Goal: Task Accomplishment & Management: Complete application form

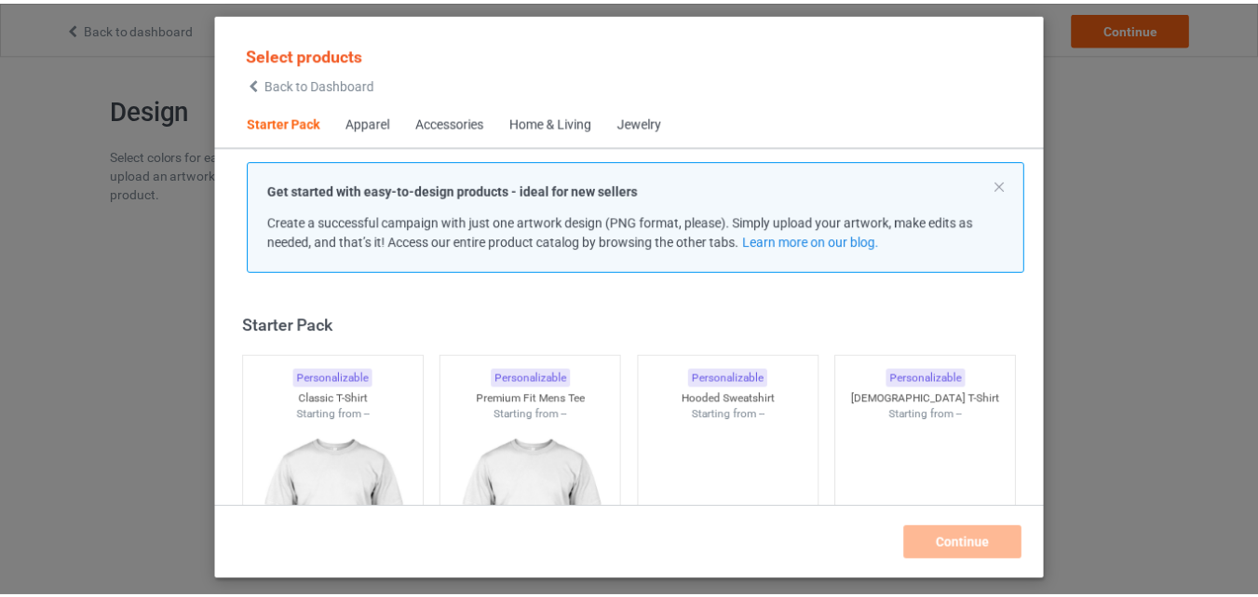
scroll to position [24, 0]
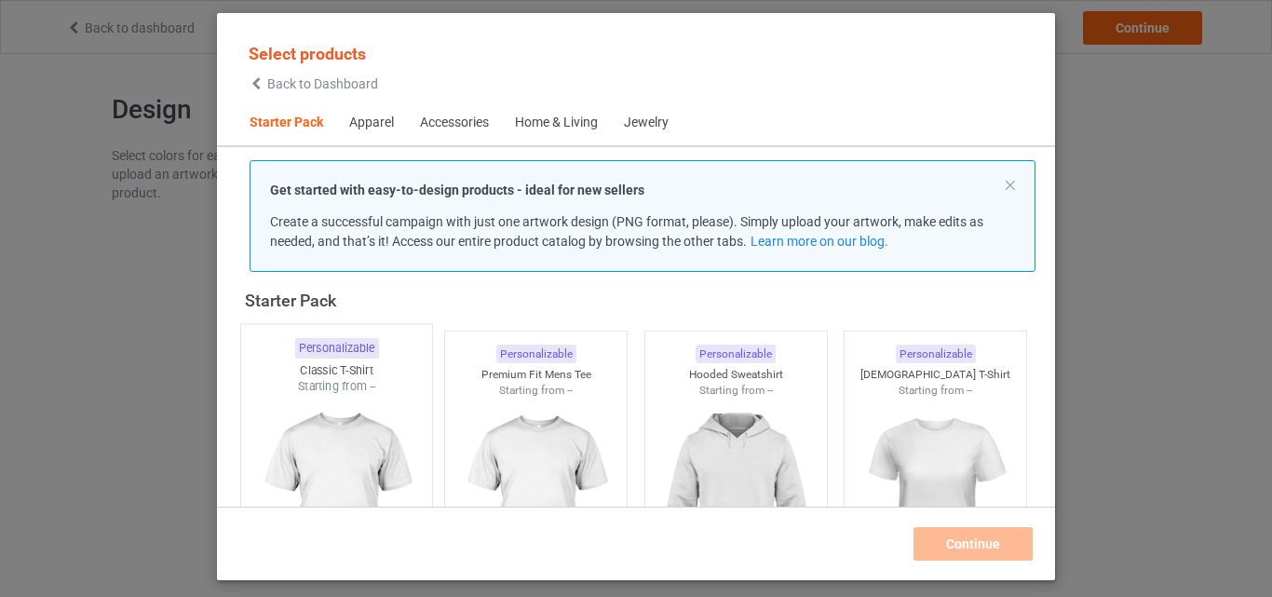
click at [329, 390] on div "Starting from --" at bounding box center [336, 386] width 191 height 16
click at [521, 464] on div at bounding box center [536, 503] width 182 height 209
click at [844, 430] on div "Personalizable [DEMOGRAPHIC_DATA] T-Shirt Starting from --" at bounding box center [935, 474] width 183 height 287
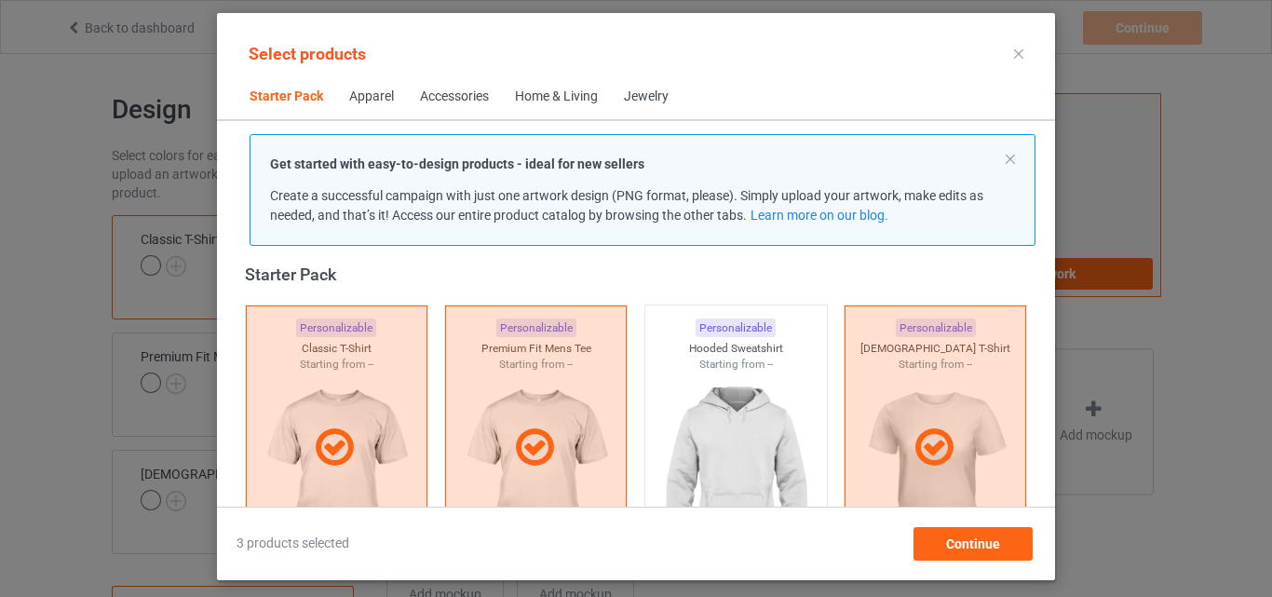
click at [882, 399] on div at bounding box center [936, 447] width 182 height 285
click at [747, 393] on img at bounding box center [736, 476] width 167 height 209
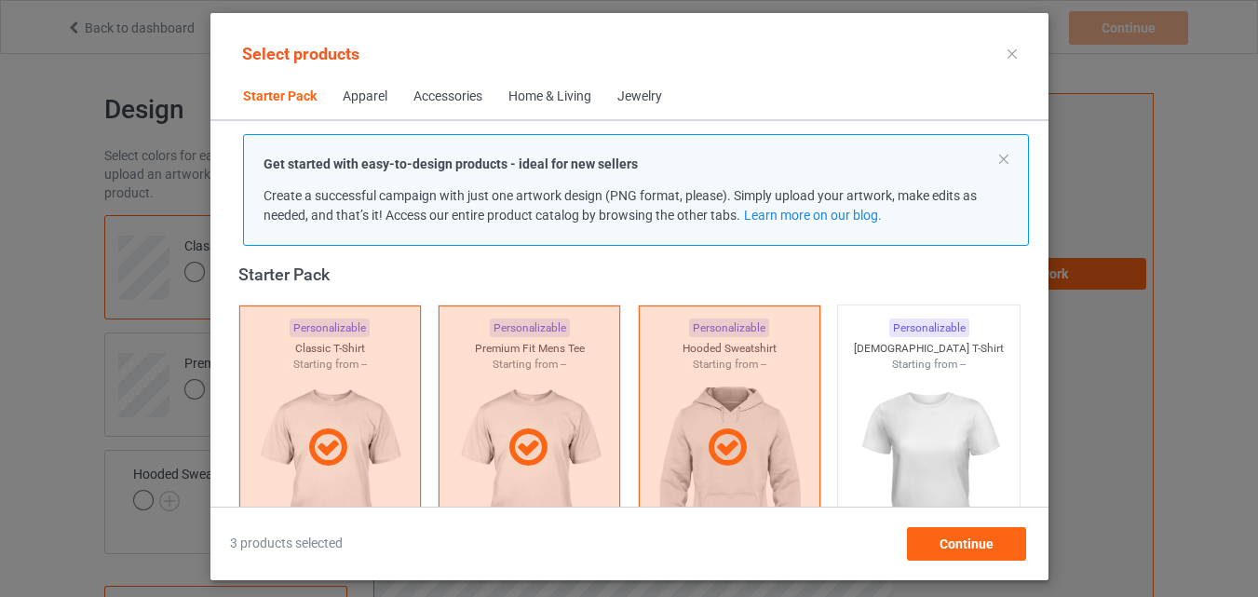
scroll to position [490, 0]
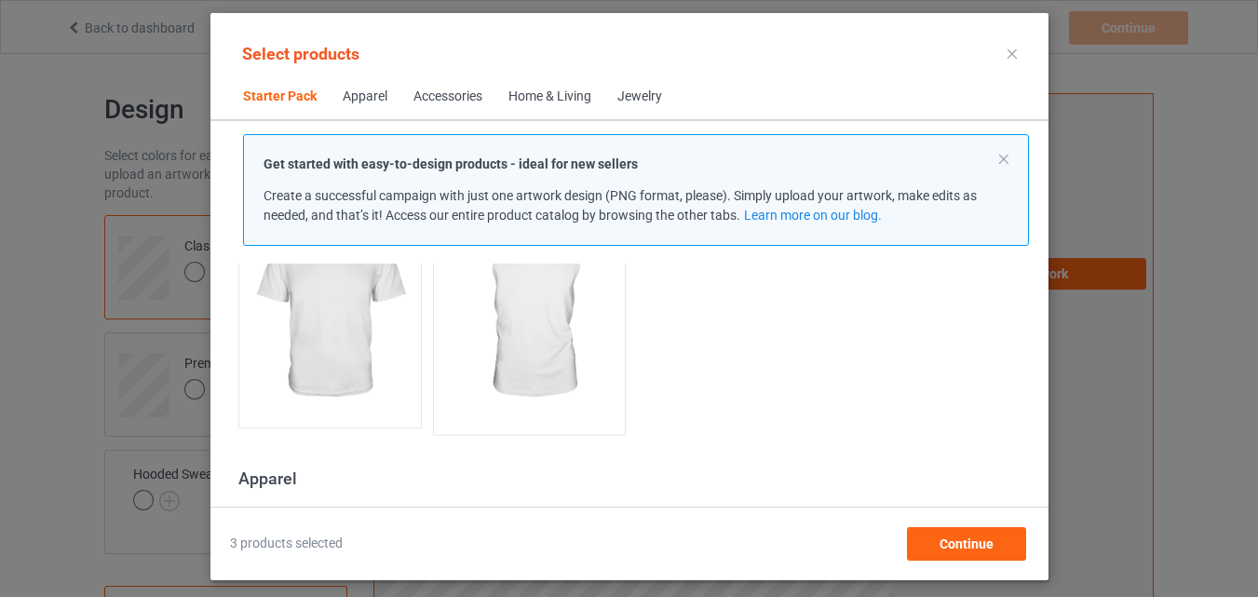
click at [389, 313] on img at bounding box center [329, 314] width 167 height 209
click at [498, 353] on img at bounding box center [528, 315] width 175 height 219
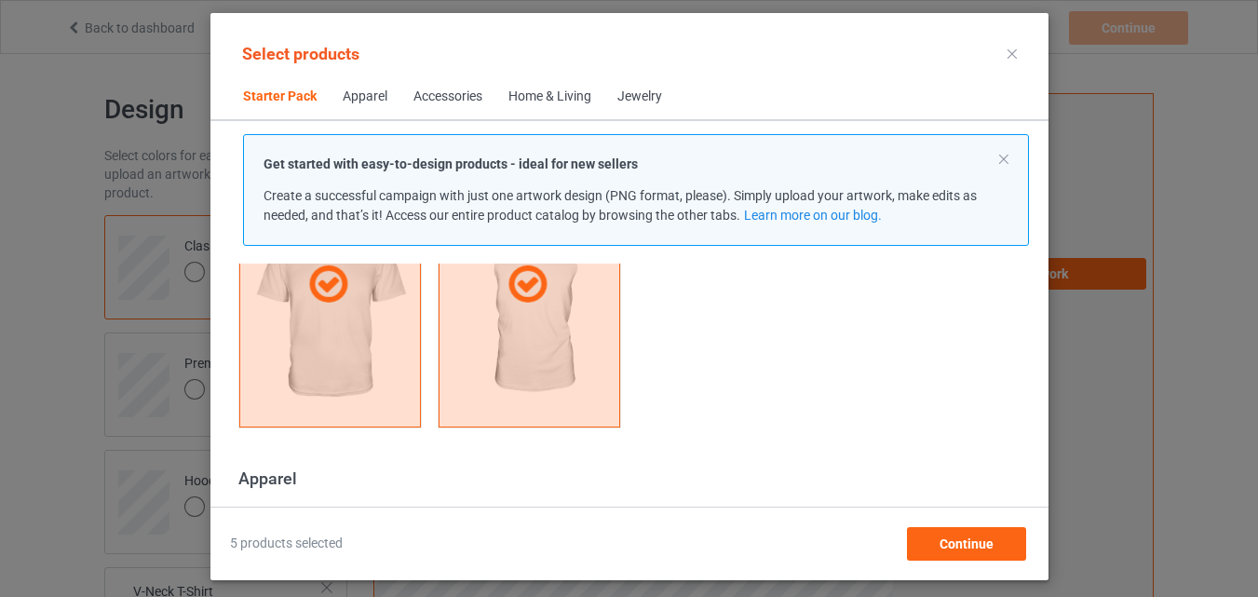
scroll to position [676, 0]
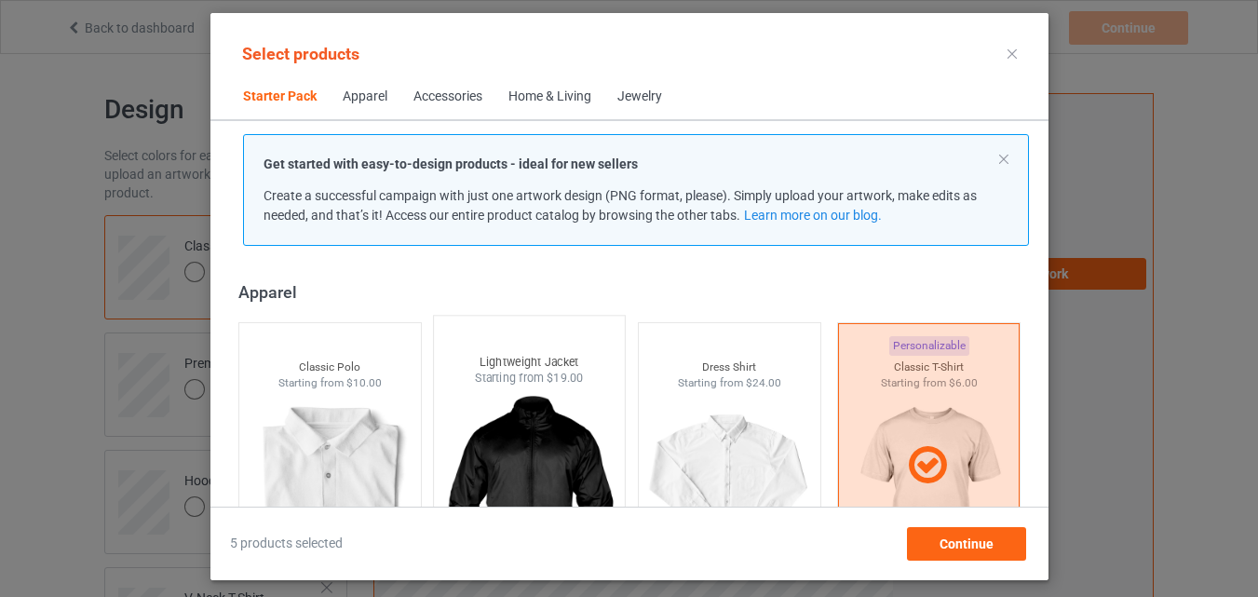
click at [340, 411] on img at bounding box center [329, 494] width 167 height 209
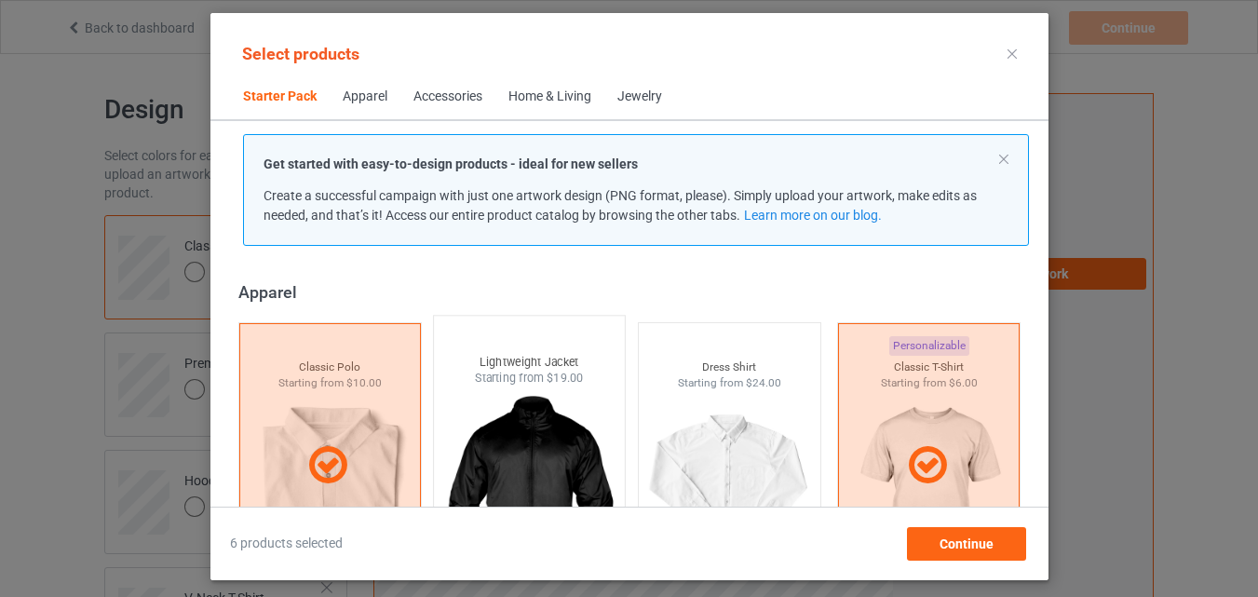
click at [359, 413] on div at bounding box center [329, 465] width 182 height 285
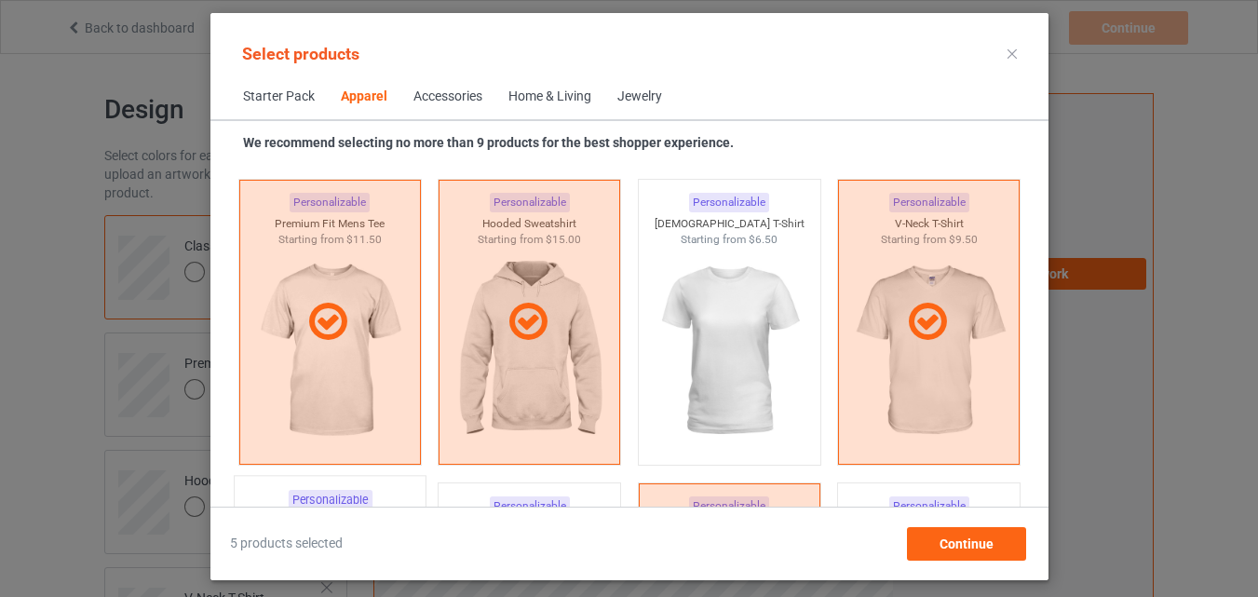
scroll to position [1142, 0]
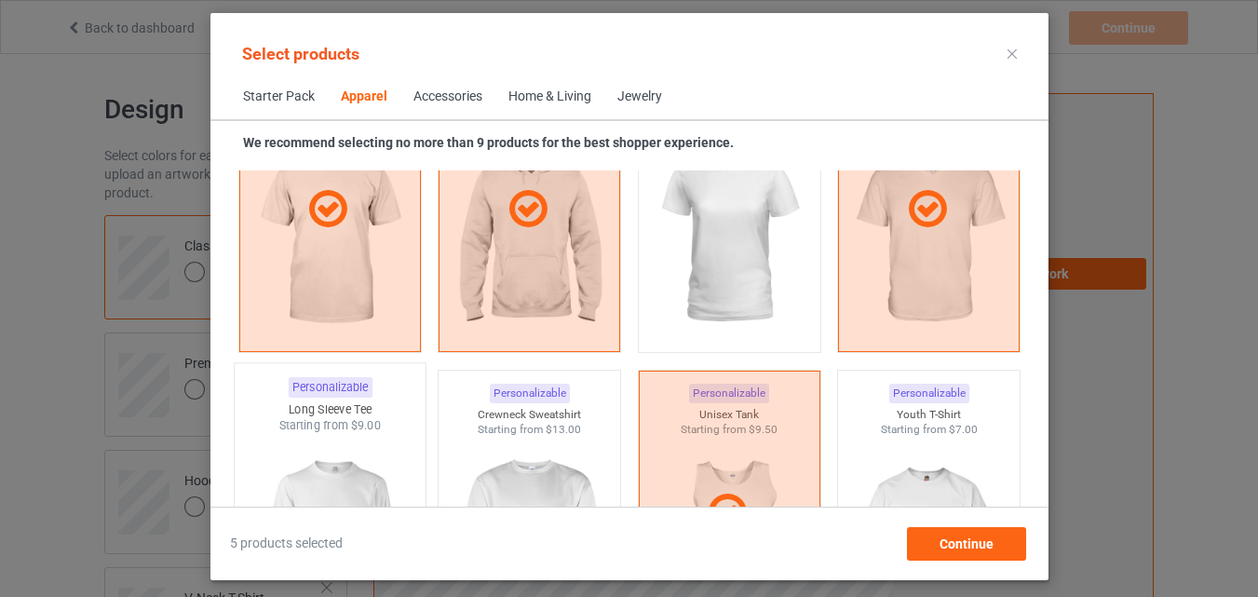
click at [348, 420] on div "Starting from $9.00" at bounding box center [329, 425] width 191 height 16
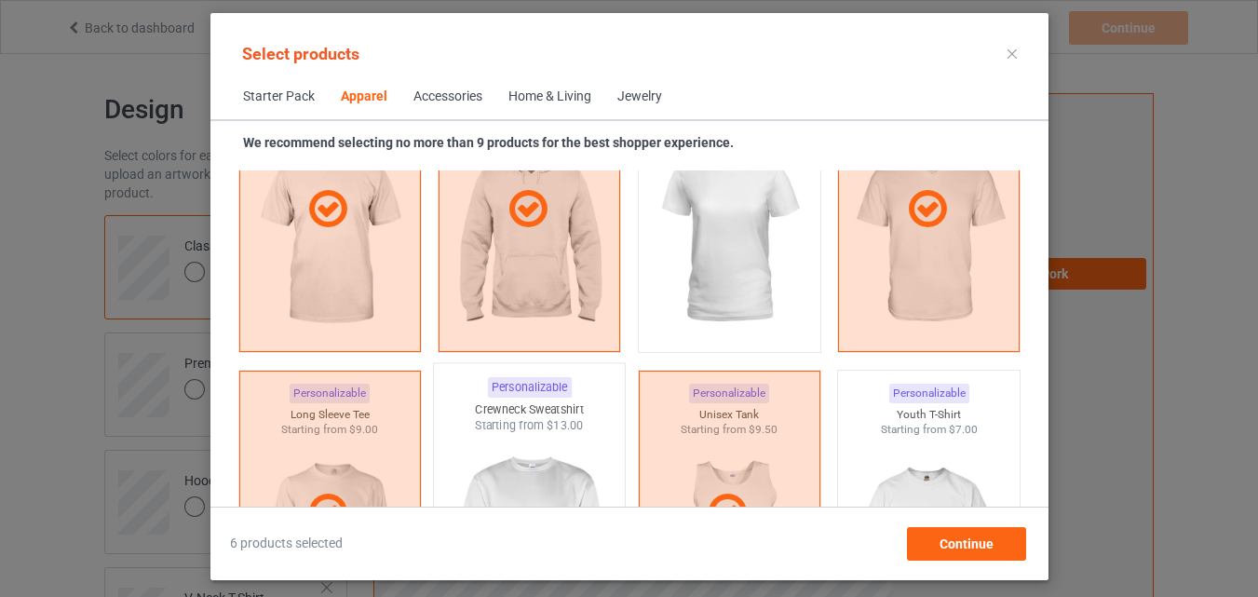
click at [499, 437] on img at bounding box center [528, 543] width 175 height 219
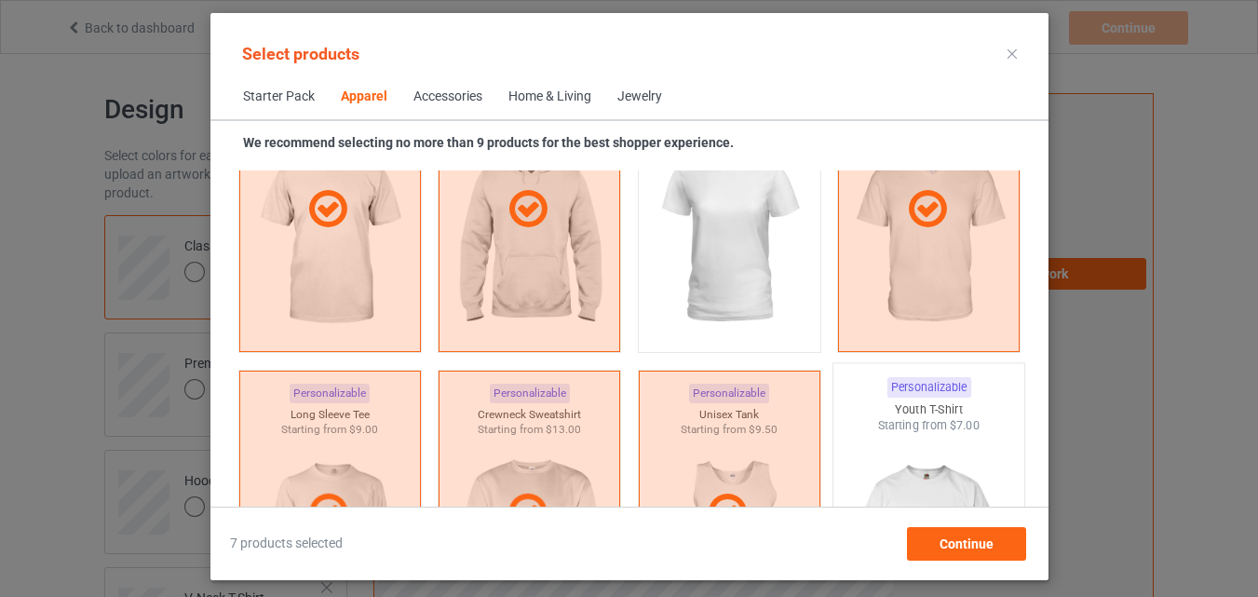
click at [877, 456] on img at bounding box center [928, 543] width 175 height 219
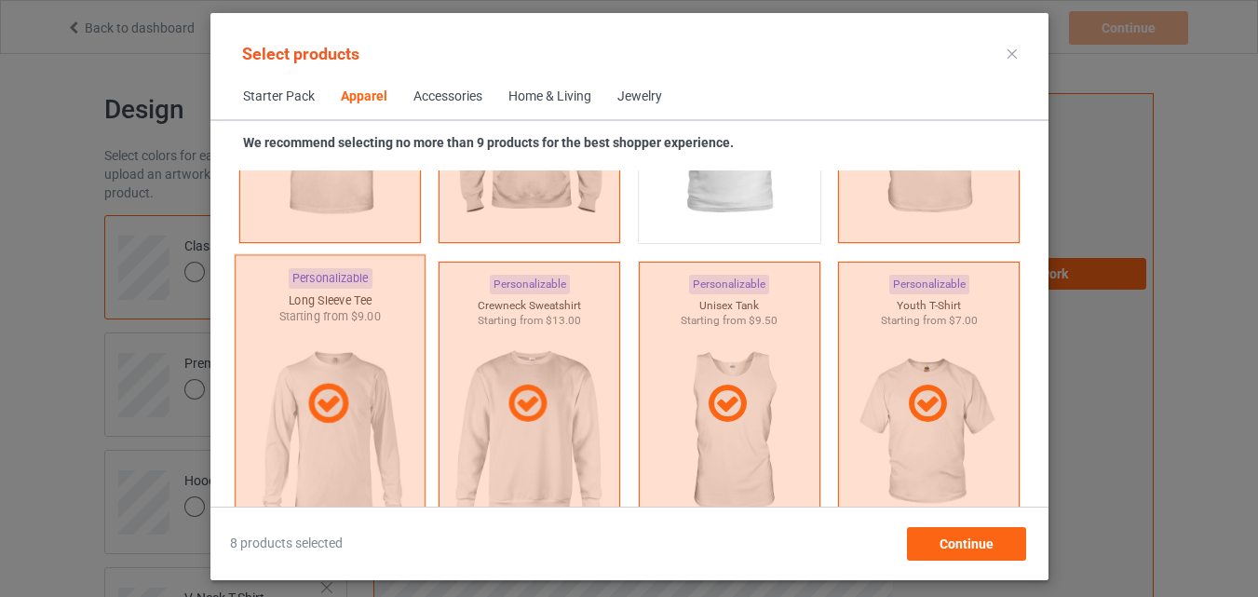
scroll to position [1328, 0]
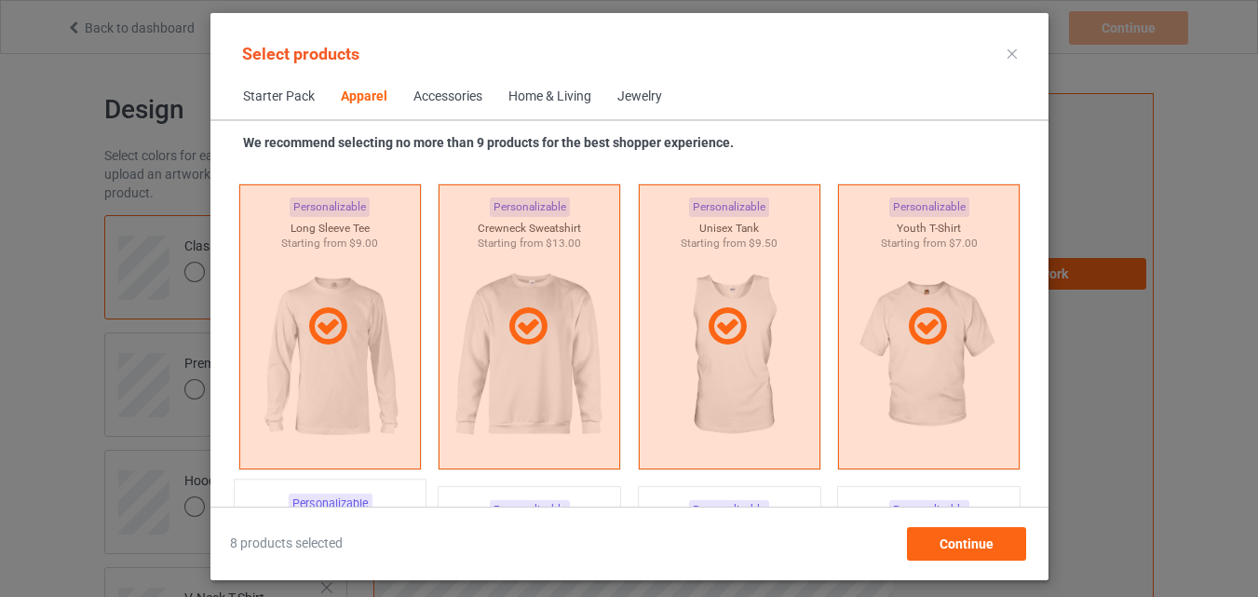
click at [553, 89] on div "Home & Living" at bounding box center [549, 97] width 83 height 19
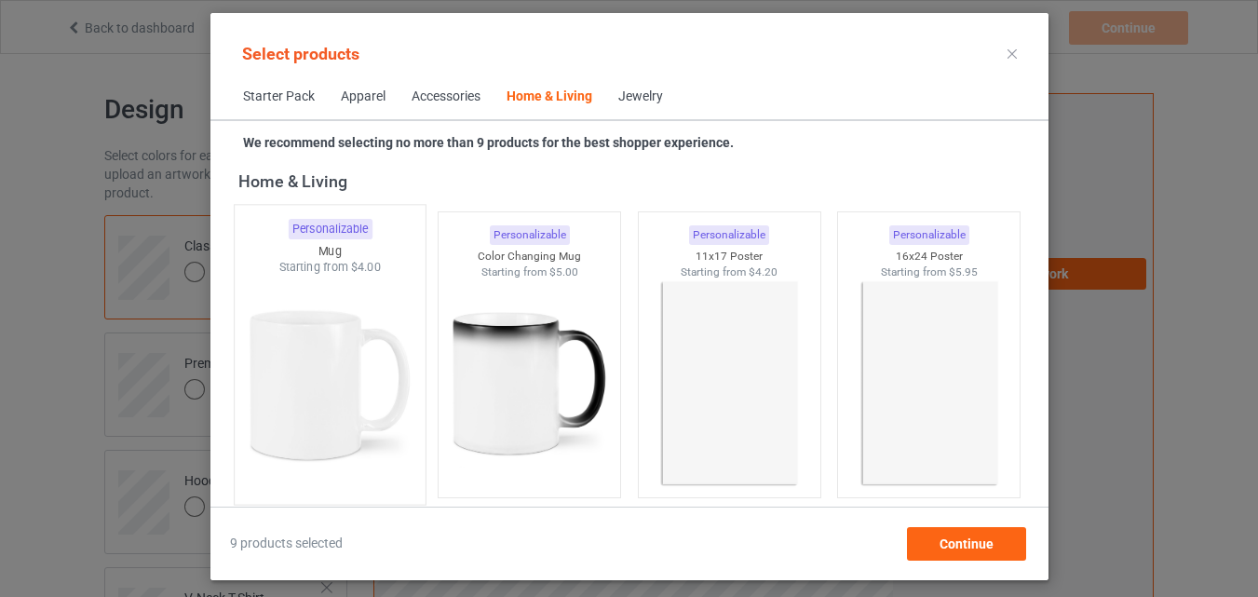
click at [359, 289] on img at bounding box center [329, 385] width 175 height 219
click at [471, 308] on img at bounding box center [529, 383] width 167 height 209
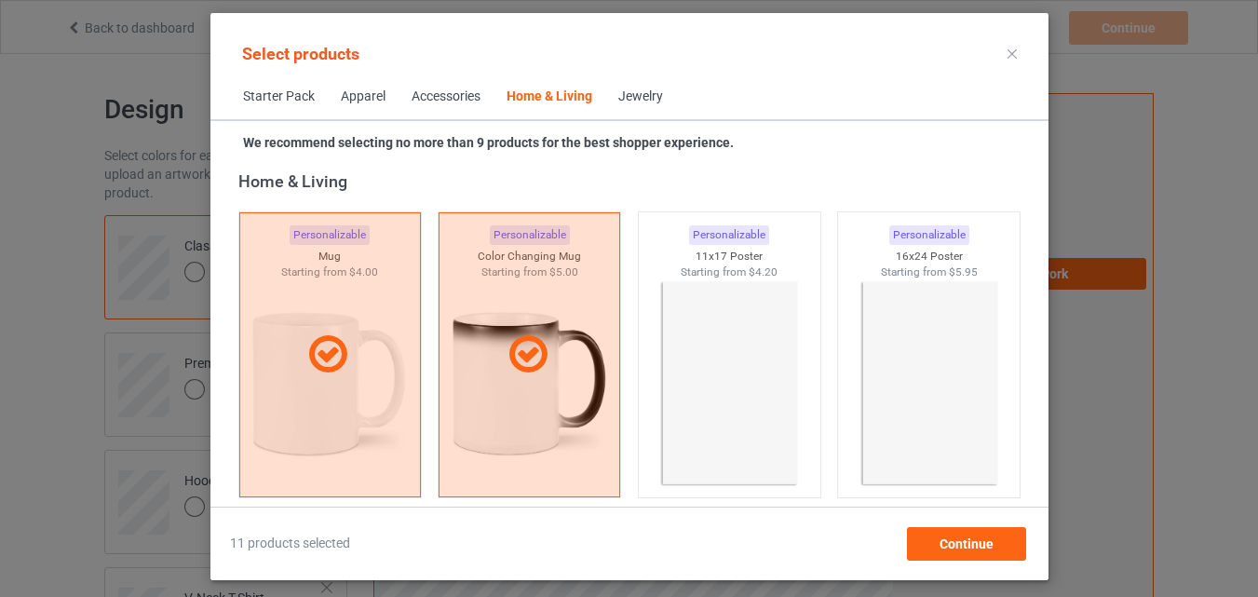
click at [470, 107] on span "Accessories" at bounding box center [446, 96] width 95 height 45
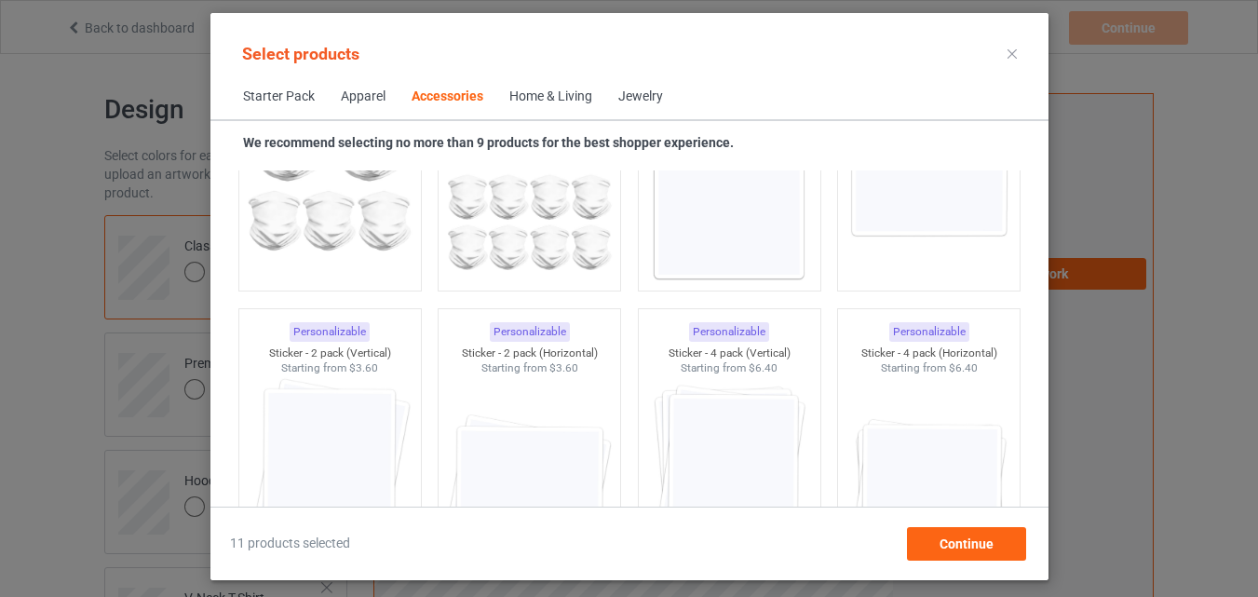
scroll to position [6233, 0]
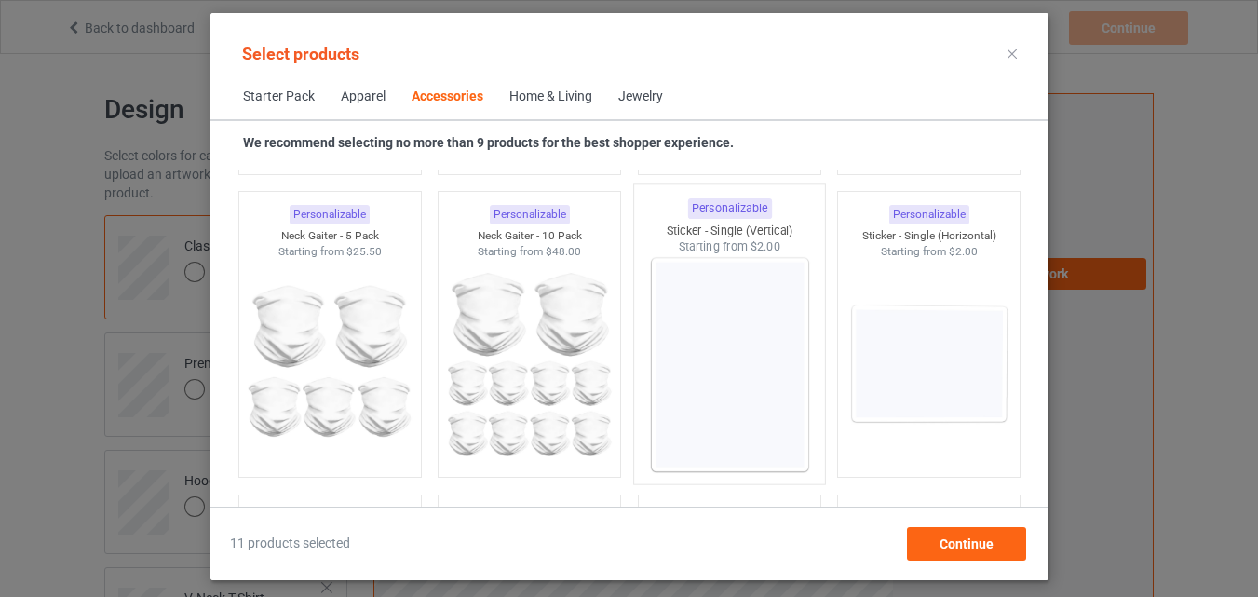
click at [710, 325] on img at bounding box center [729, 364] width 175 height 219
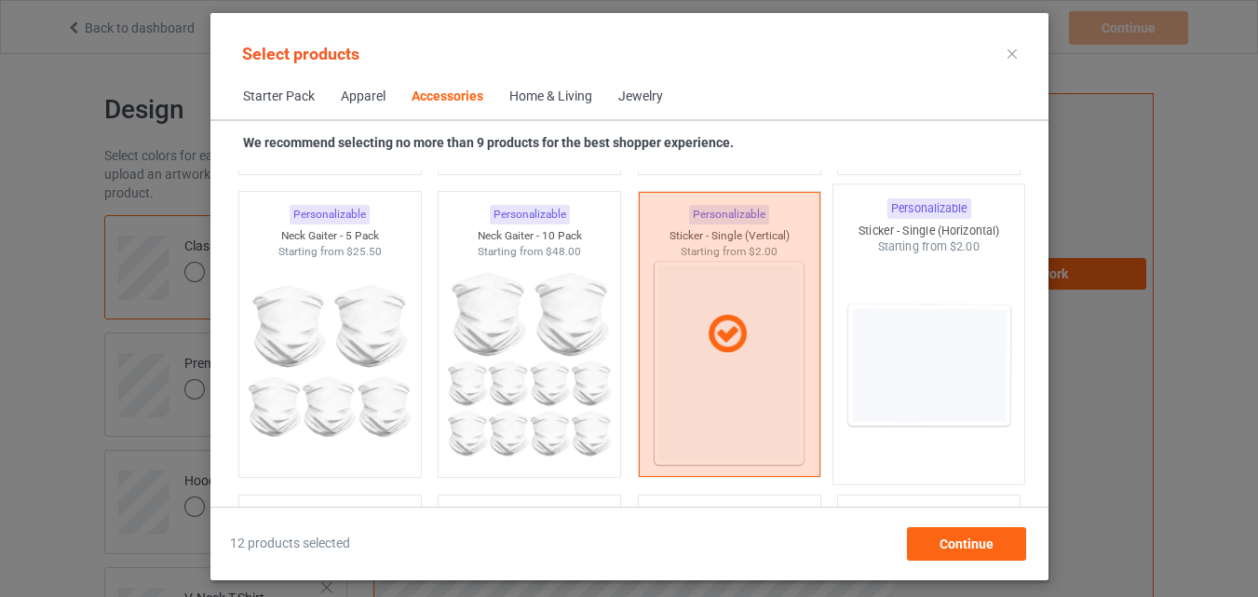
click at [949, 354] on img at bounding box center [928, 364] width 175 height 219
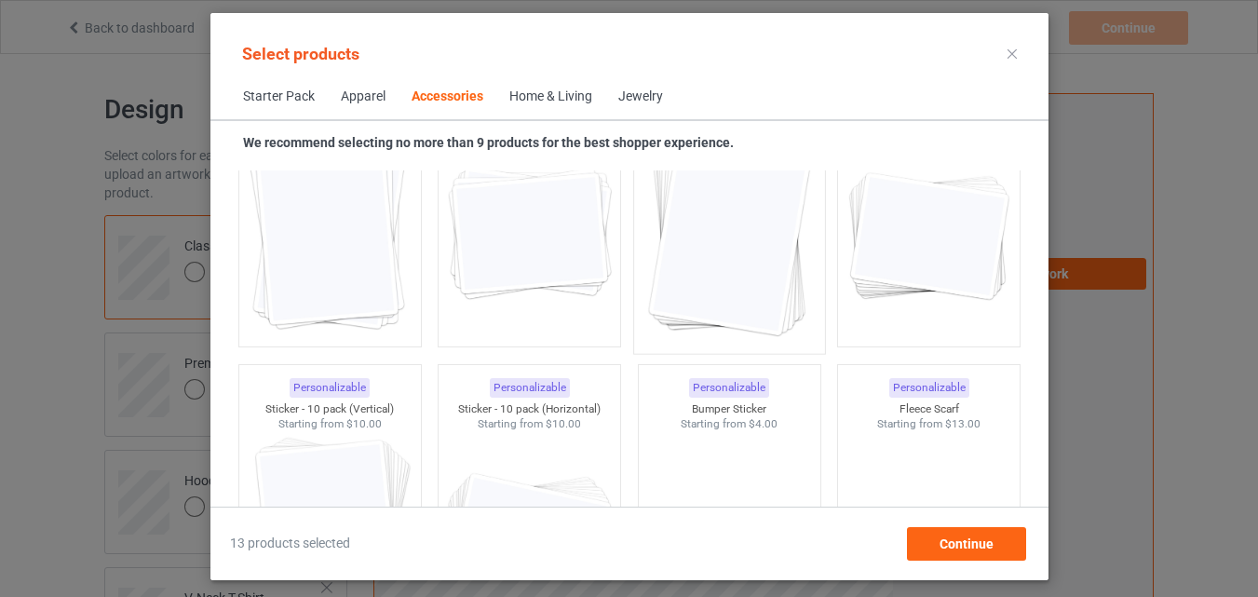
scroll to position [6978, 0]
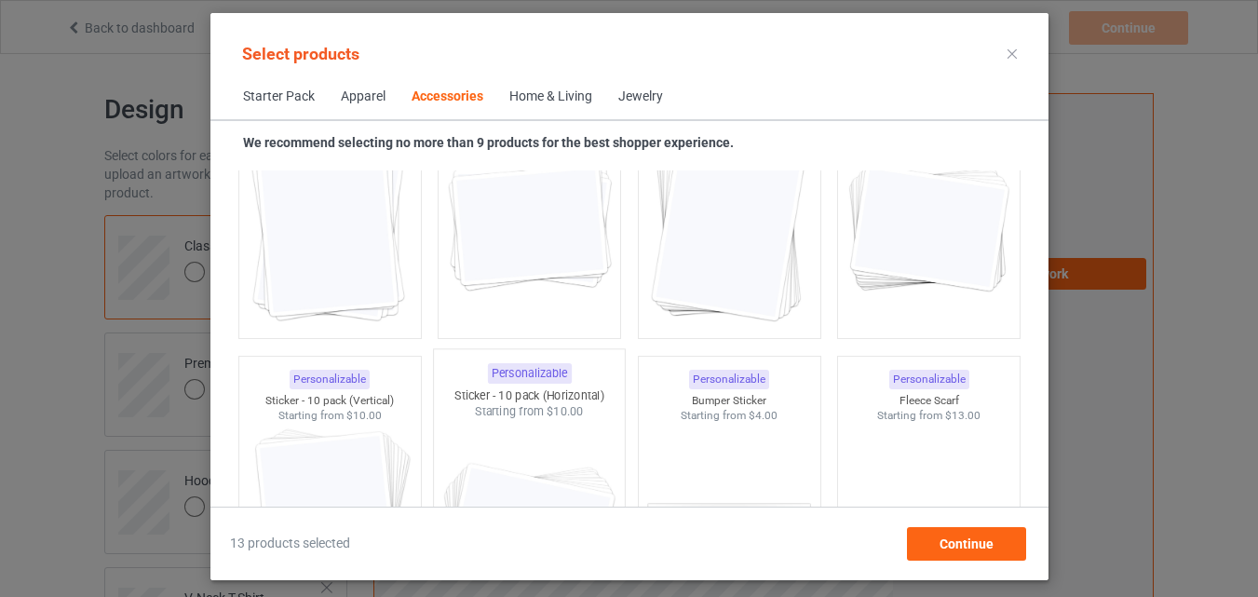
click at [543, 422] on img at bounding box center [528, 529] width 175 height 219
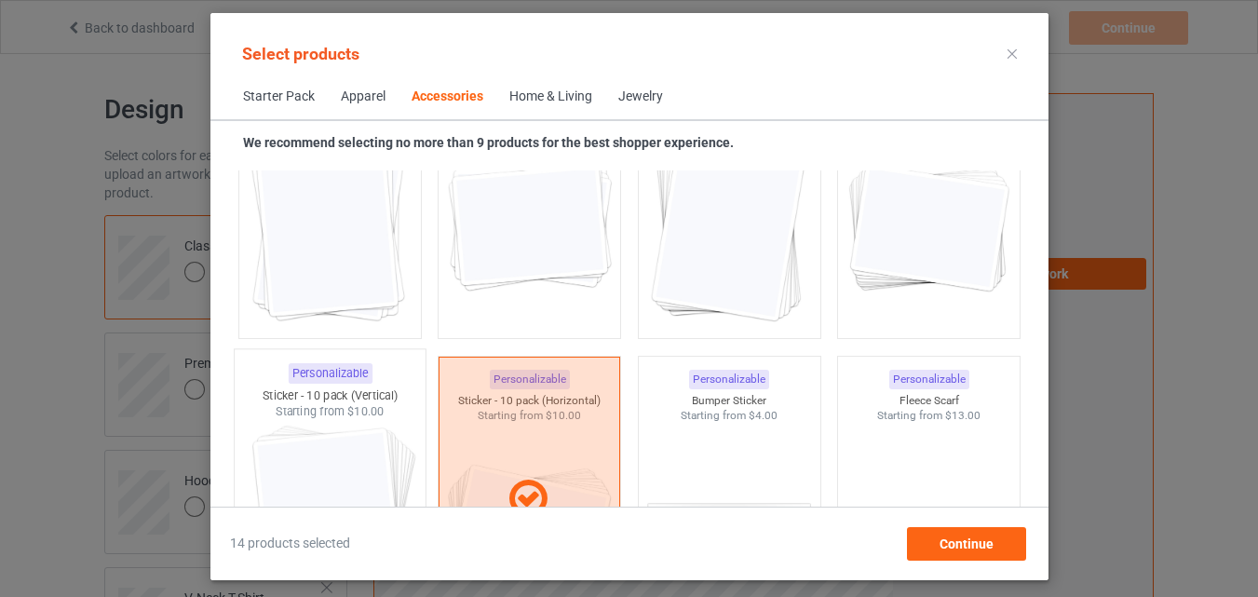
click at [307, 398] on div "Sticker - 10 pack (Vertical)" at bounding box center [329, 395] width 191 height 16
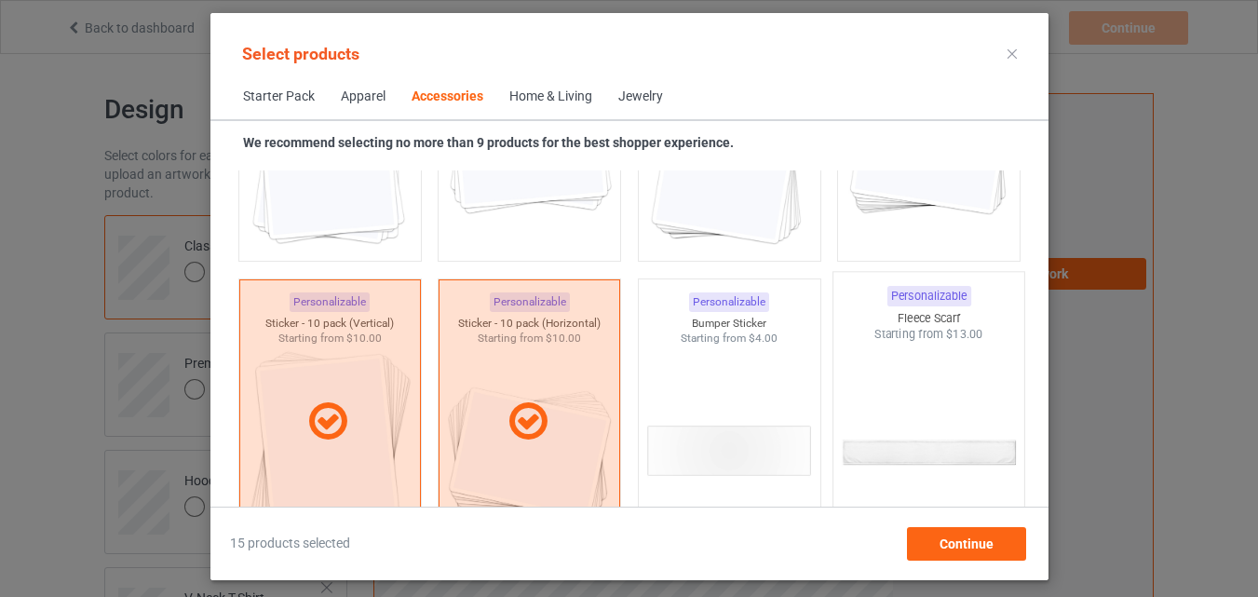
scroll to position [7071, 0]
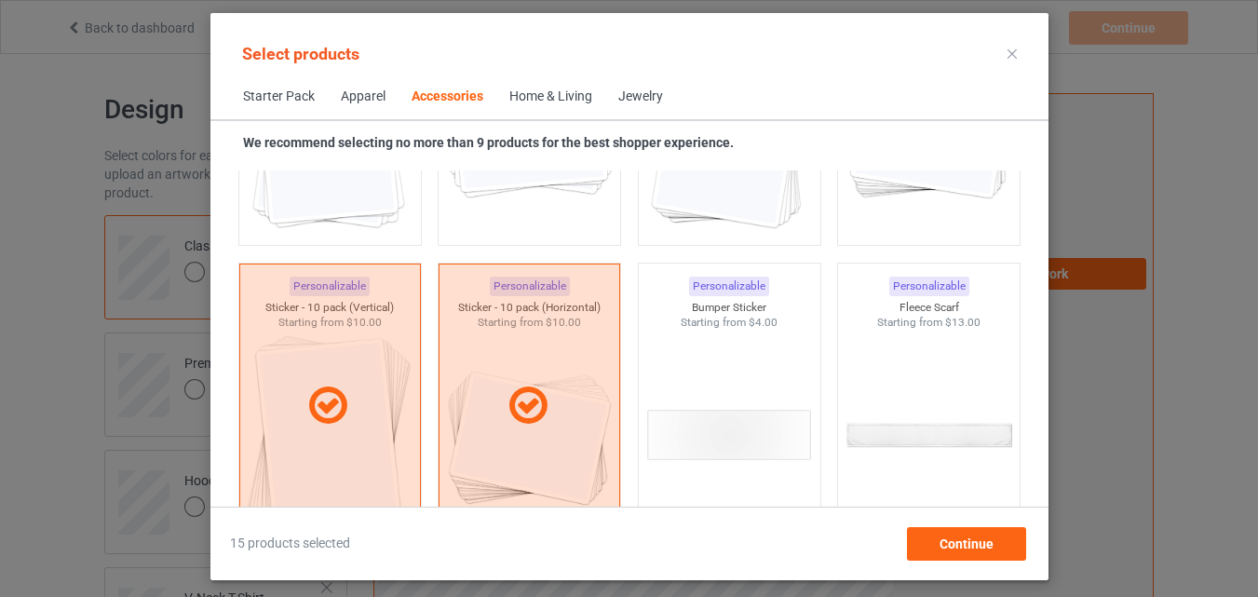
click at [561, 92] on div "Home & Living" at bounding box center [550, 97] width 83 height 19
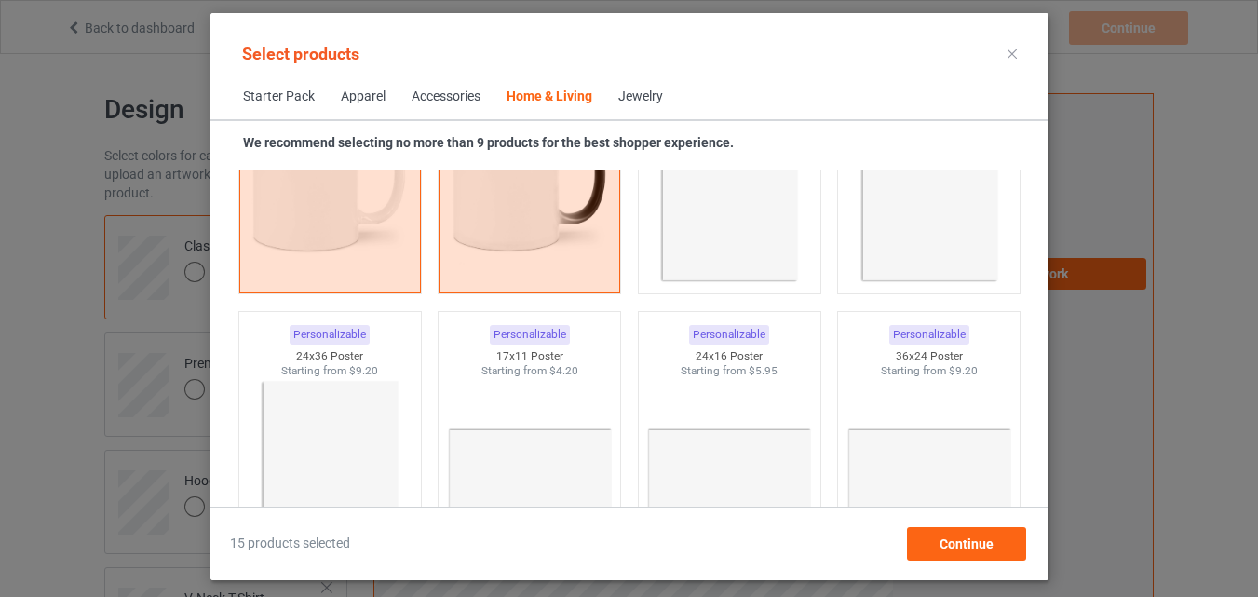
scroll to position [8678, 0]
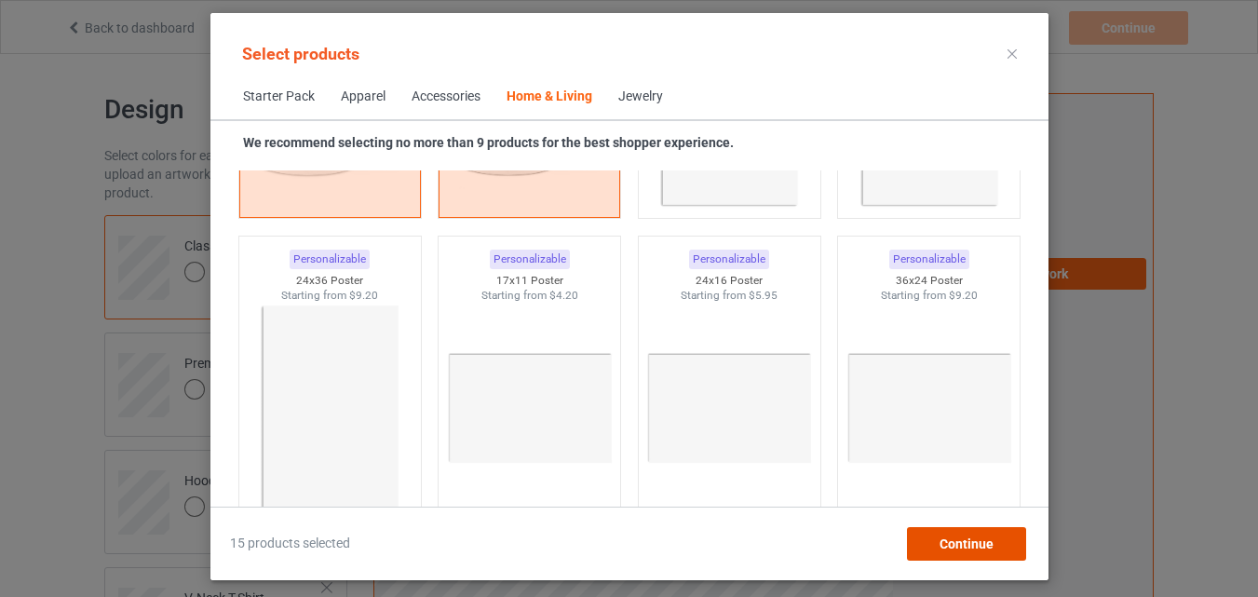
click at [971, 539] on span "Continue" at bounding box center [966, 543] width 54 height 15
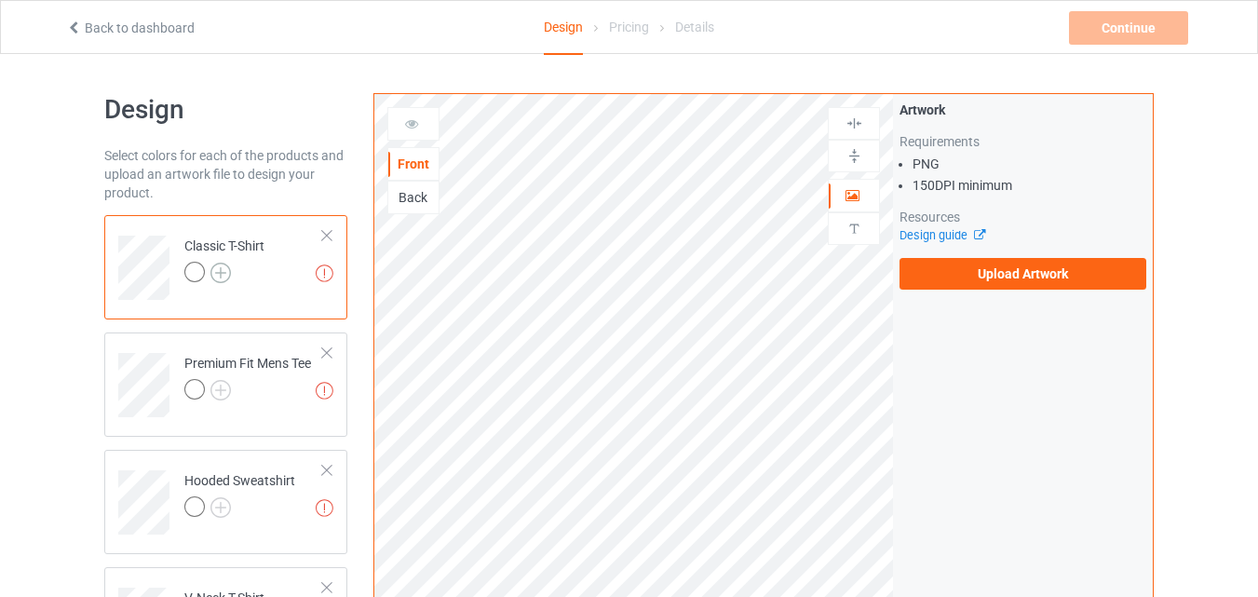
click at [222, 270] on img at bounding box center [220, 273] width 20 height 20
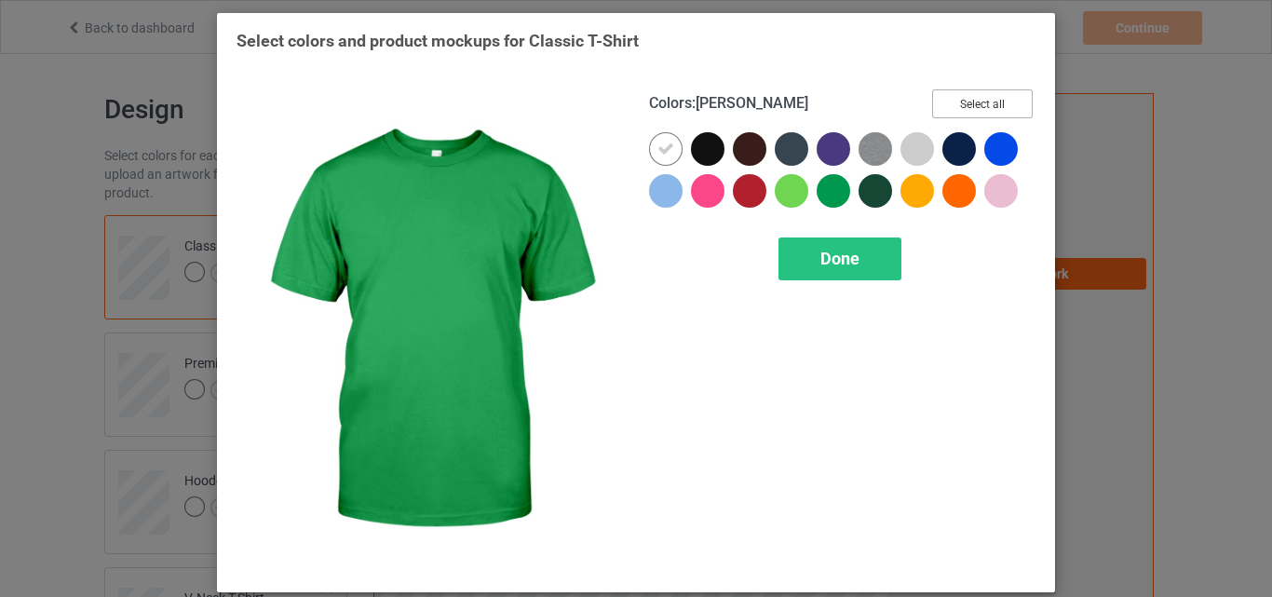
click at [967, 100] on button "Select all" at bounding box center [982, 103] width 101 height 29
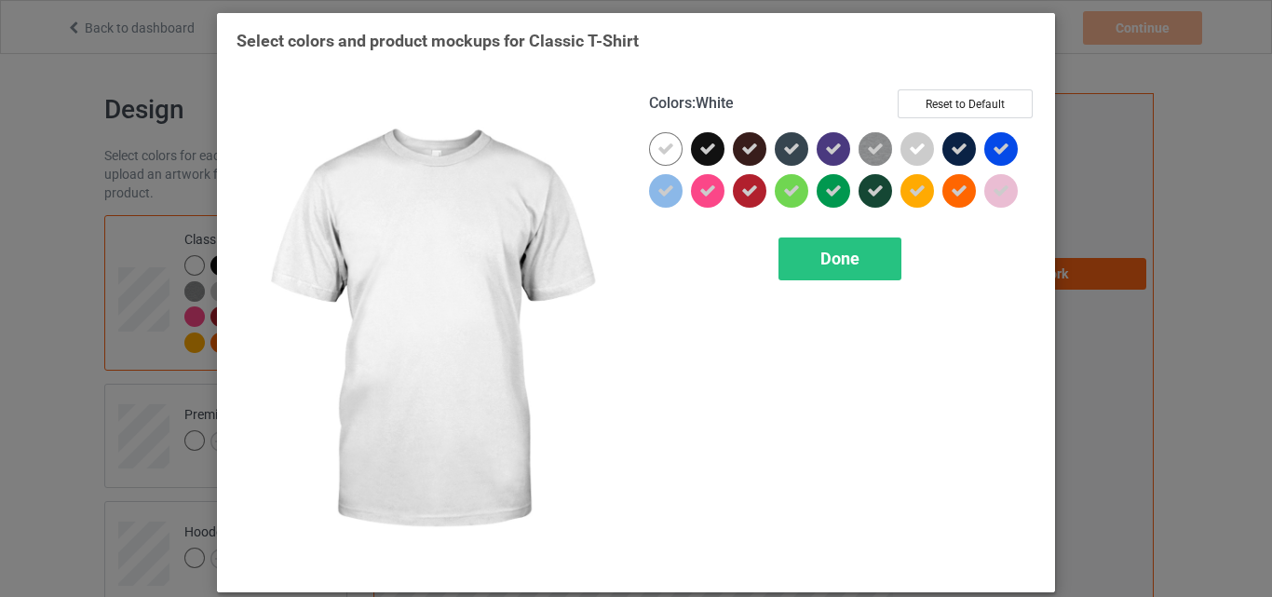
click at [667, 157] on icon at bounding box center [665, 149] width 17 height 17
click at [667, 157] on div at bounding box center [666, 149] width 34 height 34
click at [796, 244] on div "Done" at bounding box center [839, 258] width 123 height 43
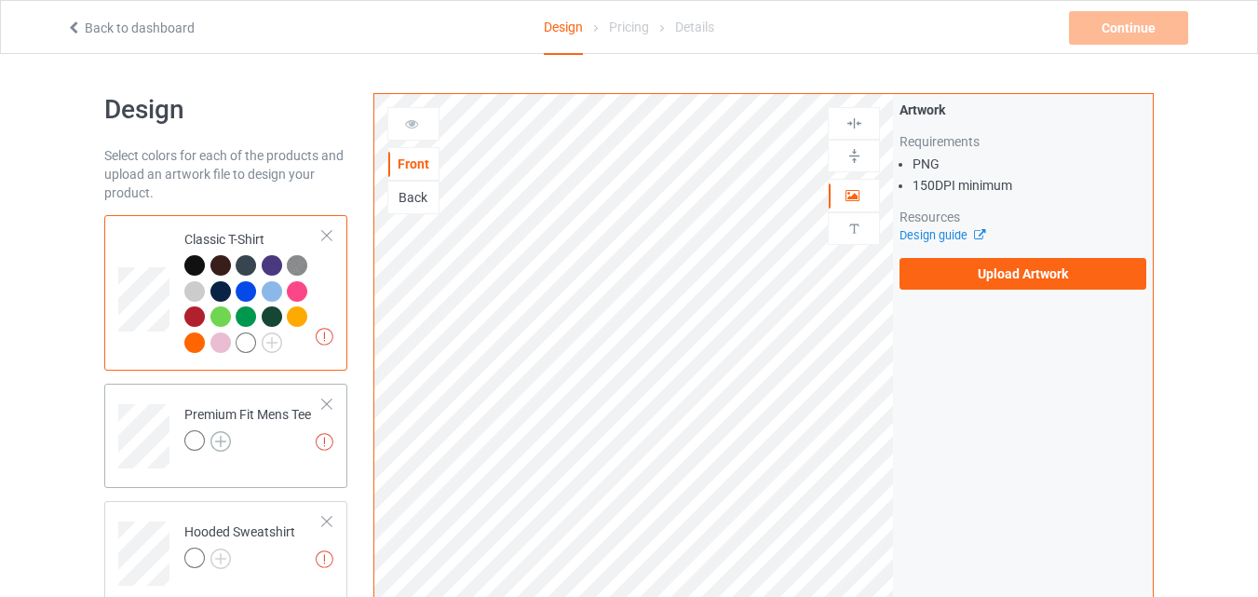
click at [221, 441] on img at bounding box center [220, 441] width 20 height 20
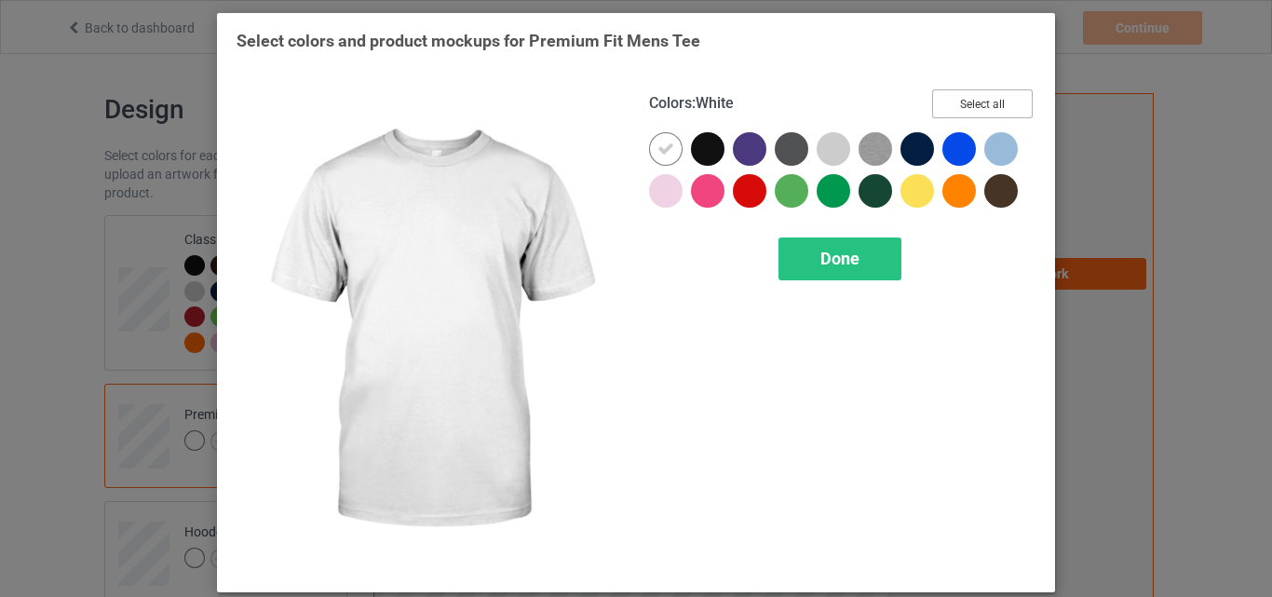
click at [963, 110] on button "Select all" at bounding box center [982, 103] width 101 height 29
click at [657, 143] on icon at bounding box center [665, 149] width 17 height 17
click at [649, 150] on div at bounding box center [666, 149] width 34 height 34
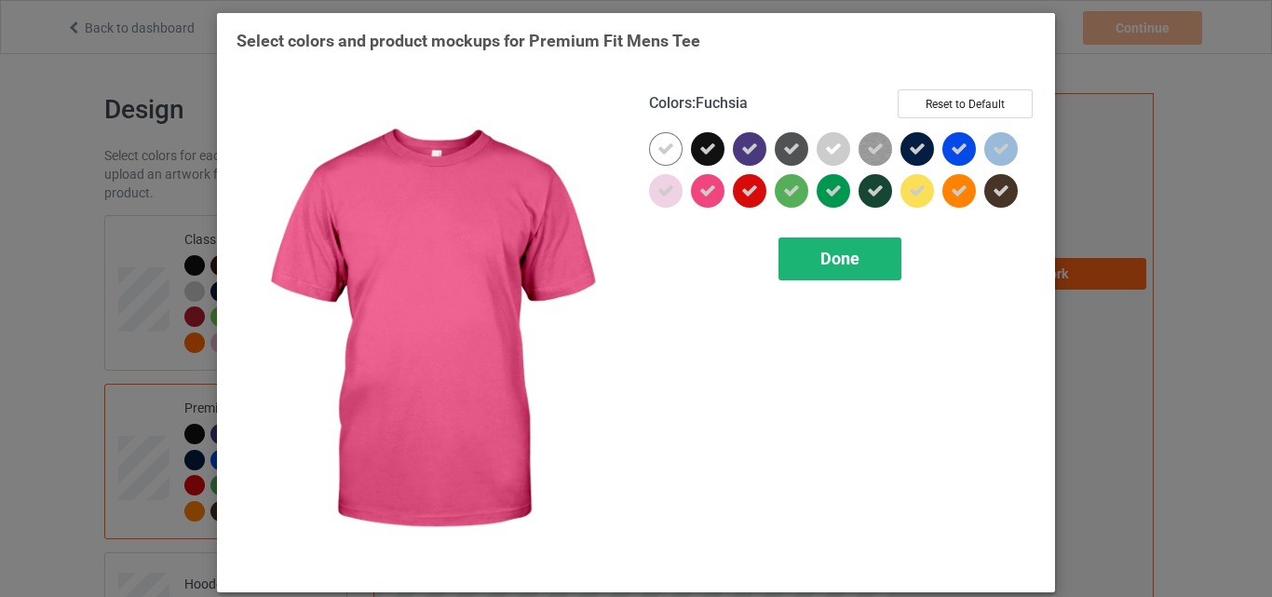
click at [778, 238] on div "Done" at bounding box center [839, 258] width 123 height 43
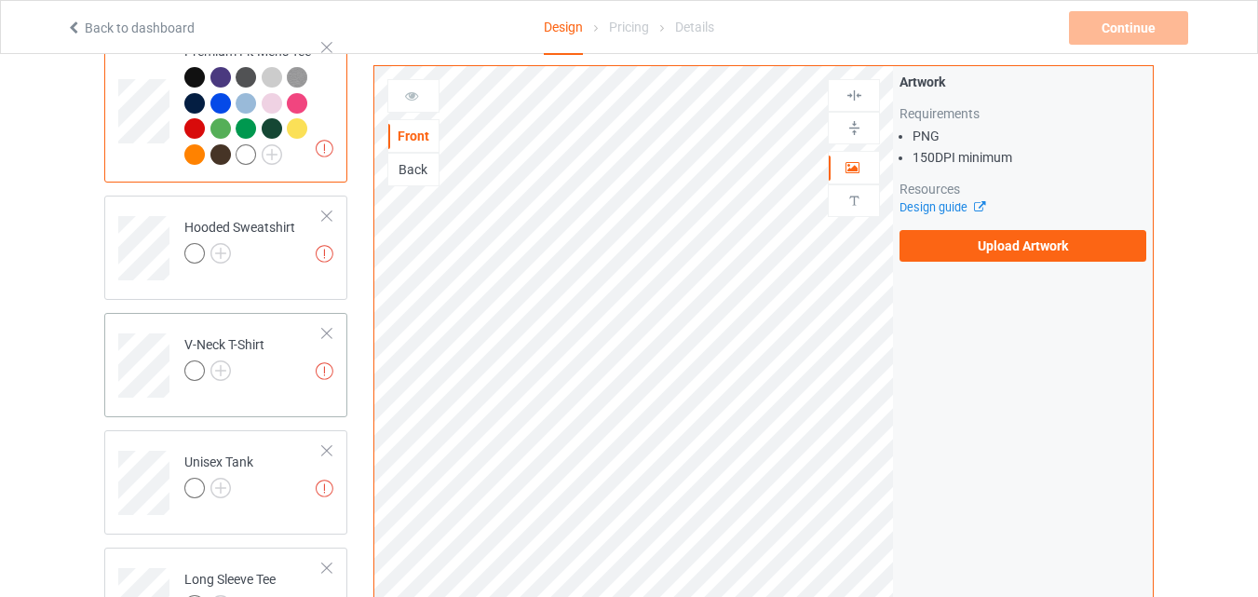
scroll to position [372, 0]
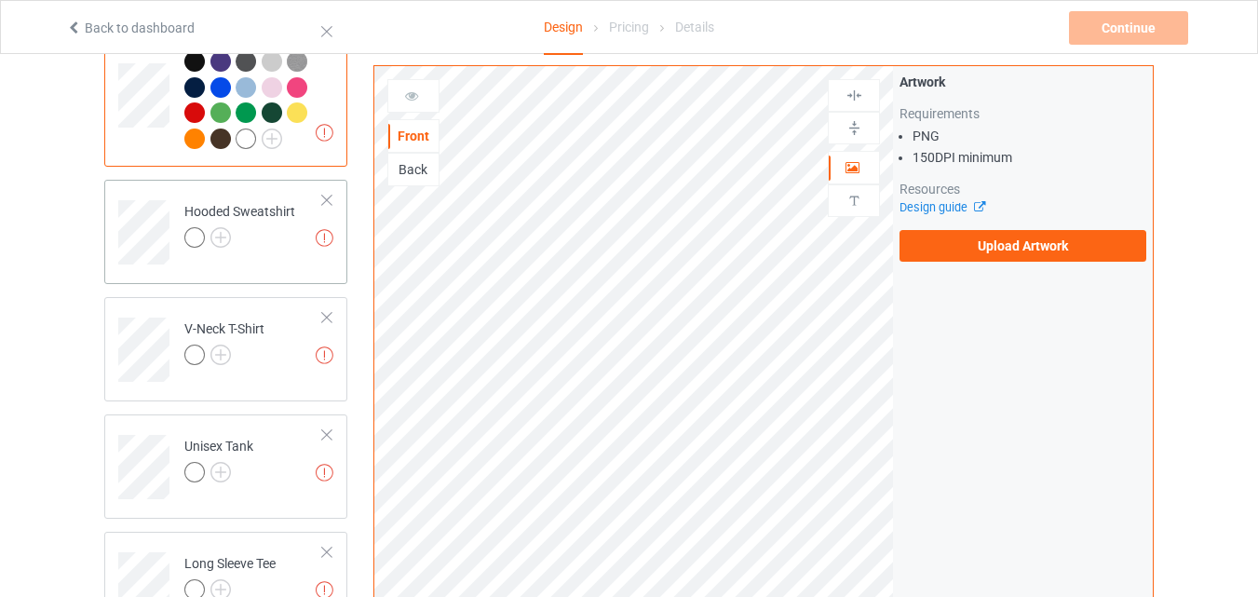
click at [207, 230] on div at bounding box center [197, 240] width 26 height 26
click at [227, 237] on img at bounding box center [220, 237] width 20 height 20
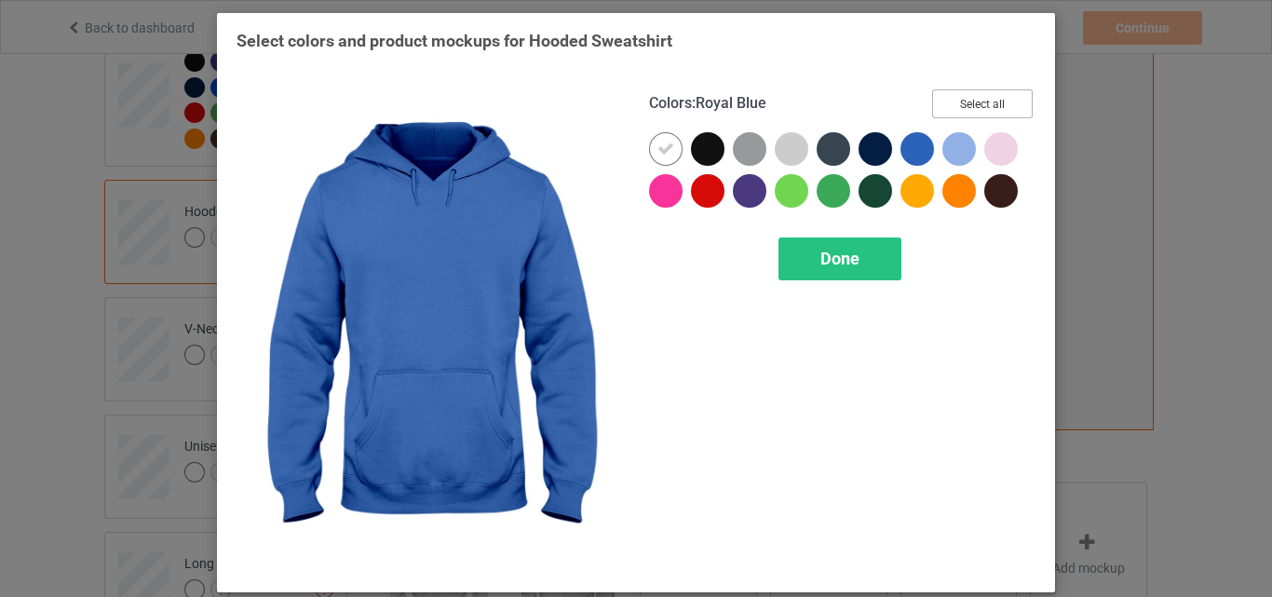
click at [994, 102] on button "Select all" at bounding box center [982, 103] width 101 height 29
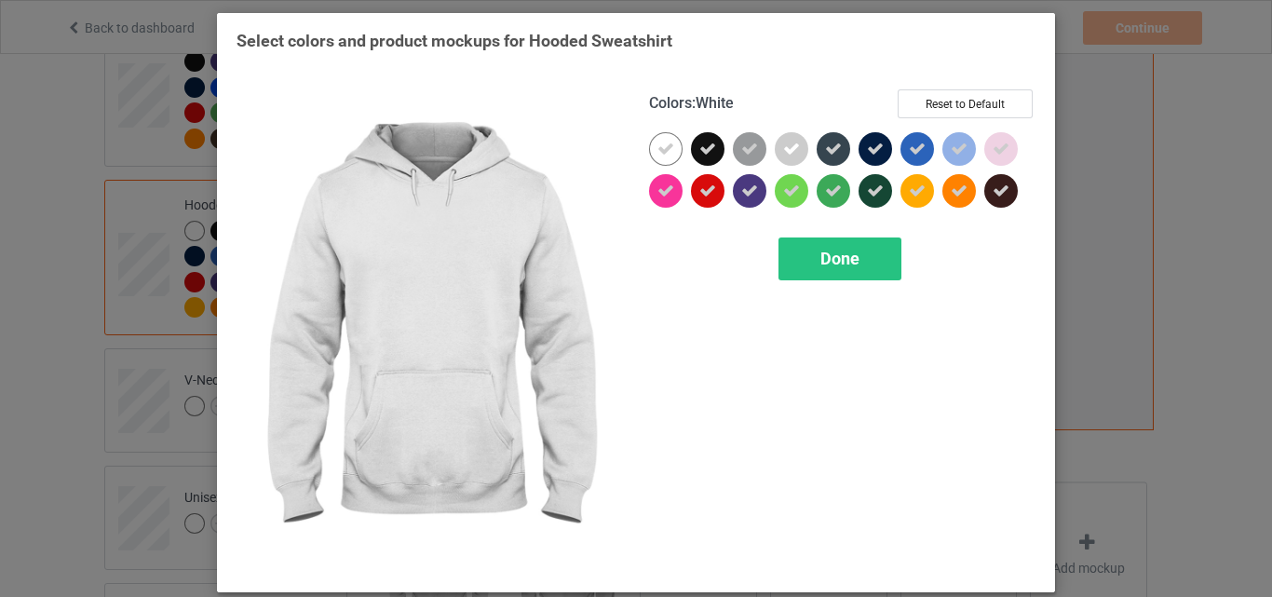
click at [659, 147] on icon at bounding box center [665, 149] width 17 height 17
click at [659, 147] on div at bounding box center [666, 149] width 34 height 34
click at [820, 268] on span "Done" at bounding box center [839, 259] width 39 height 20
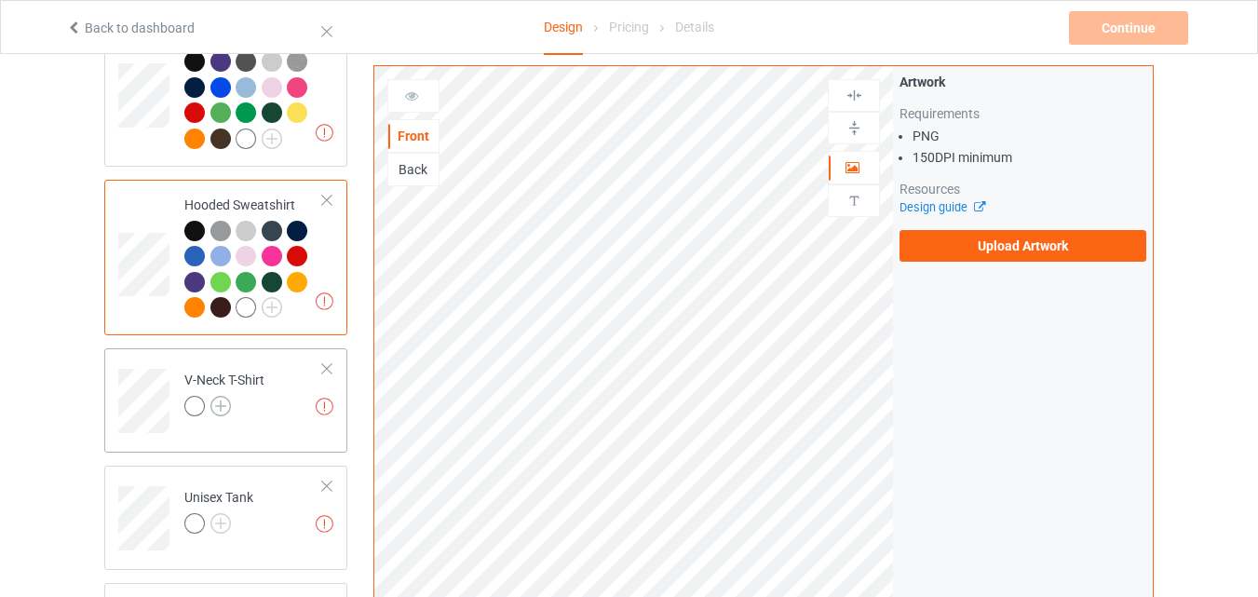
click at [222, 413] on img at bounding box center [220, 406] width 20 height 20
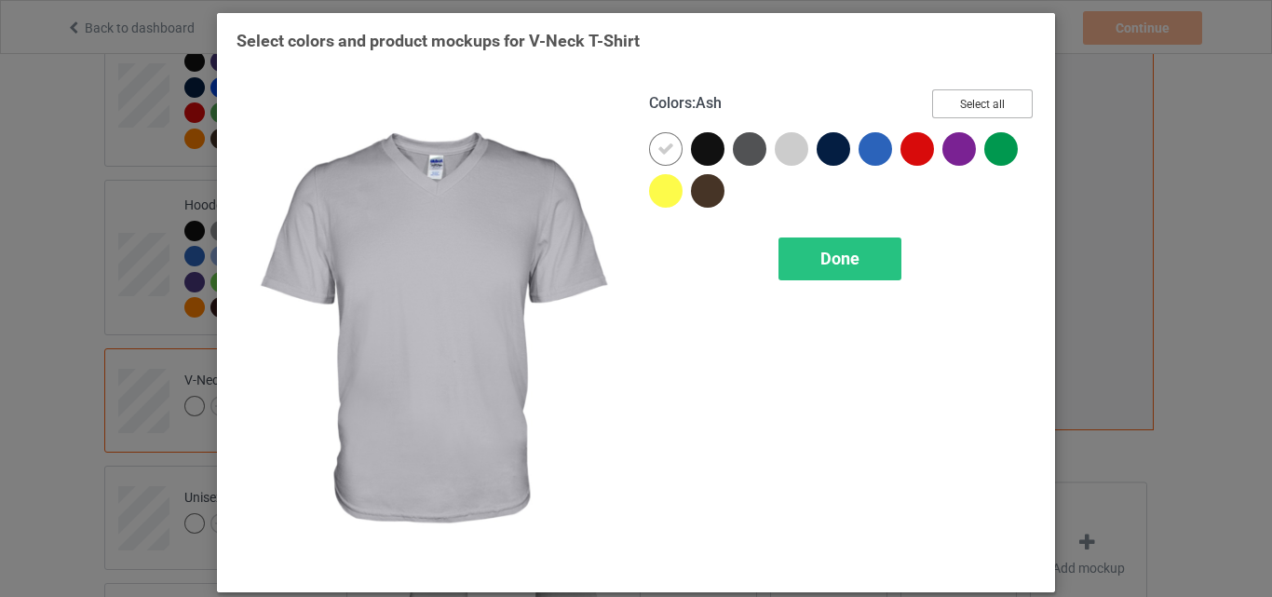
click at [968, 93] on button "Select all" at bounding box center [982, 103] width 101 height 29
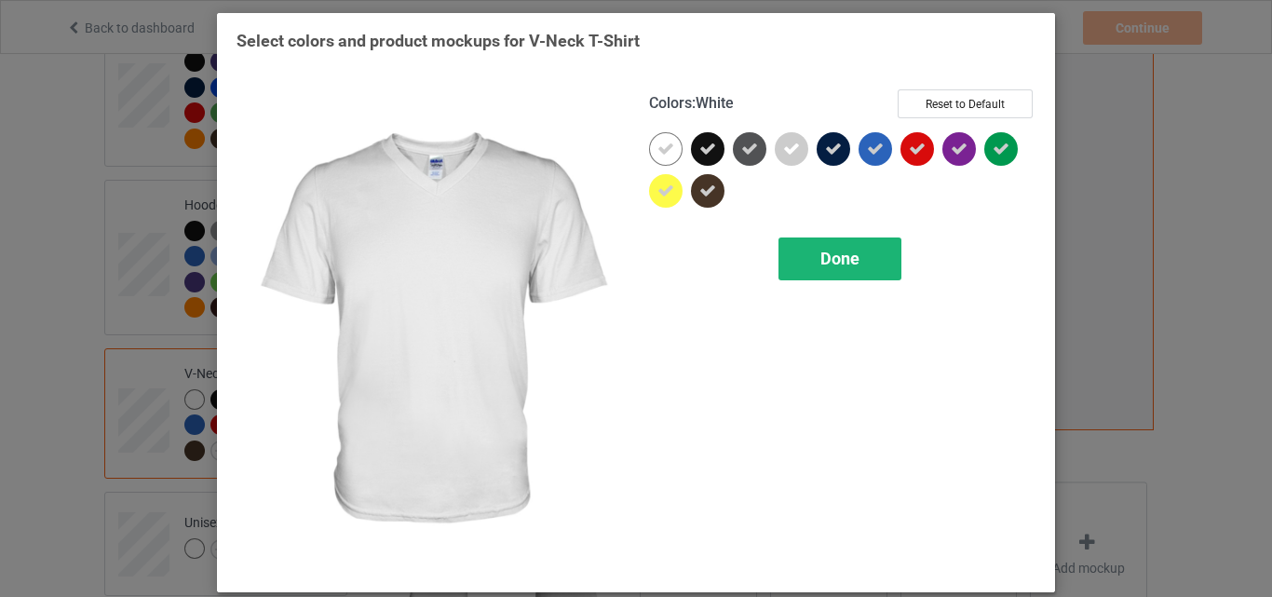
click at [657, 149] on icon at bounding box center [665, 149] width 17 height 17
click at [658, 149] on div at bounding box center [666, 149] width 34 height 34
click at [798, 258] on div "Done" at bounding box center [839, 258] width 123 height 43
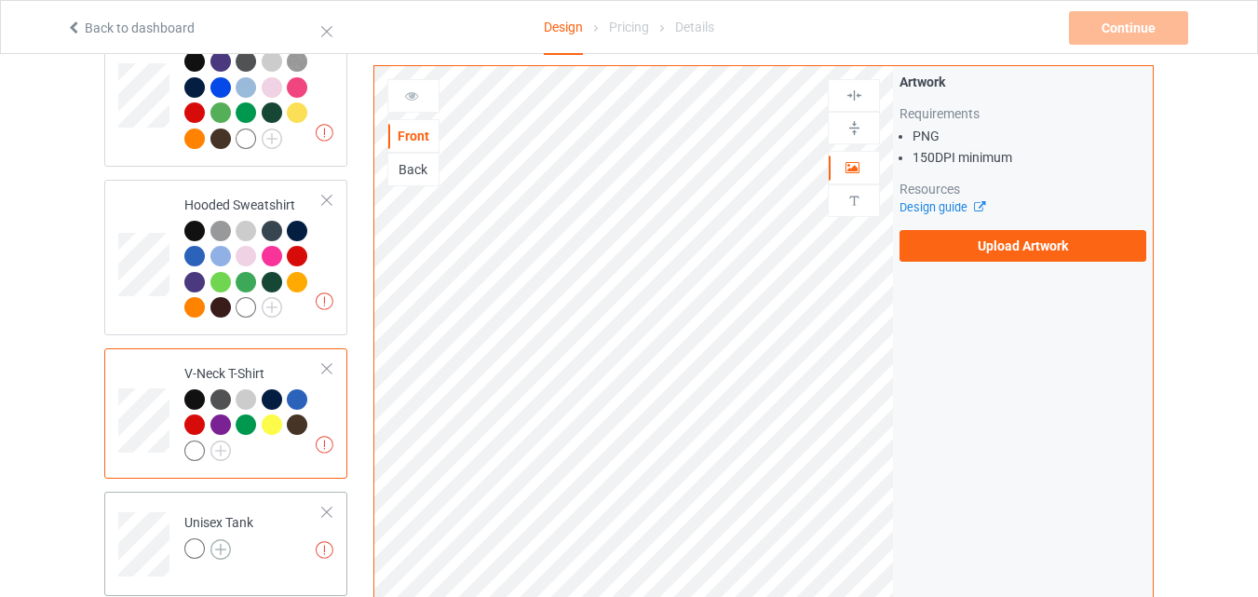
click at [216, 558] on img at bounding box center [220, 549] width 20 height 20
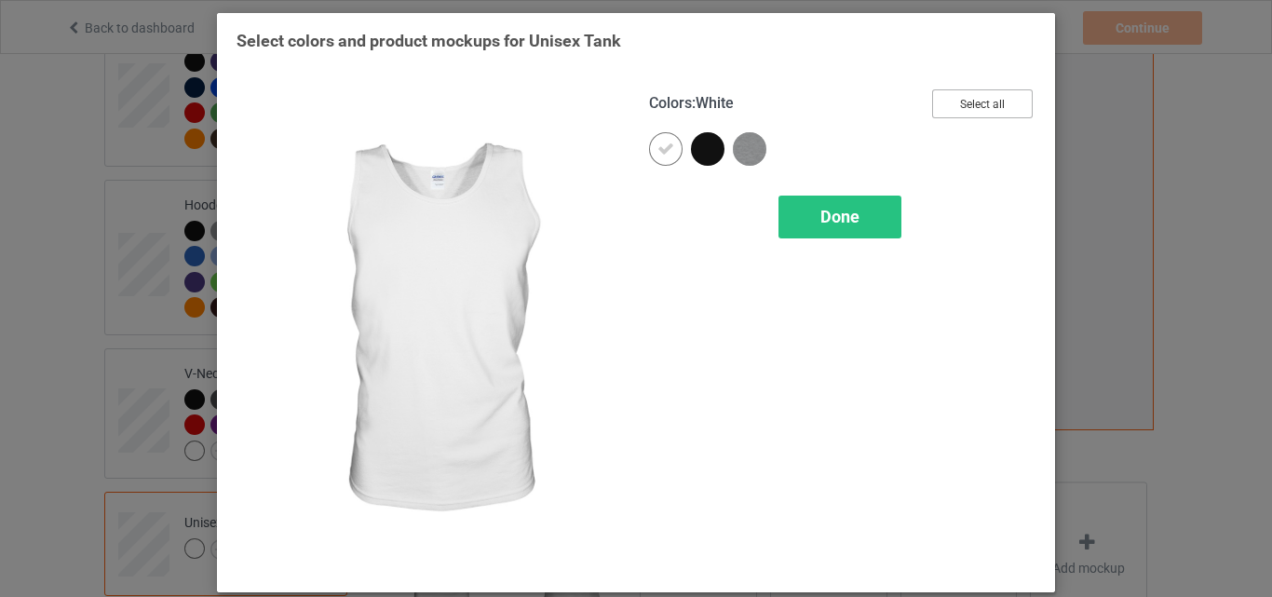
click at [975, 99] on button "Select all" at bounding box center [982, 103] width 101 height 29
click at [664, 145] on icon at bounding box center [665, 149] width 17 height 17
click at [664, 145] on div at bounding box center [666, 149] width 34 height 34
click at [806, 224] on div "Done" at bounding box center [839, 217] width 123 height 43
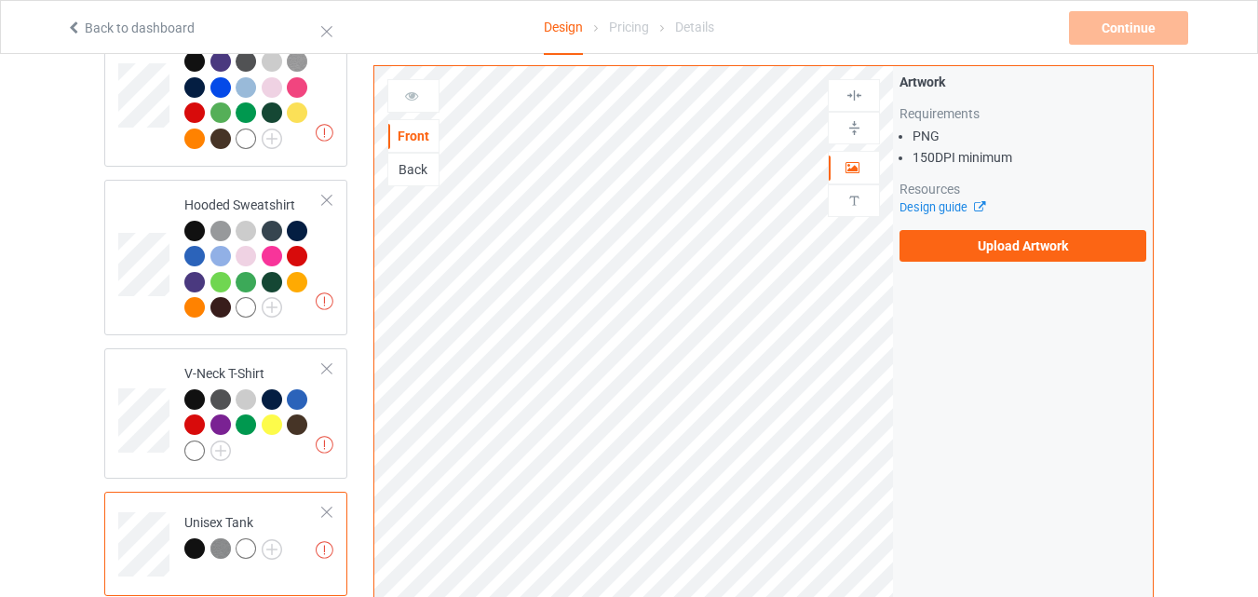
scroll to position [838, 0]
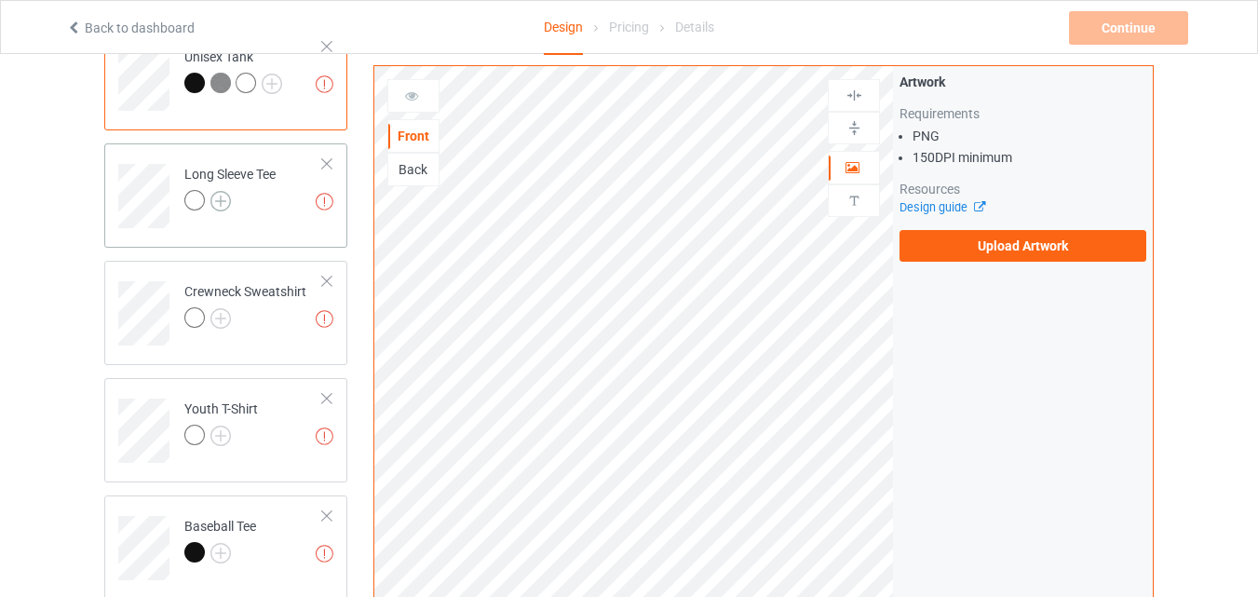
click at [215, 206] on img at bounding box center [220, 201] width 20 height 20
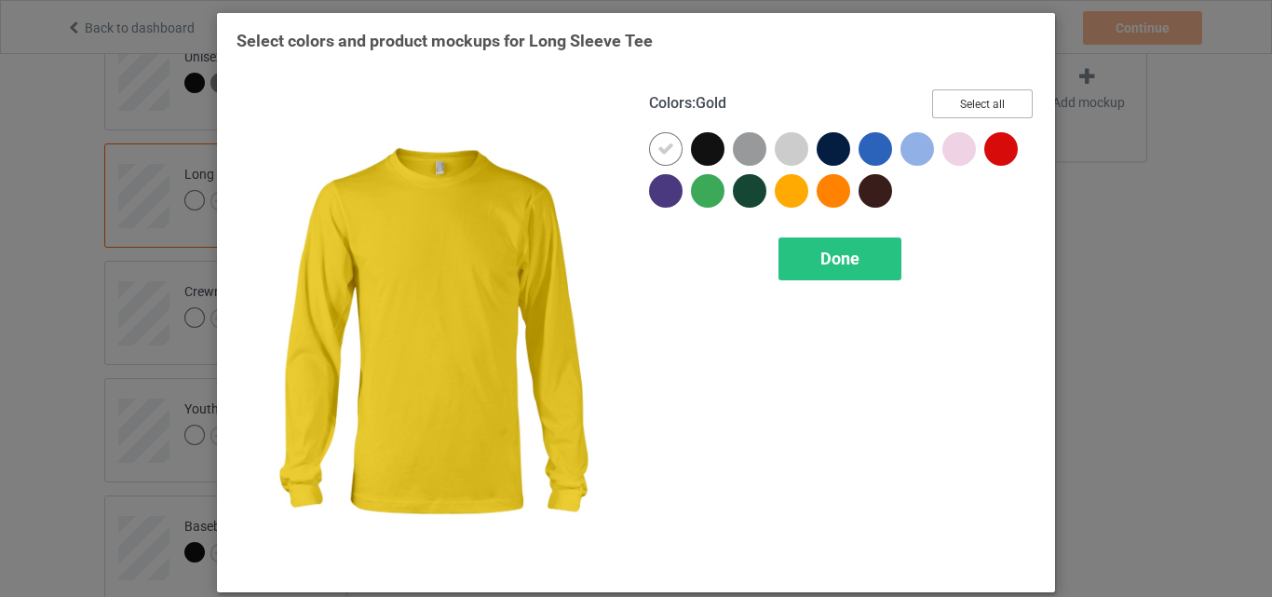
click at [959, 115] on button "Select all" at bounding box center [982, 103] width 101 height 29
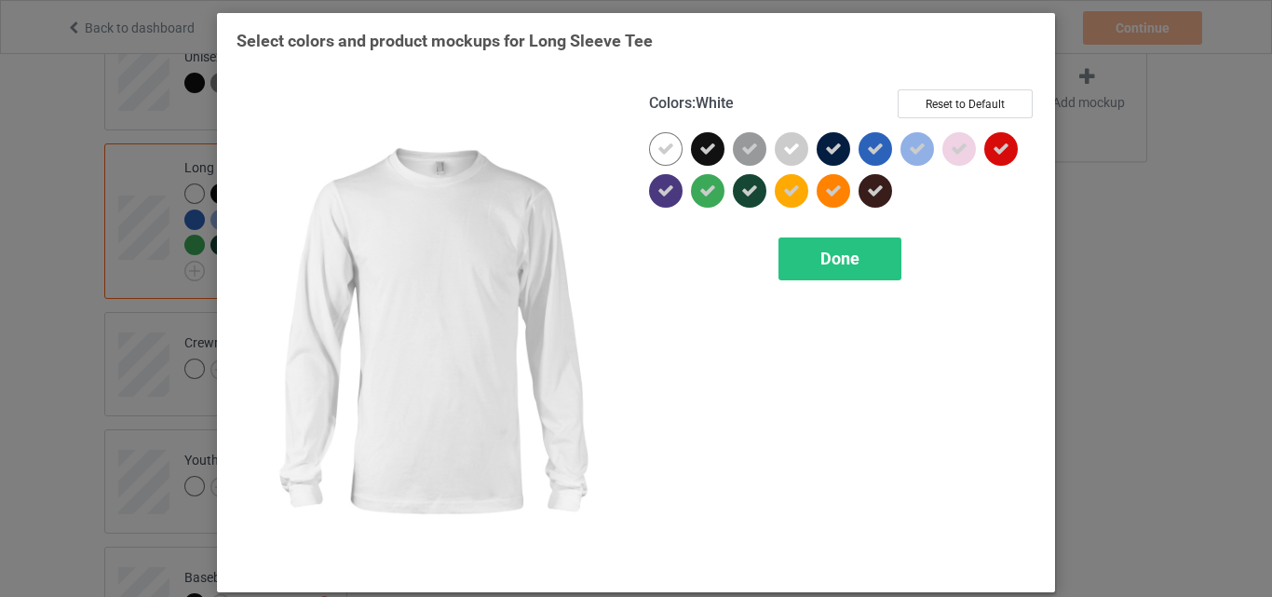
click at [665, 151] on icon at bounding box center [665, 149] width 17 height 17
click at [665, 151] on div at bounding box center [666, 149] width 34 height 34
click at [820, 258] on span "Done" at bounding box center [839, 259] width 39 height 20
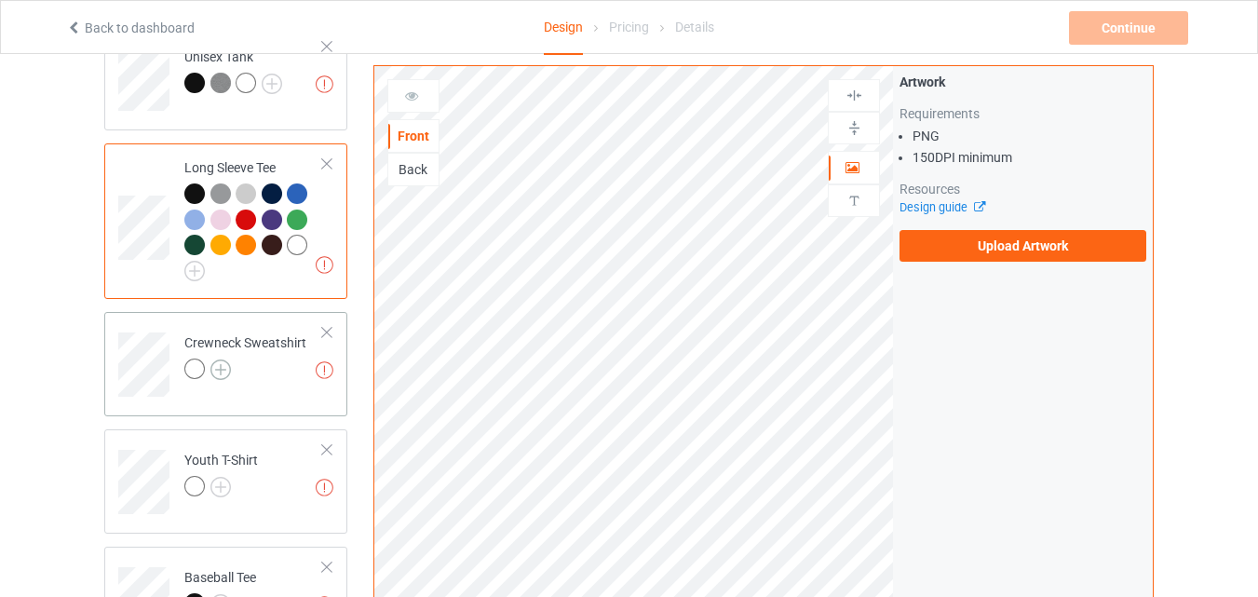
click at [225, 373] on img at bounding box center [220, 369] width 20 height 20
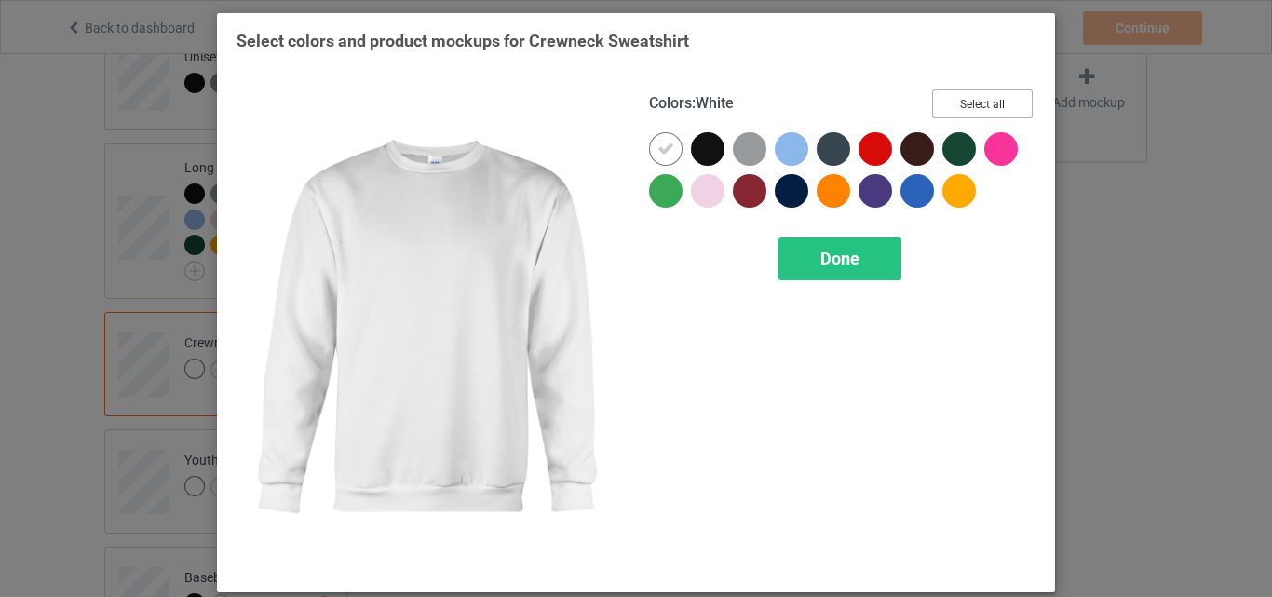
click at [947, 102] on button "Select all" at bounding box center [982, 103] width 101 height 29
click at [665, 142] on icon at bounding box center [665, 149] width 17 height 17
click at [665, 142] on div at bounding box center [666, 149] width 34 height 34
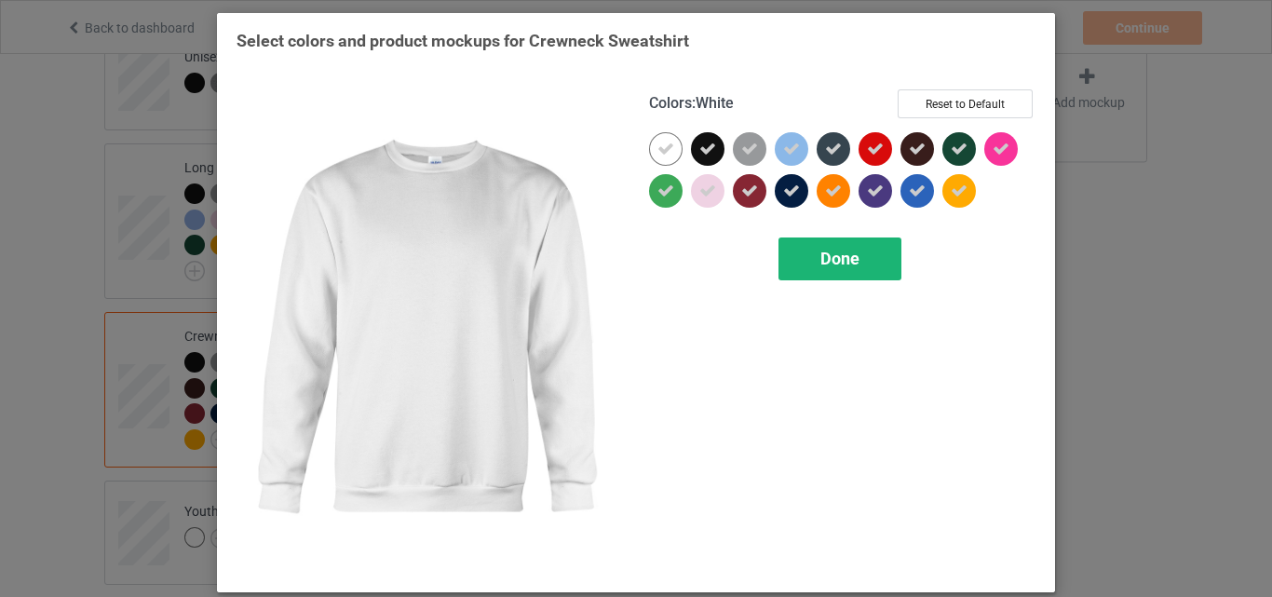
click at [827, 253] on span "Done" at bounding box center [839, 259] width 39 height 20
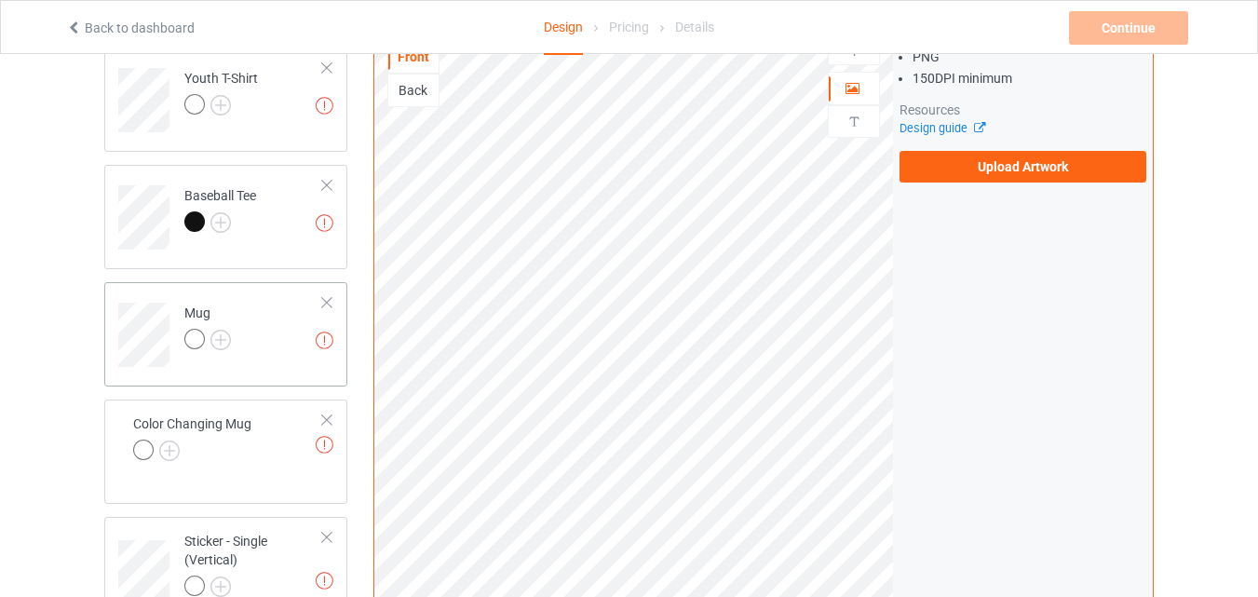
scroll to position [1304, 0]
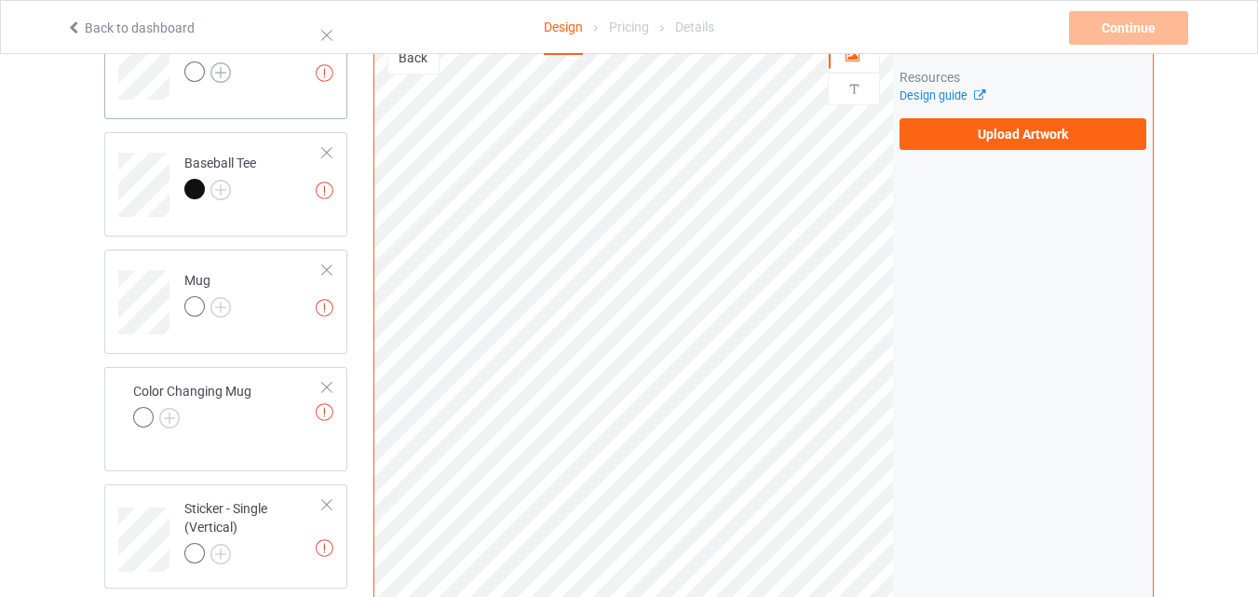
click at [220, 79] on img at bounding box center [220, 72] width 20 height 20
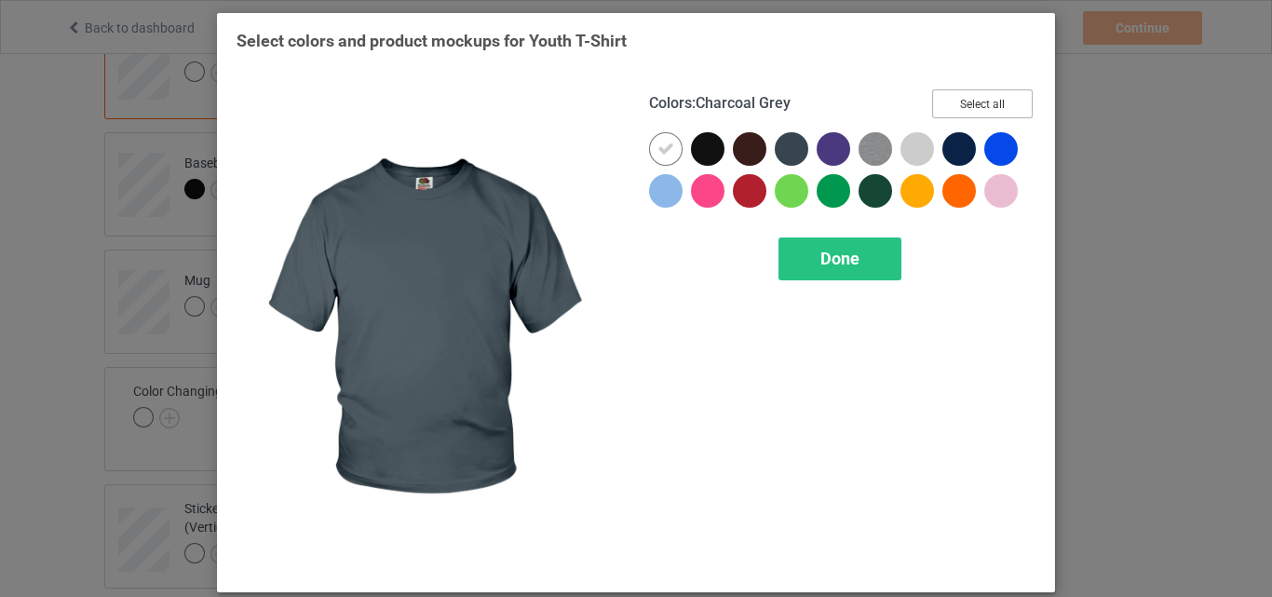
click at [962, 105] on button "Select all" at bounding box center [982, 103] width 101 height 29
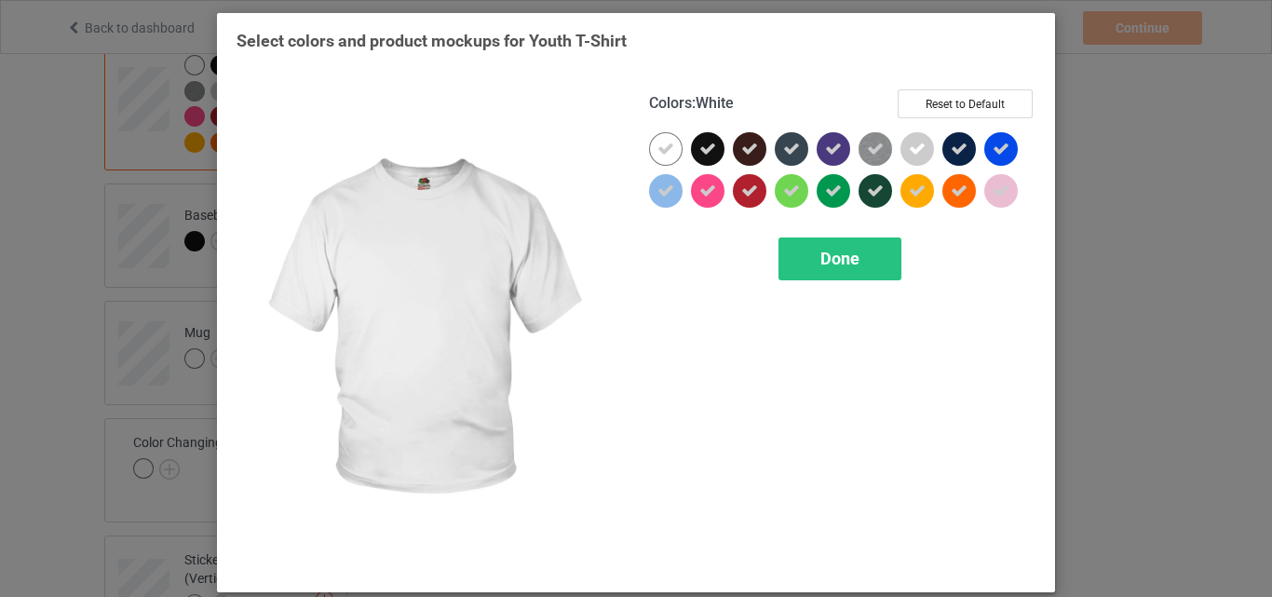
click at [649, 142] on div at bounding box center [666, 149] width 34 height 34
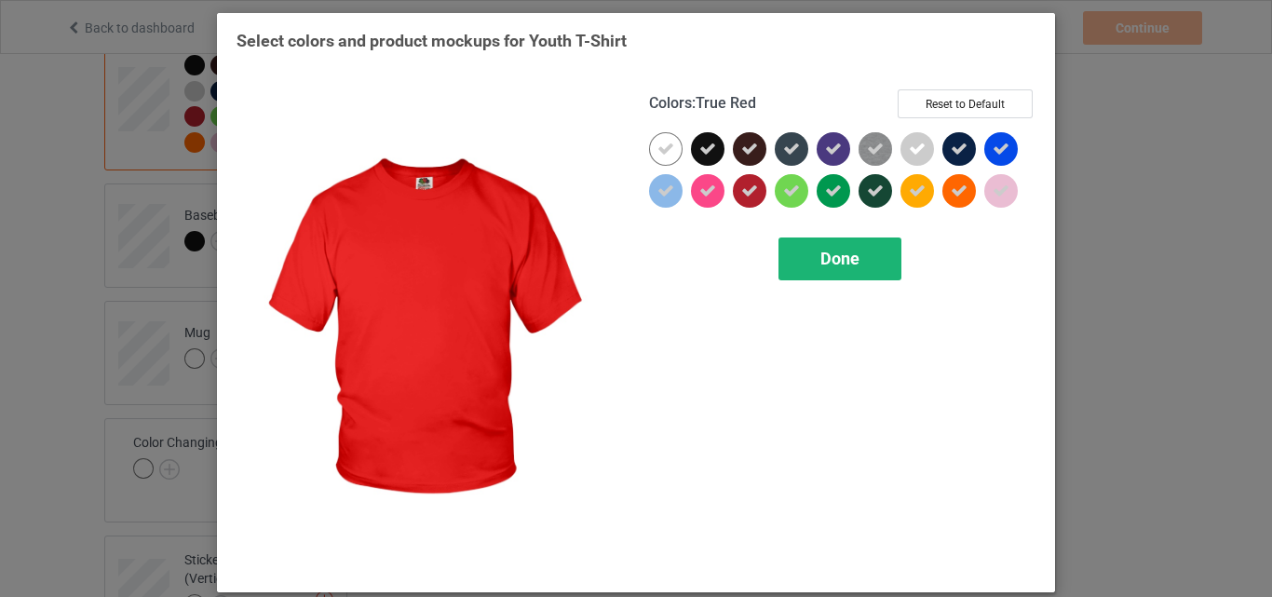
click at [796, 250] on div "Done" at bounding box center [839, 258] width 123 height 43
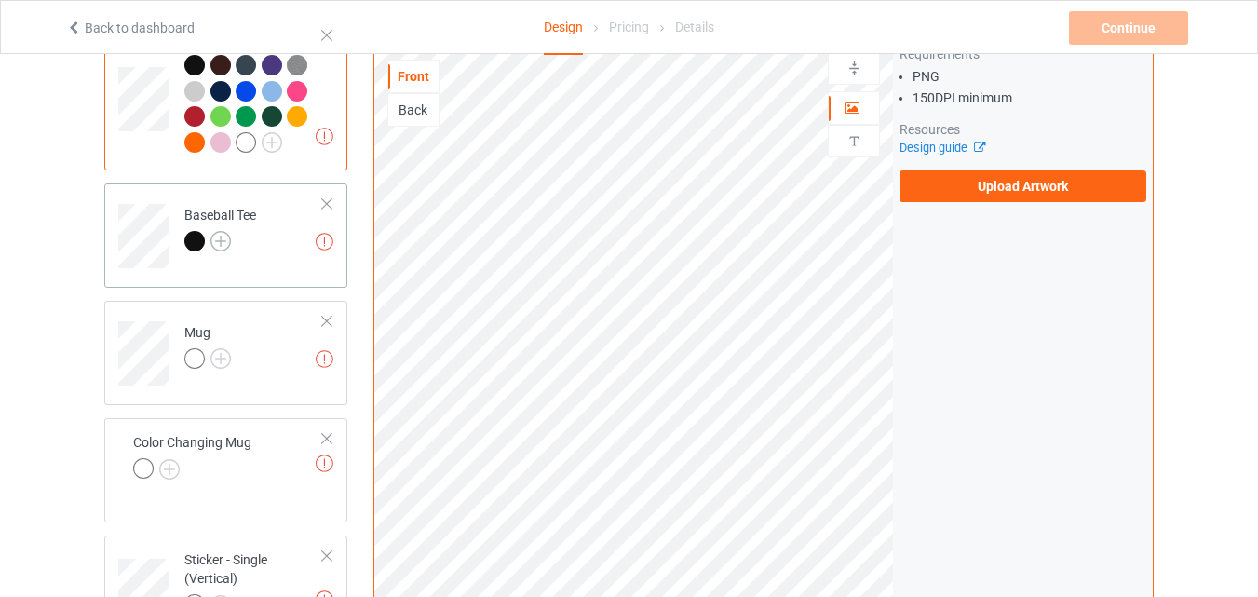
click at [222, 242] on img at bounding box center [220, 241] width 20 height 20
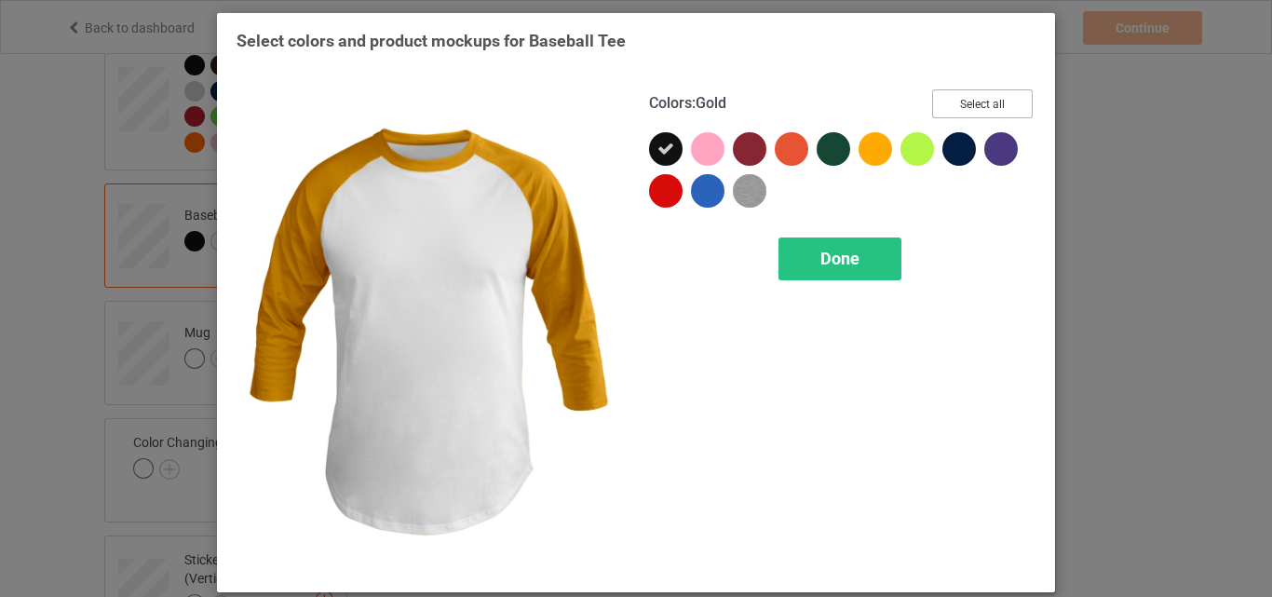
click at [979, 105] on button "Select all" at bounding box center [982, 103] width 101 height 29
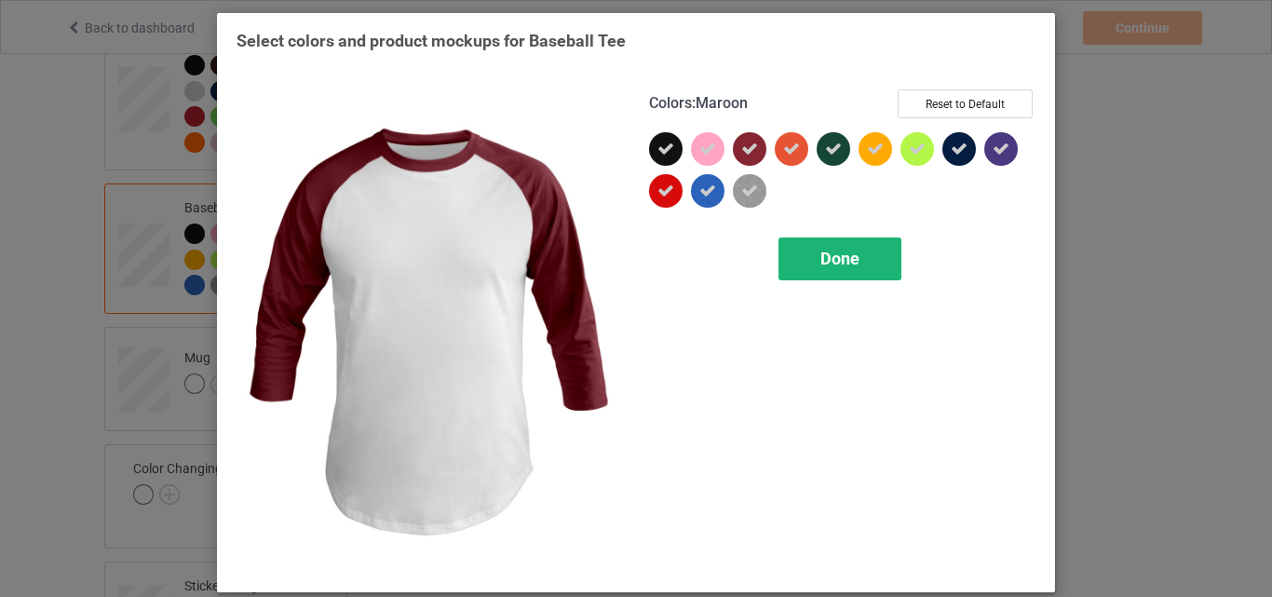
click at [821, 258] on span "Done" at bounding box center [839, 259] width 39 height 20
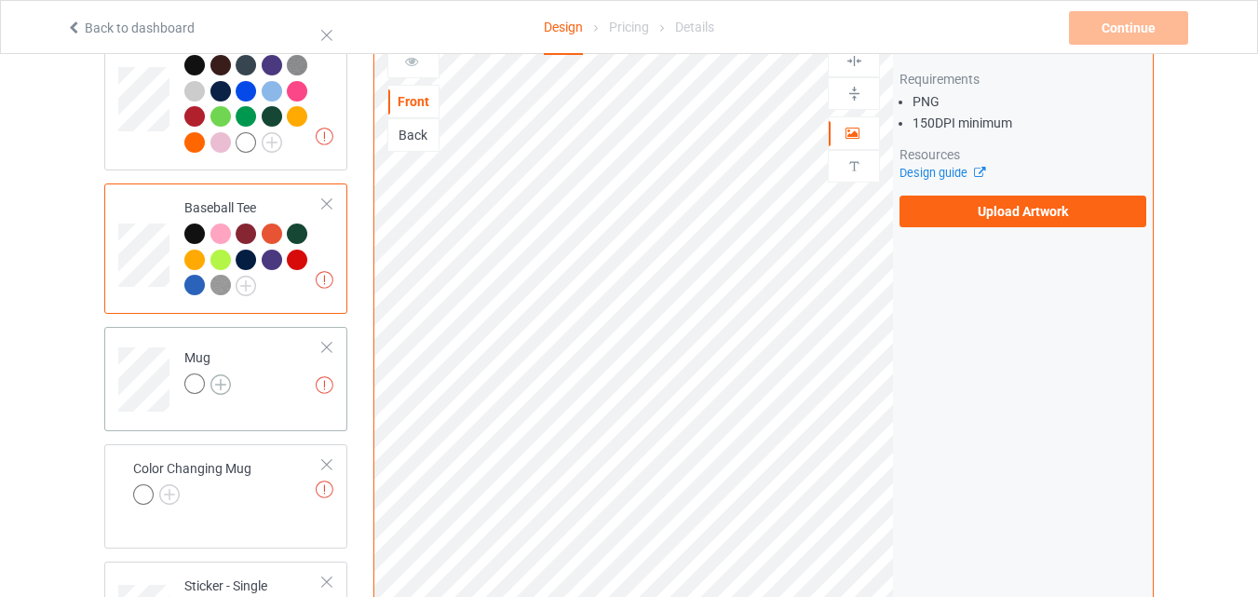
click at [226, 395] on img at bounding box center [220, 384] width 20 height 20
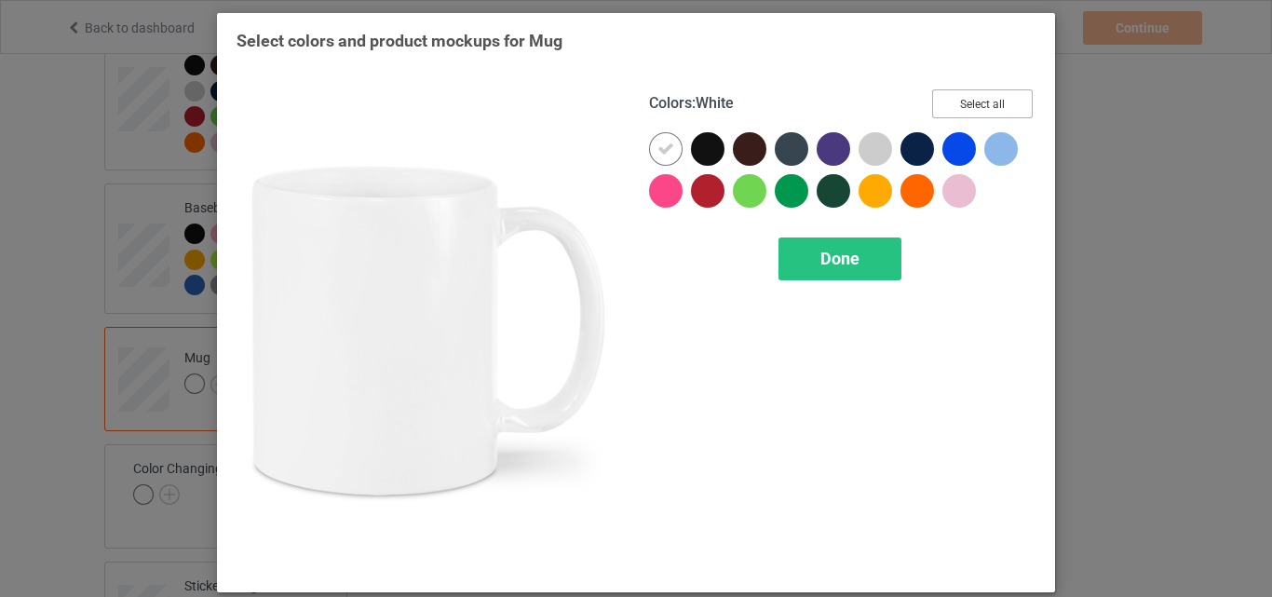
click at [992, 113] on button "Select all" at bounding box center [982, 103] width 101 height 29
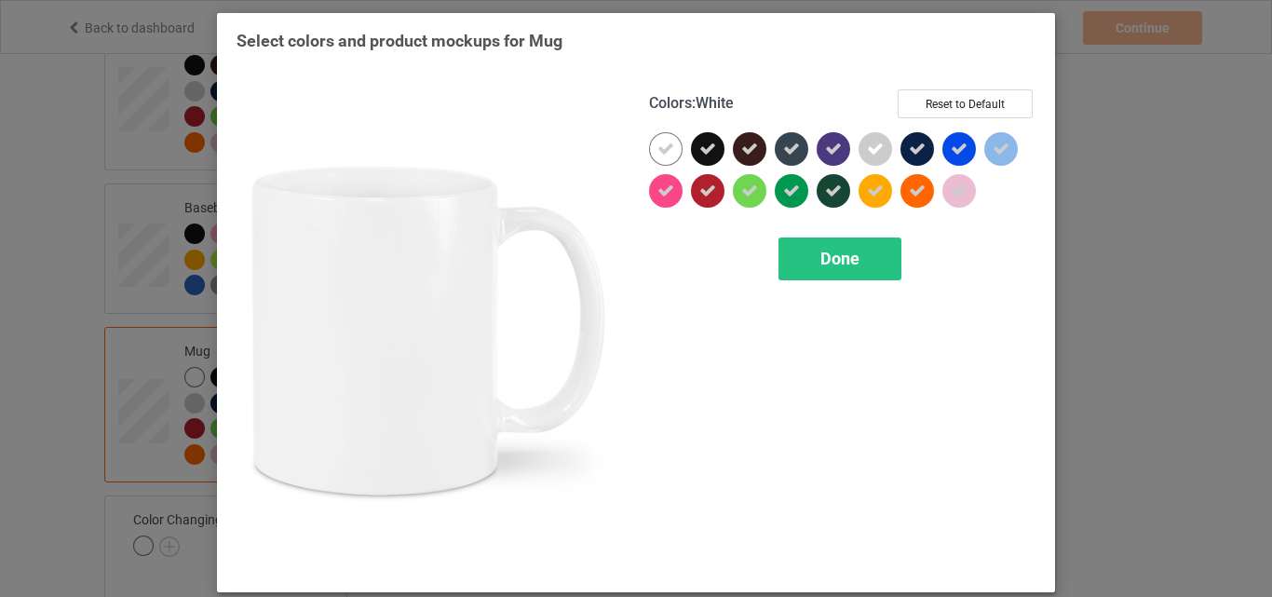
click at [661, 153] on icon at bounding box center [665, 149] width 17 height 17
click at [671, 151] on div at bounding box center [666, 149] width 34 height 34
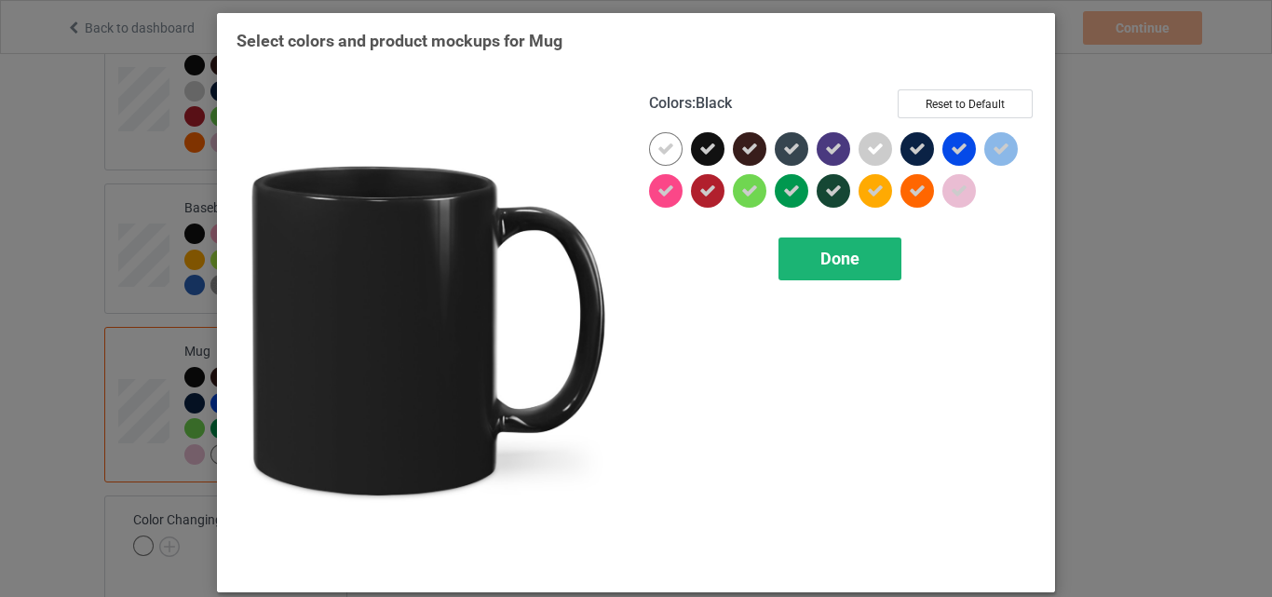
click at [833, 263] on span "Done" at bounding box center [839, 259] width 39 height 20
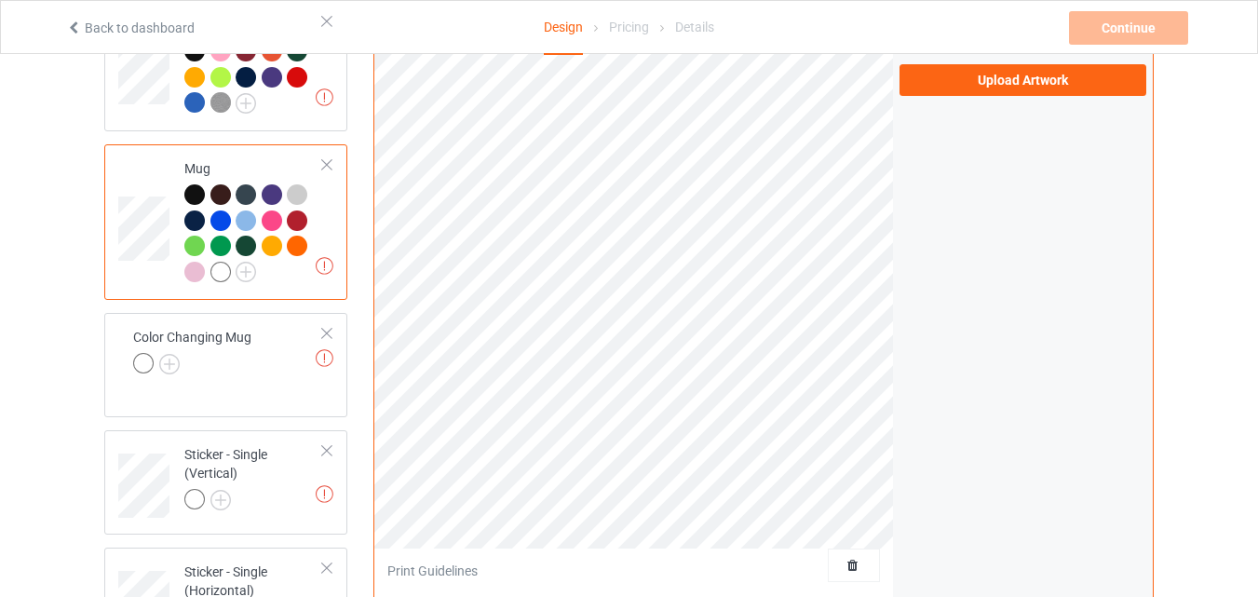
scroll to position [1490, 0]
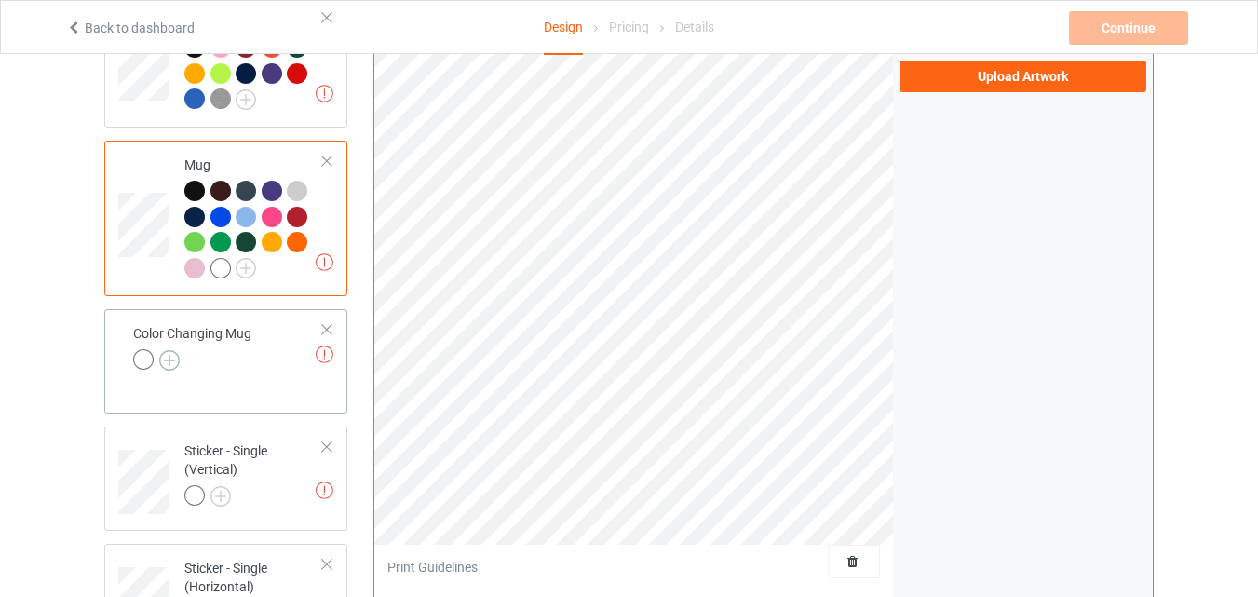
click at [166, 364] on img at bounding box center [169, 360] width 20 height 20
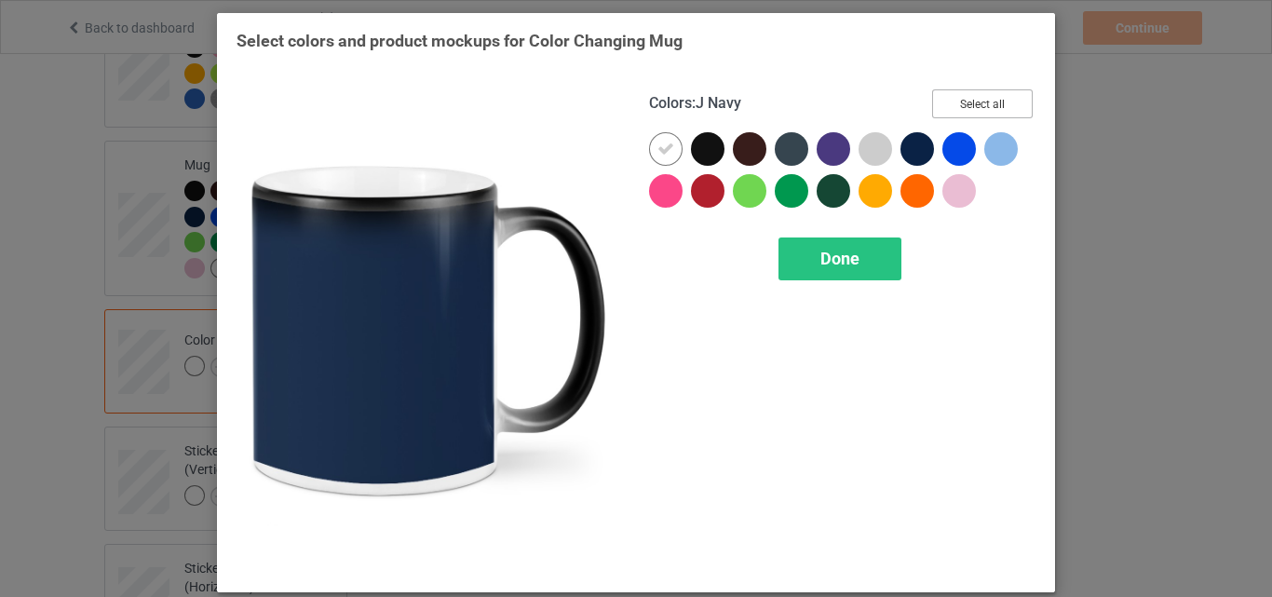
click at [968, 114] on button "Select all" at bounding box center [982, 103] width 101 height 29
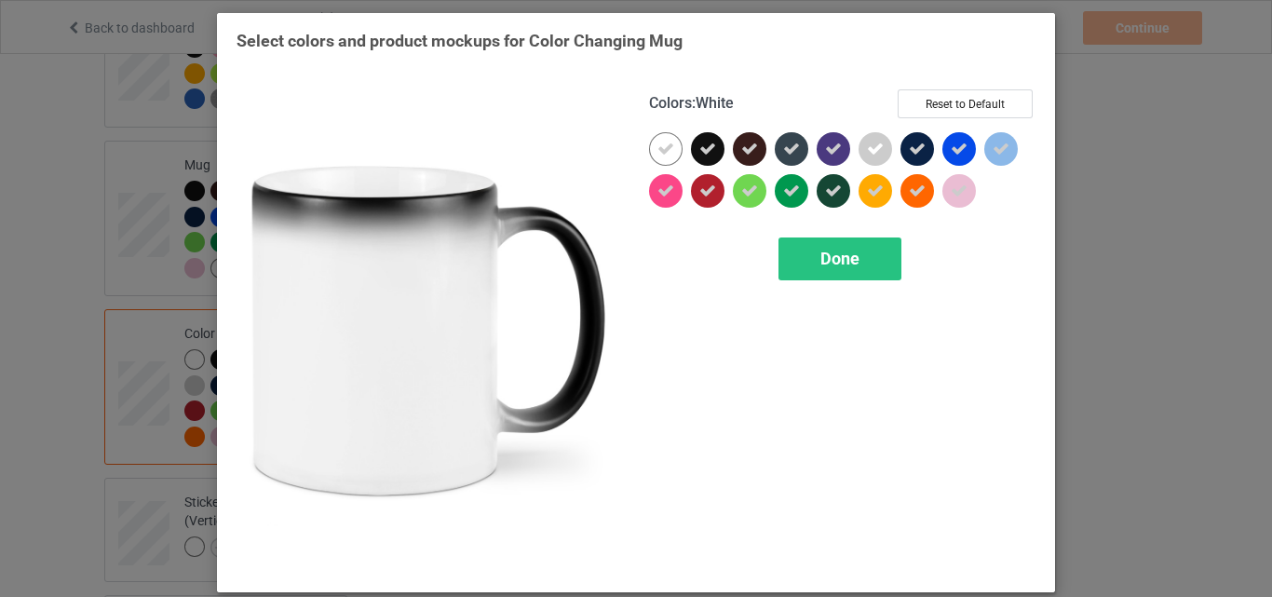
click at [660, 163] on div at bounding box center [666, 149] width 34 height 34
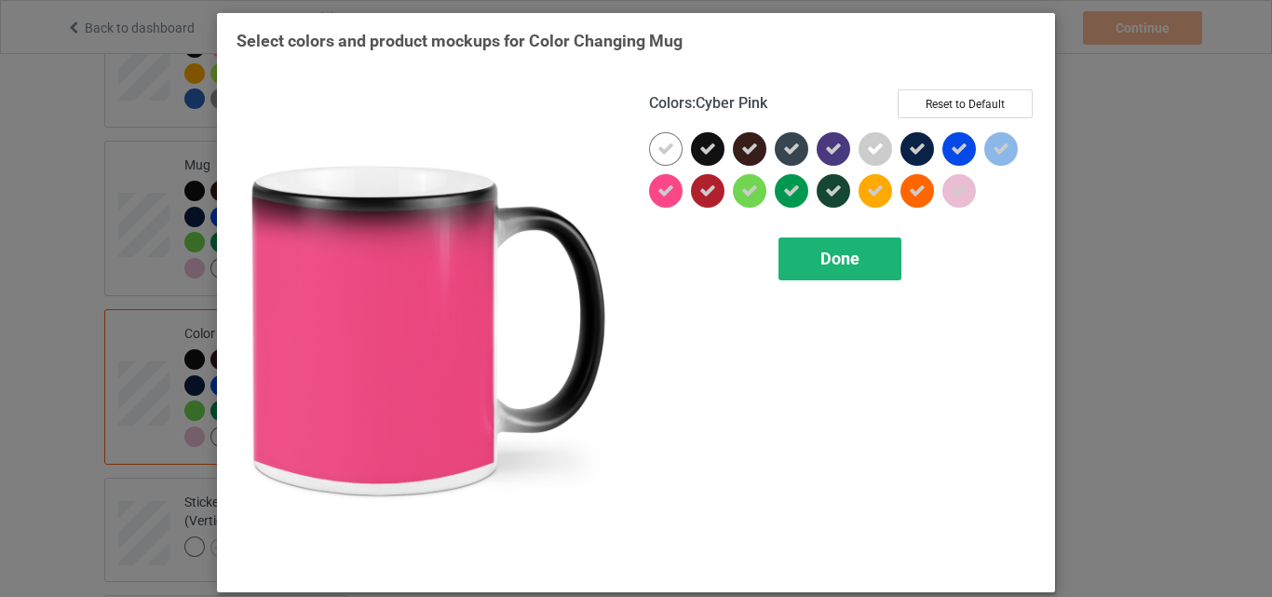
click at [791, 269] on div "Done" at bounding box center [839, 258] width 123 height 43
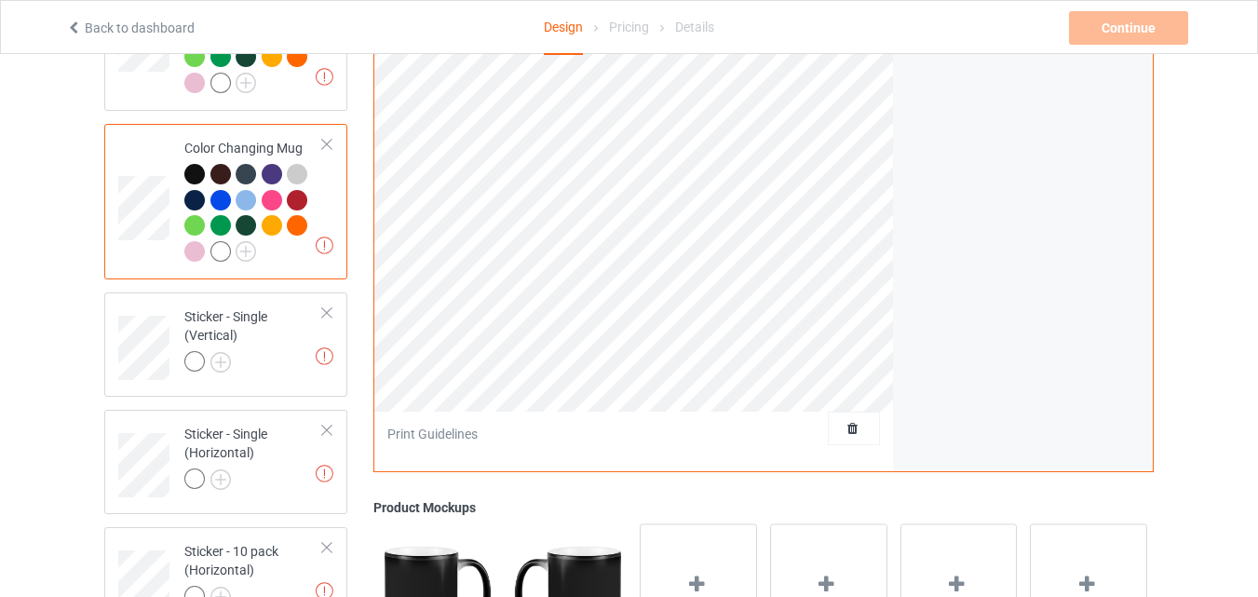
scroll to position [1676, 0]
click at [222, 372] on img at bounding box center [220, 361] width 20 height 20
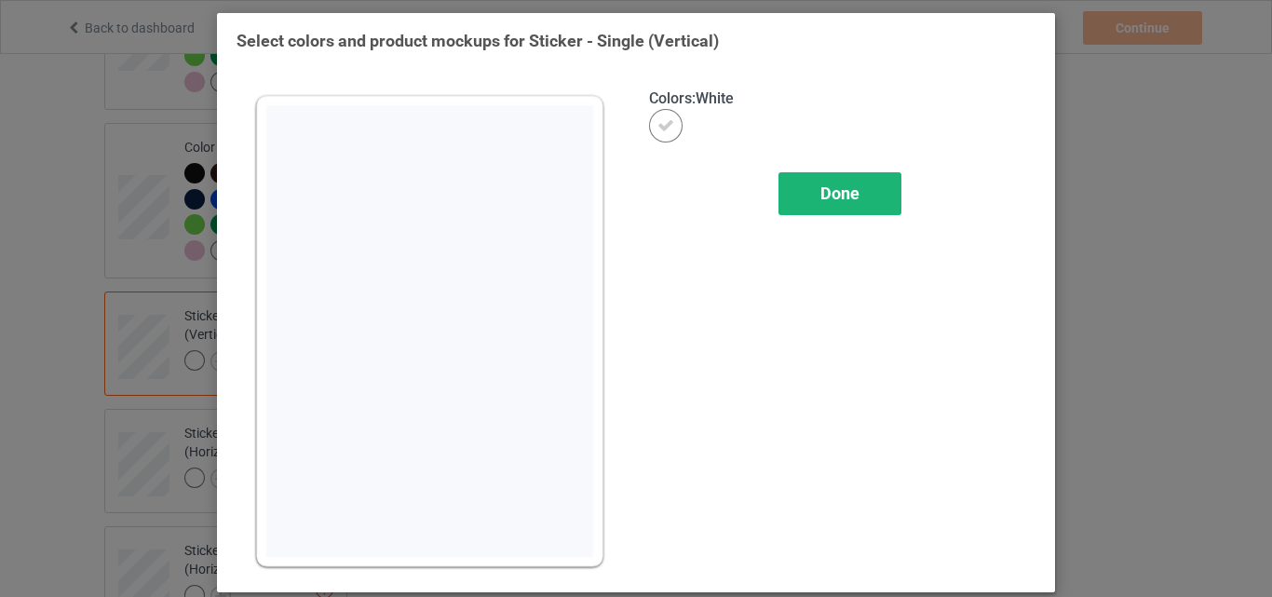
click at [798, 191] on div "Done" at bounding box center [839, 193] width 123 height 43
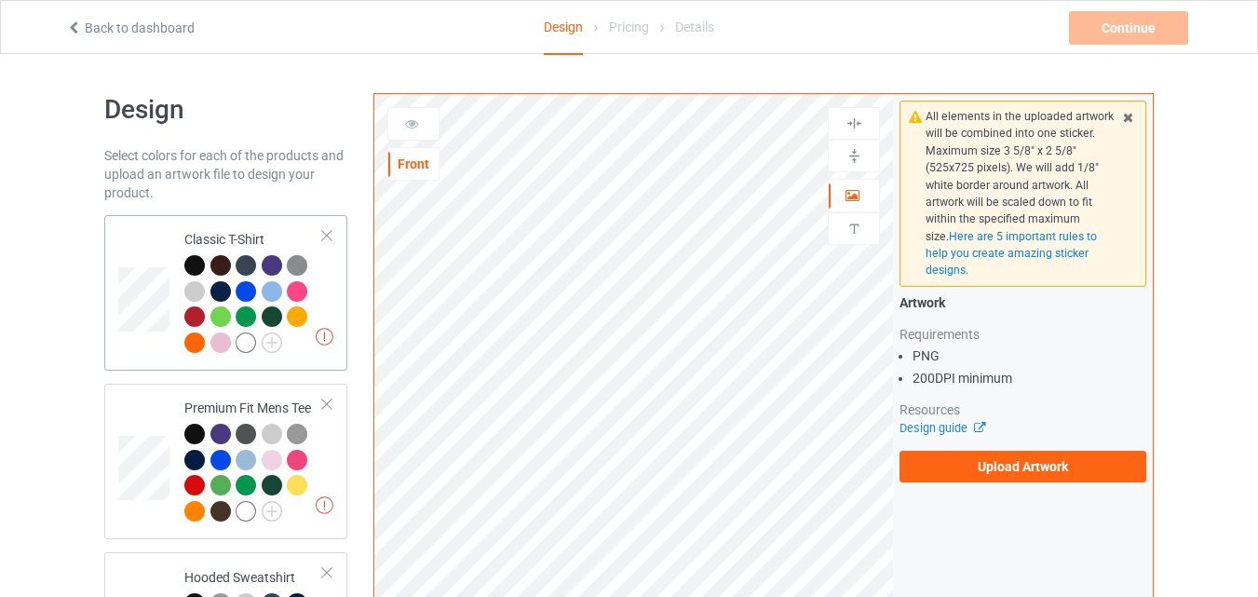
click at [188, 230] on div "Classic T-Shirt" at bounding box center [253, 290] width 139 height 121
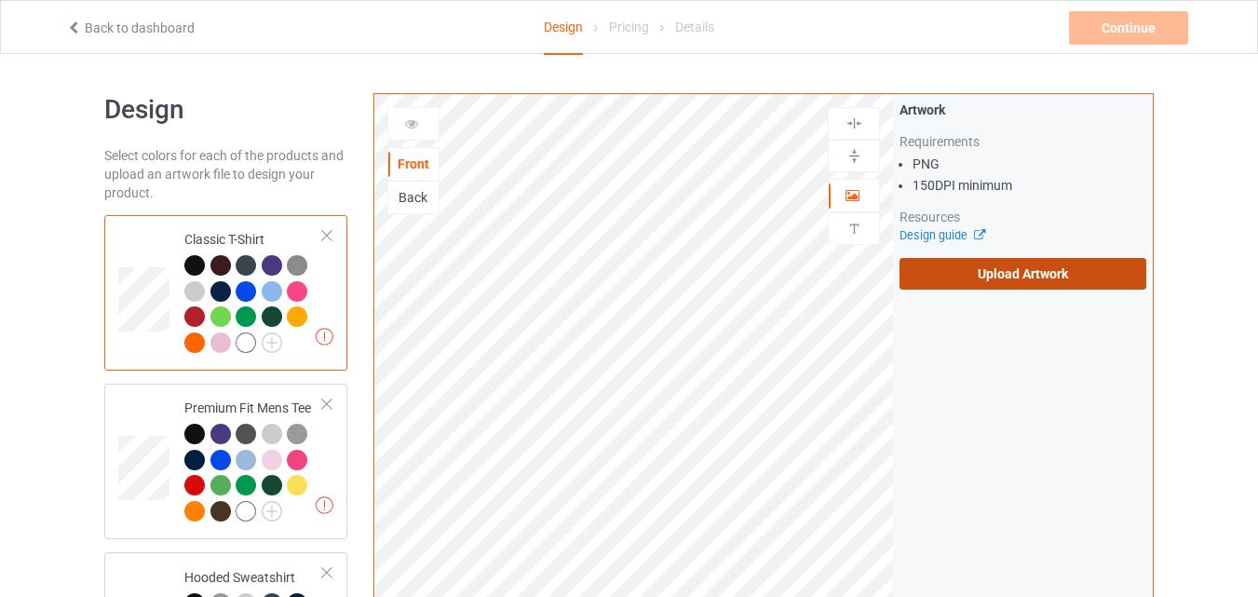
click at [942, 264] on label "Upload Artwork" at bounding box center [1023, 274] width 247 height 32
click at [0, 0] on input "Upload Artwork" at bounding box center [0, 0] width 0 height 0
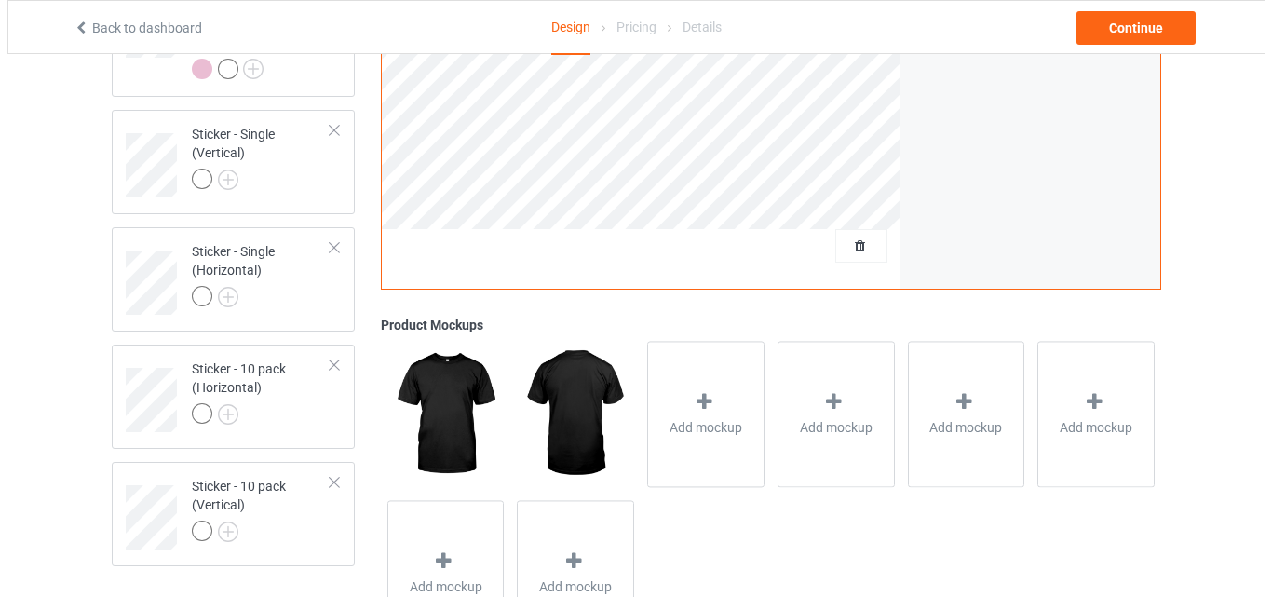
scroll to position [1862, 0]
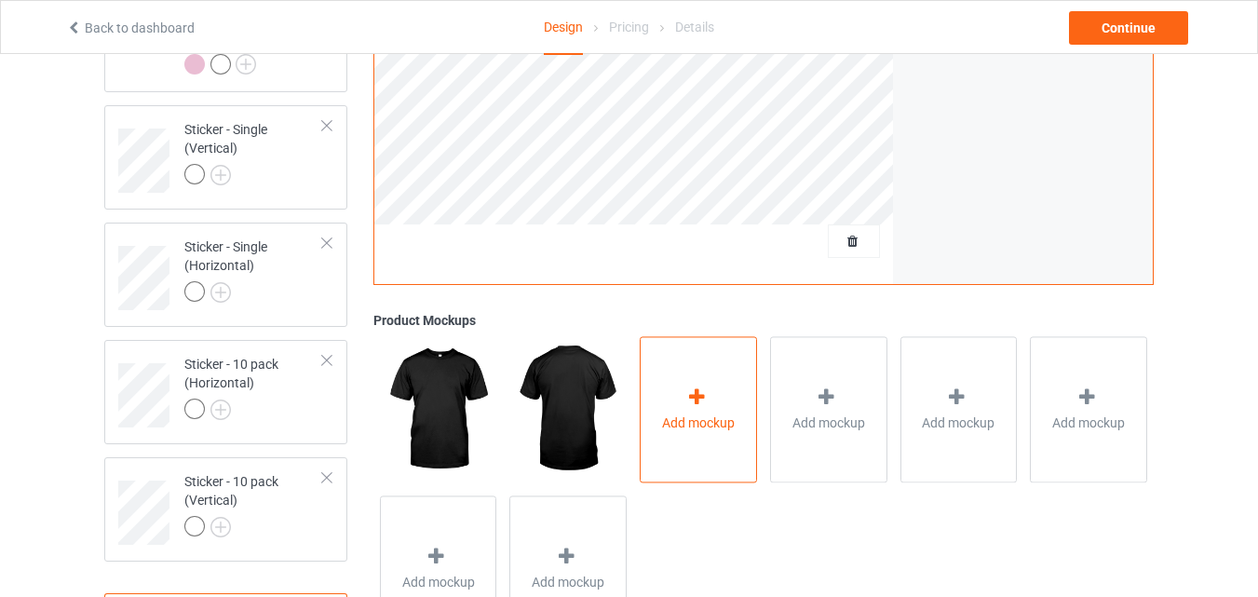
click at [707, 432] on span "Add mockup" at bounding box center [698, 422] width 73 height 19
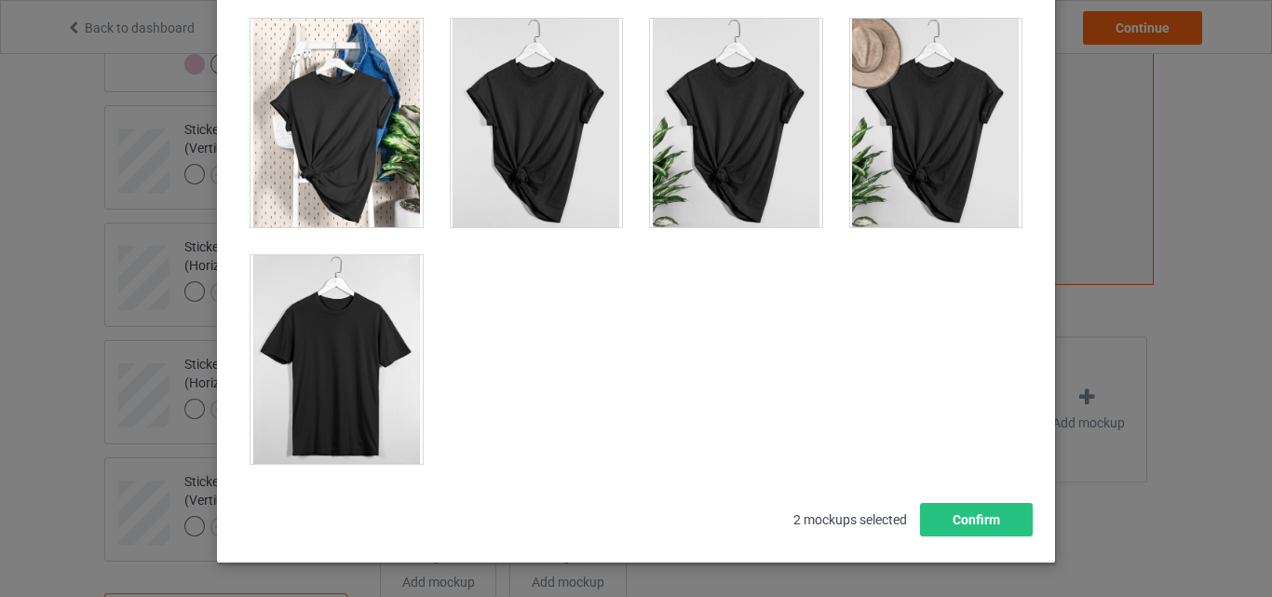
scroll to position [26070, 0]
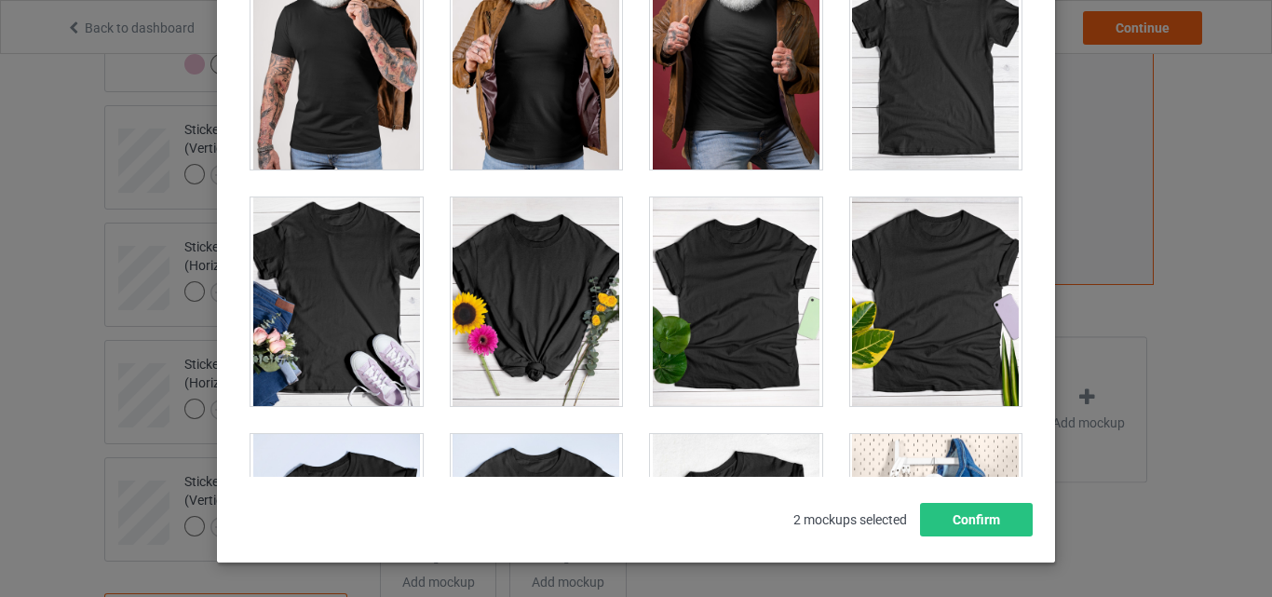
click at [899, 122] on div at bounding box center [936, 65] width 172 height 209
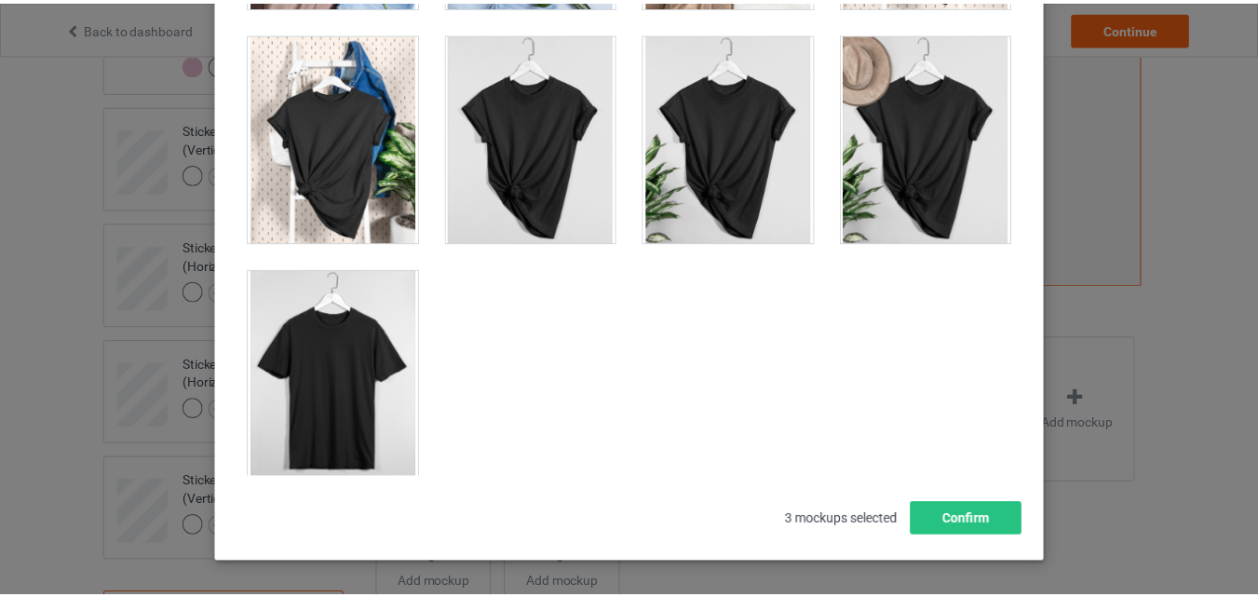
scroll to position [26722, 0]
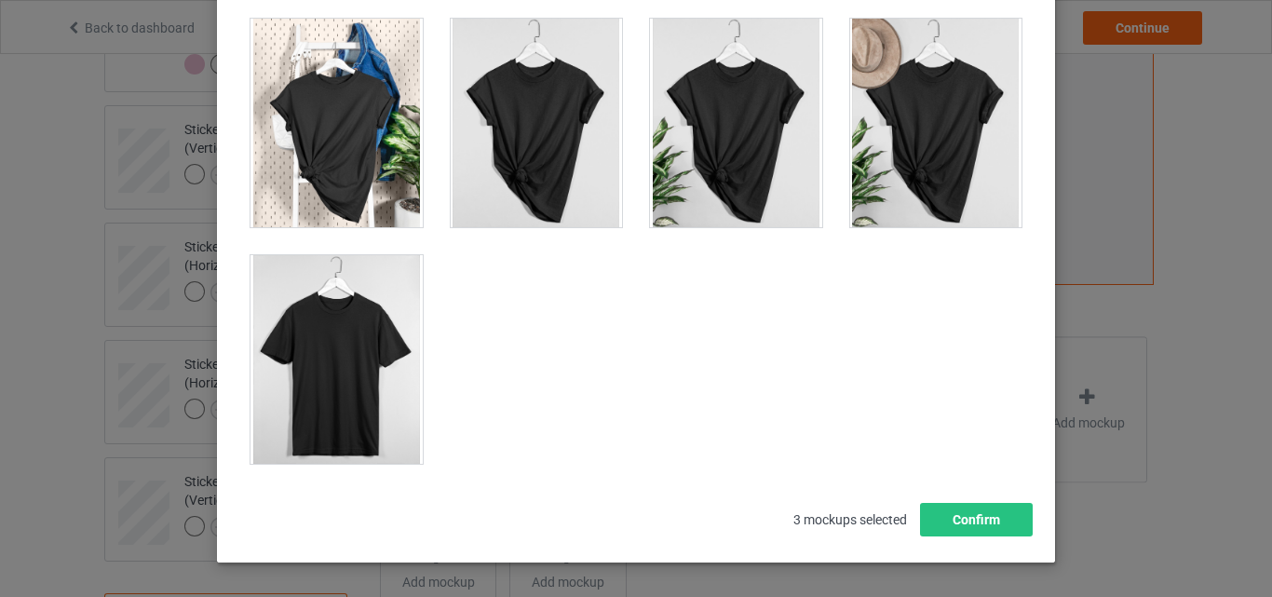
click at [353, 348] on div at bounding box center [336, 359] width 172 height 209
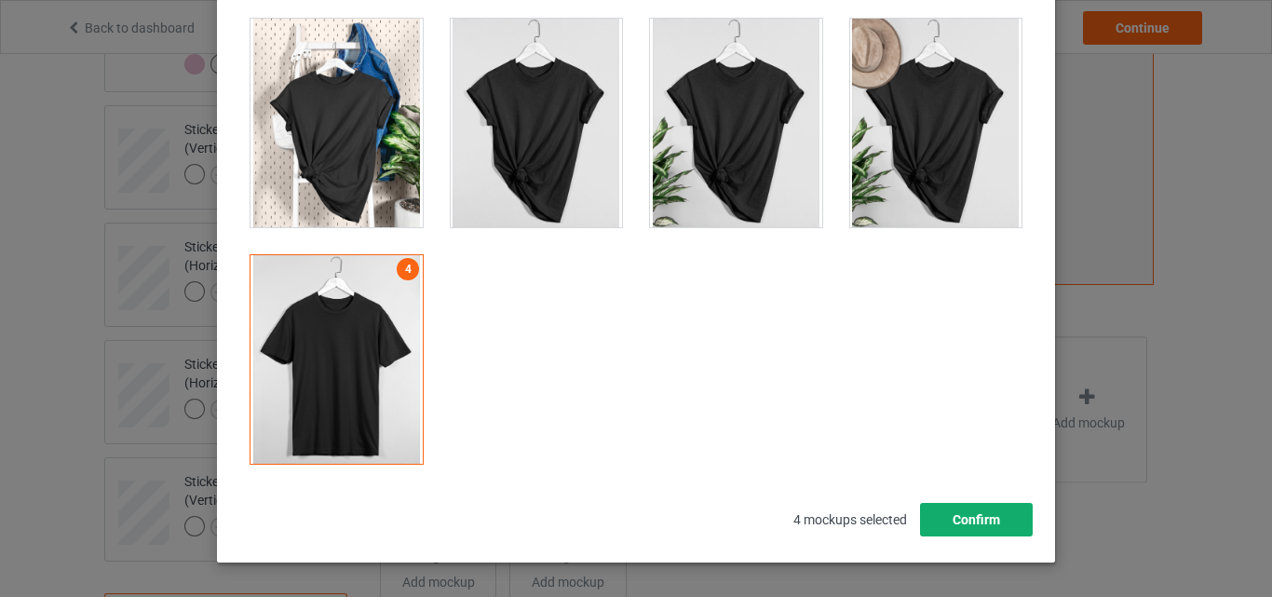
click at [952, 525] on button "Confirm" at bounding box center [976, 520] width 113 height 34
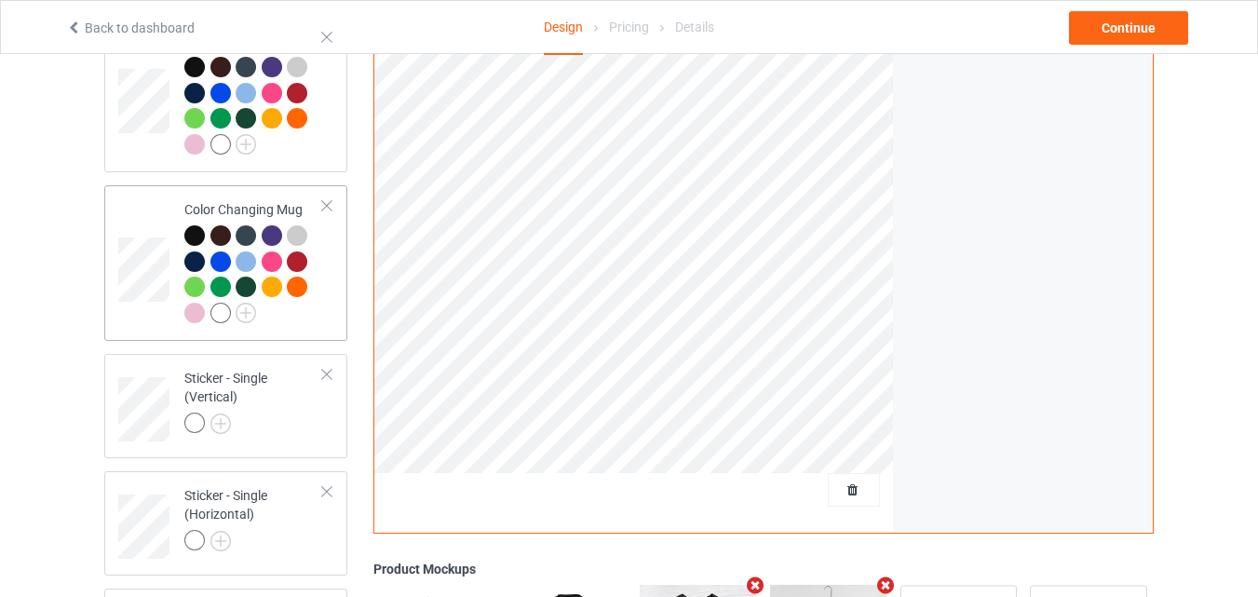
scroll to position [1583, 0]
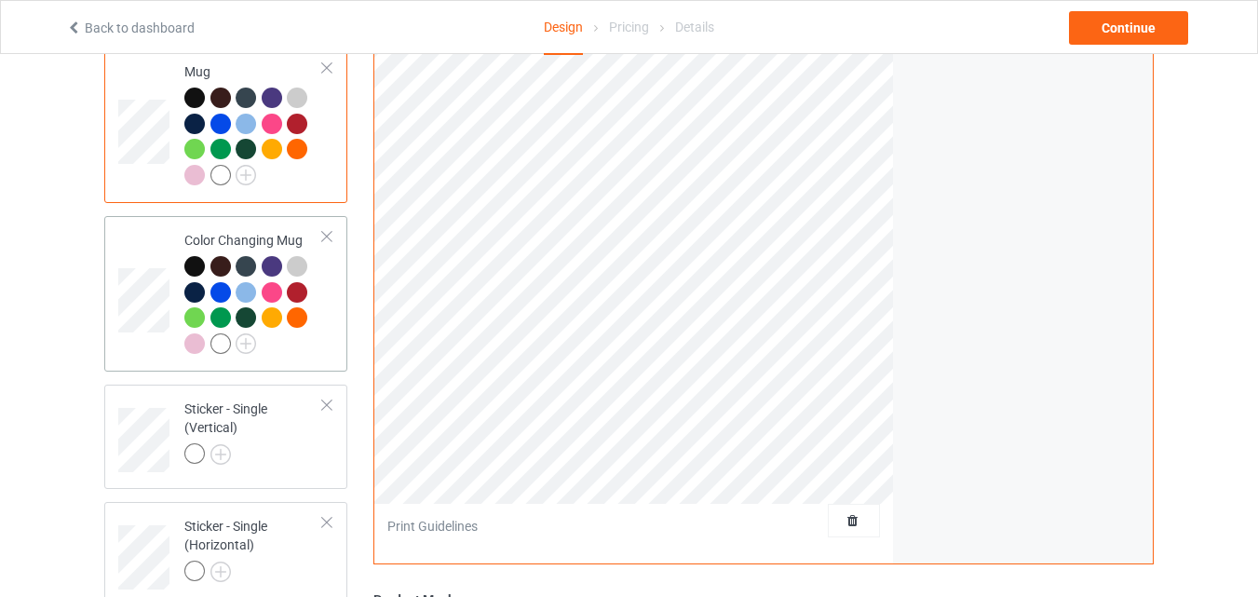
click at [143, 249] on td at bounding box center [146, 293] width 56 height 141
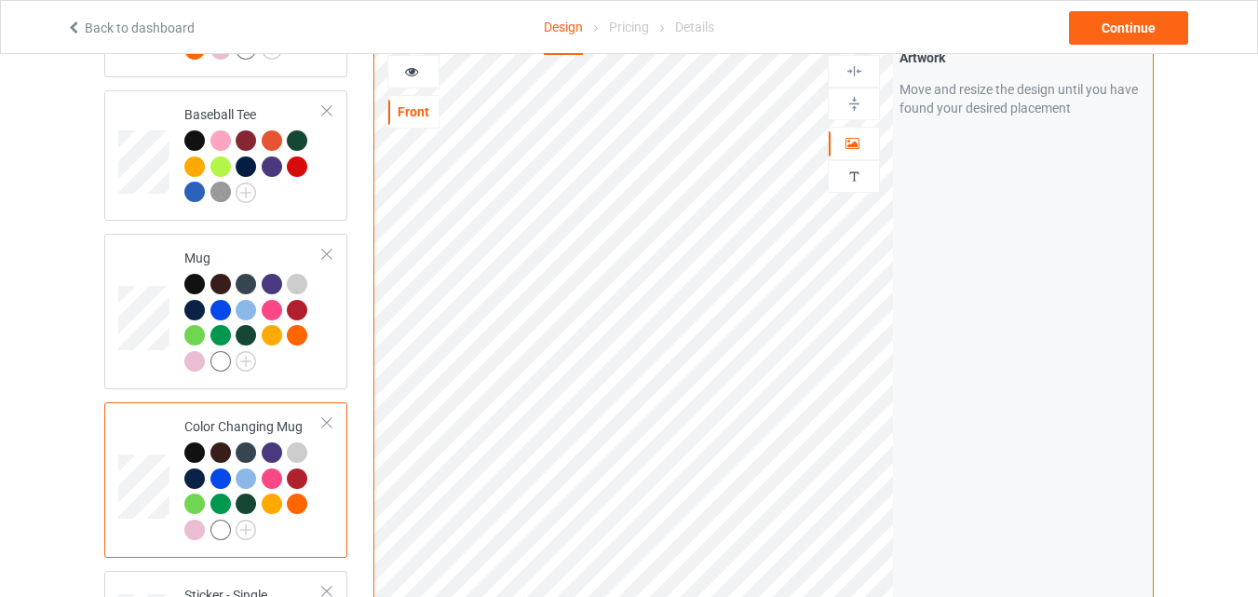
scroll to position [1304, 0]
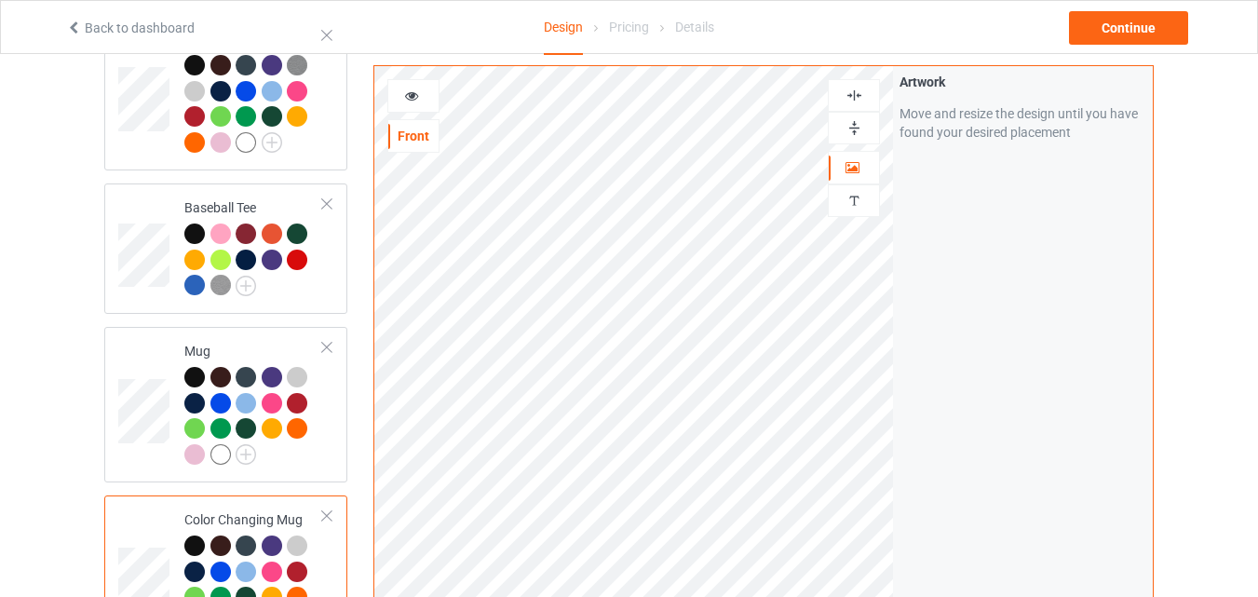
click at [858, 127] on img at bounding box center [855, 128] width 18 height 18
click at [852, 136] on img at bounding box center [855, 128] width 18 height 18
click at [419, 94] on icon at bounding box center [412, 93] width 16 height 13
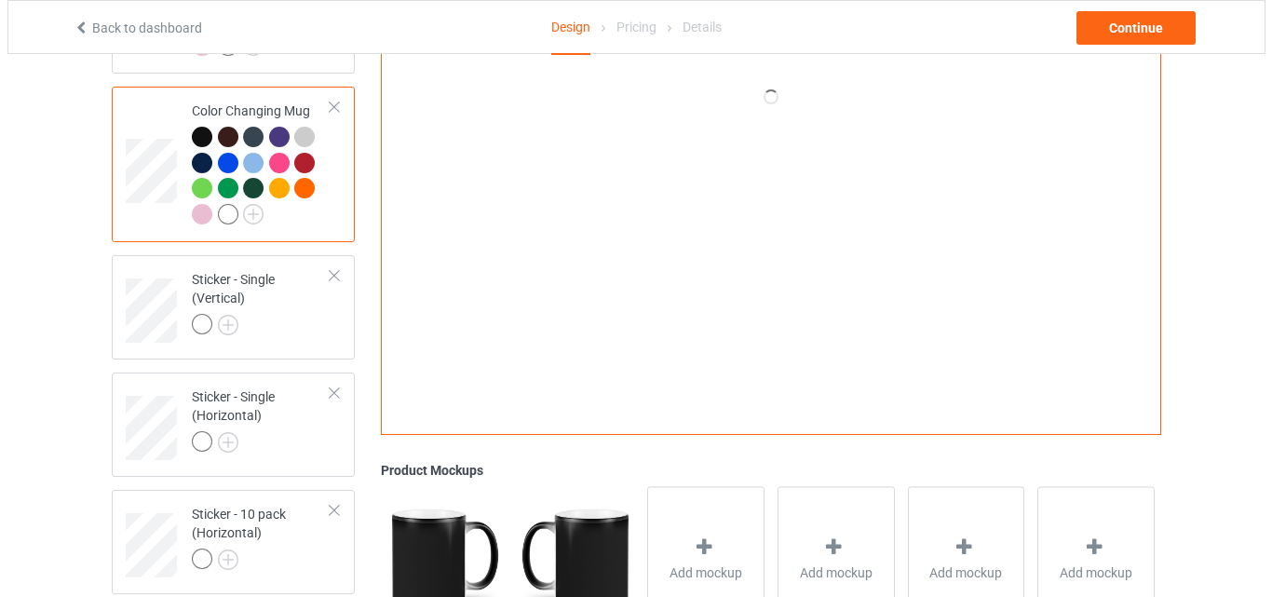
scroll to position [1862, 0]
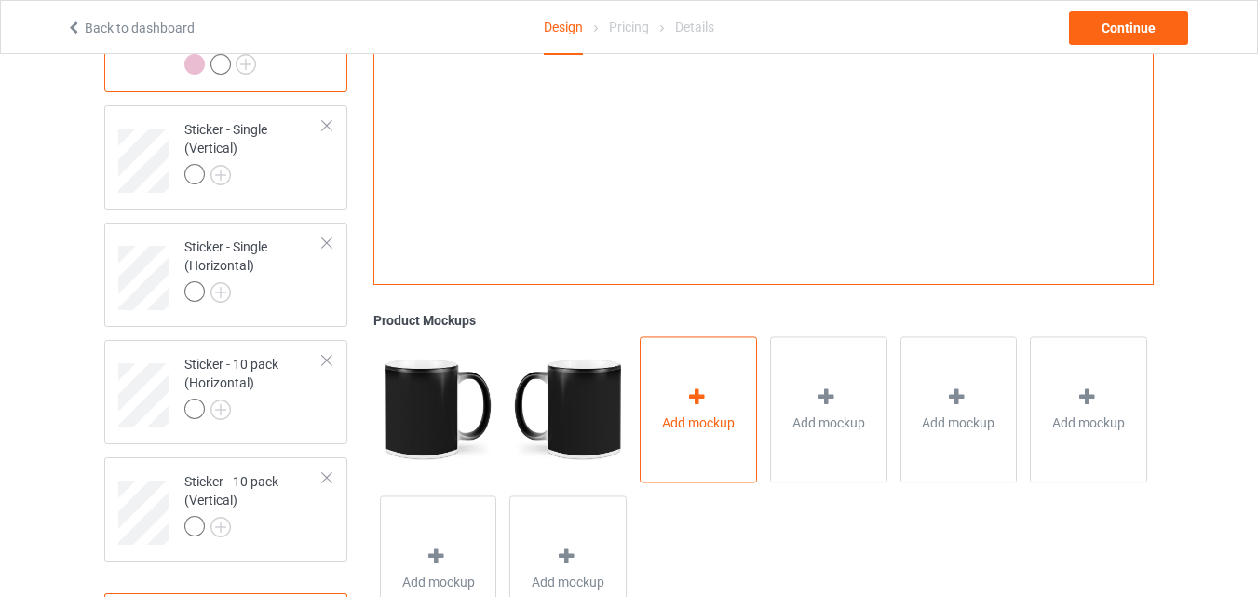
click at [682, 379] on div "Add mockup" at bounding box center [698, 409] width 117 height 146
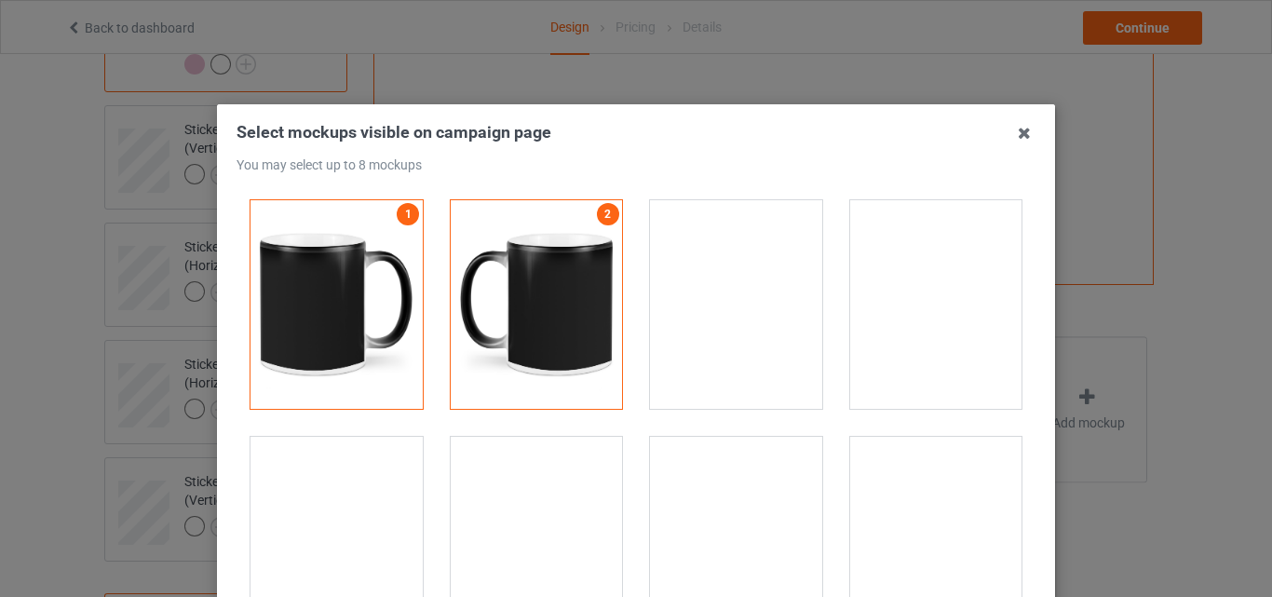
scroll to position [3445, 0]
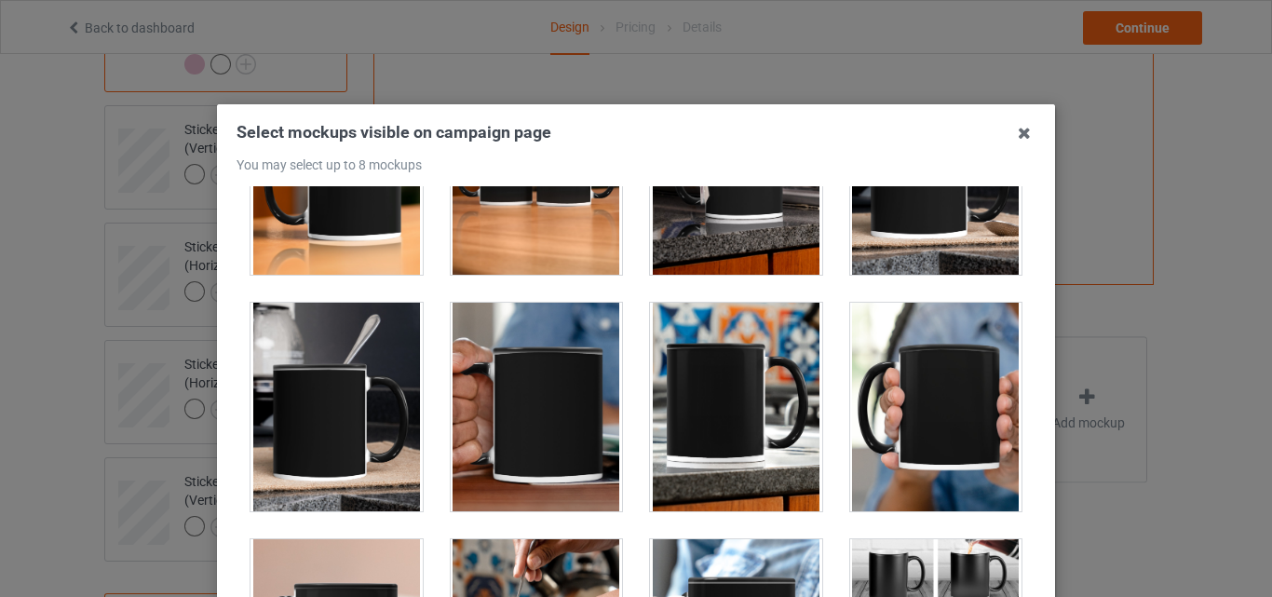
click at [341, 219] on div at bounding box center [336, 170] width 172 height 209
click at [561, 250] on div at bounding box center [537, 170] width 172 height 209
click at [780, 250] on div at bounding box center [736, 170] width 172 height 209
drag, startPoint x: 864, startPoint y: 246, endPoint x: 982, endPoint y: 334, distance: 147.7
click at [865, 246] on div at bounding box center [936, 170] width 172 height 209
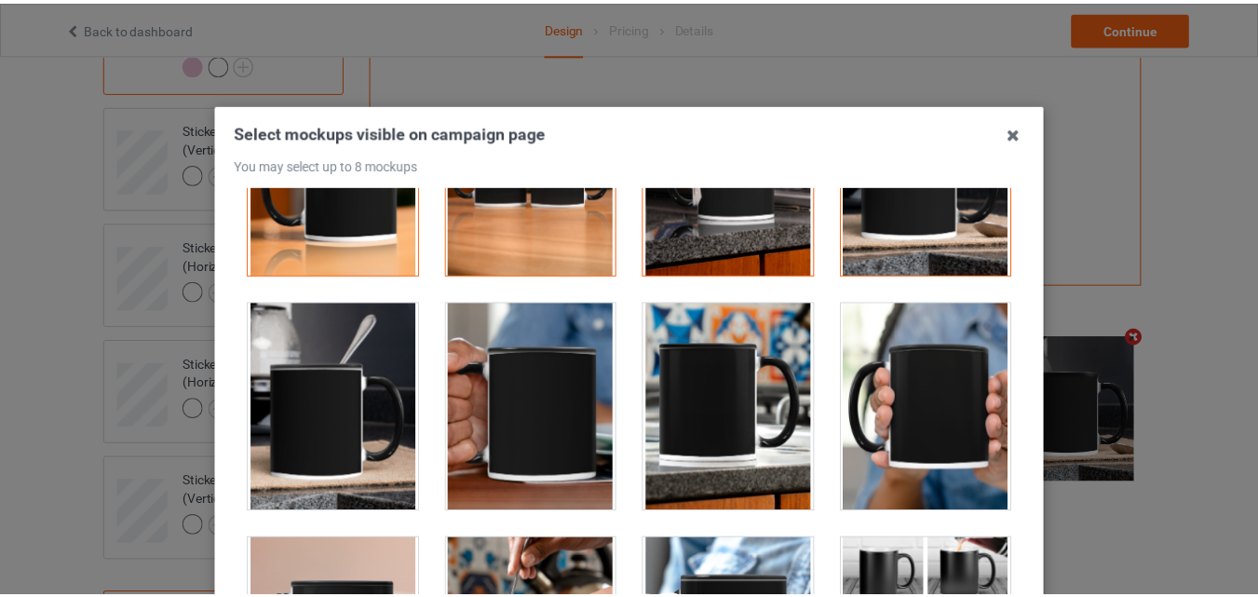
scroll to position [256, 0]
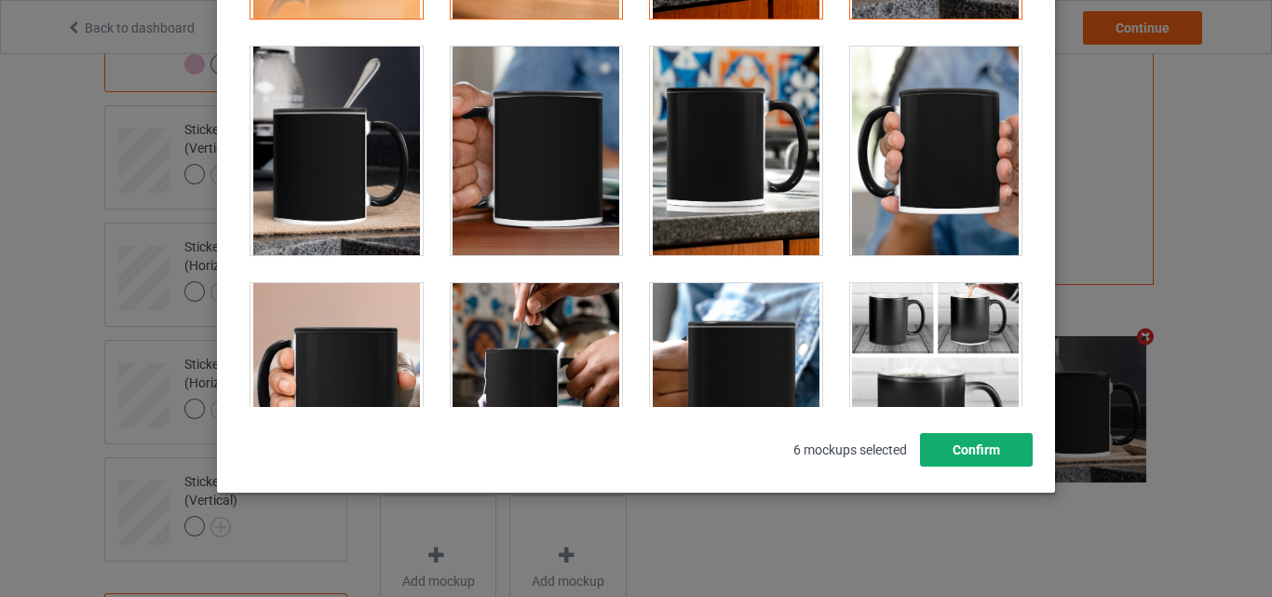
click at [1004, 440] on button "Confirm" at bounding box center [976, 450] width 113 height 34
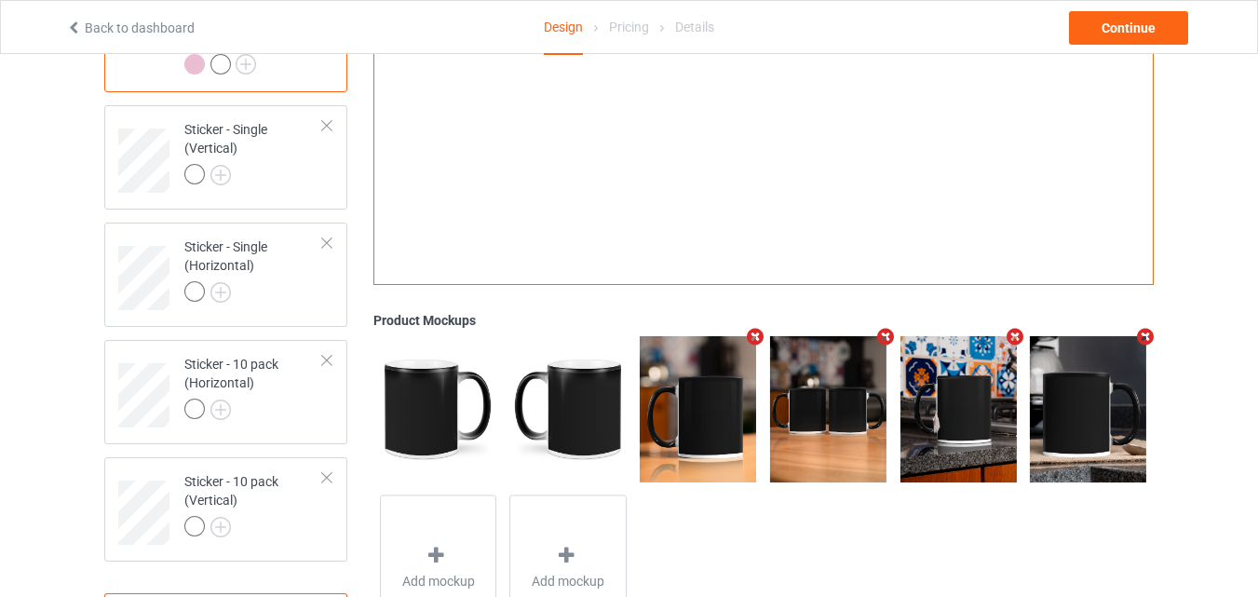
scroll to position [1583, 0]
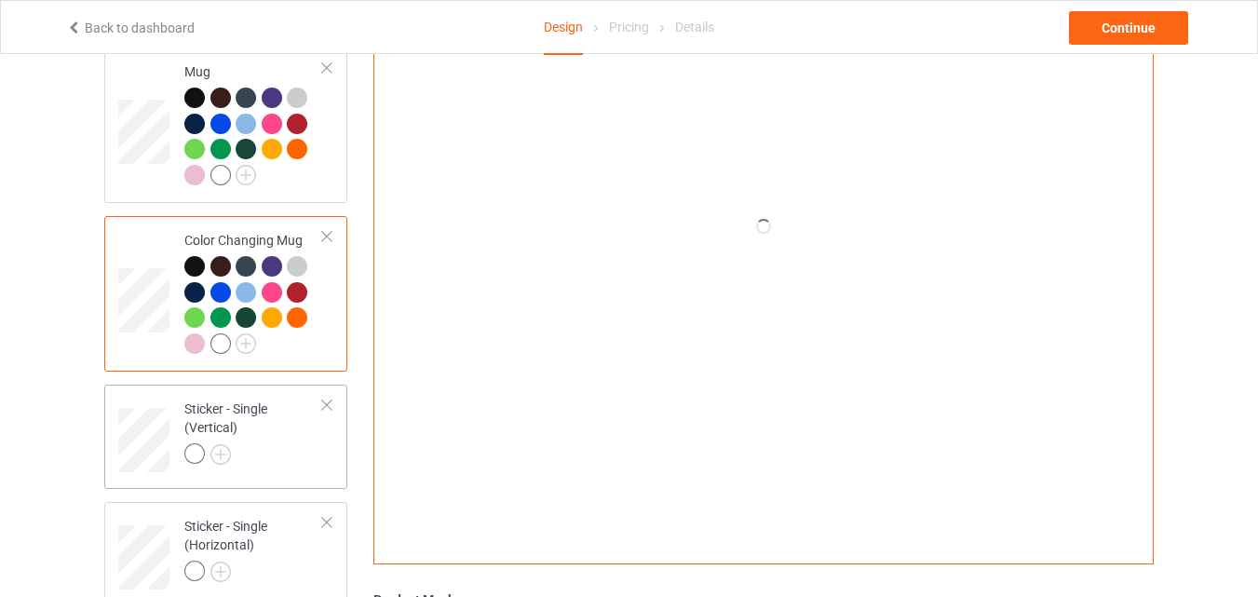
click at [271, 455] on div at bounding box center [253, 456] width 139 height 26
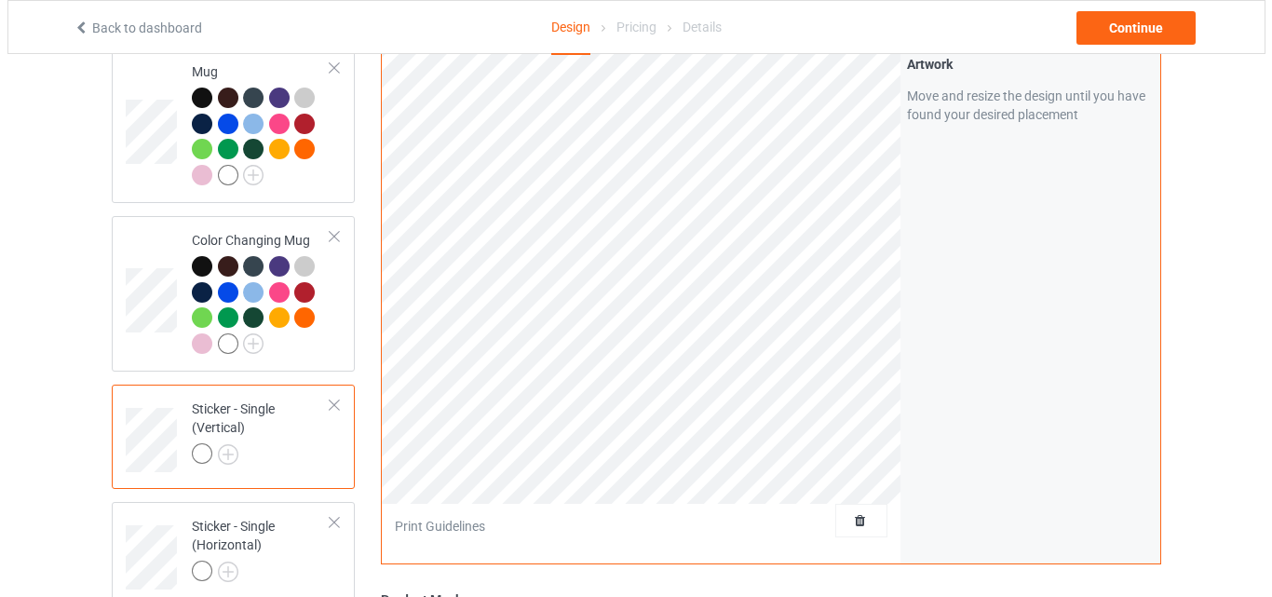
scroll to position [1955, 0]
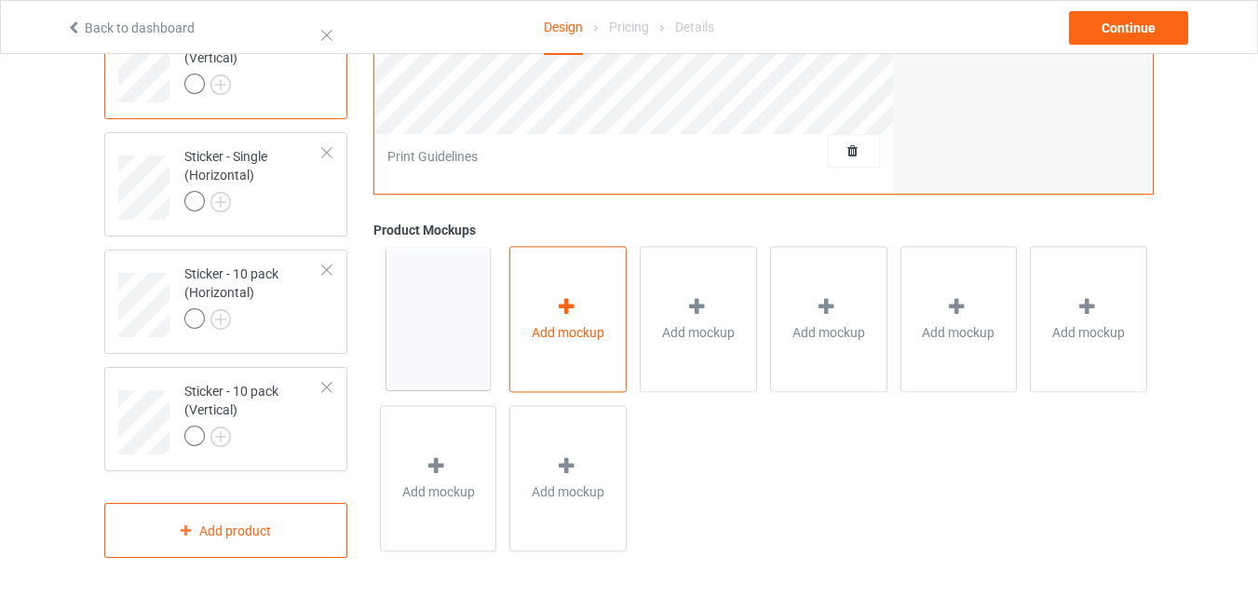
click at [581, 337] on span "Add mockup" at bounding box center [568, 332] width 73 height 19
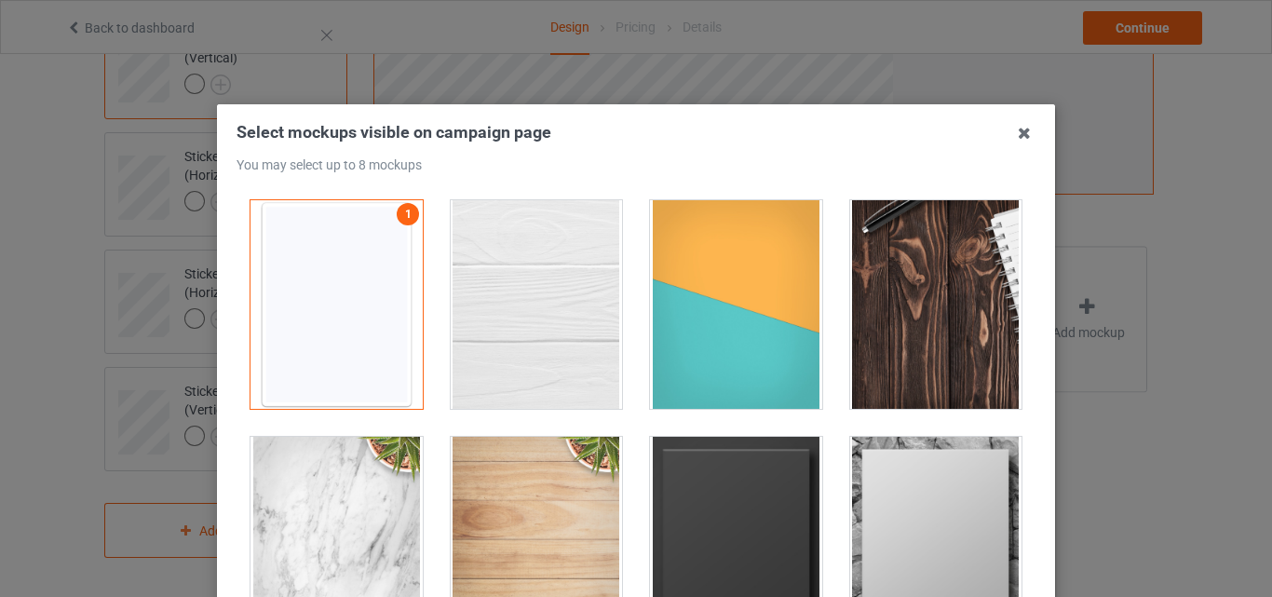
drag, startPoint x: 700, startPoint y: 311, endPoint x: 950, endPoint y: 334, distance: 250.6
click at [701, 311] on div at bounding box center [736, 304] width 172 height 209
click at [950, 334] on div at bounding box center [936, 304] width 172 height 209
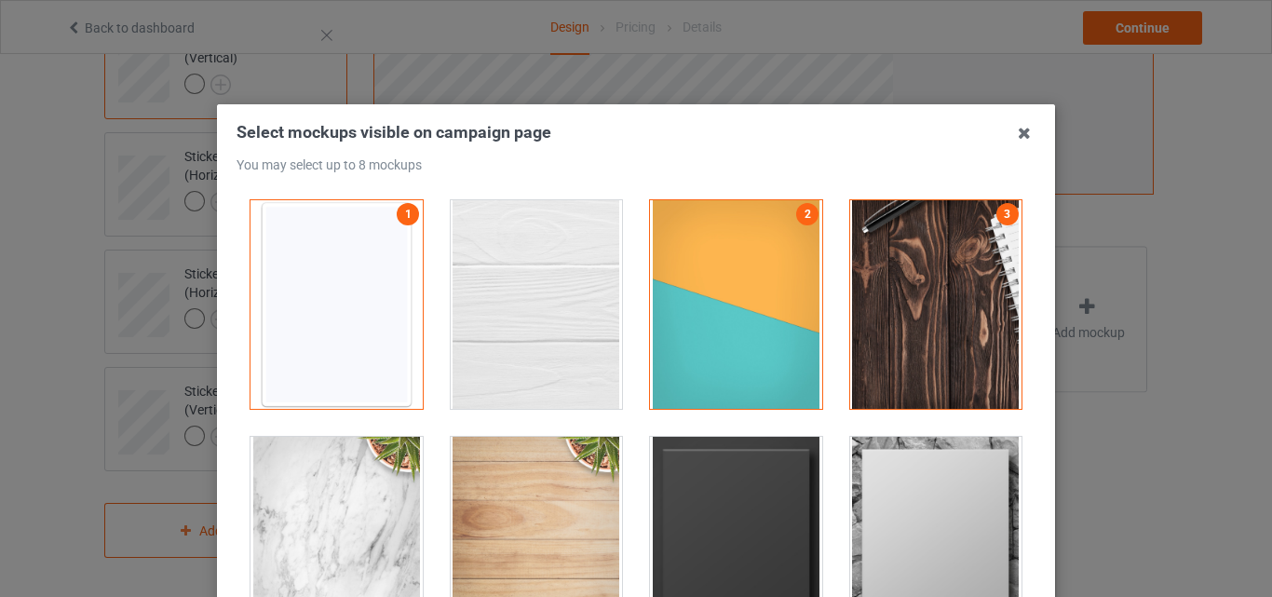
click at [738, 467] on div at bounding box center [736, 541] width 172 height 209
click at [905, 506] on div at bounding box center [936, 541] width 172 height 209
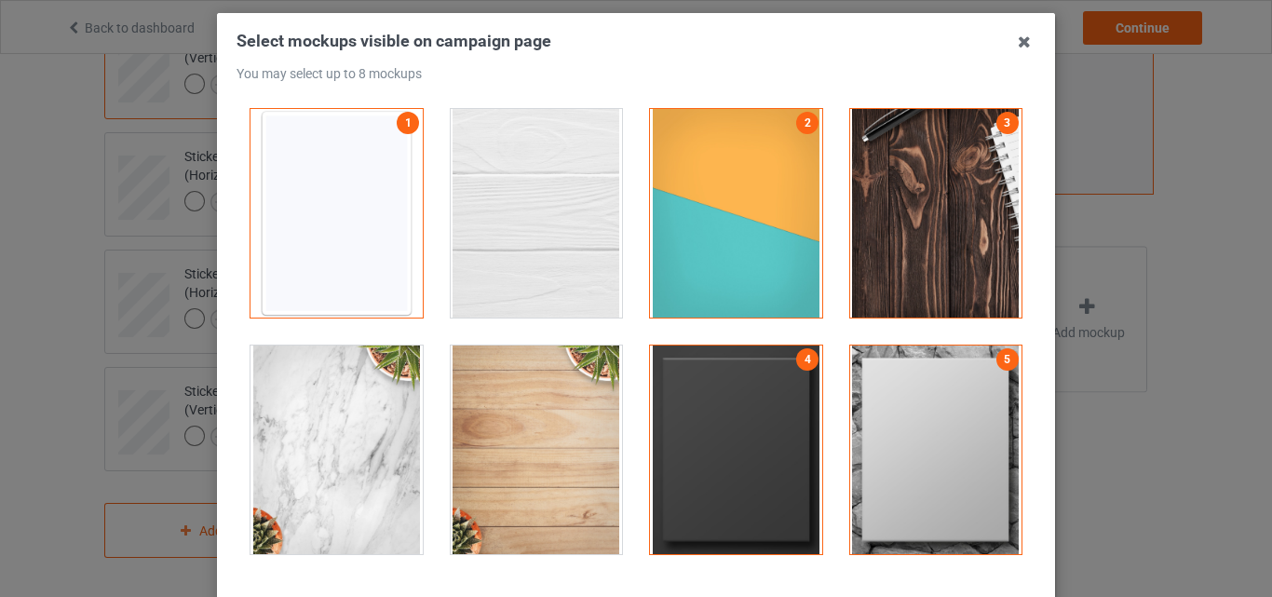
scroll to position [256, 0]
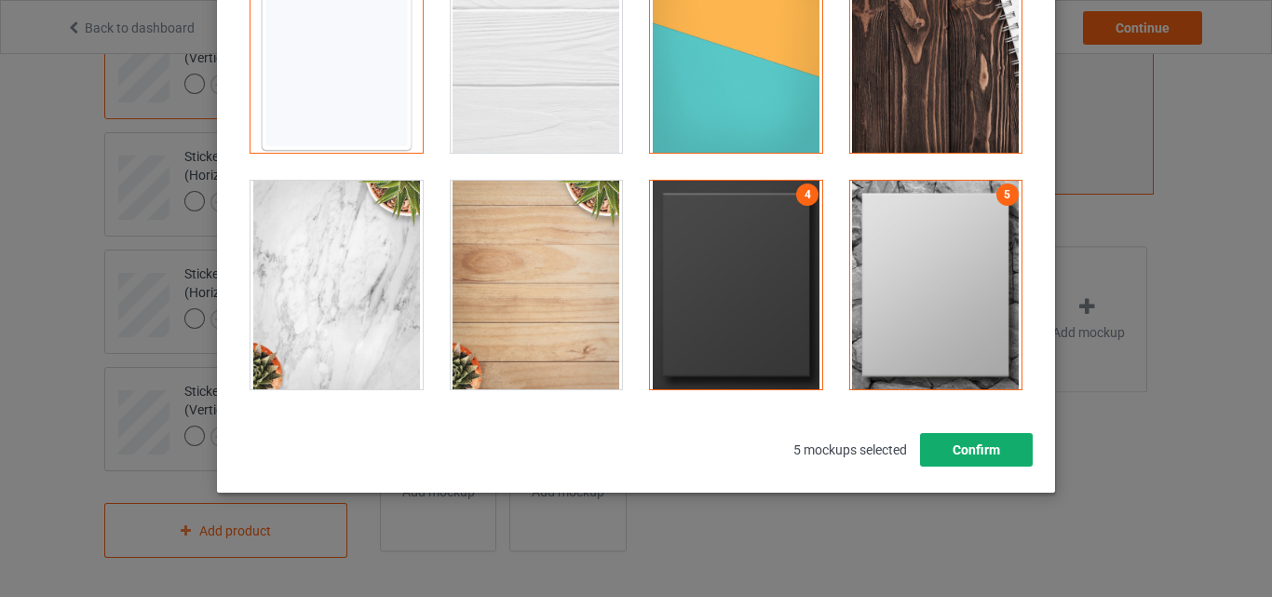
click at [1005, 444] on button "Confirm" at bounding box center [976, 450] width 113 height 34
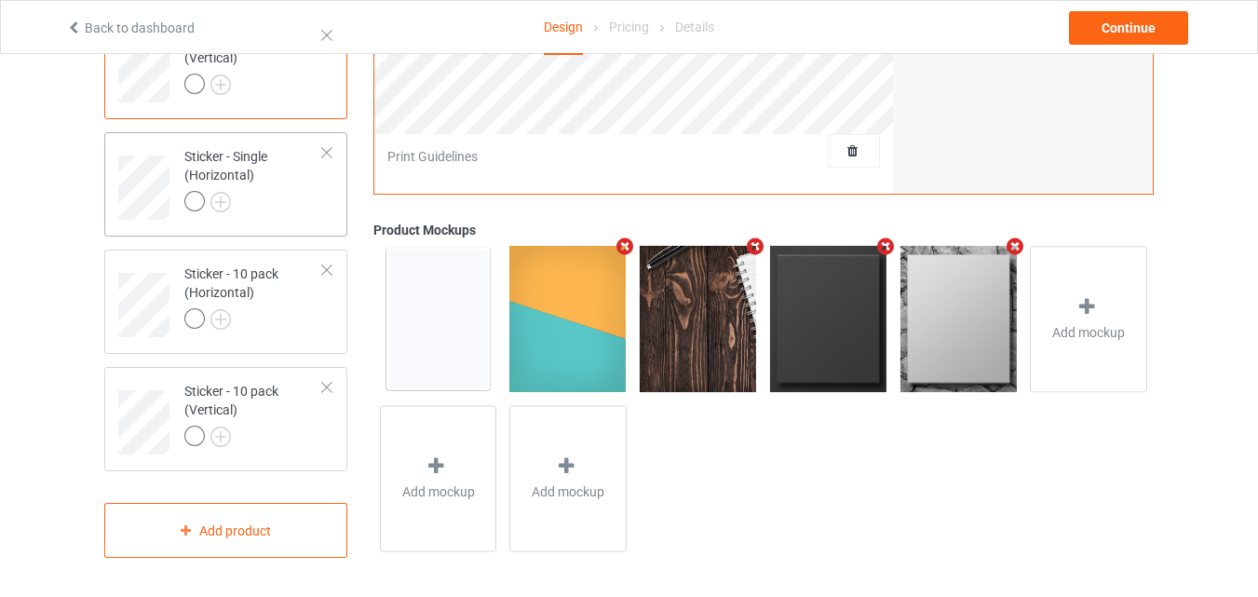
click at [261, 201] on div at bounding box center [253, 204] width 139 height 26
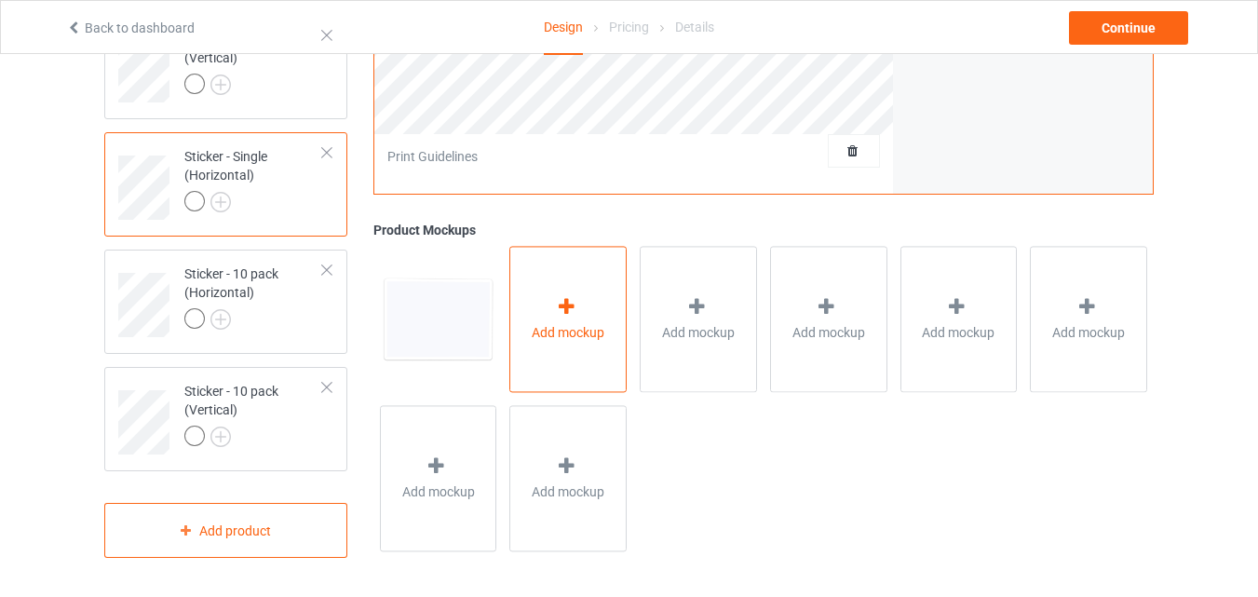
click at [575, 313] on icon at bounding box center [566, 307] width 23 height 20
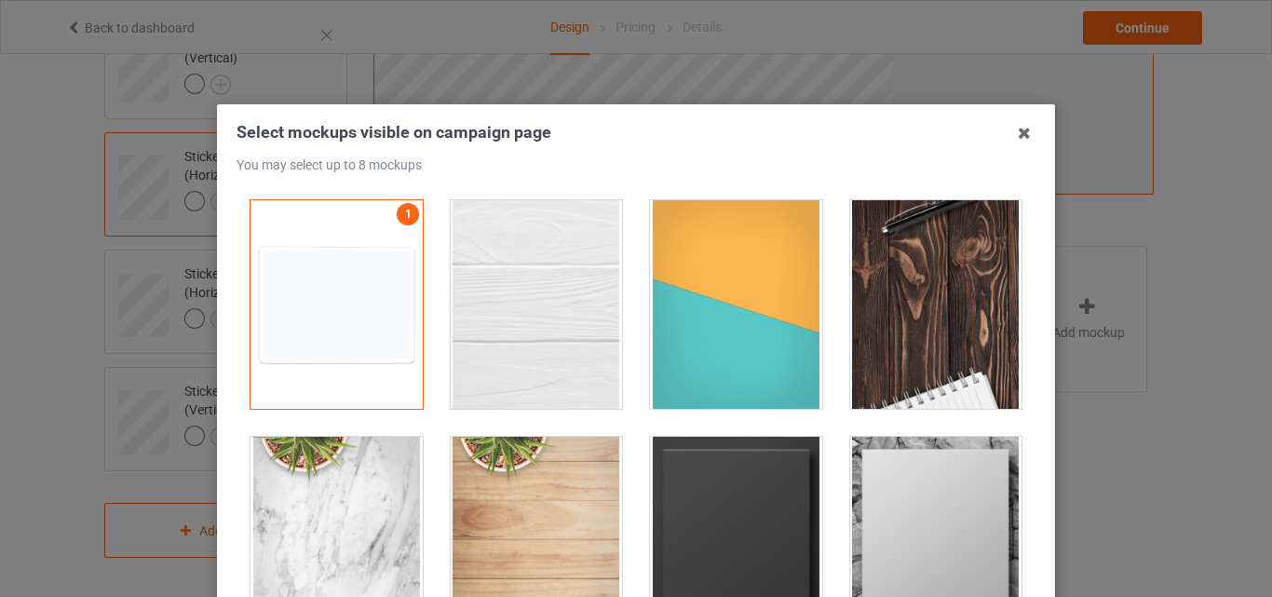
click at [776, 288] on div at bounding box center [736, 304] width 172 height 209
click at [907, 300] on div at bounding box center [936, 304] width 172 height 209
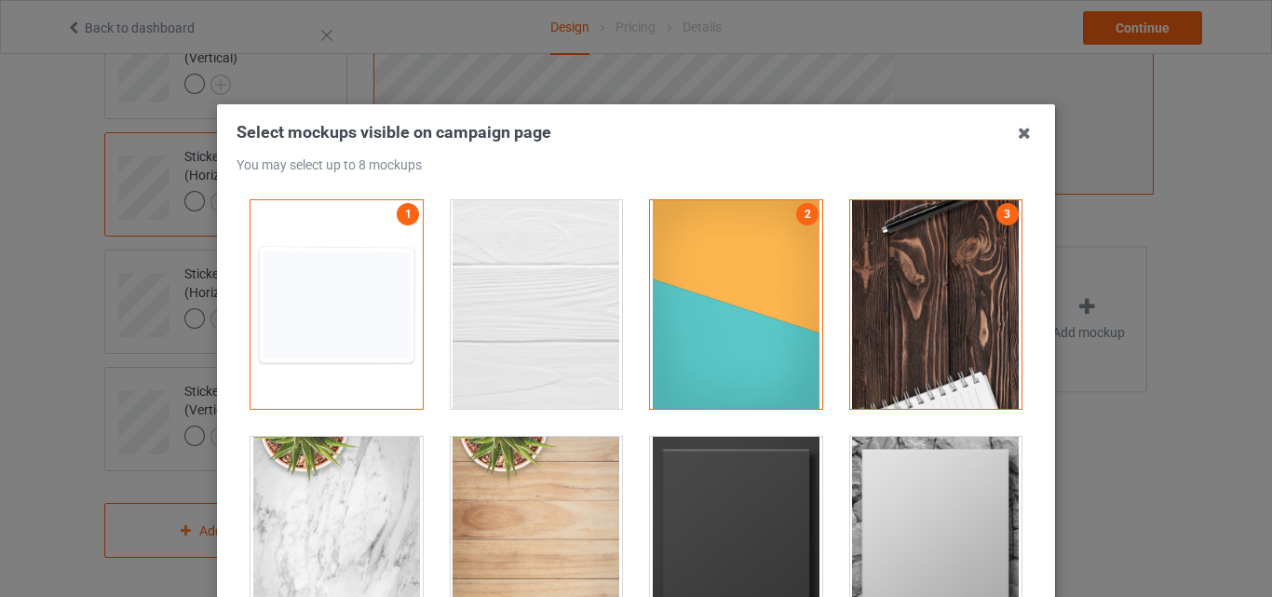
drag, startPoint x: 739, startPoint y: 515, endPoint x: 897, endPoint y: 517, distance: 157.4
click at [740, 515] on div at bounding box center [736, 541] width 172 height 209
click at [927, 522] on div at bounding box center [936, 541] width 172 height 209
click at [1017, 135] on icon at bounding box center [1024, 133] width 30 height 30
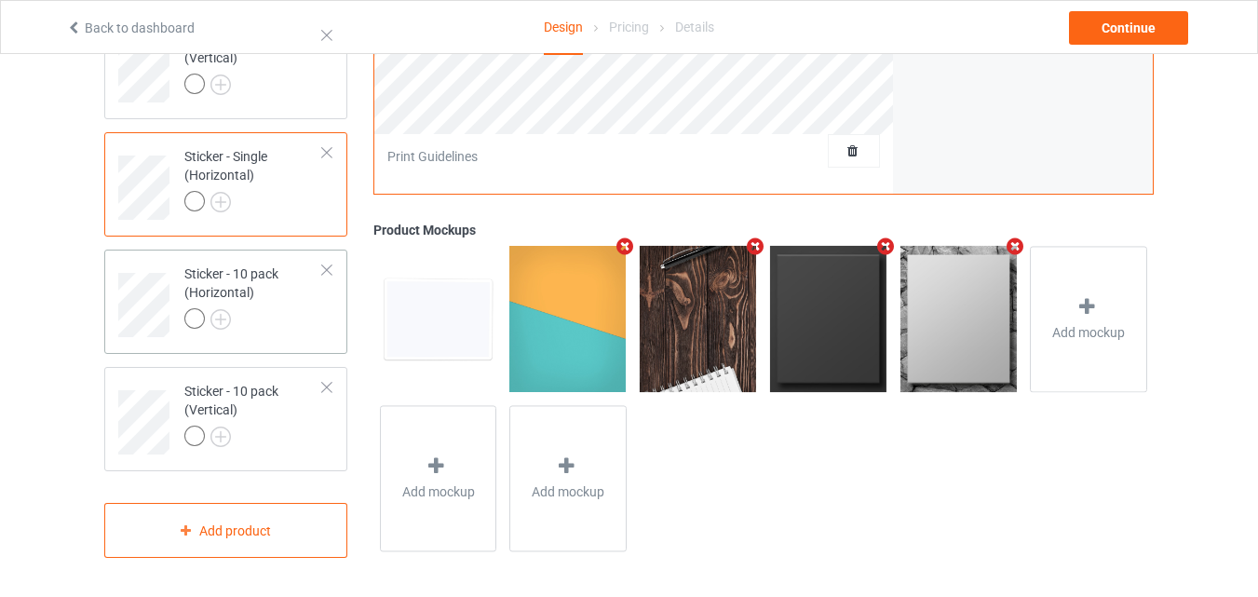
click at [292, 322] on div at bounding box center [253, 321] width 139 height 26
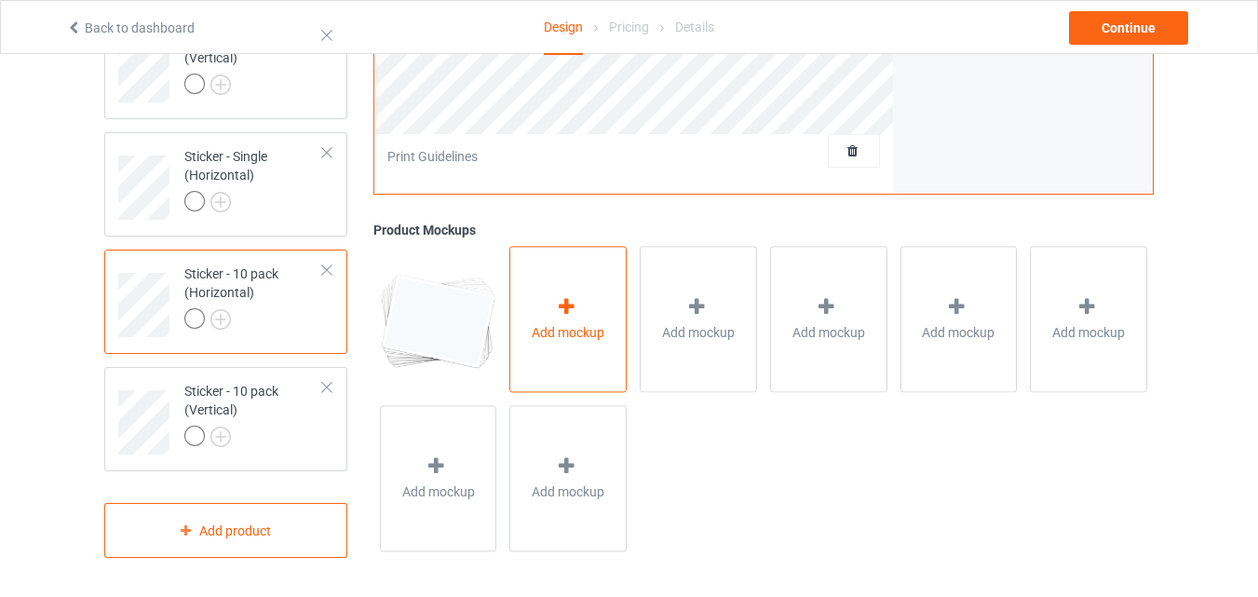
click at [603, 349] on div "Add mockup" at bounding box center [567, 319] width 117 height 146
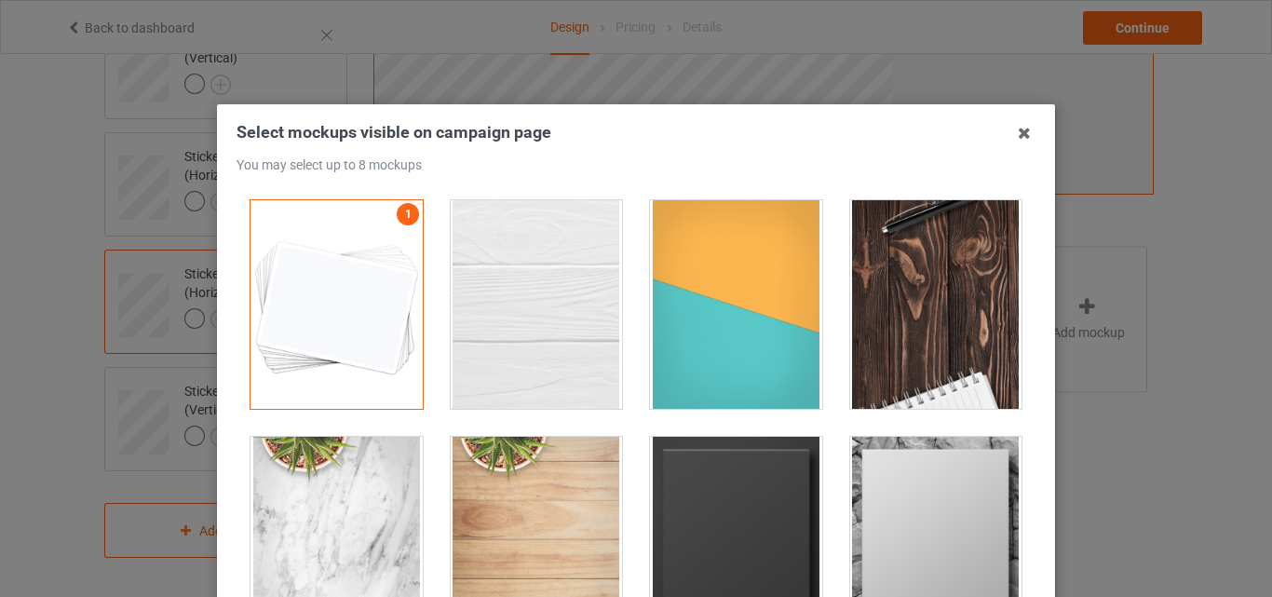
click at [741, 287] on div at bounding box center [736, 304] width 172 height 209
click at [888, 297] on div at bounding box center [936, 304] width 172 height 209
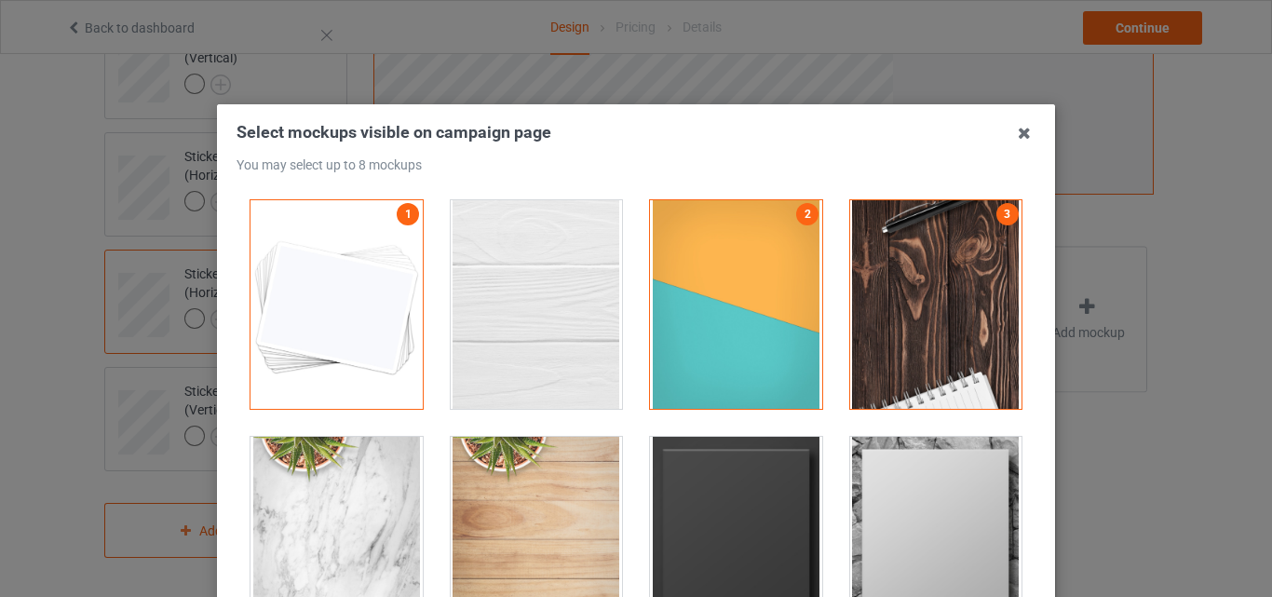
click at [770, 437] on div at bounding box center [736, 541] width 172 height 209
click at [918, 493] on div at bounding box center [936, 541] width 172 height 209
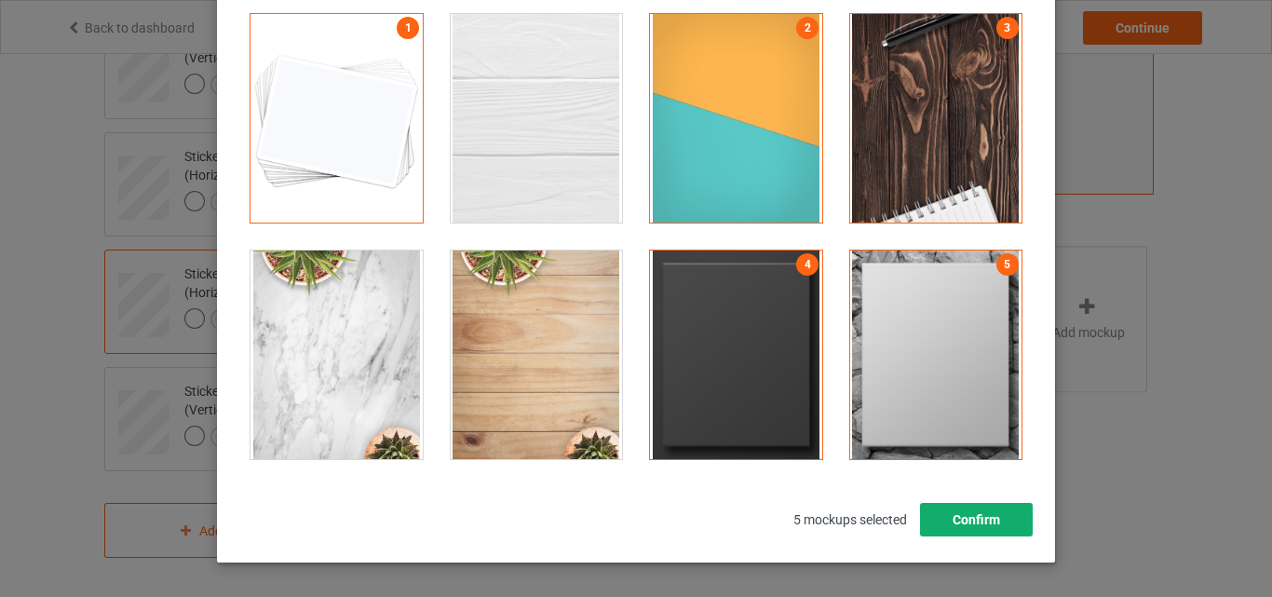
click at [932, 518] on button "Confirm" at bounding box center [976, 520] width 113 height 34
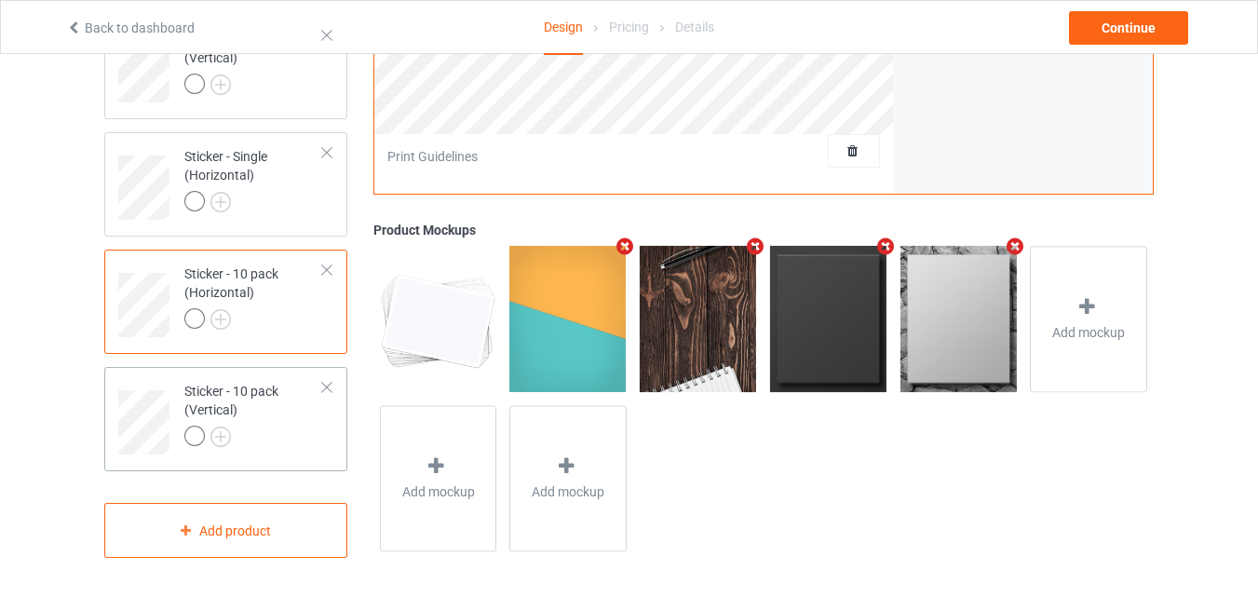
click at [244, 411] on div "Sticker - 10 pack (Vertical)" at bounding box center [253, 413] width 139 height 63
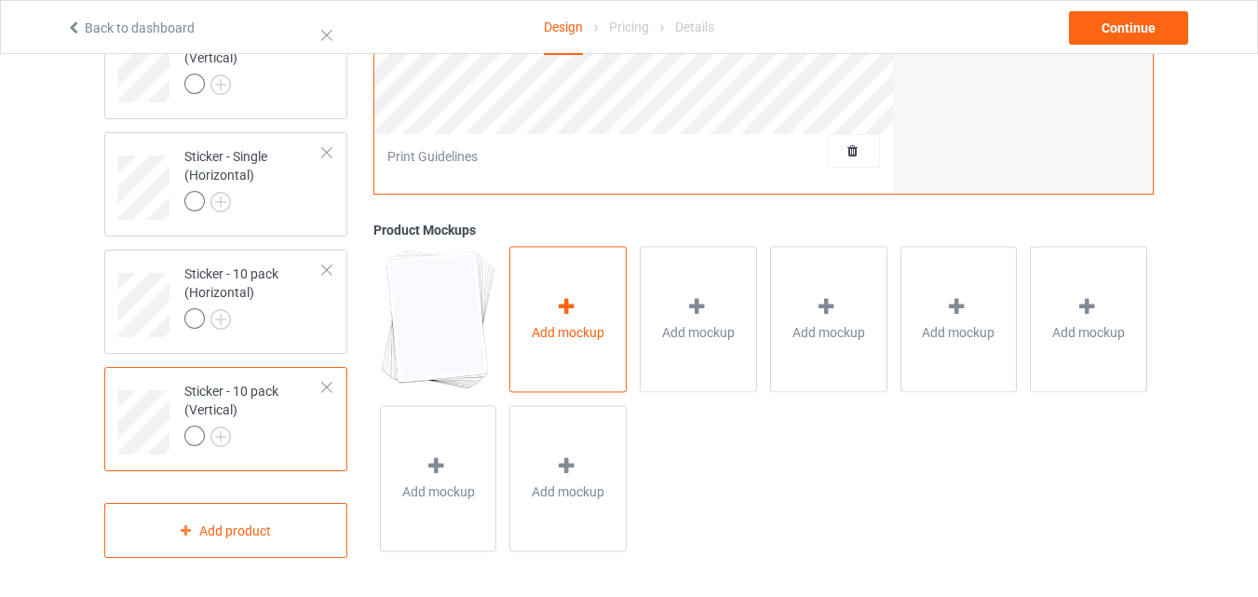
click at [587, 340] on span "Add mockup" at bounding box center [568, 332] width 73 height 19
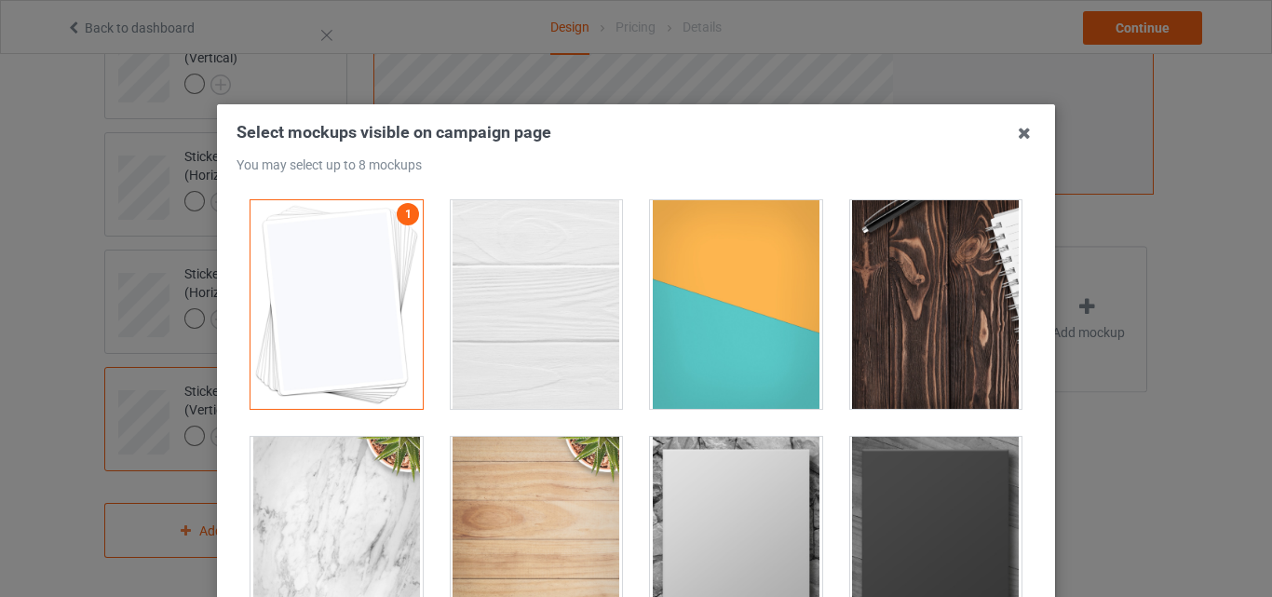
click at [733, 317] on div at bounding box center [736, 304] width 172 height 209
click at [884, 323] on div at bounding box center [936, 304] width 172 height 209
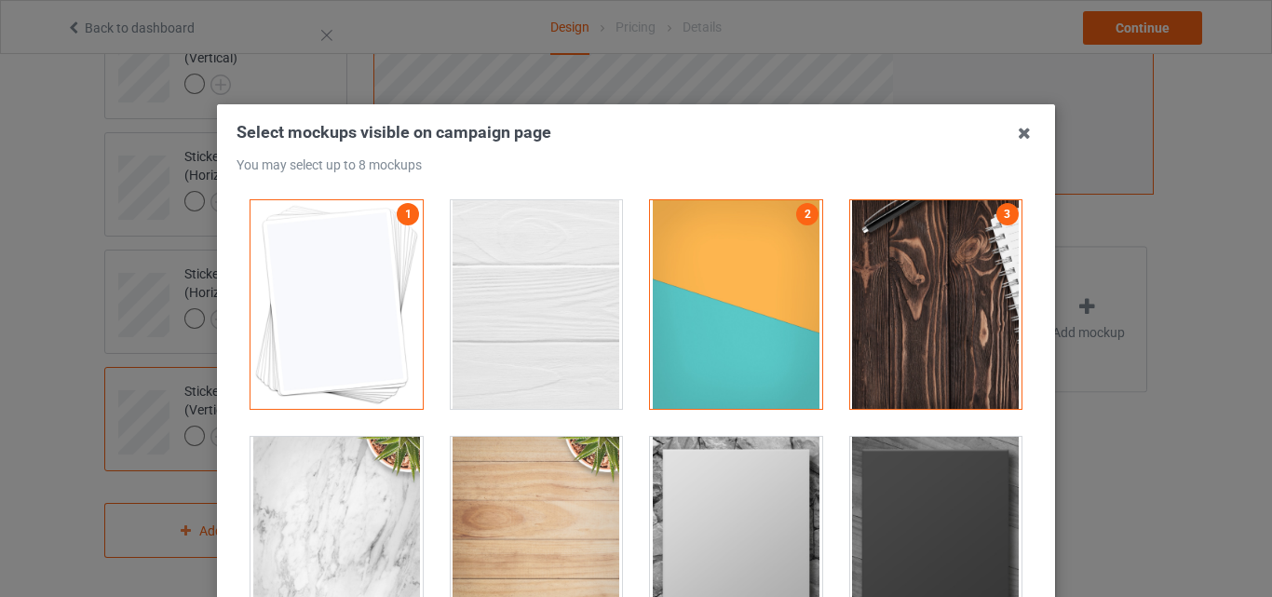
click at [747, 471] on div at bounding box center [736, 541] width 172 height 209
click at [884, 514] on div at bounding box center [936, 541] width 172 height 209
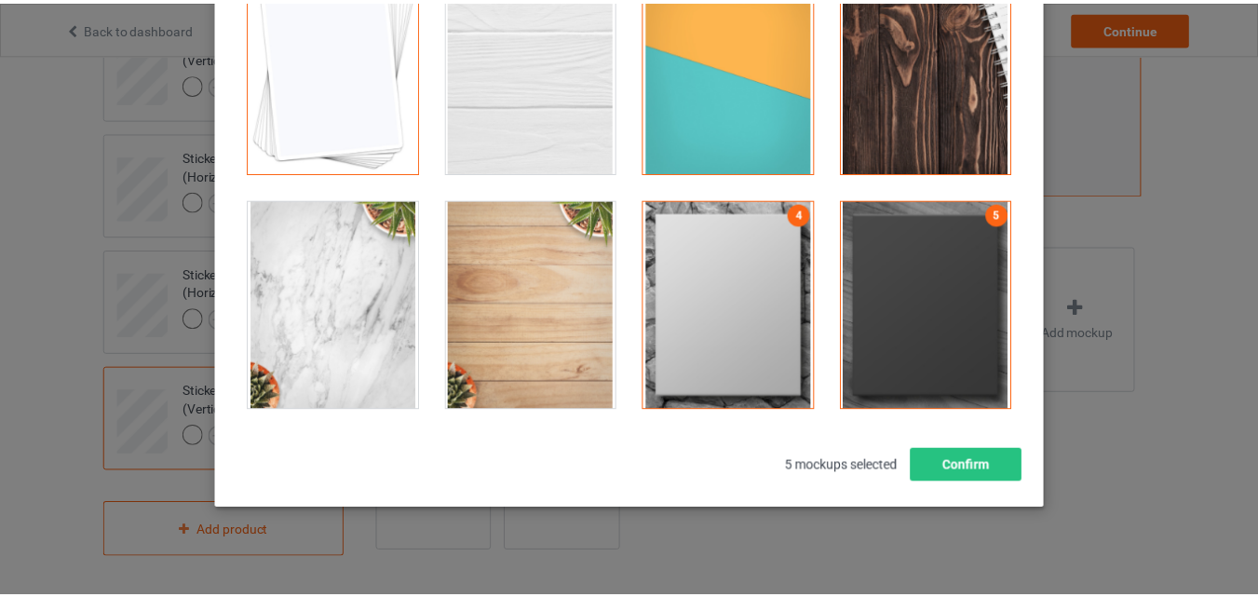
scroll to position [252, 0]
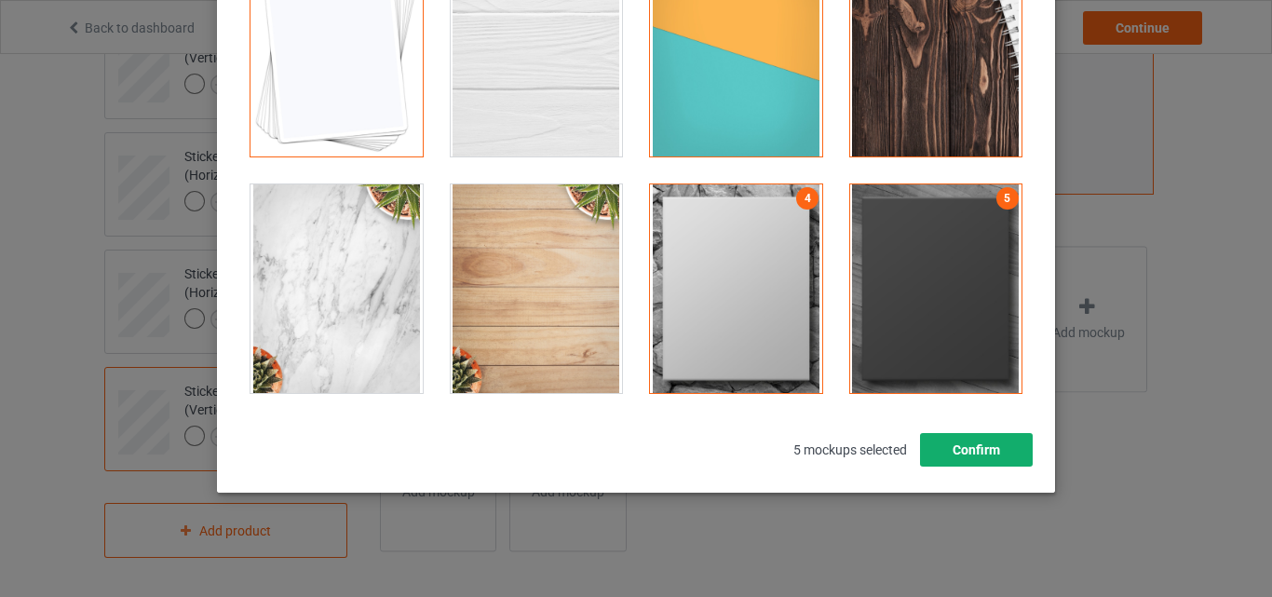
click at [978, 446] on button "Confirm" at bounding box center [976, 450] width 113 height 34
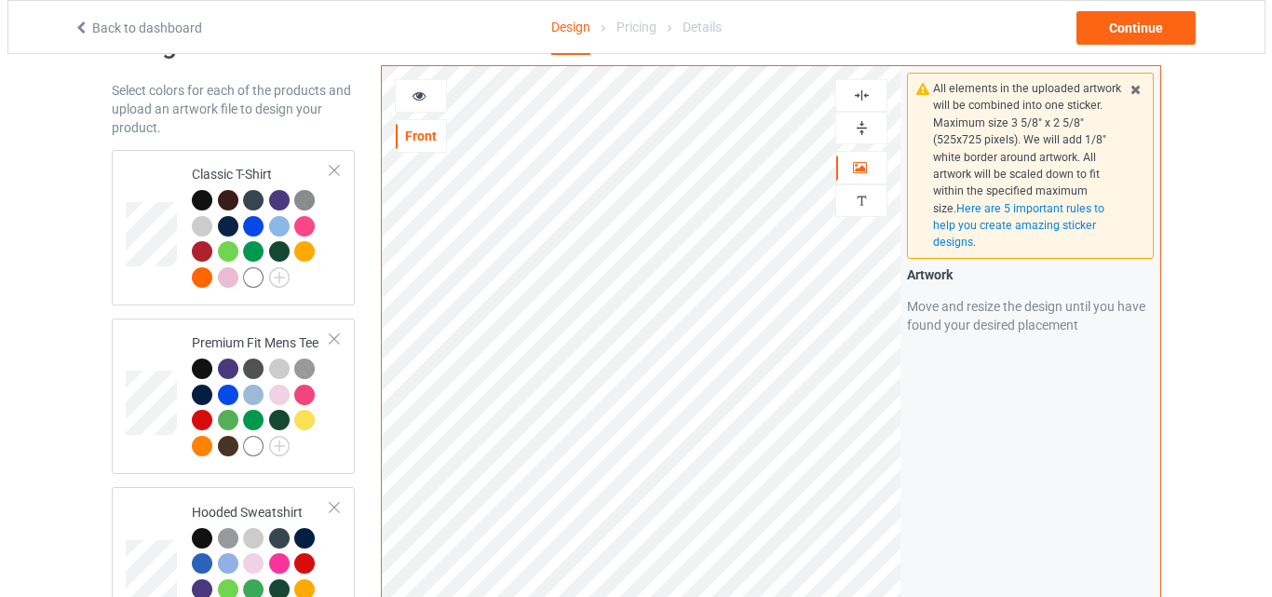
scroll to position [0, 0]
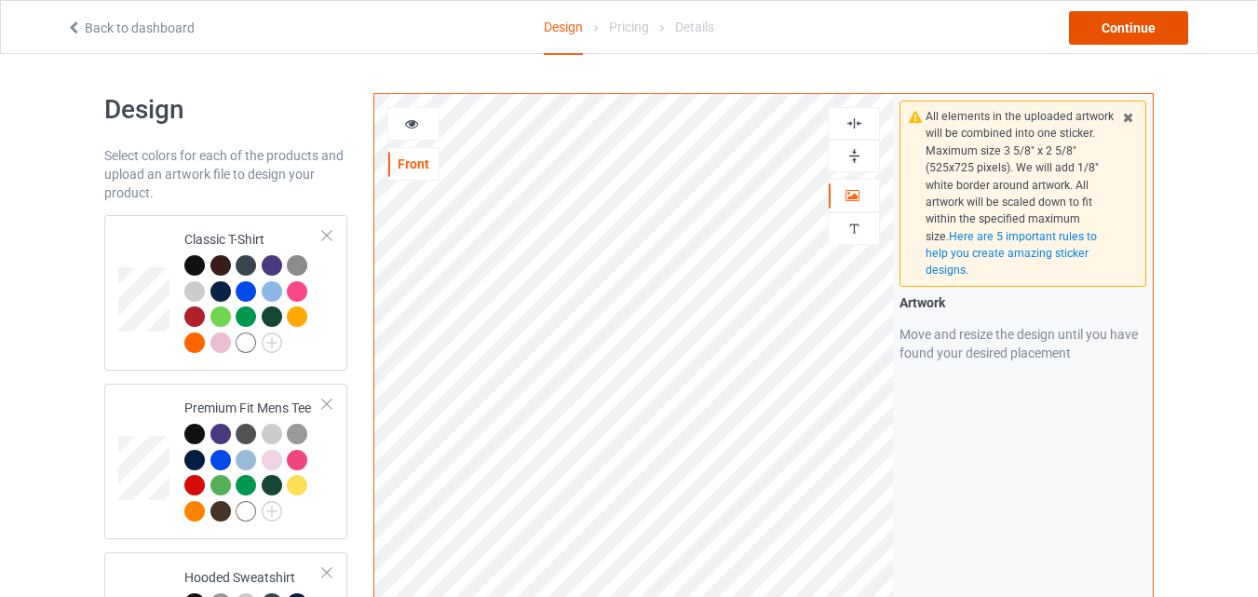
click at [1116, 22] on div "Continue" at bounding box center [1128, 28] width 119 height 34
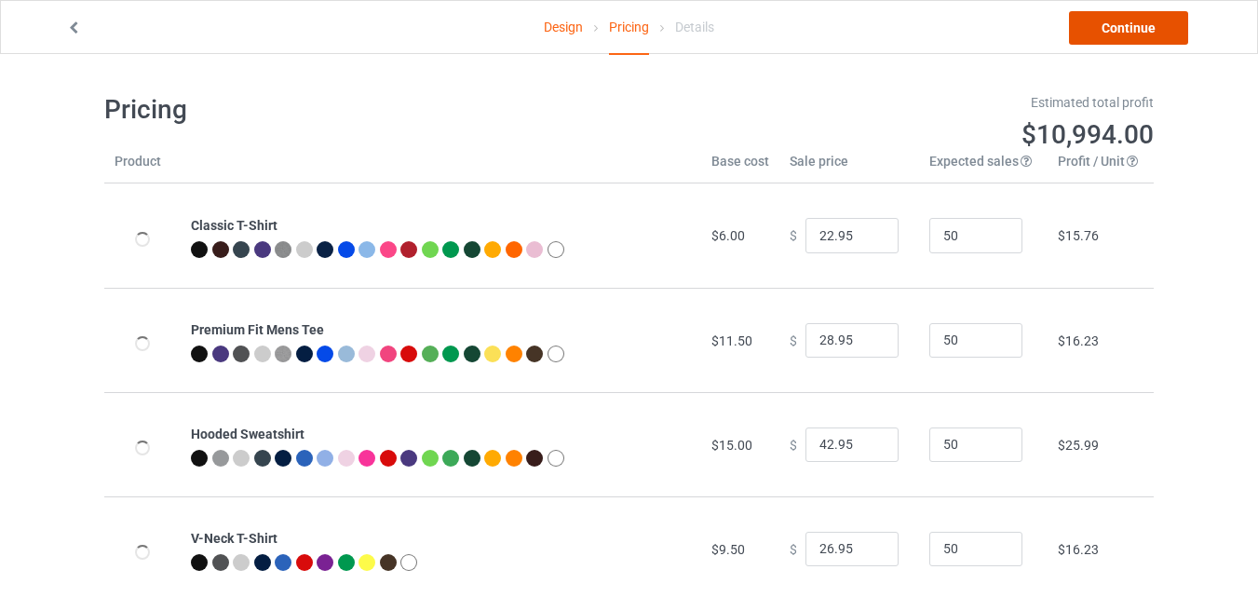
click at [1103, 21] on link "Continue" at bounding box center [1128, 28] width 119 height 34
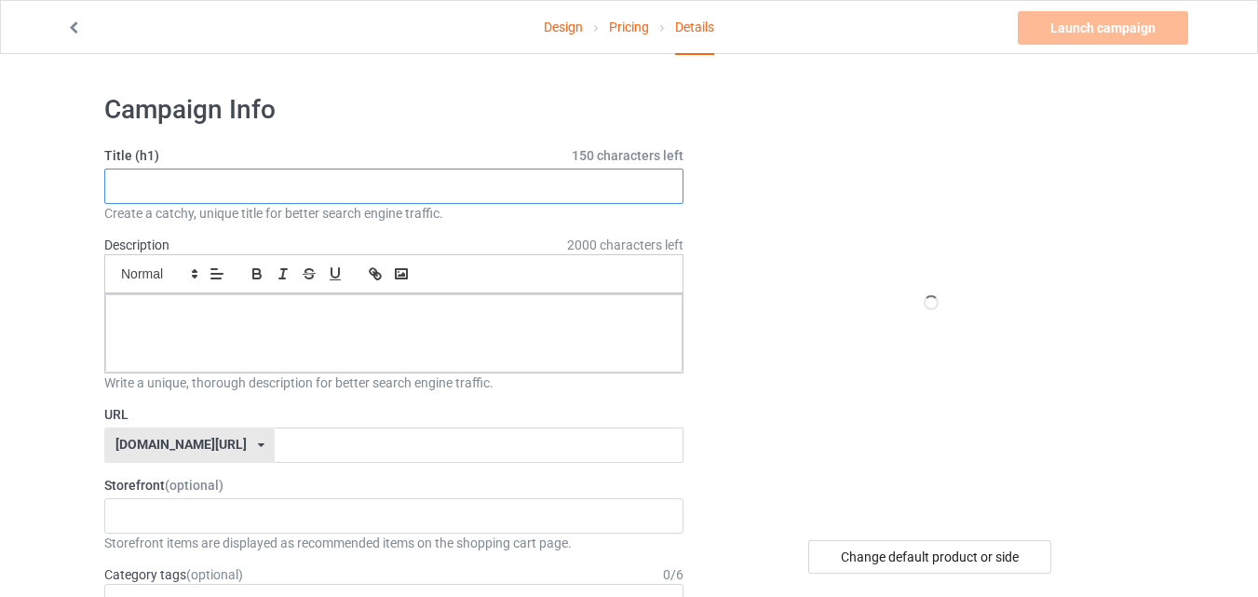
click at [580, 188] on input "text" at bounding box center [393, 186] width 579 height 35
paste input "Nope Lazy Cat"
type input "Nope Lazy Cat"
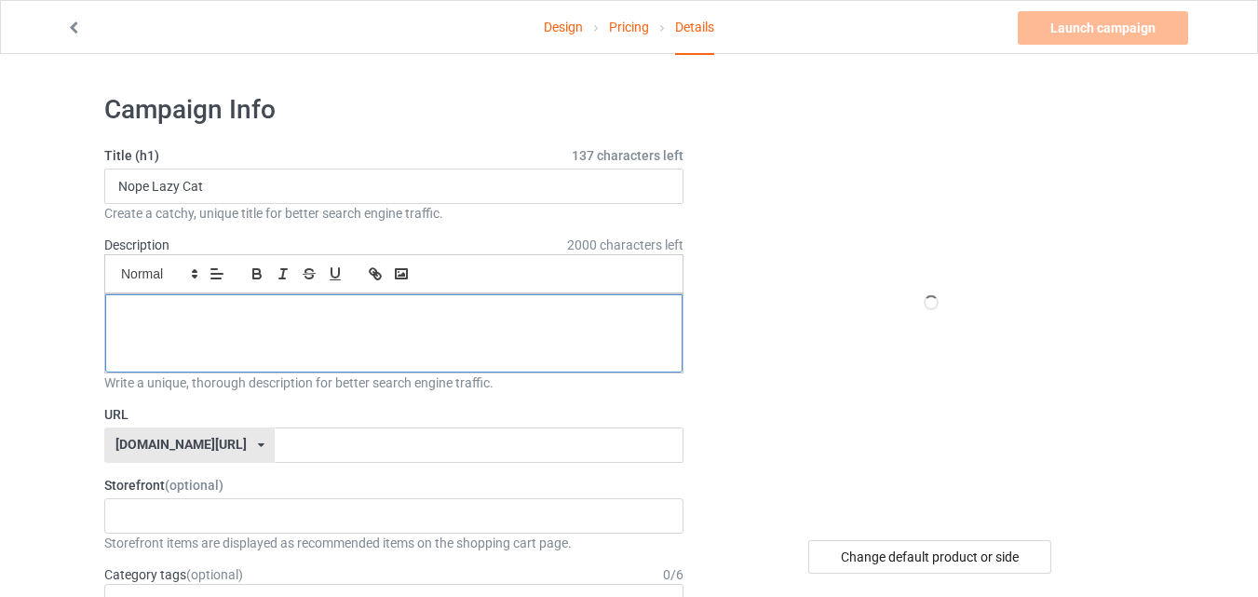
click at [585, 316] on p at bounding box center [394, 315] width 548 height 18
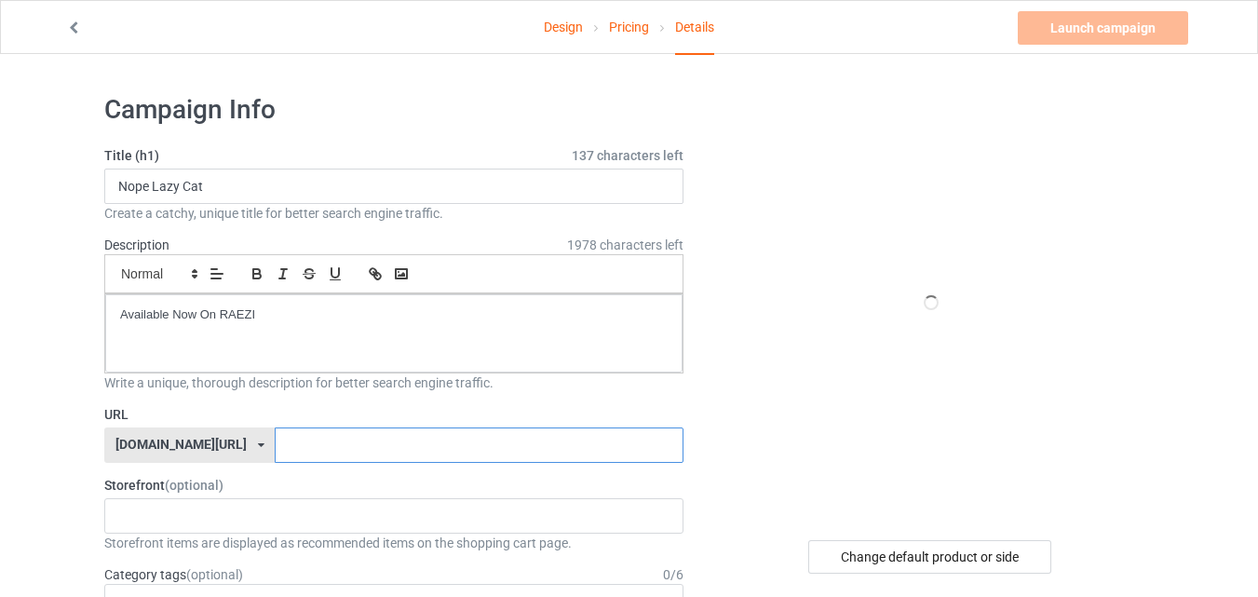
click at [492, 450] on input "text" at bounding box center [479, 444] width 408 height 35
type input "catloverx6"
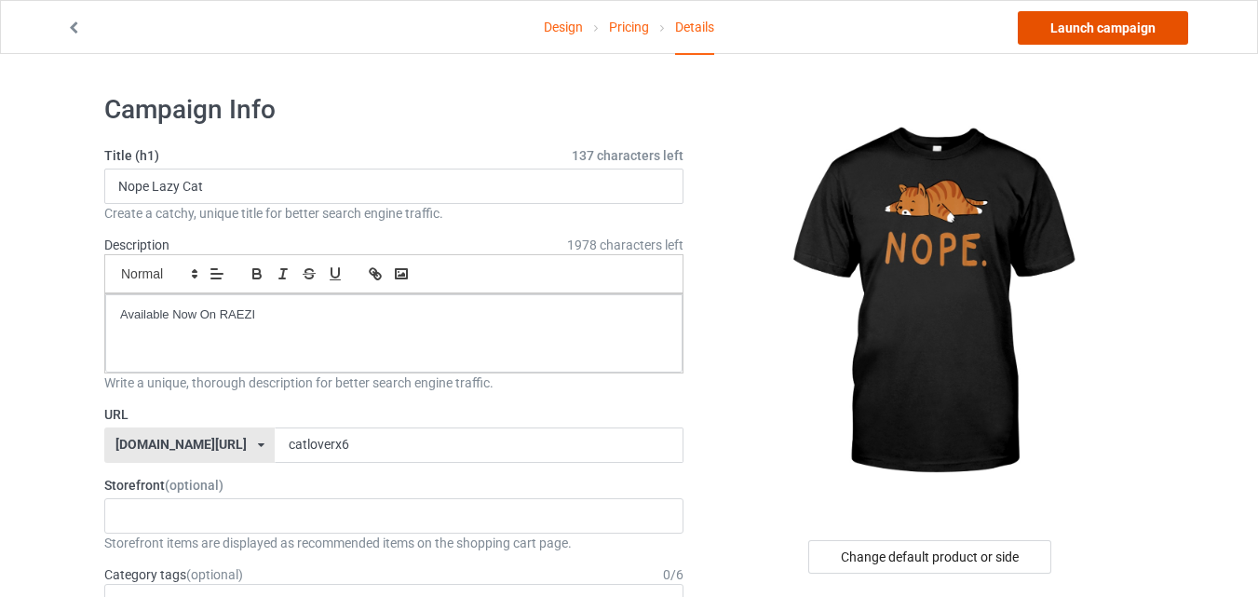
click at [1139, 17] on link "Launch campaign" at bounding box center [1103, 28] width 170 height 34
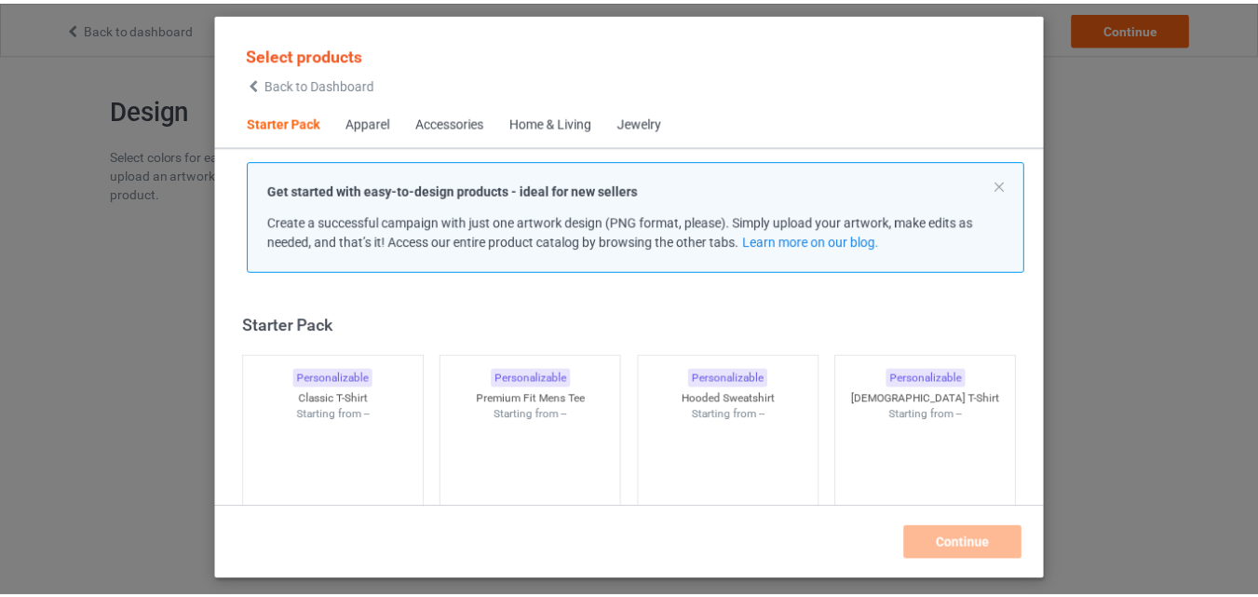
scroll to position [24, 0]
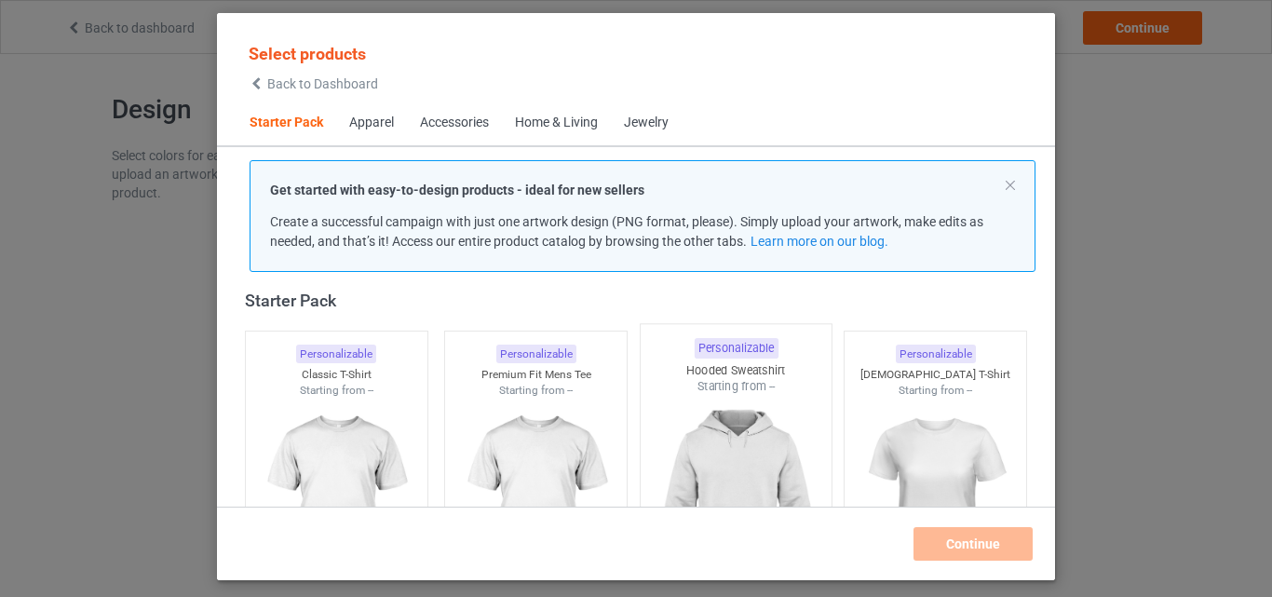
click at [316, 380] on div "Classic T-Shirt" at bounding box center [337, 375] width 182 height 16
click at [512, 415] on img at bounding box center [536, 503] width 167 height 209
click at [669, 432] on img at bounding box center [735, 504] width 175 height 219
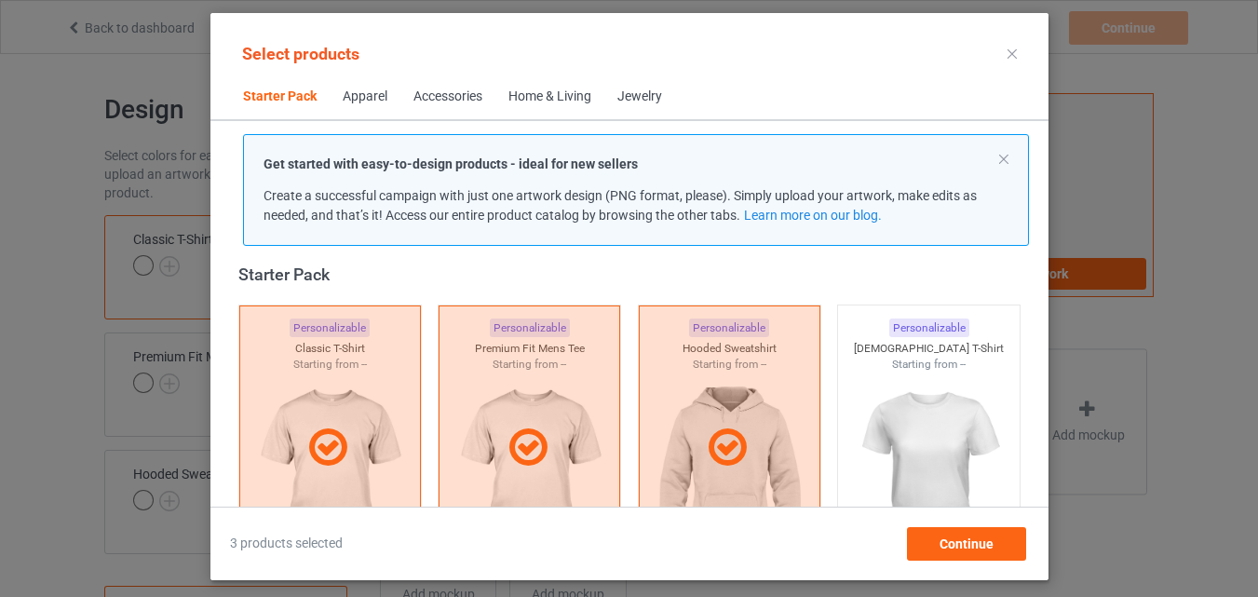
scroll to position [490, 0]
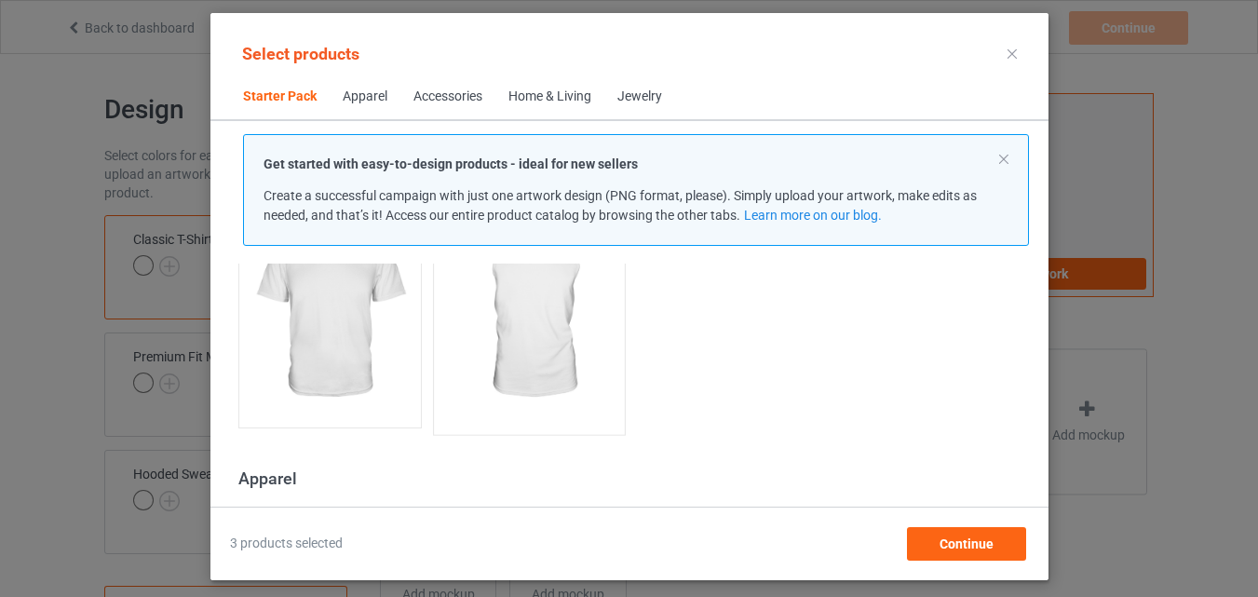
click at [363, 356] on img at bounding box center [329, 314] width 167 height 209
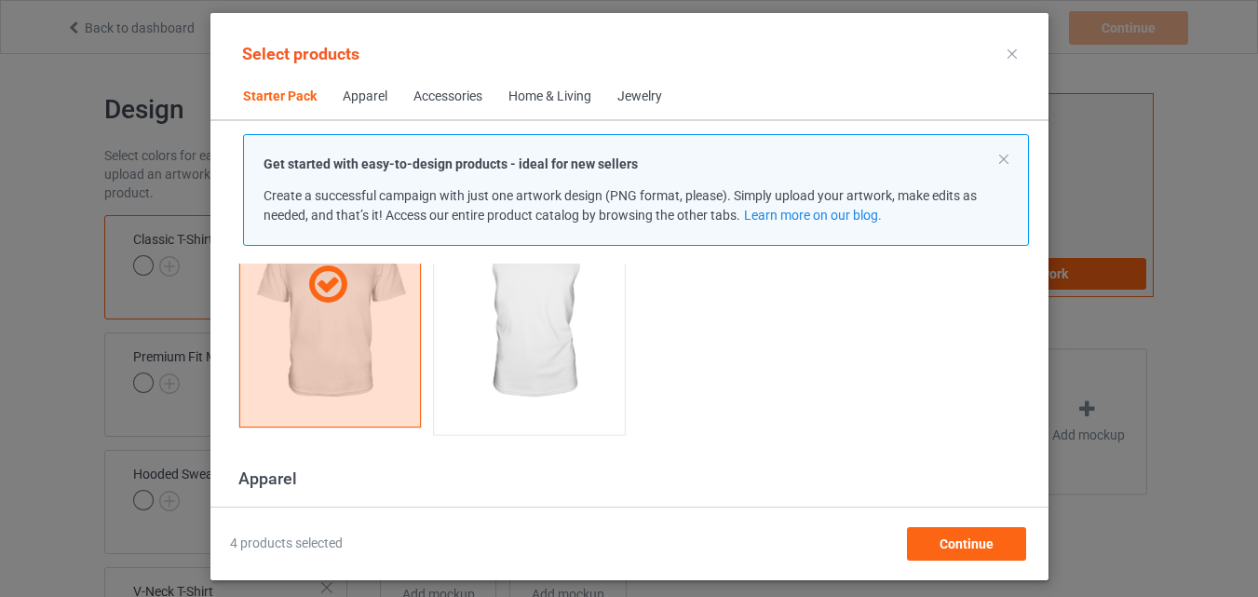
click at [485, 364] on img at bounding box center [528, 315] width 175 height 219
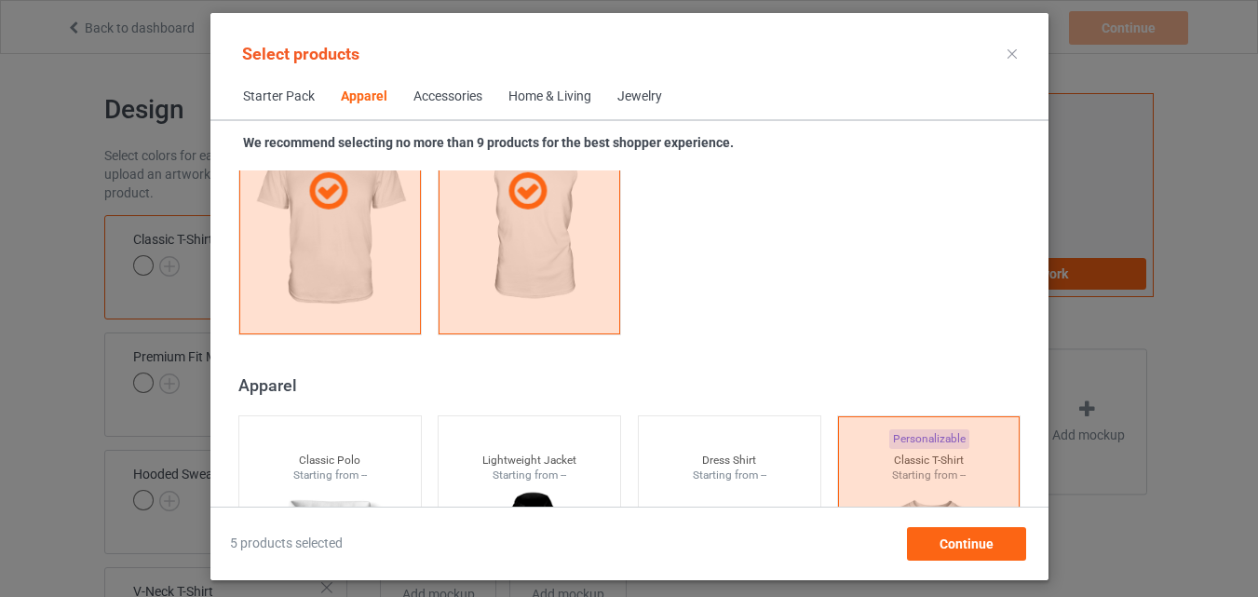
scroll to position [1142, 0]
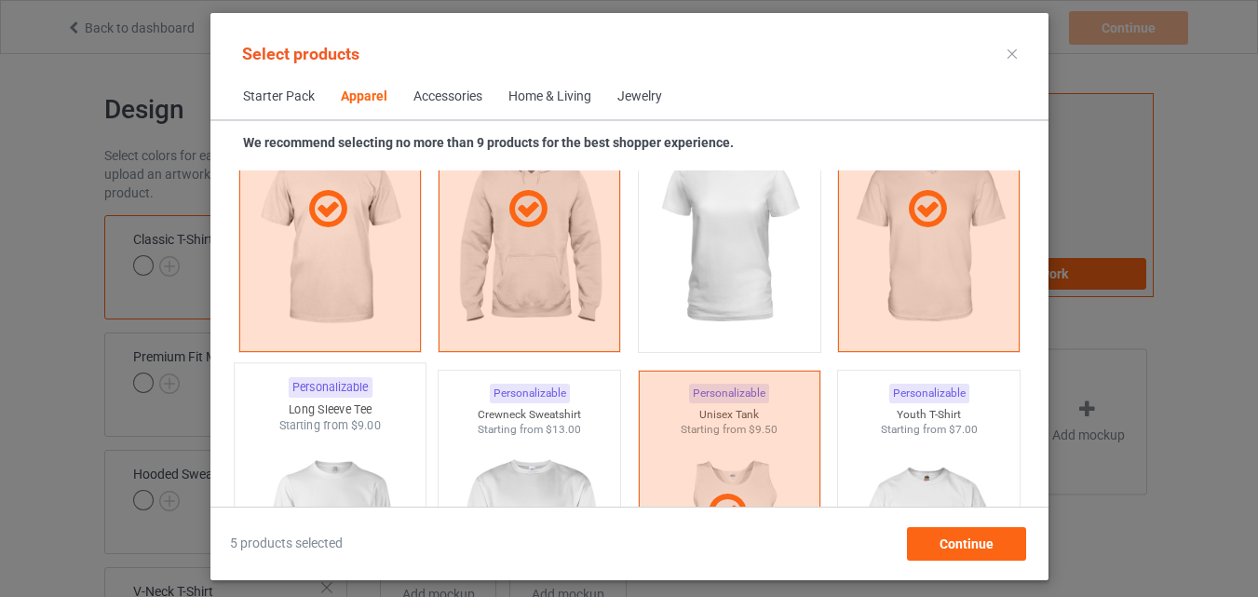
click at [361, 387] on div "Personalizable" at bounding box center [330, 387] width 84 height 20
click at [492, 408] on div "Crewneck Sweatshirt" at bounding box center [530, 415] width 182 height 16
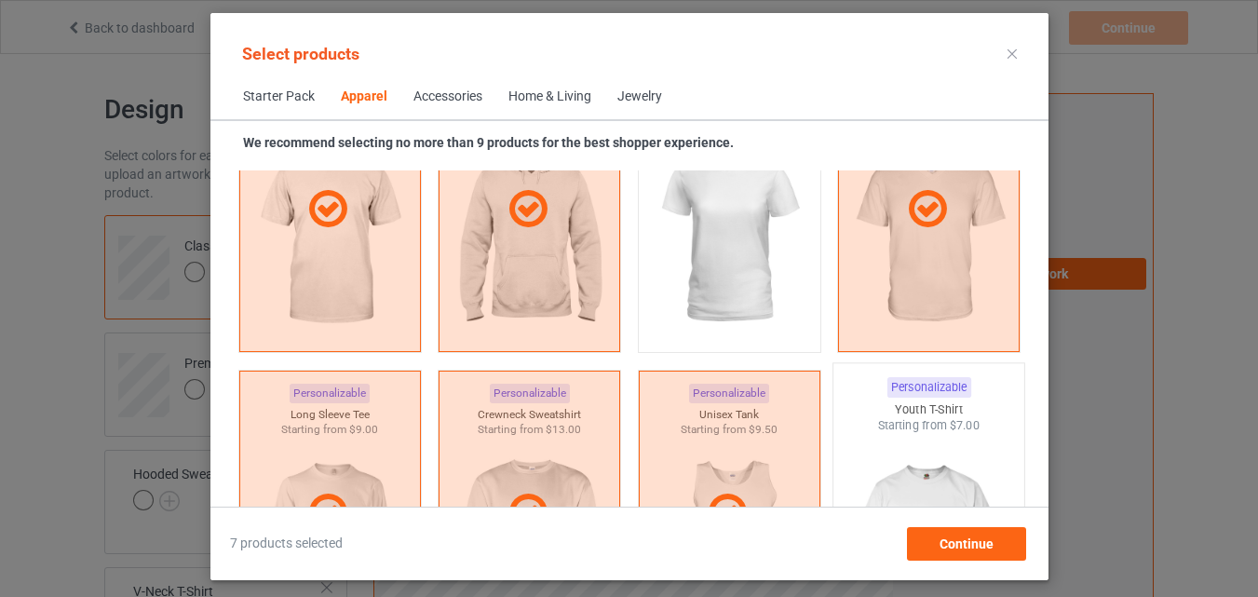
click at [900, 450] on img at bounding box center [928, 543] width 175 height 219
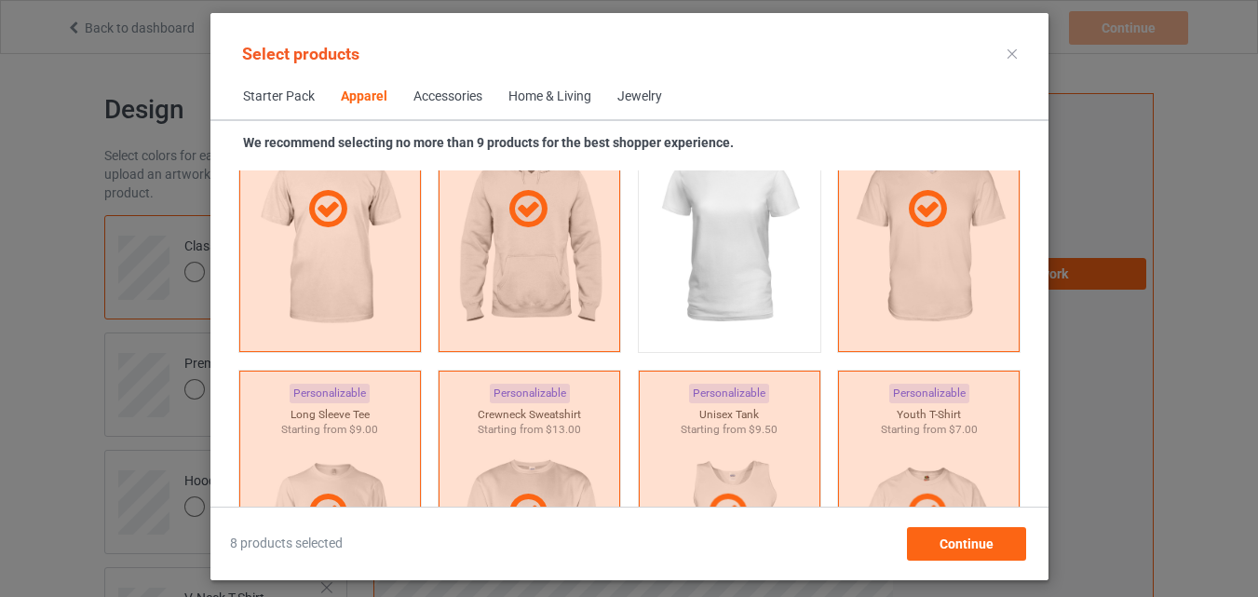
click at [533, 91] on div "Home & Living" at bounding box center [549, 97] width 83 height 19
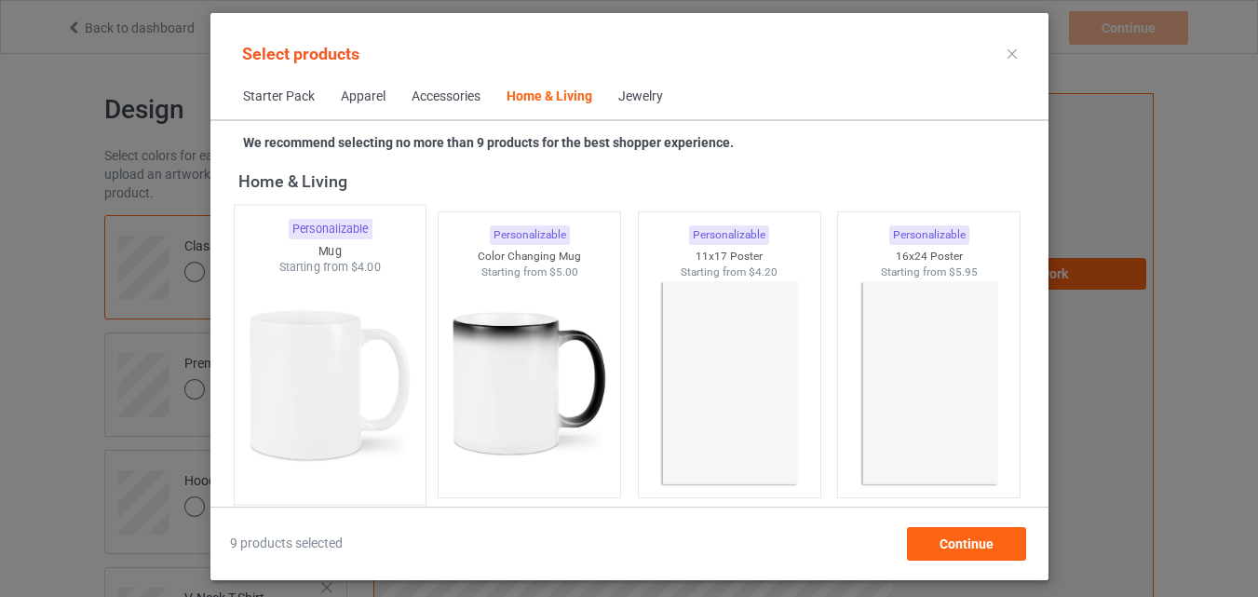
click at [369, 316] on img at bounding box center [329, 385] width 175 height 219
drag, startPoint x: 528, startPoint y: 353, endPoint x: 410, endPoint y: 175, distance: 213.6
click at [529, 353] on img at bounding box center [529, 383] width 167 height 209
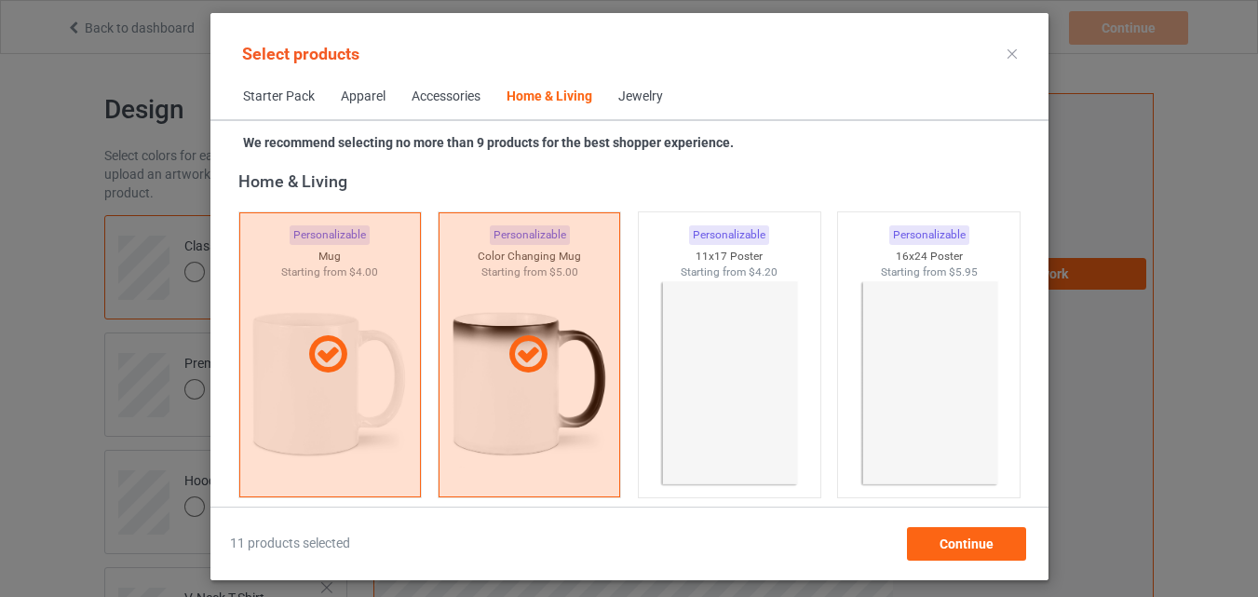
click at [439, 96] on div "Accessories" at bounding box center [446, 97] width 69 height 19
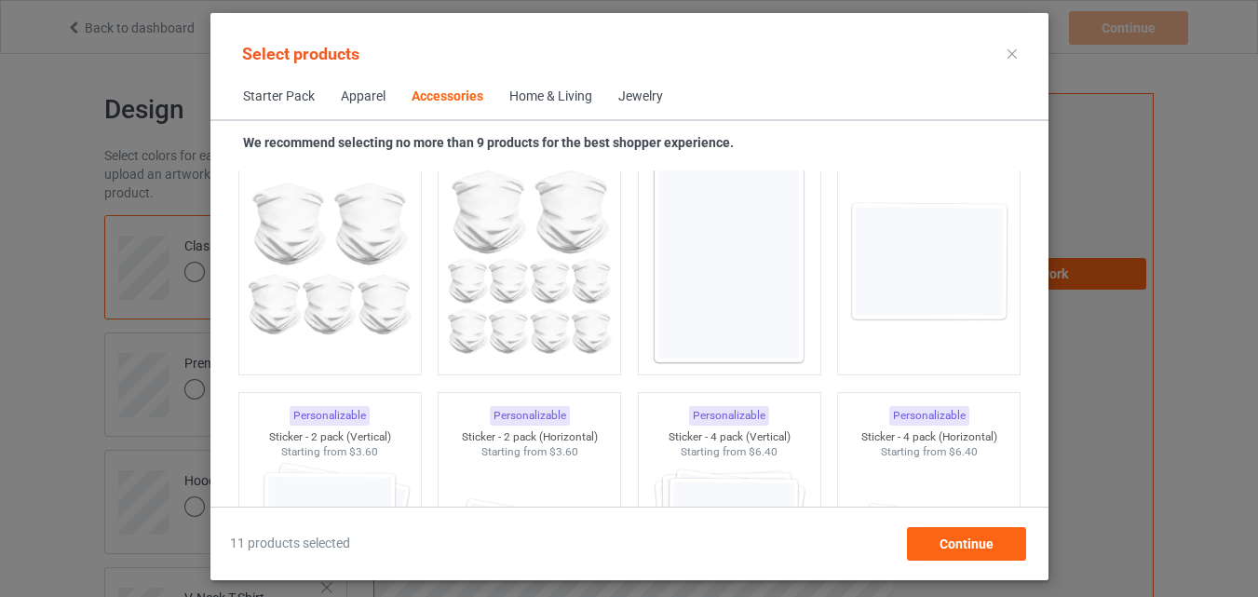
scroll to position [6326, 0]
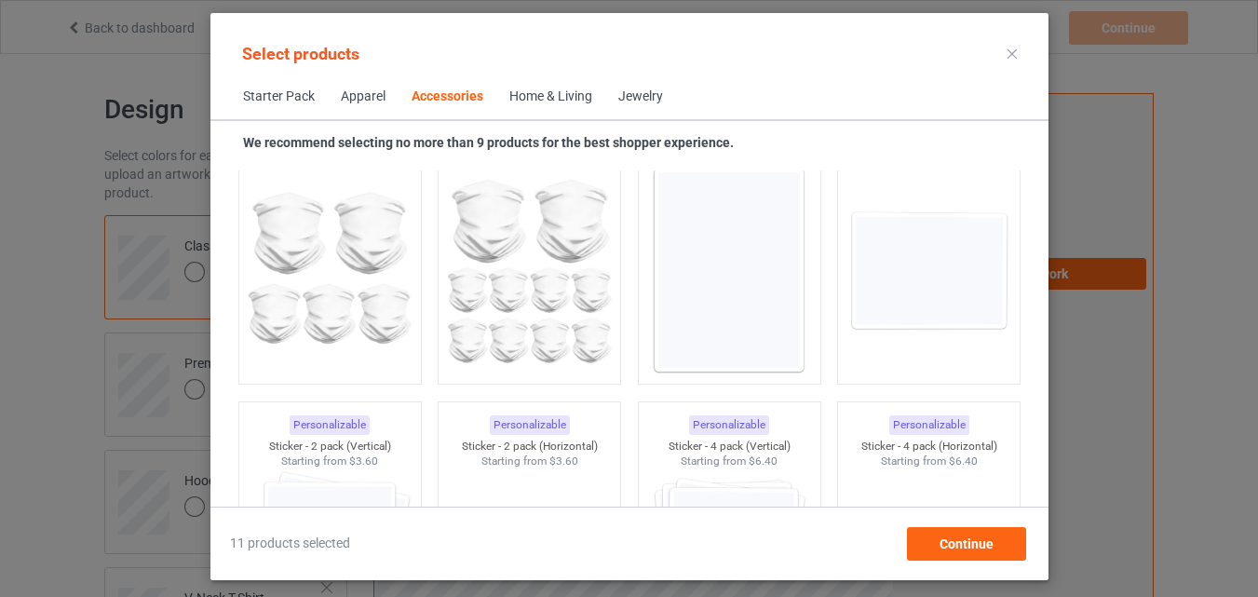
click at [727, 281] on img at bounding box center [728, 270] width 167 height 209
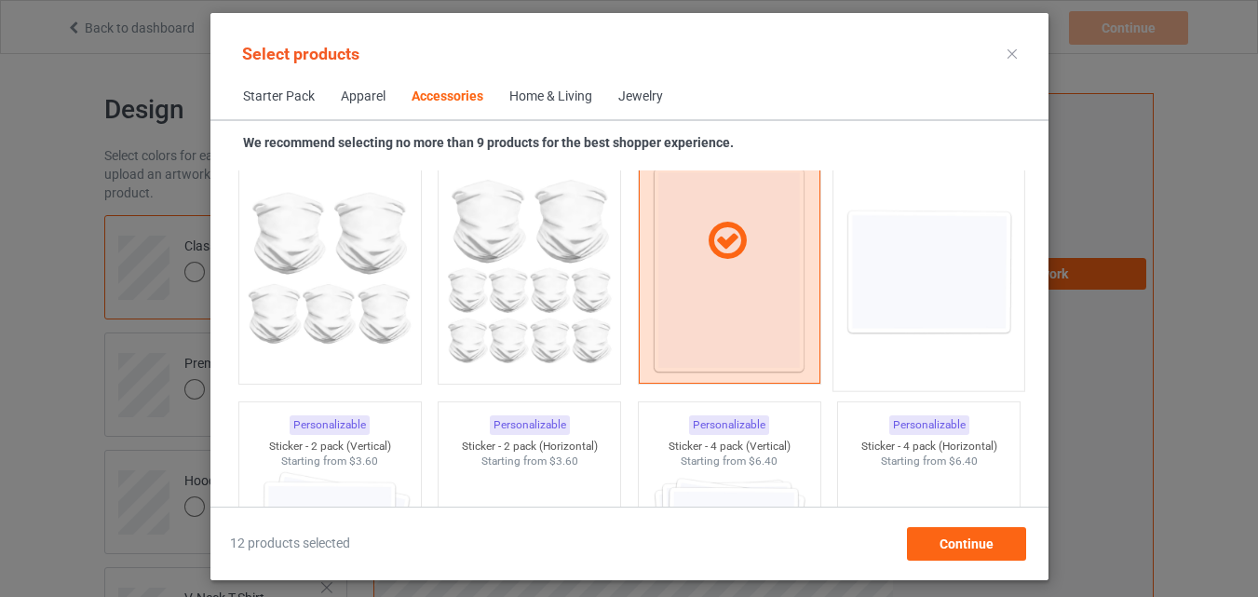
click at [844, 294] on img at bounding box center [928, 271] width 175 height 219
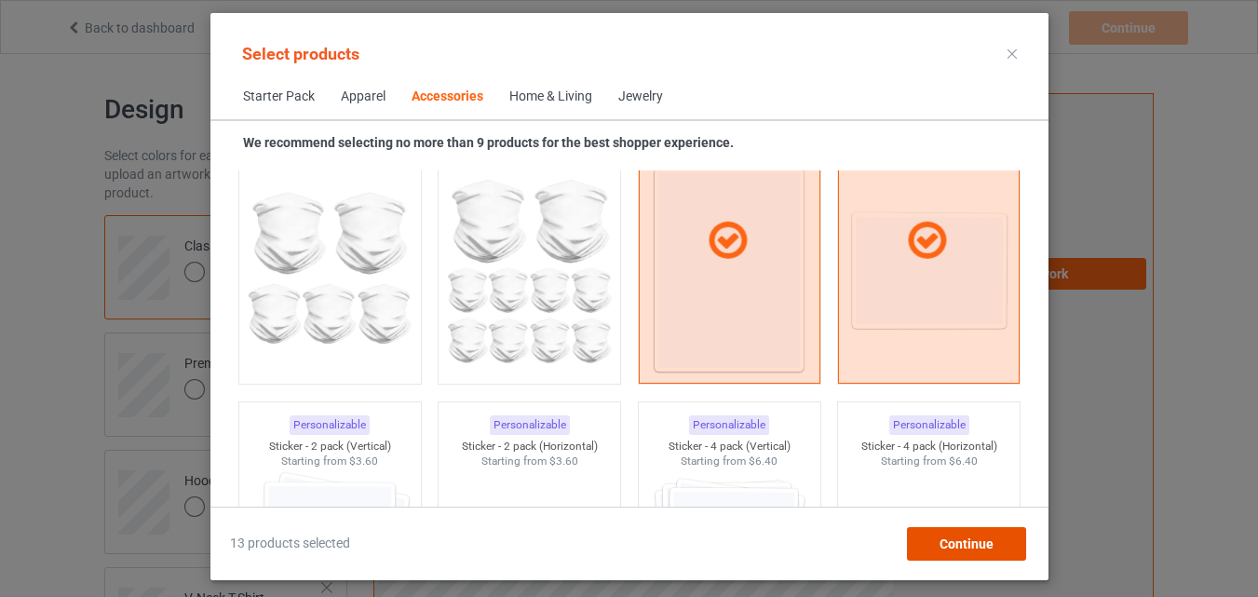
click at [913, 541] on div "Continue" at bounding box center [965, 544] width 119 height 34
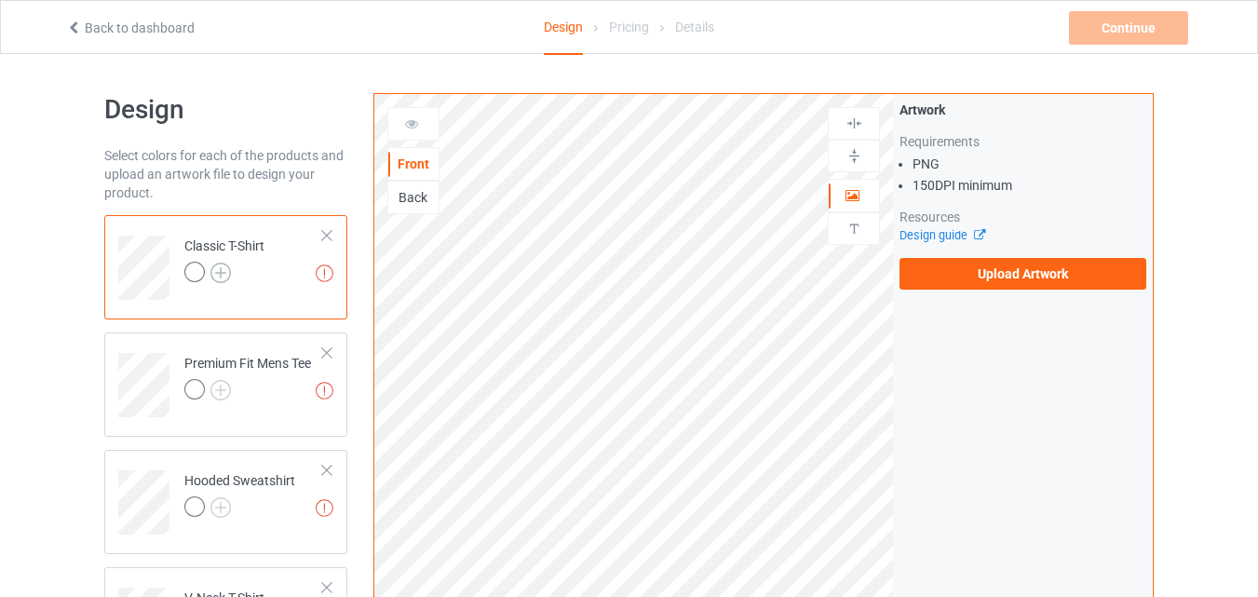
click at [223, 274] on img at bounding box center [220, 273] width 20 height 20
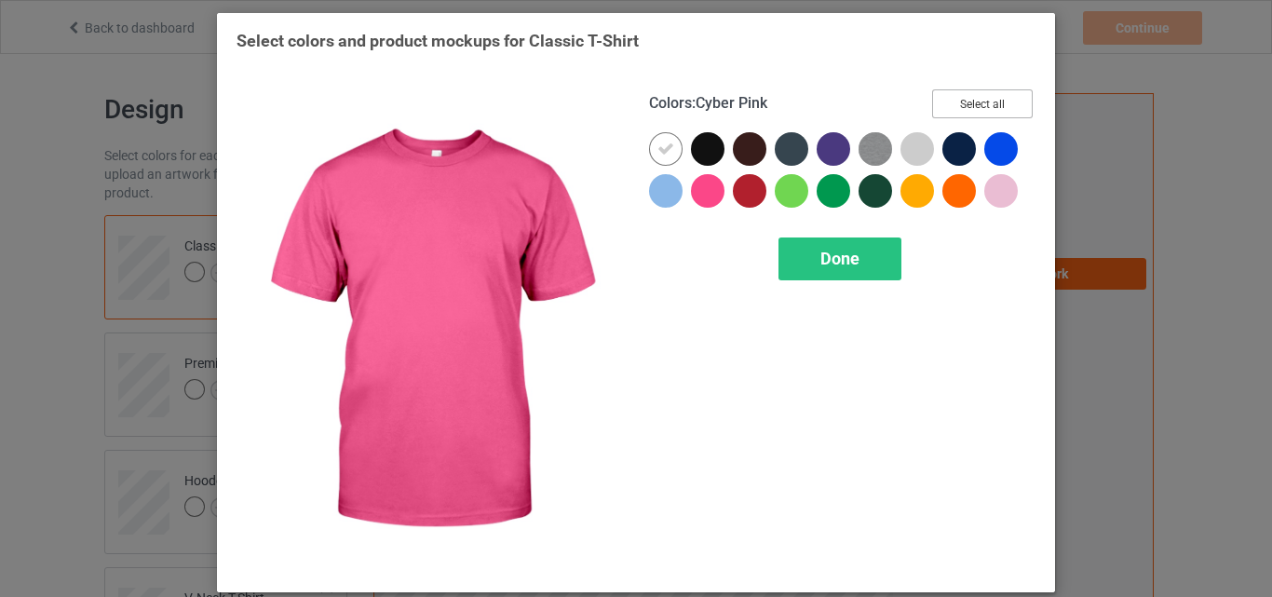
click at [963, 106] on button "Select all" at bounding box center [982, 103] width 101 height 29
click at [659, 139] on div at bounding box center [666, 149] width 34 height 34
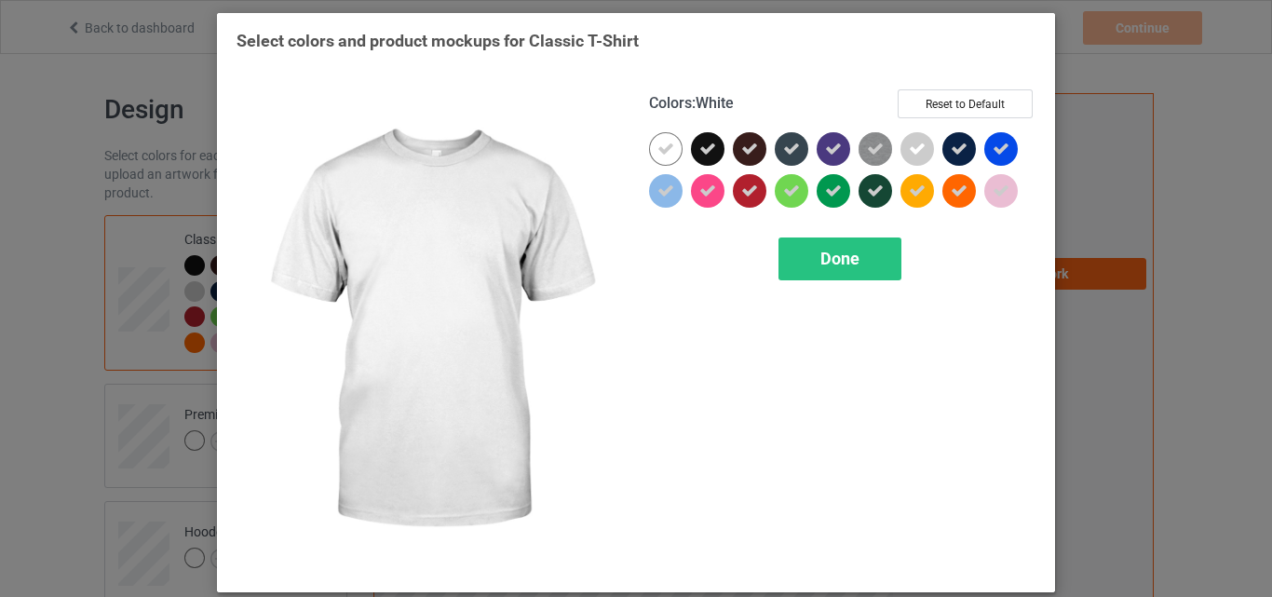
click at [821, 255] on span "Done" at bounding box center [839, 259] width 39 height 20
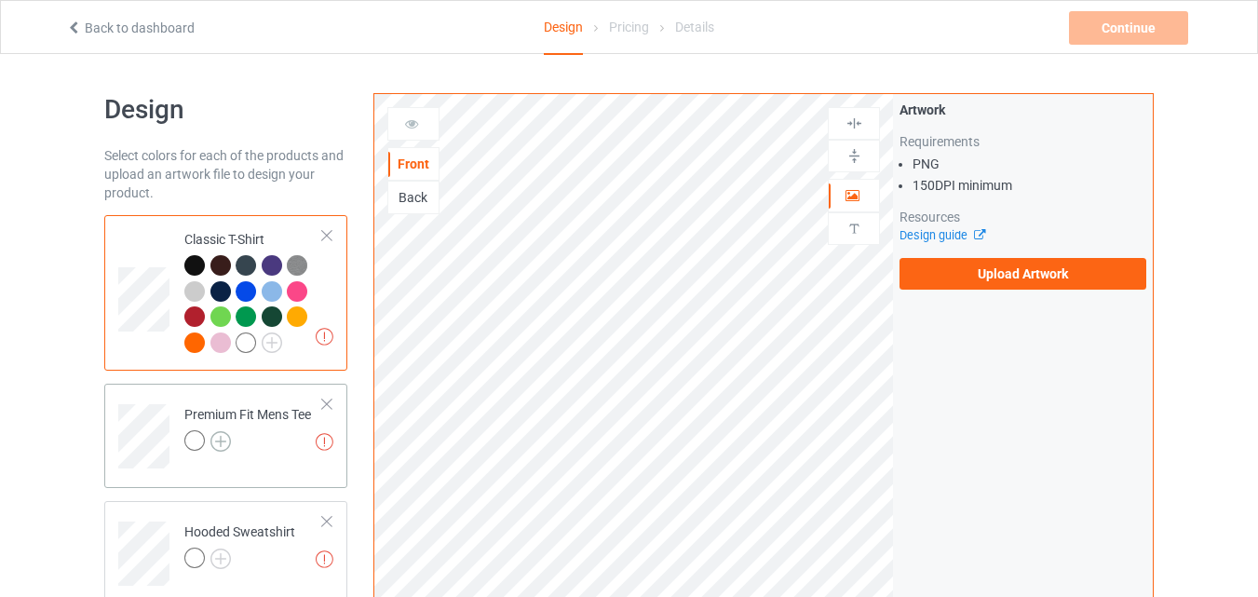
click at [217, 443] on img at bounding box center [220, 441] width 20 height 20
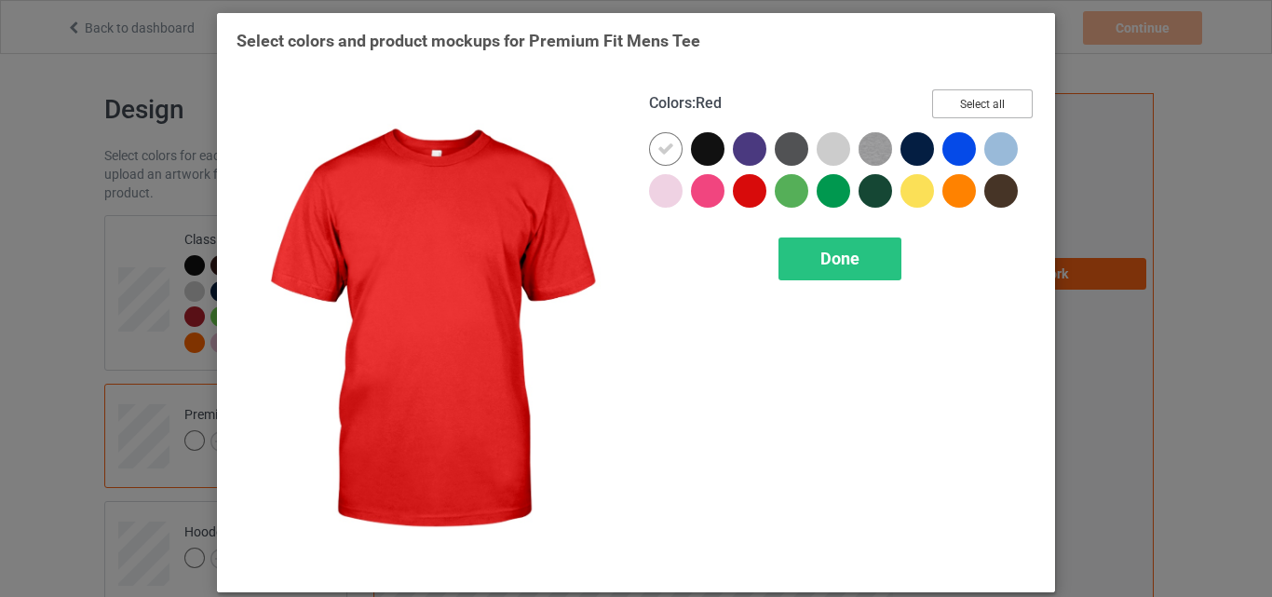
click at [950, 104] on button "Select all" at bounding box center [982, 103] width 101 height 29
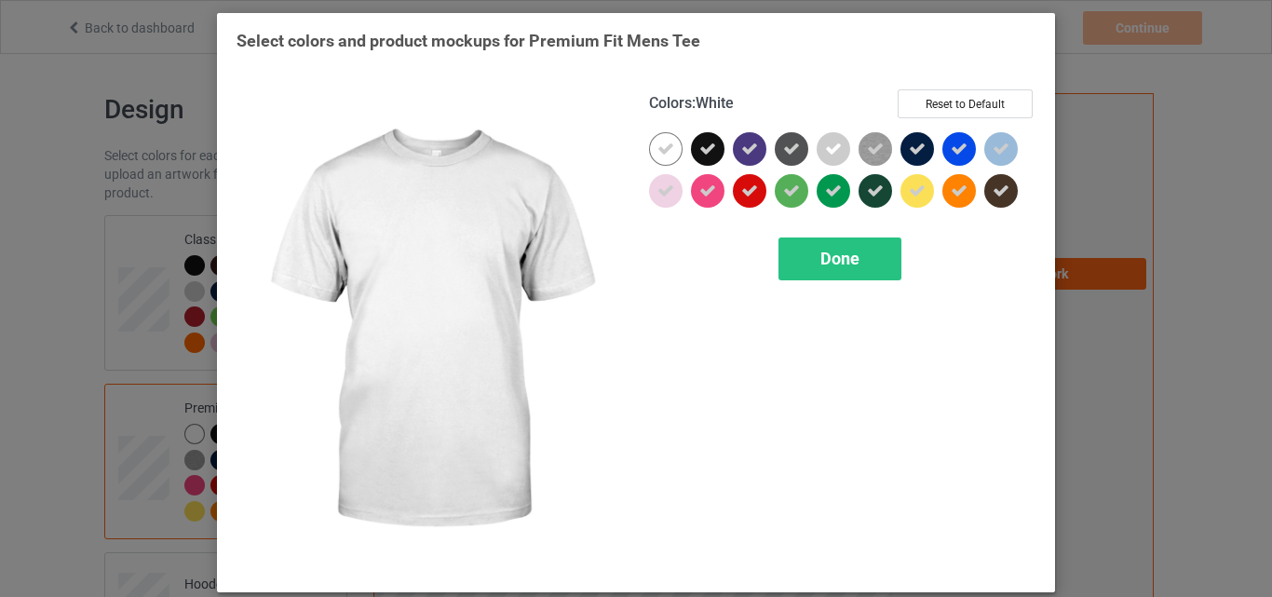
click at [657, 144] on icon at bounding box center [665, 149] width 17 height 17
drag, startPoint x: 652, startPoint y: 144, endPoint x: 713, endPoint y: 223, distance: 100.2
click at [660, 148] on div at bounding box center [666, 149] width 34 height 34
click at [790, 253] on div "Done" at bounding box center [839, 258] width 123 height 43
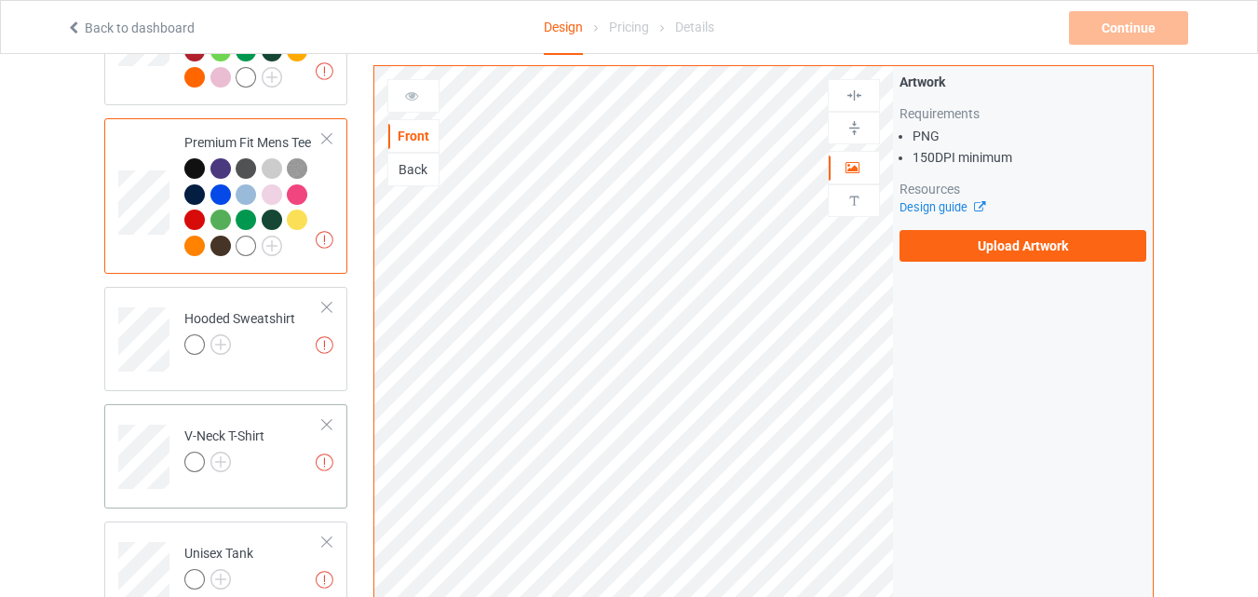
scroll to position [279, 0]
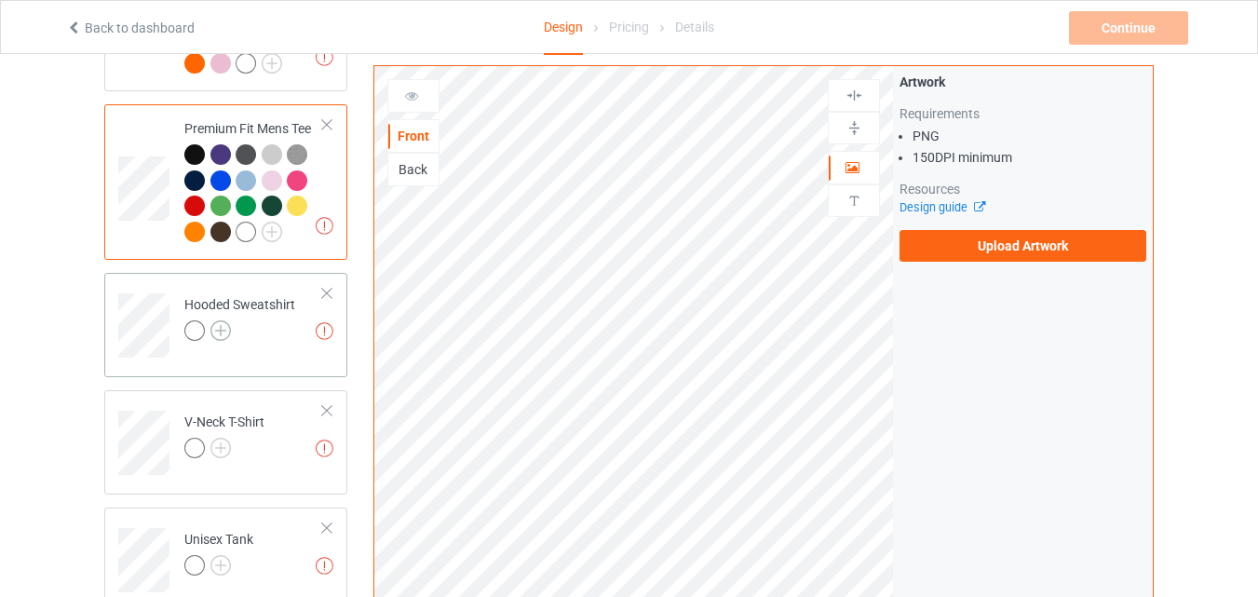
click at [226, 338] on img at bounding box center [220, 330] width 20 height 20
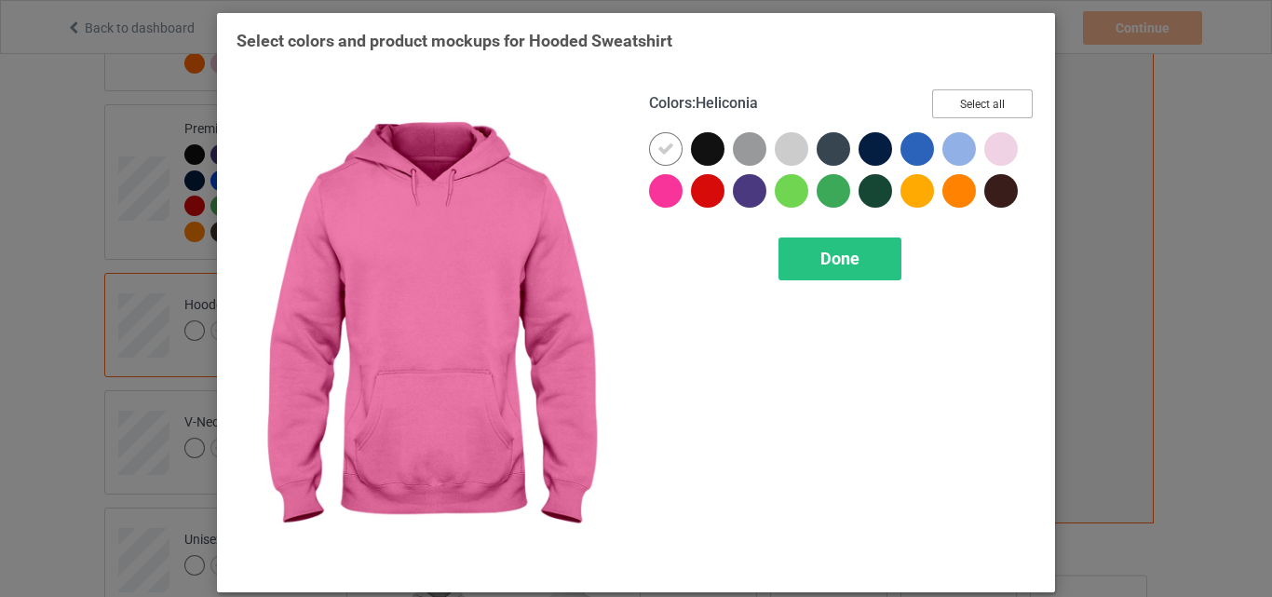
click at [932, 103] on button "Select all" at bounding box center [982, 103] width 101 height 29
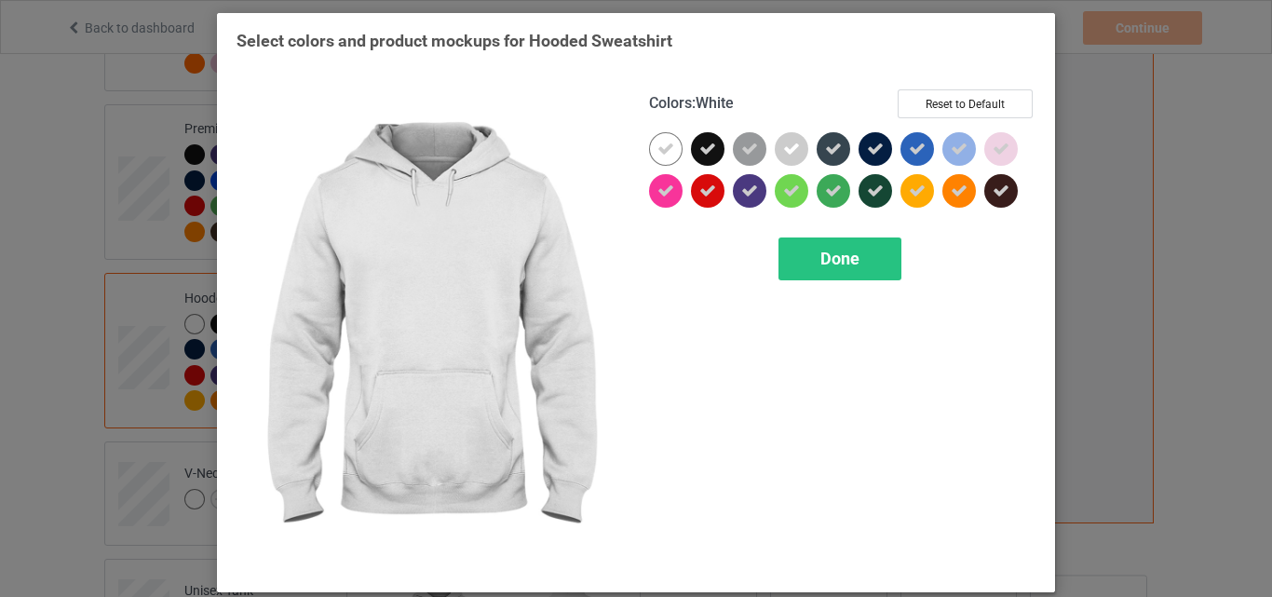
click at [658, 149] on icon at bounding box center [665, 149] width 17 height 17
click at [658, 149] on div at bounding box center [666, 149] width 34 height 34
click at [788, 259] on div "Done" at bounding box center [839, 258] width 123 height 43
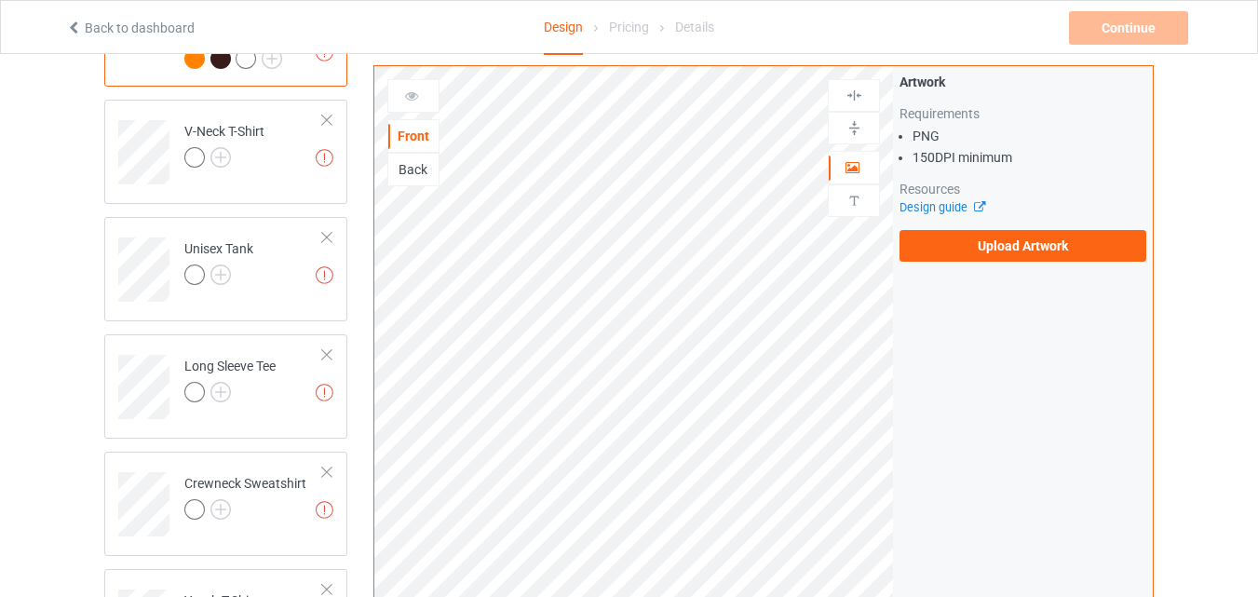
scroll to position [652, 0]
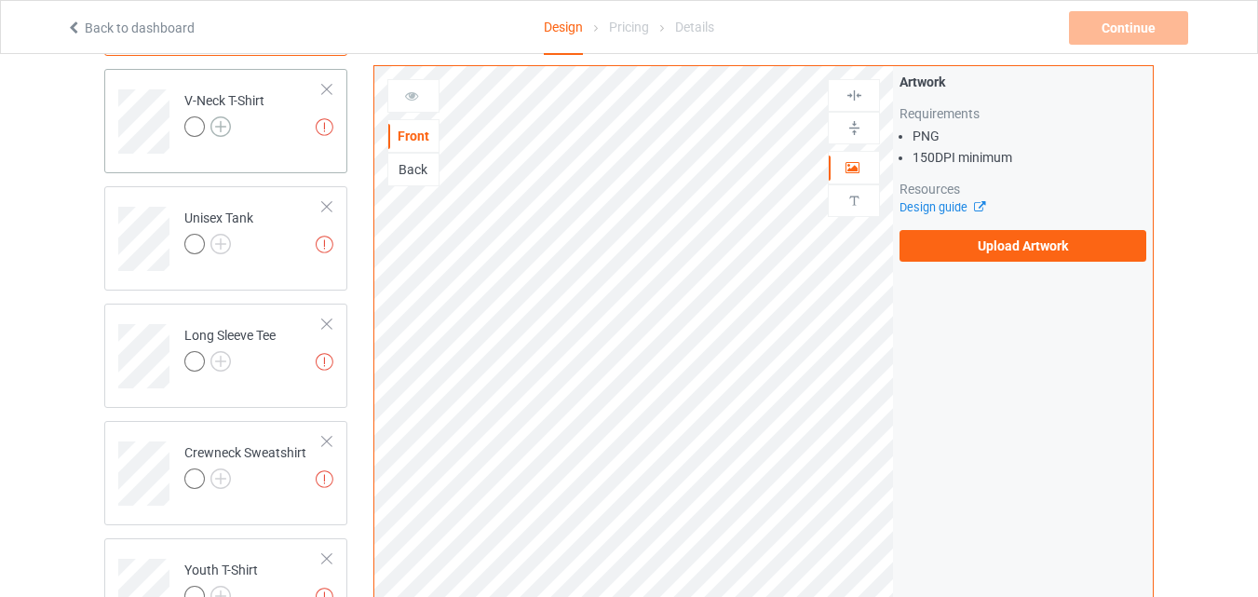
click at [223, 122] on img at bounding box center [220, 126] width 20 height 20
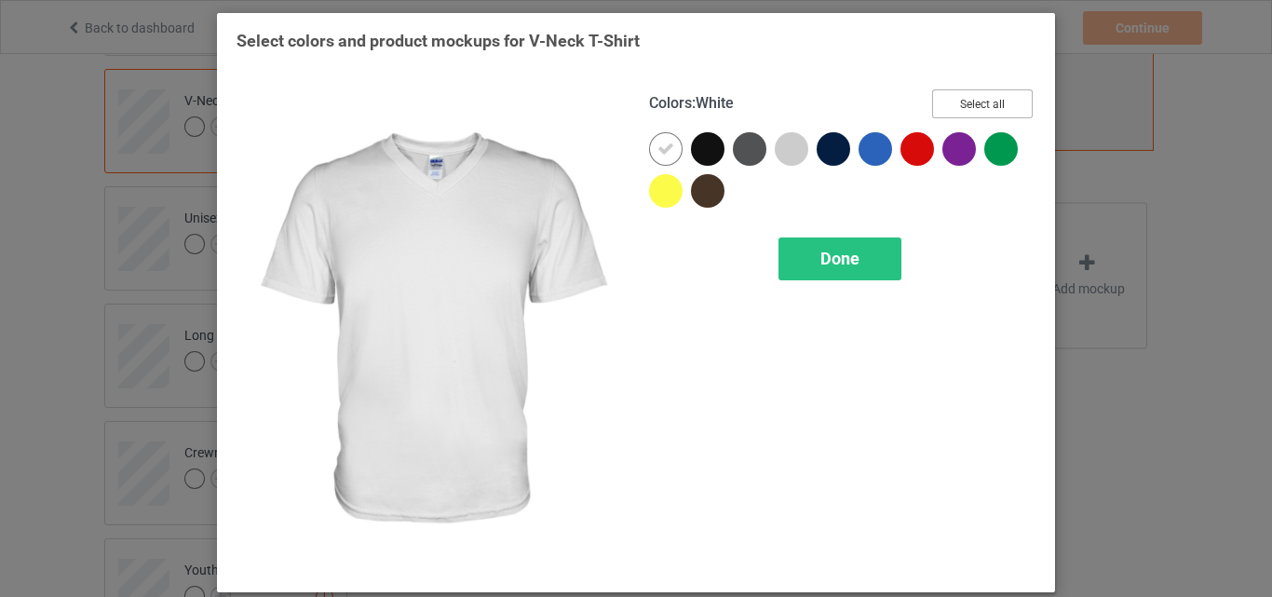
click at [954, 107] on button "Select all" at bounding box center [982, 103] width 101 height 29
click at [667, 144] on icon at bounding box center [665, 149] width 17 height 17
click at [667, 144] on div at bounding box center [666, 149] width 34 height 34
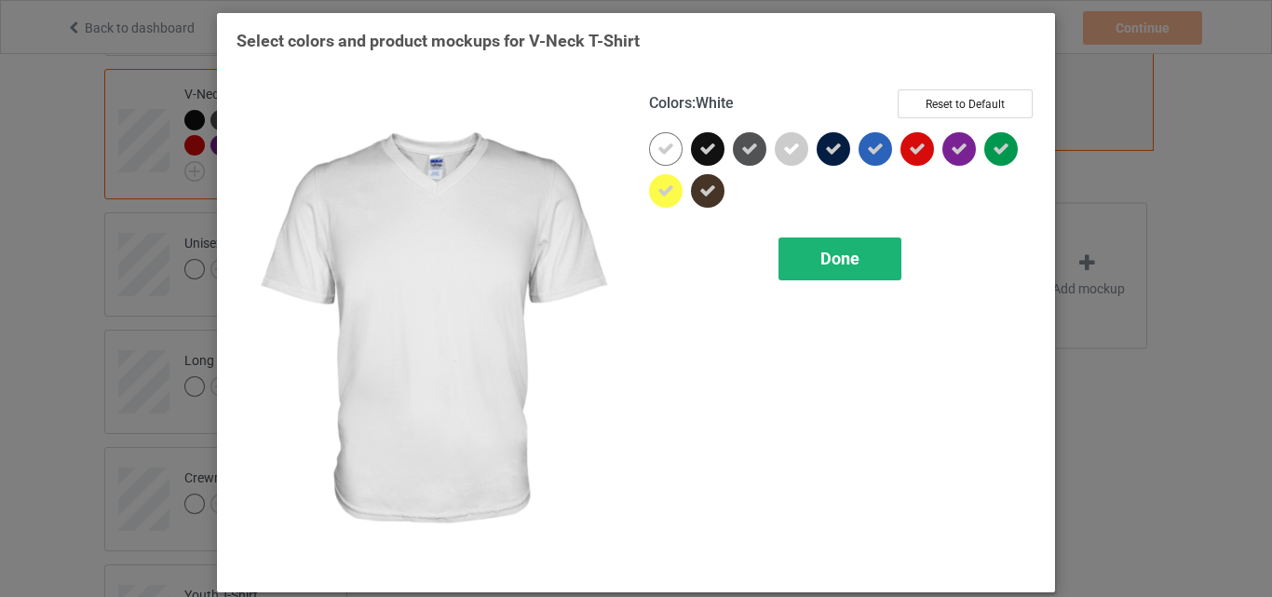
click at [798, 266] on div "Done" at bounding box center [839, 258] width 123 height 43
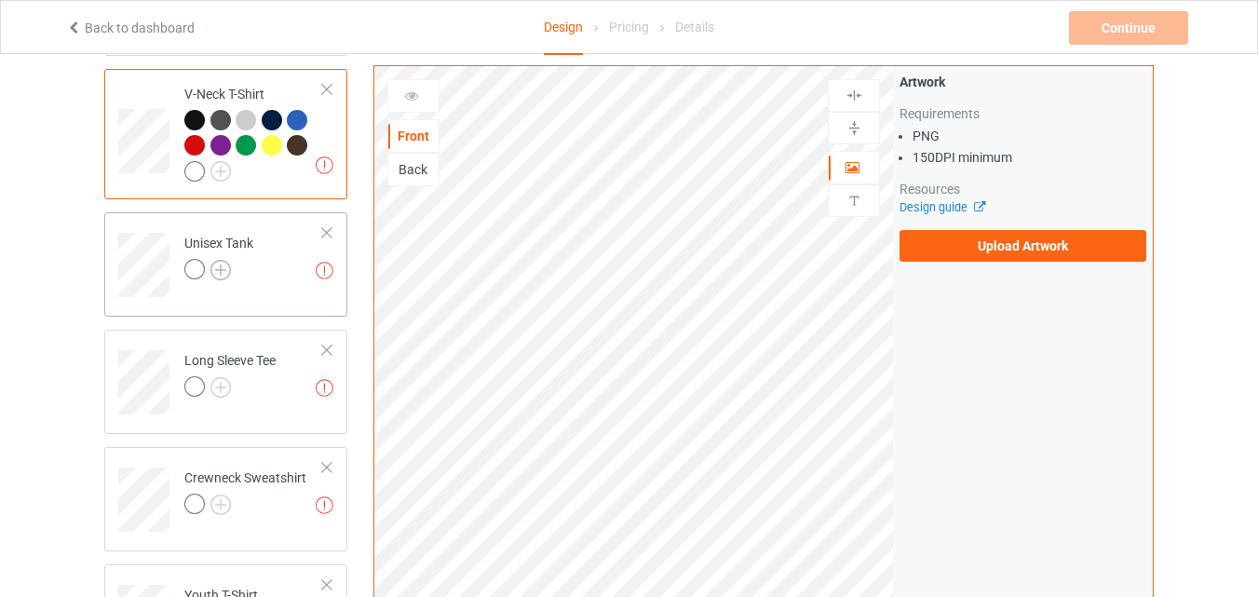
click at [223, 266] on img at bounding box center [220, 270] width 20 height 20
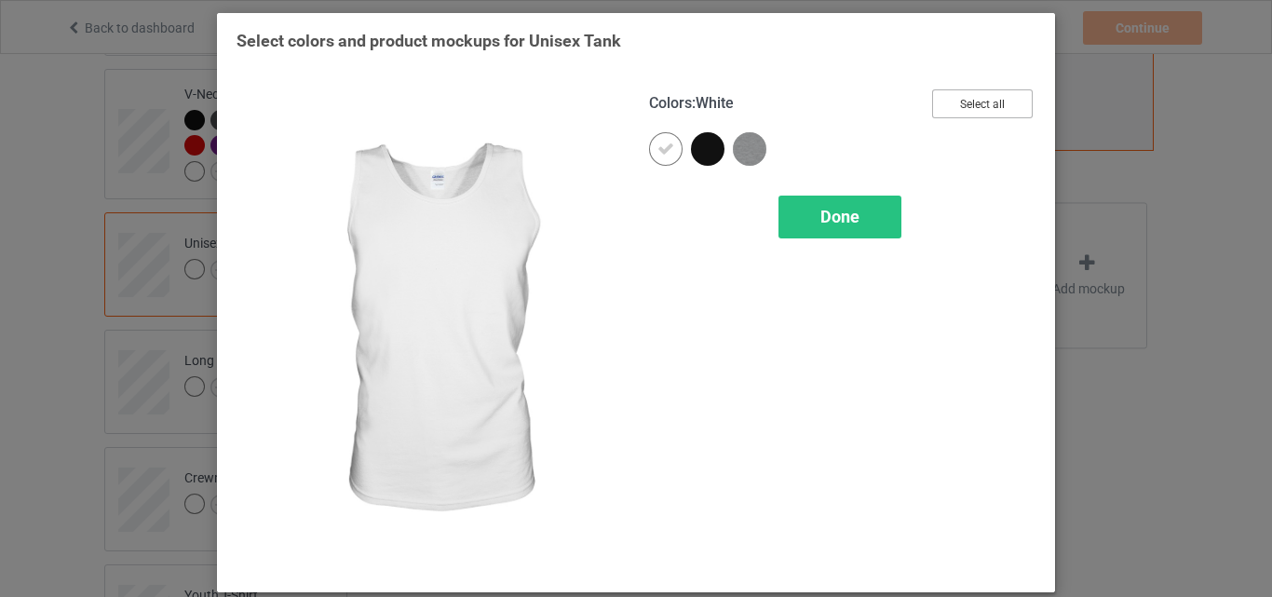
drag, startPoint x: 954, startPoint y: 105, endPoint x: 739, endPoint y: 147, distance: 219.1
click at [955, 105] on button "Select all" at bounding box center [982, 103] width 101 height 29
click at [657, 150] on icon at bounding box center [665, 149] width 17 height 17
click at [657, 150] on div at bounding box center [666, 149] width 34 height 34
click at [849, 222] on span "Done" at bounding box center [839, 217] width 39 height 20
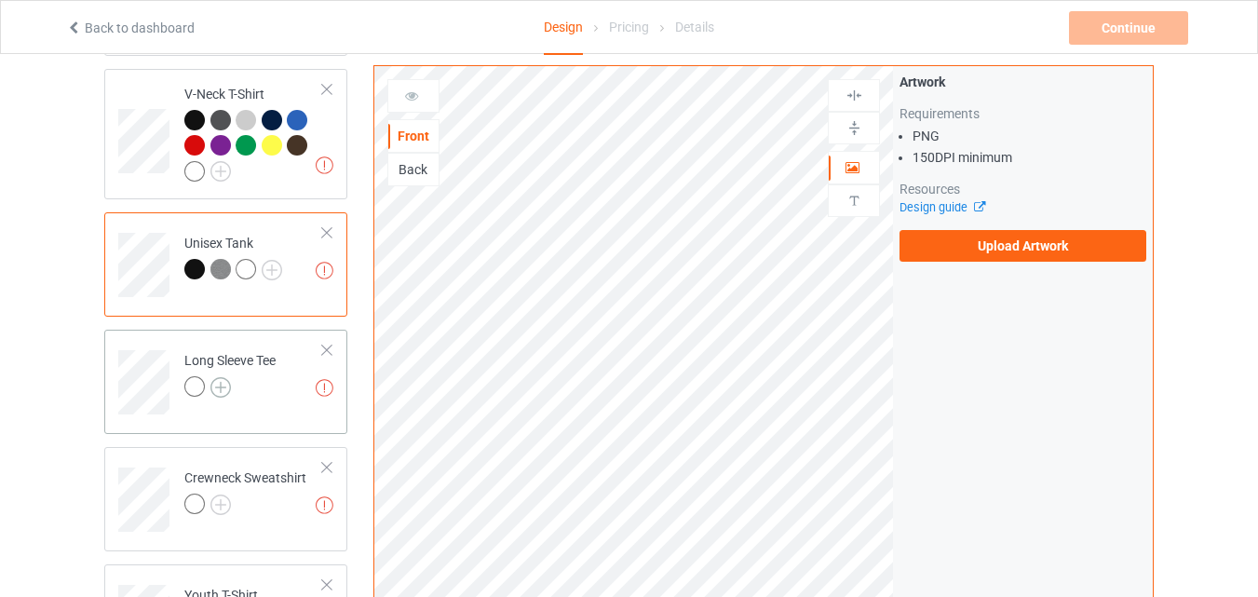
click at [219, 389] on img at bounding box center [220, 387] width 20 height 20
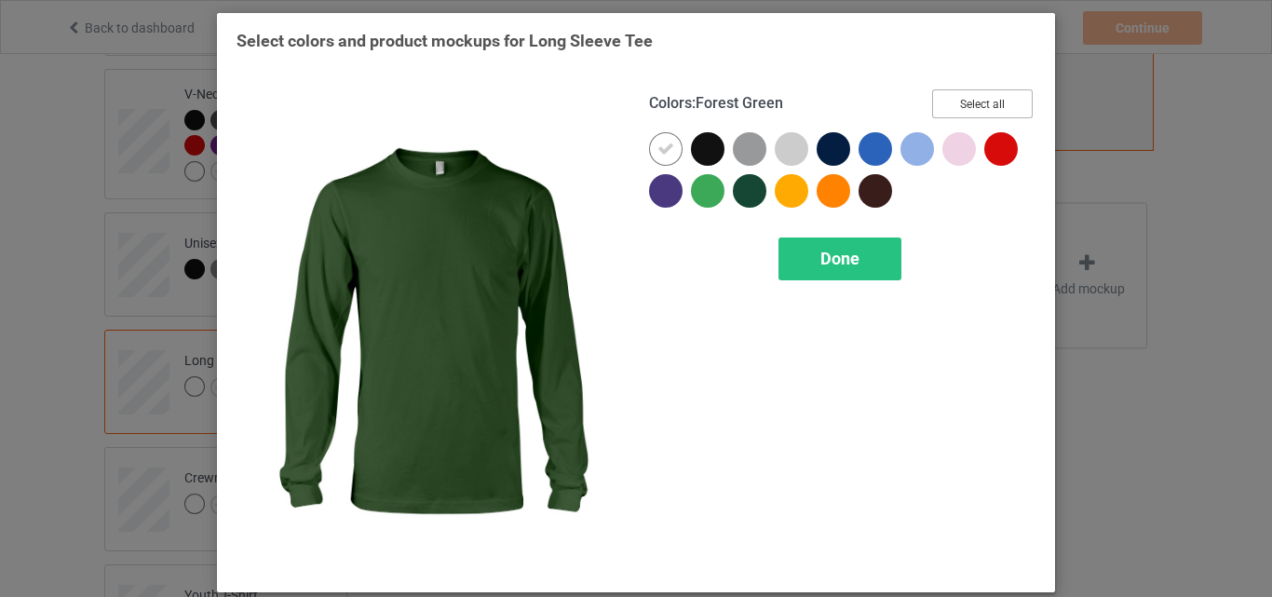
click at [975, 107] on button "Select all" at bounding box center [982, 103] width 101 height 29
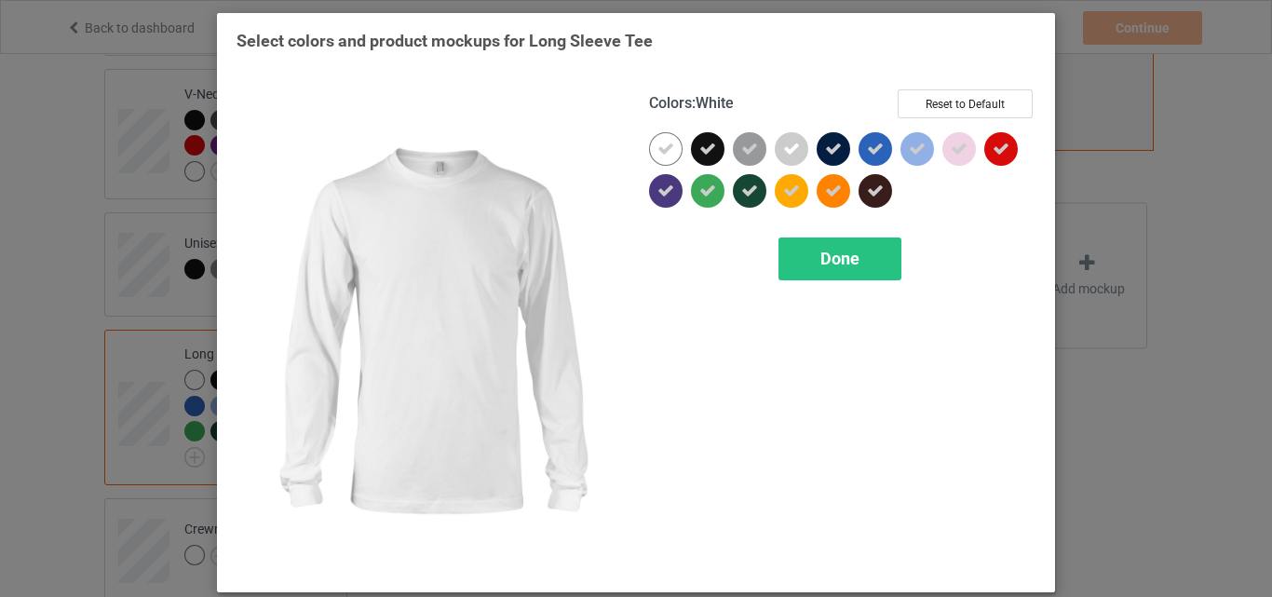
click at [649, 140] on div at bounding box center [666, 149] width 34 height 34
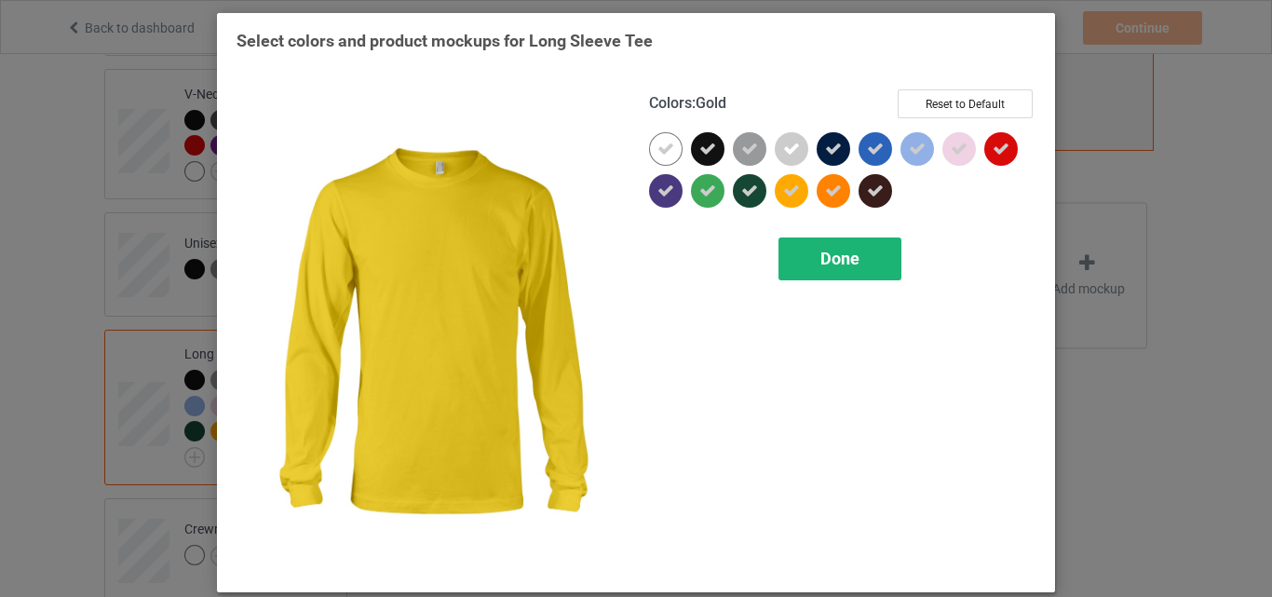
click at [811, 265] on div "Done" at bounding box center [839, 258] width 123 height 43
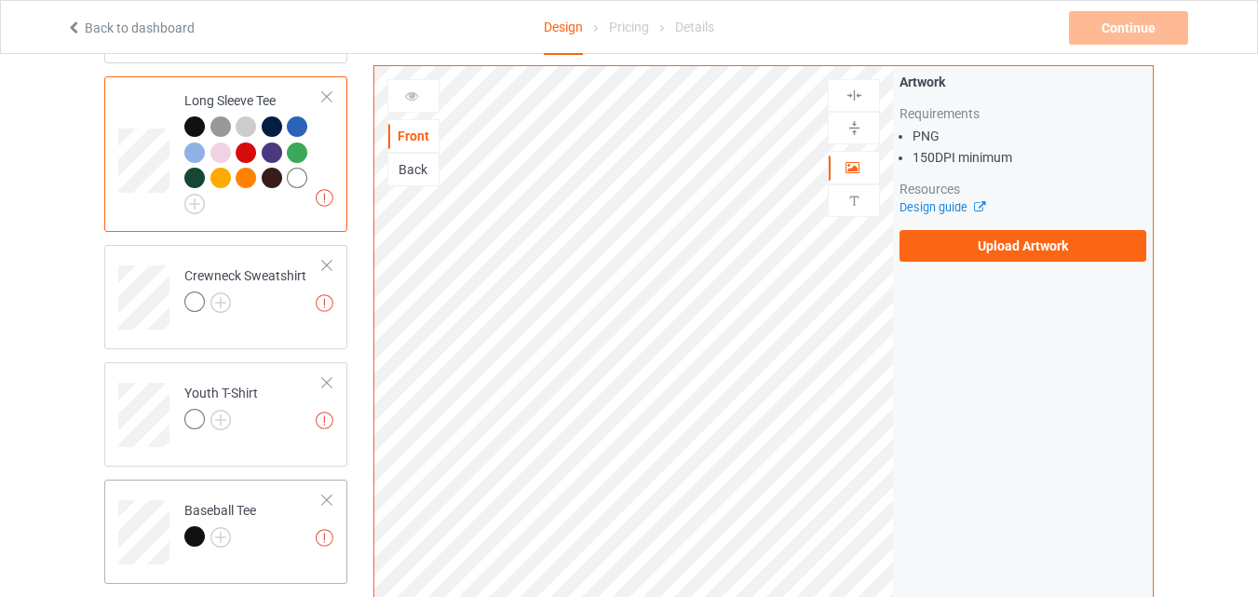
scroll to position [931, 0]
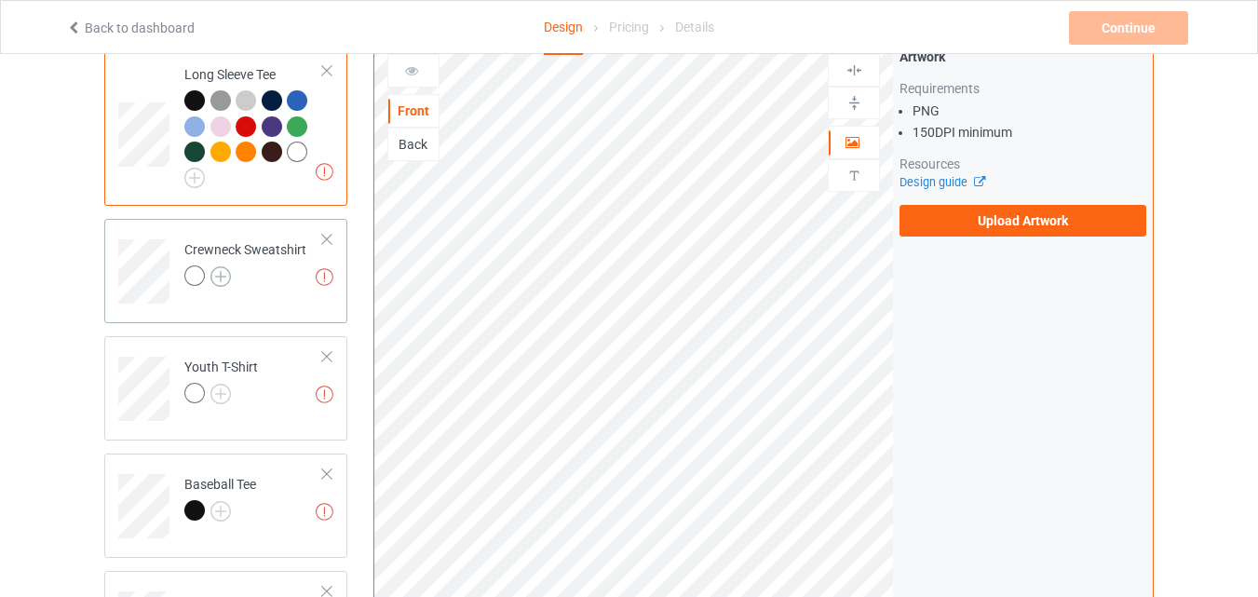
click at [221, 277] on img at bounding box center [220, 276] width 20 height 20
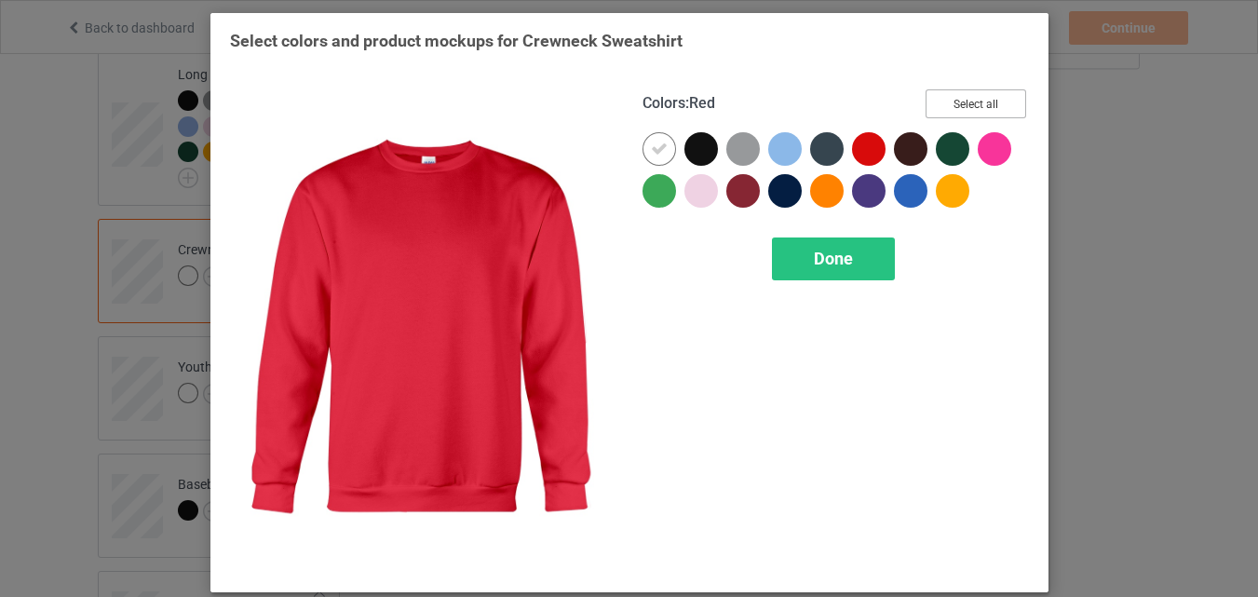
click at [944, 97] on button "Select all" at bounding box center [976, 103] width 101 height 29
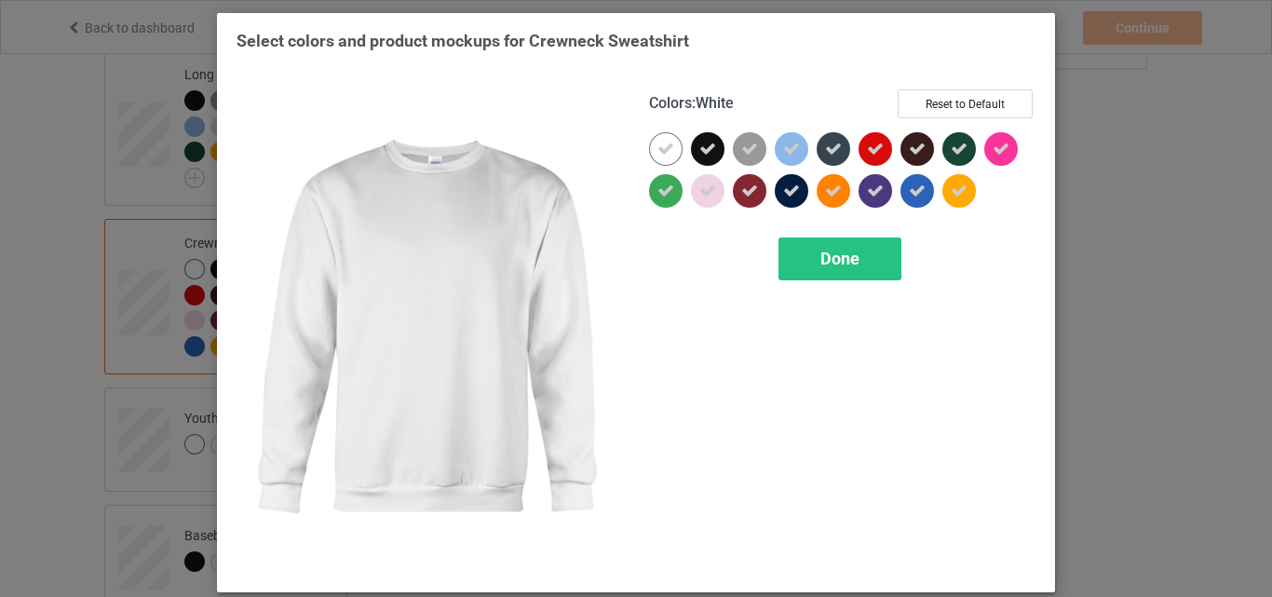
click at [670, 142] on div at bounding box center [666, 149] width 34 height 34
click at [803, 240] on div "Done" at bounding box center [839, 258] width 123 height 43
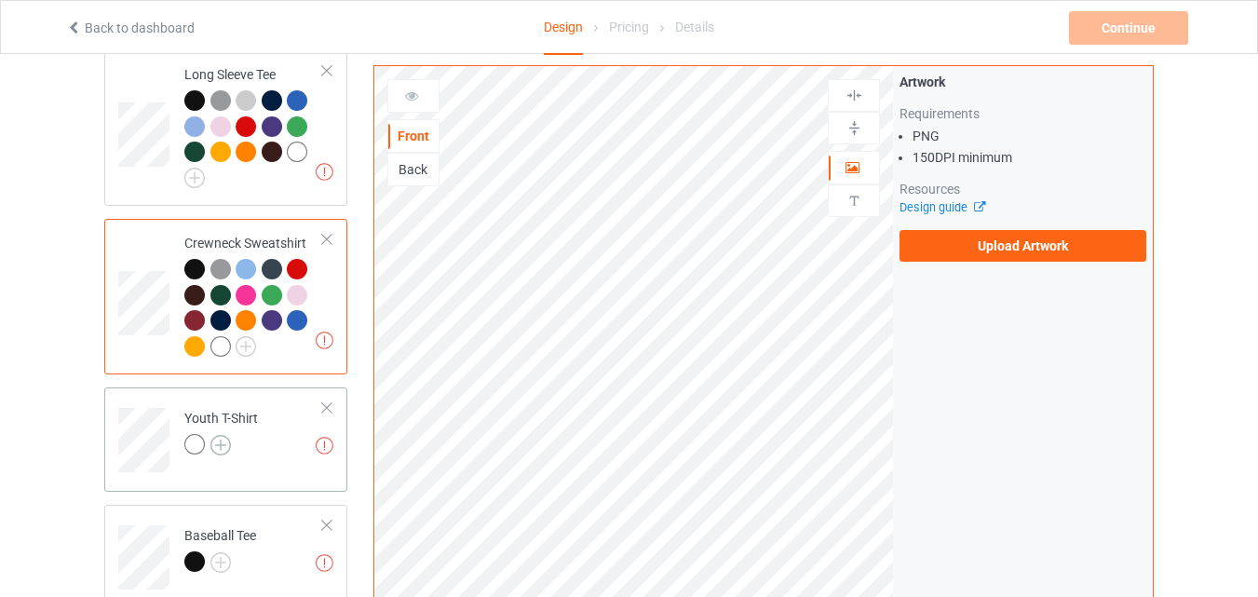
click at [226, 453] on img at bounding box center [220, 445] width 20 height 20
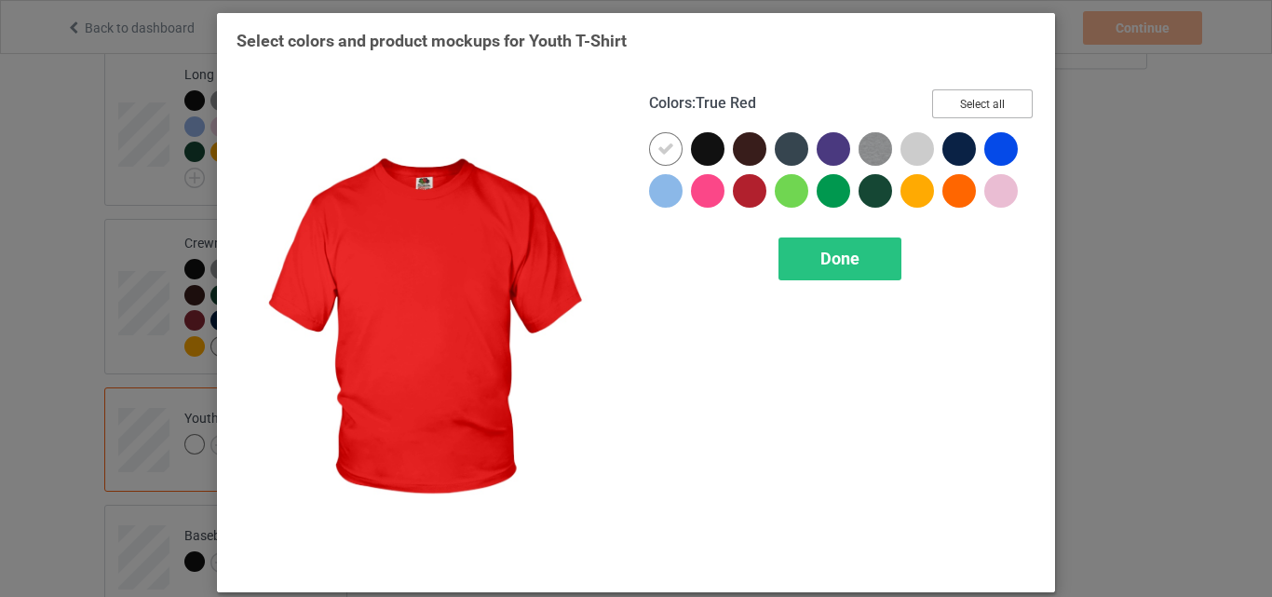
click at [946, 98] on button "Select all" at bounding box center [982, 103] width 101 height 29
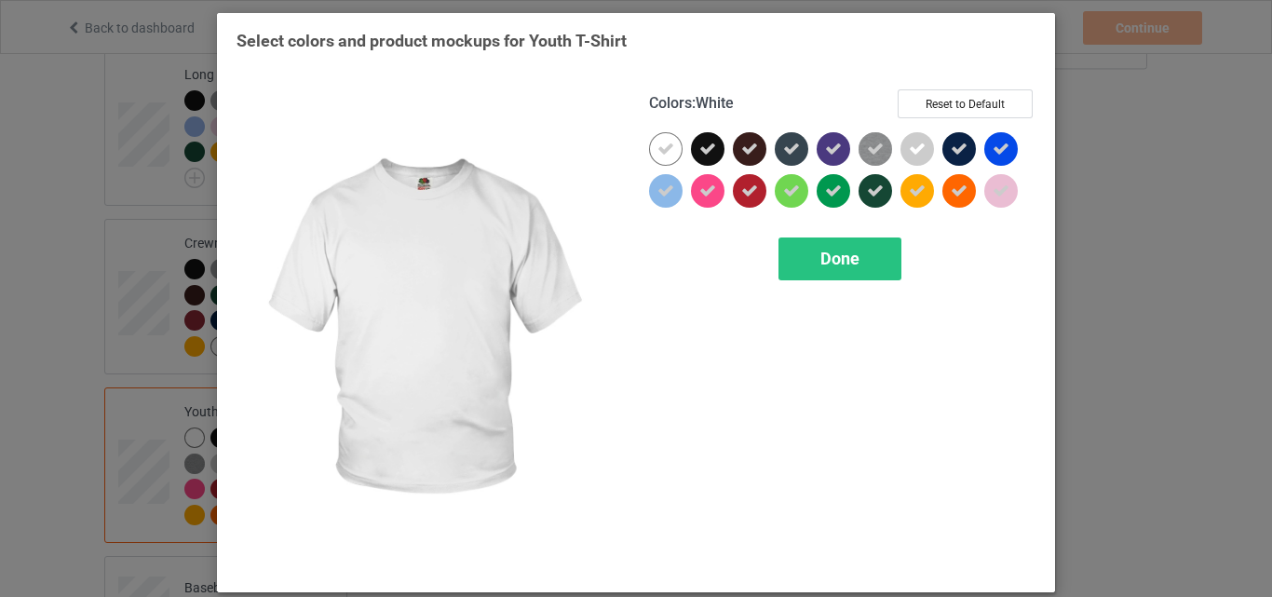
click at [649, 153] on div at bounding box center [666, 149] width 34 height 34
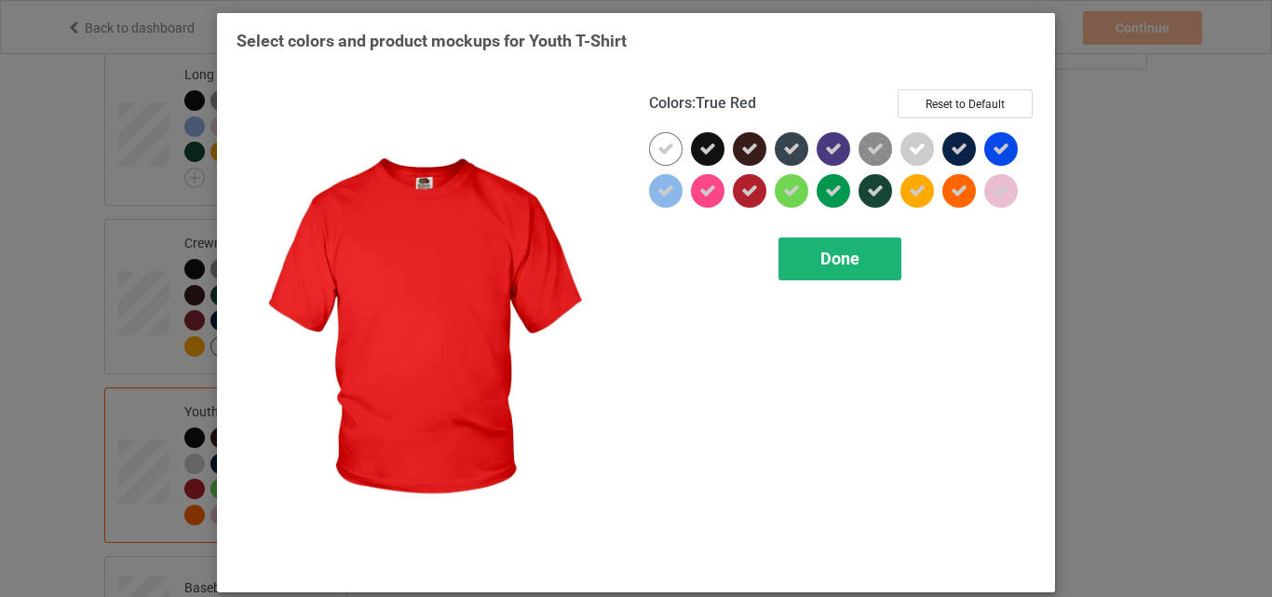
click at [795, 258] on div "Done" at bounding box center [839, 258] width 123 height 43
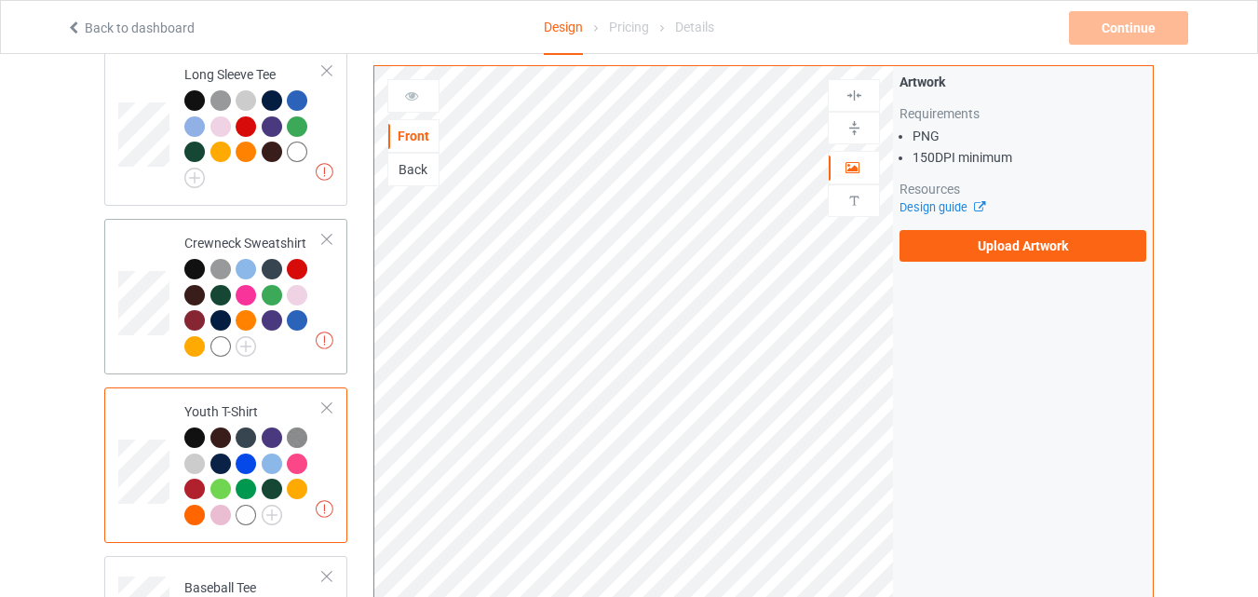
scroll to position [1211, 0]
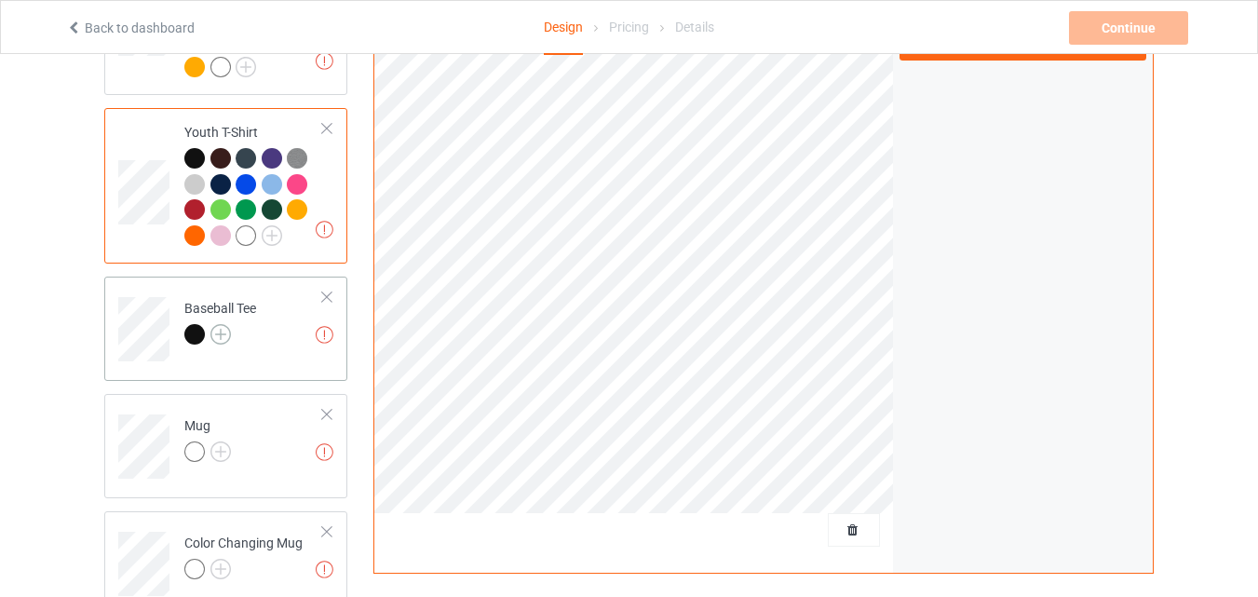
click at [221, 344] on img at bounding box center [220, 334] width 20 height 20
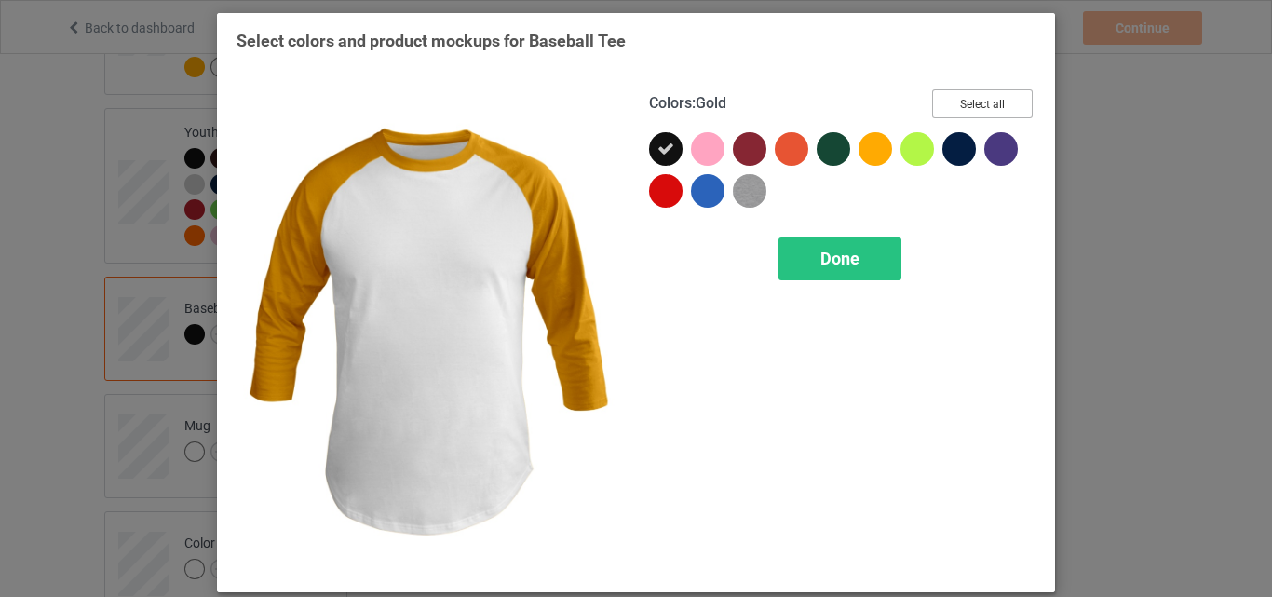
drag, startPoint x: 993, startPoint y: 107, endPoint x: 710, endPoint y: 238, distance: 312.0
click at [994, 106] on button "Select all" at bounding box center [982, 103] width 101 height 29
click at [822, 267] on span "Done" at bounding box center [839, 259] width 39 height 20
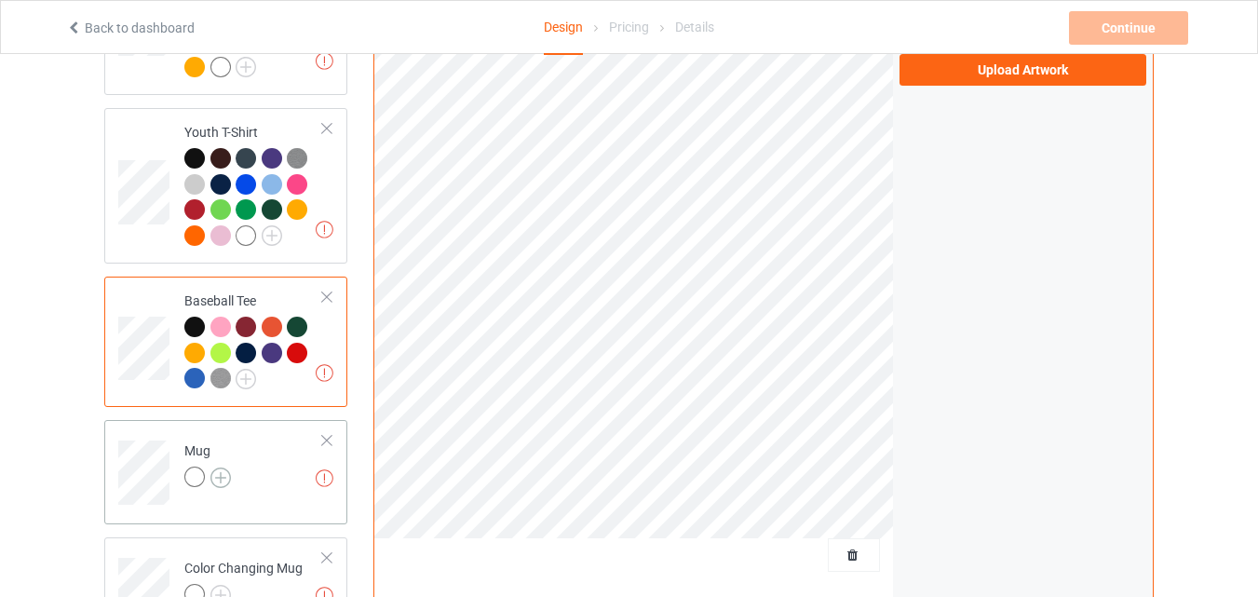
click at [224, 481] on img at bounding box center [220, 477] width 20 height 20
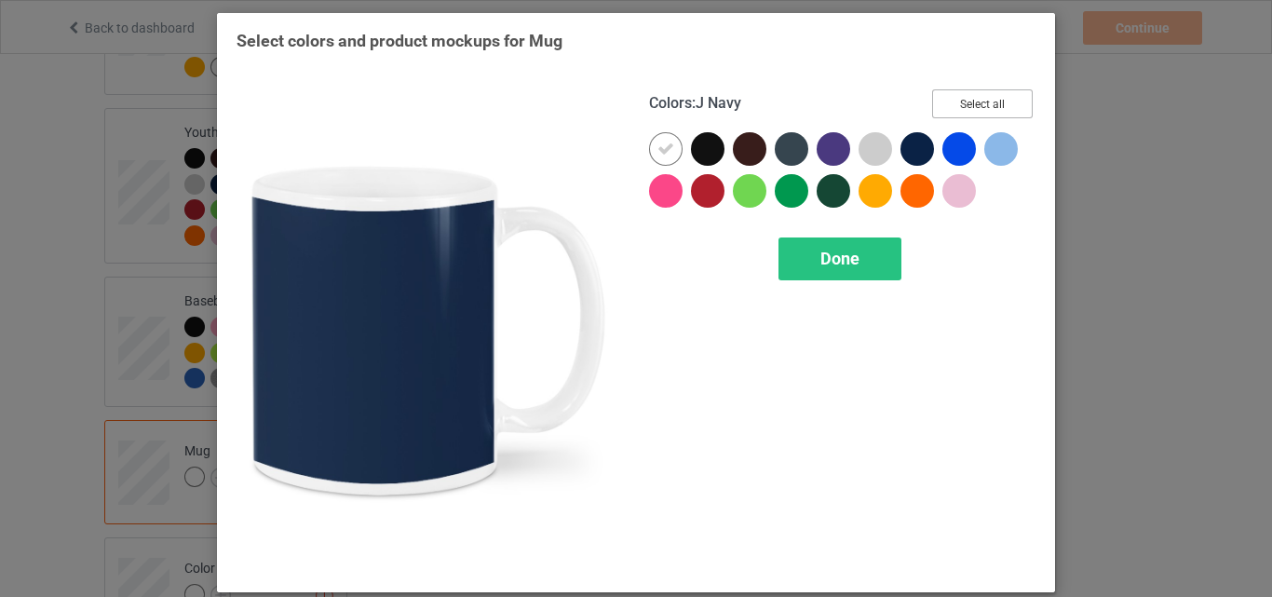
click at [937, 103] on button "Select all" at bounding box center [982, 103] width 101 height 29
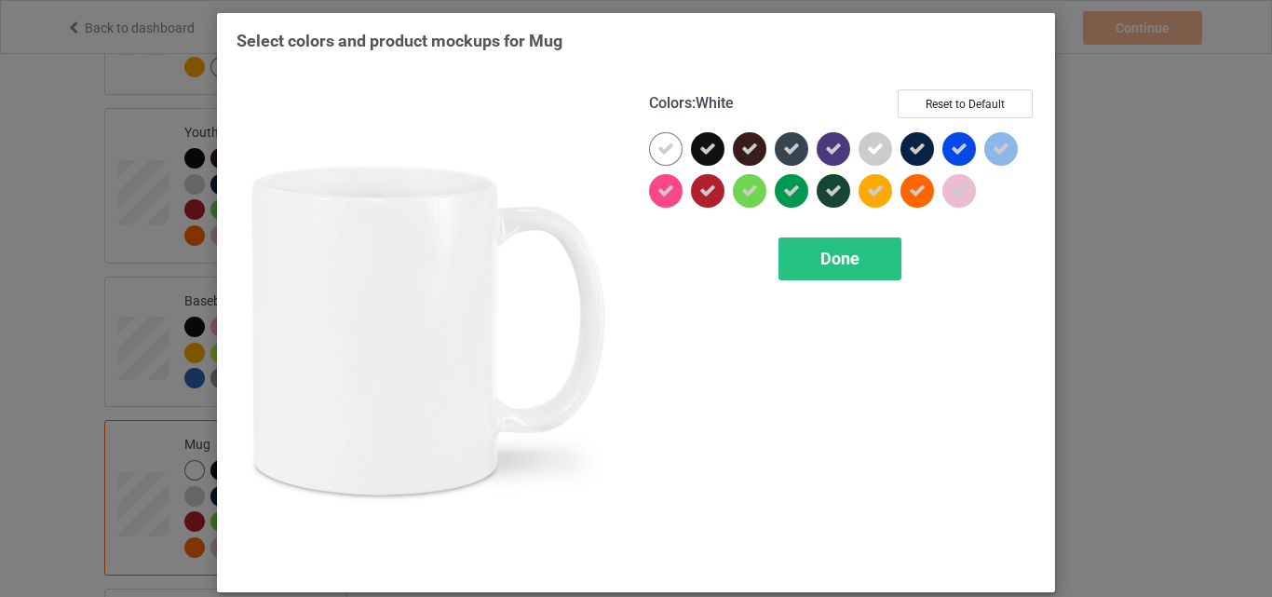
click at [659, 147] on icon at bounding box center [665, 149] width 17 height 17
click at [659, 147] on div at bounding box center [666, 149] width 34 height 34
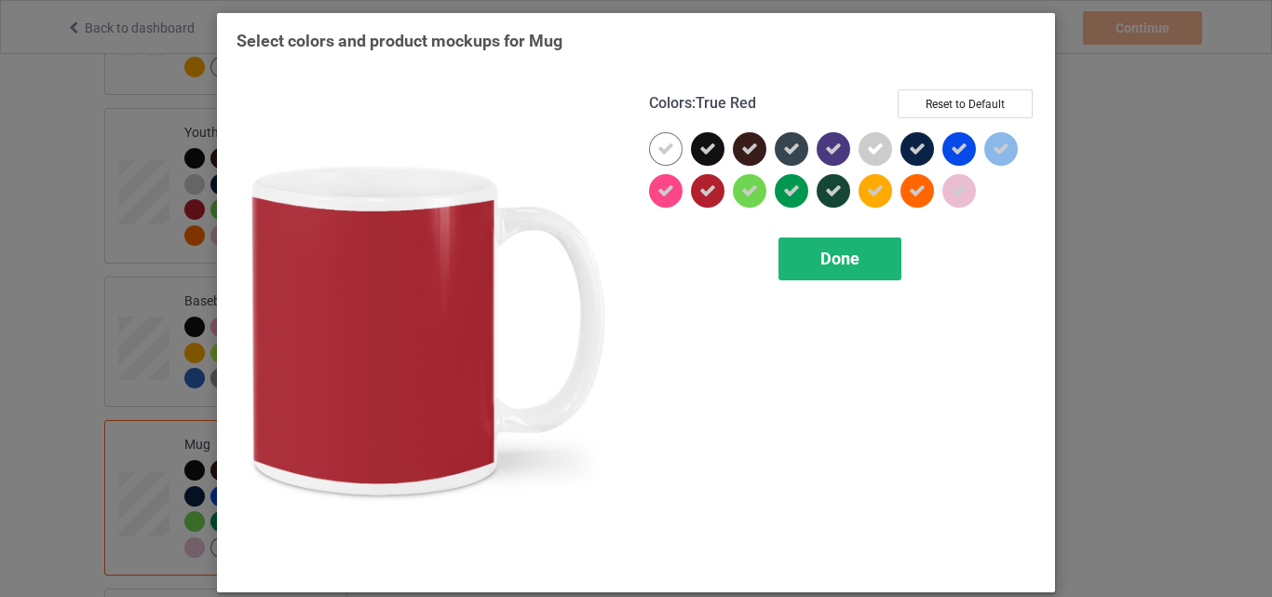
click at [824, 251] on span "Done" at bounding box center [839, 259] width 39 height 20
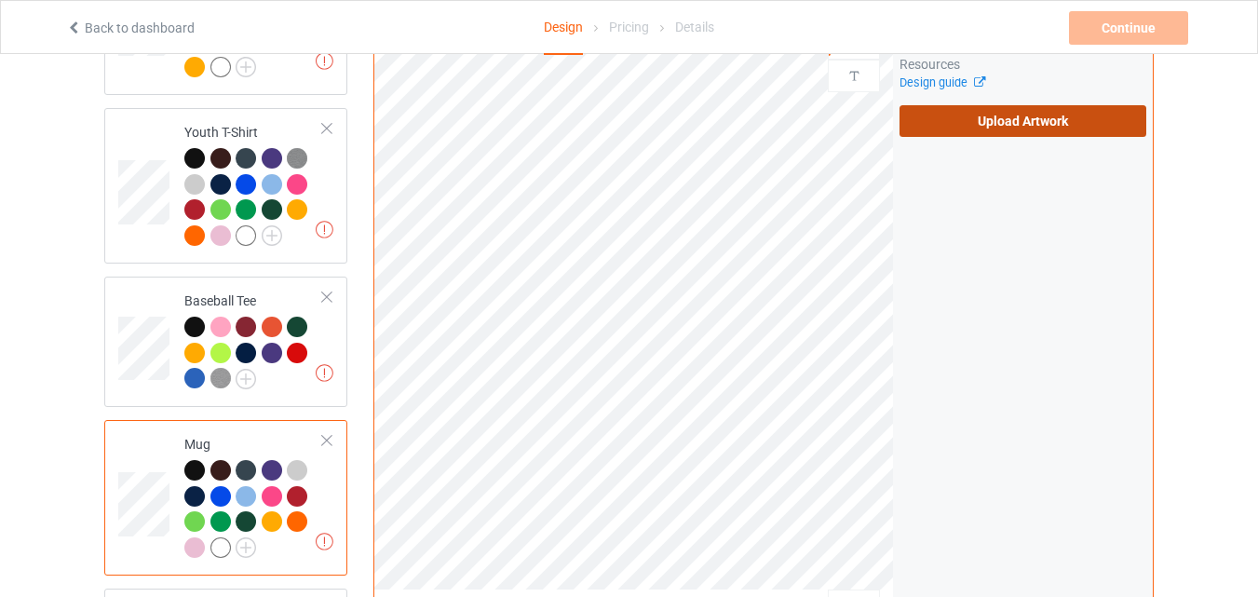
click at [1015, 133] on label "Upload Artwork" at bounding box center [1023, 121] width 247 height 32
click at [0, 0] on input "Upload Artwork" at bounding box center [0, 0] width 0 height 0
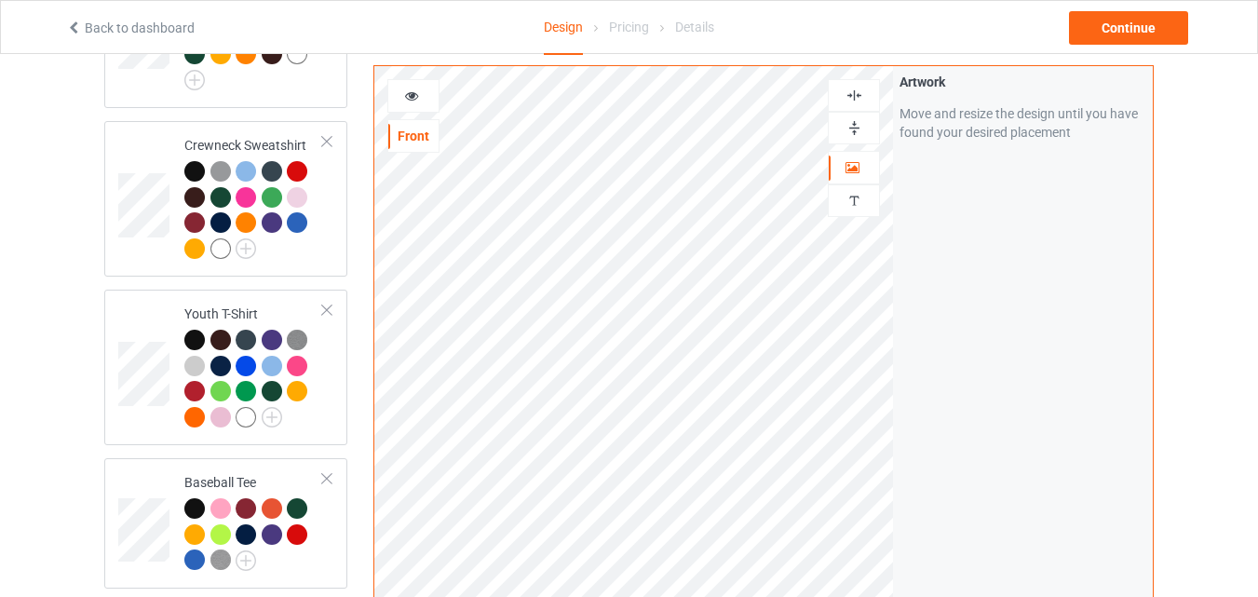
scroll to position [1024, 0]
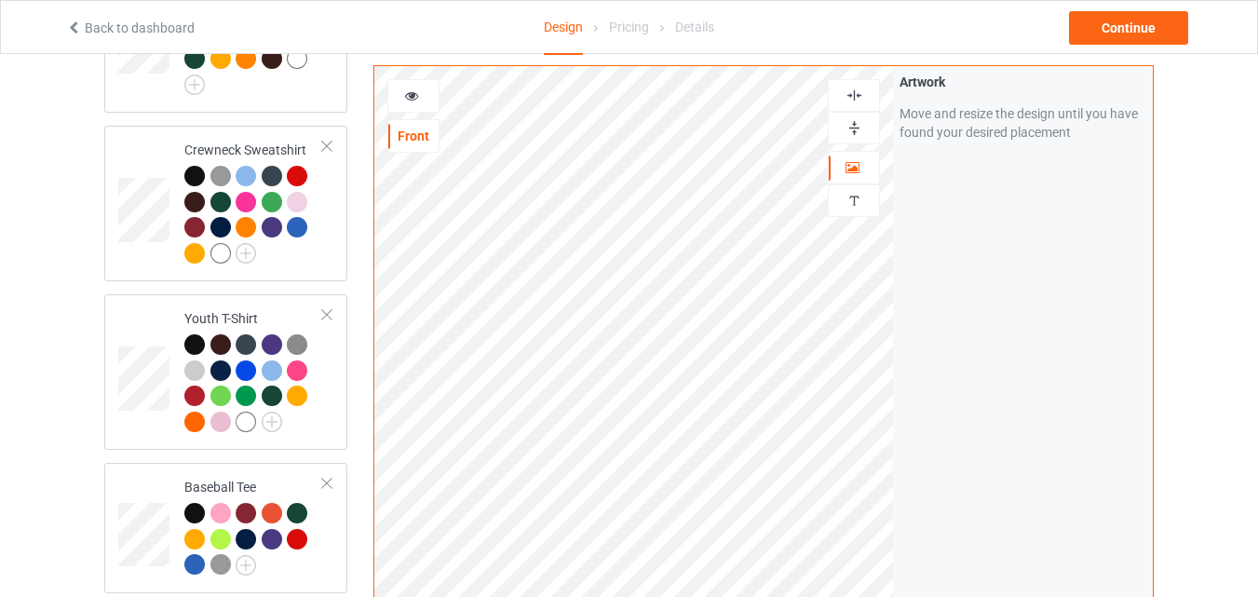
click at [850, 133] on img at bounding box center [855, 128] width 18 height 18
click at [423, 103] on div at bounding box center [413, 96] width 50 height 19
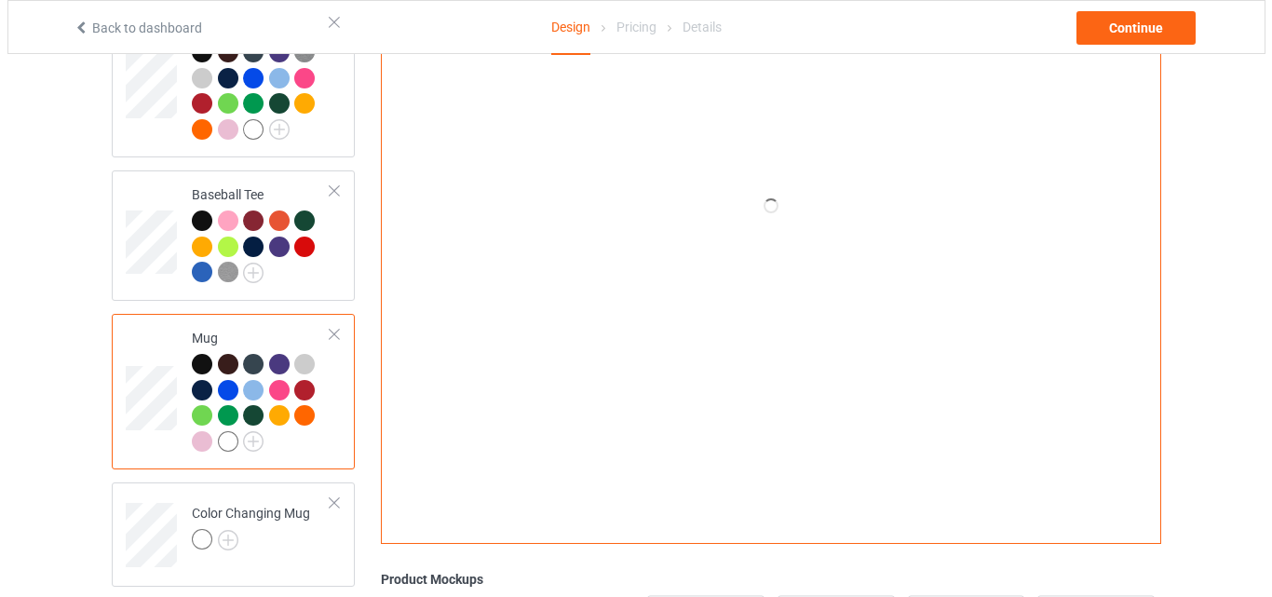
scroll to position [1490, 0]
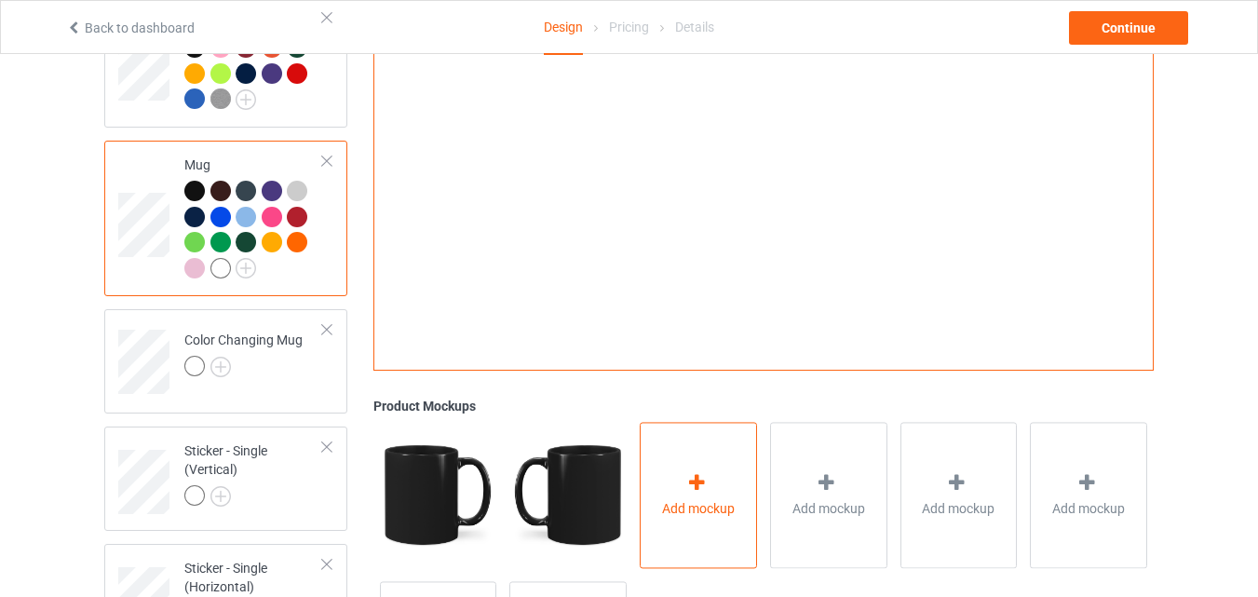
click at [677, 488] on div "Add mockup" at bounding box center [698, 496] width 117 height 146
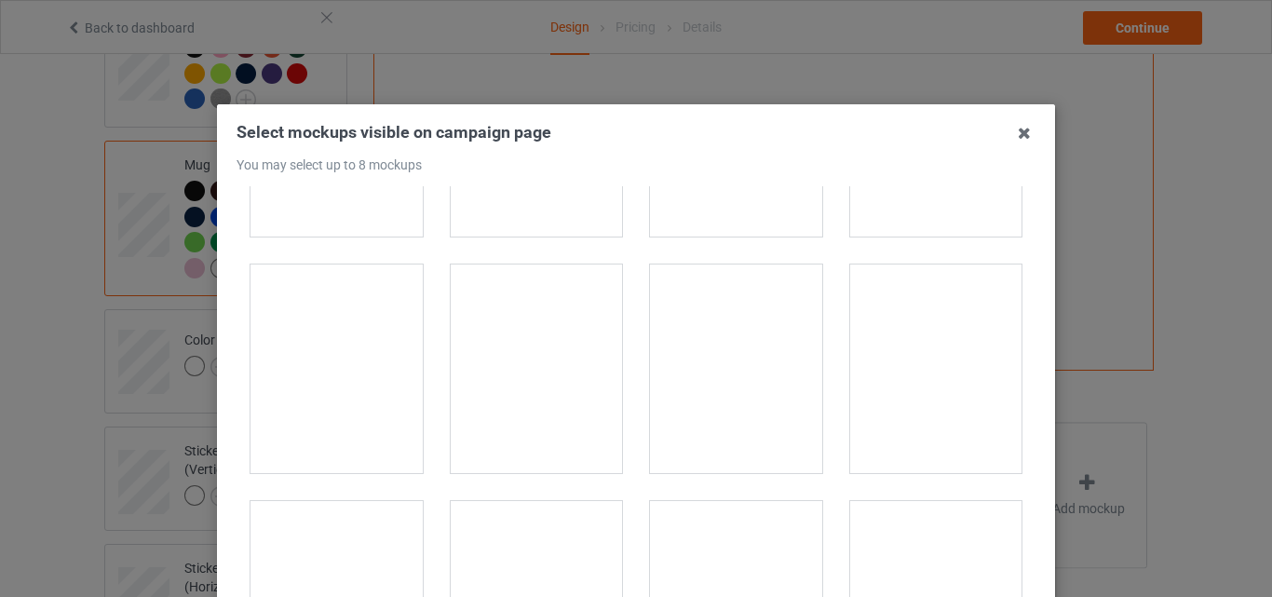
scroll to position [2421, 0]
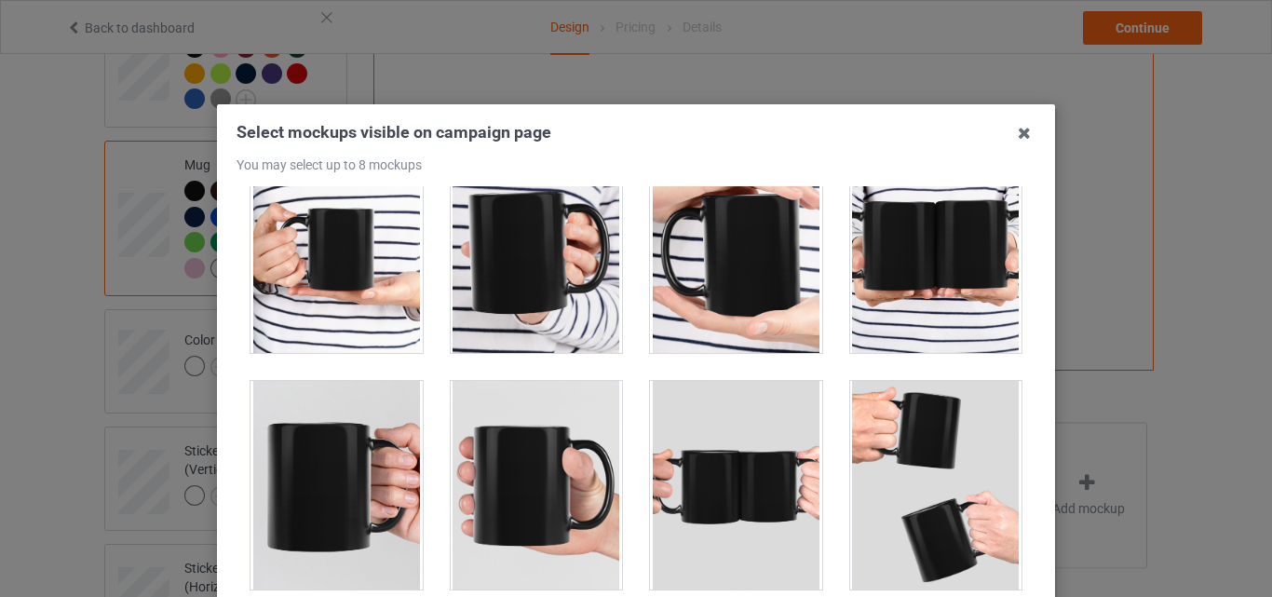
click at [531, 446] on div at bounding box center [537, 485] width 172 height 209
click at [882, 476] on div at bounding box center [936, 485] width 172 height 209
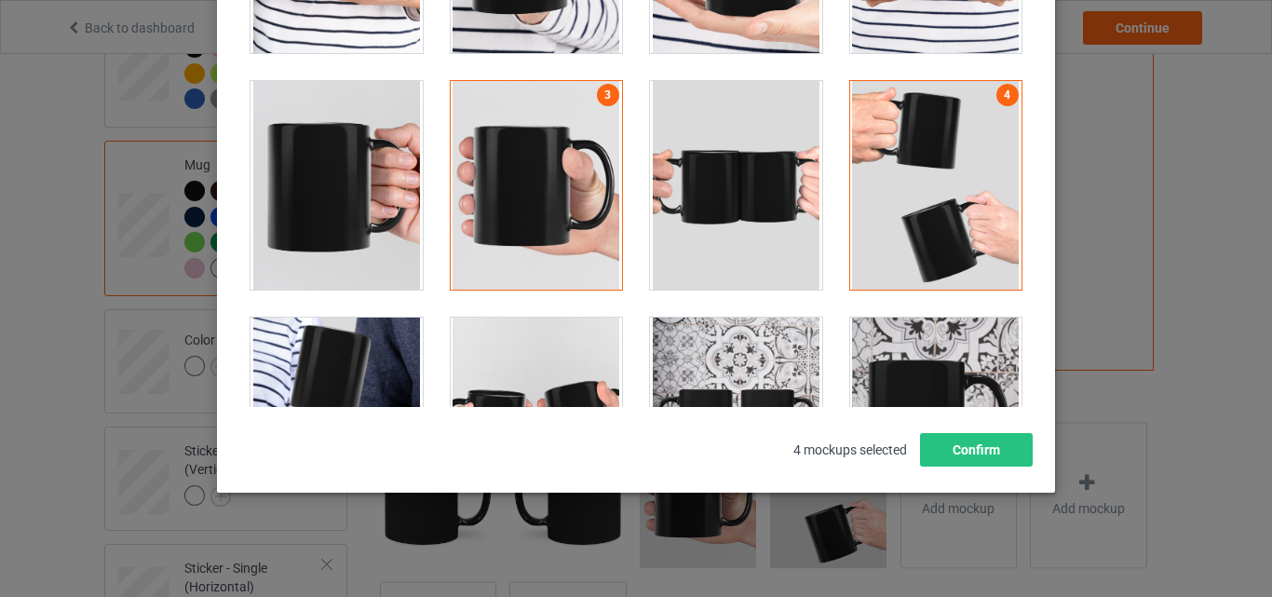
scroll to position [2700, 0]
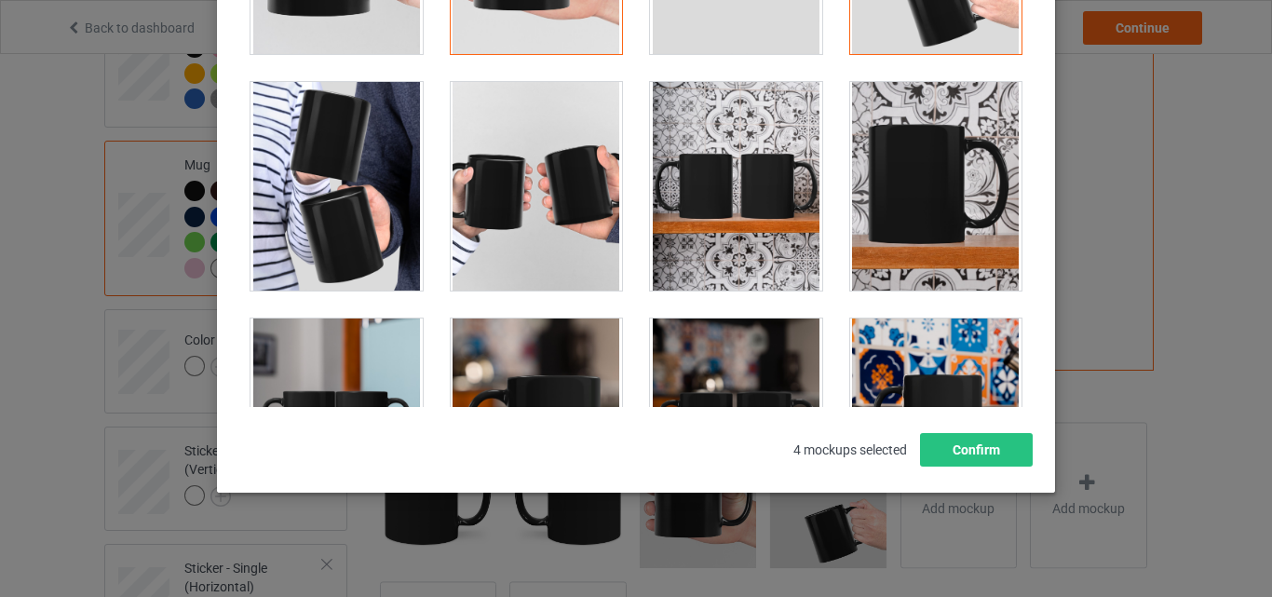
click at [738, 207] on div at bounding box center [736, 186] width 172 height 209
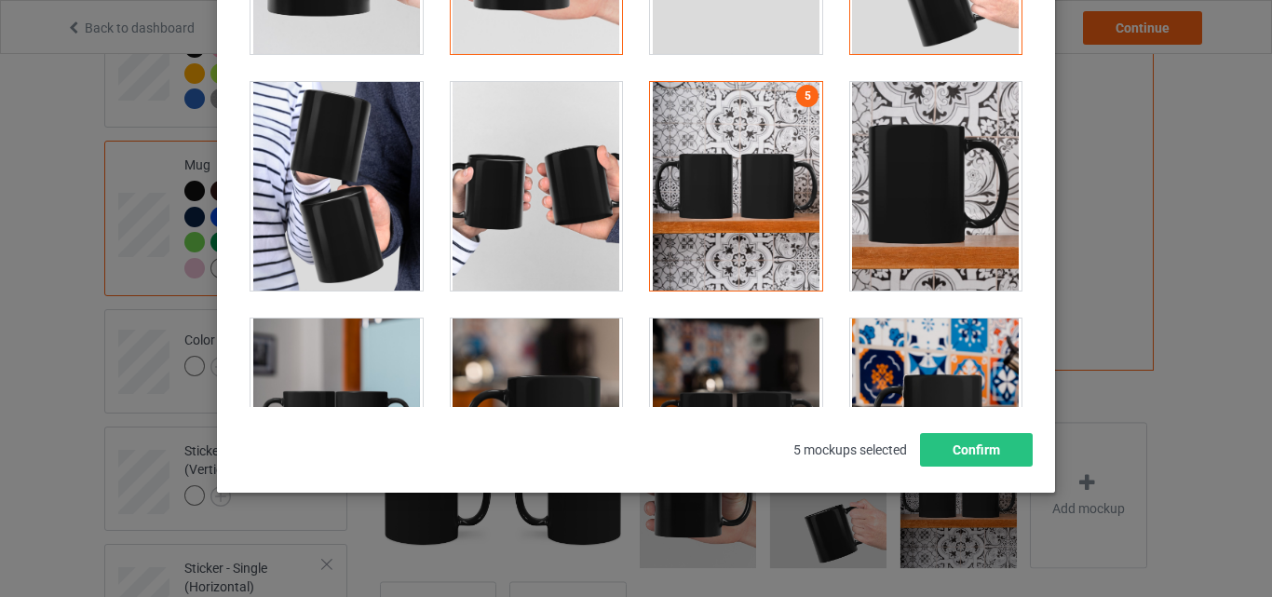
click at [873, 223] on div at bounding box center [936, 186] width 172 height 209
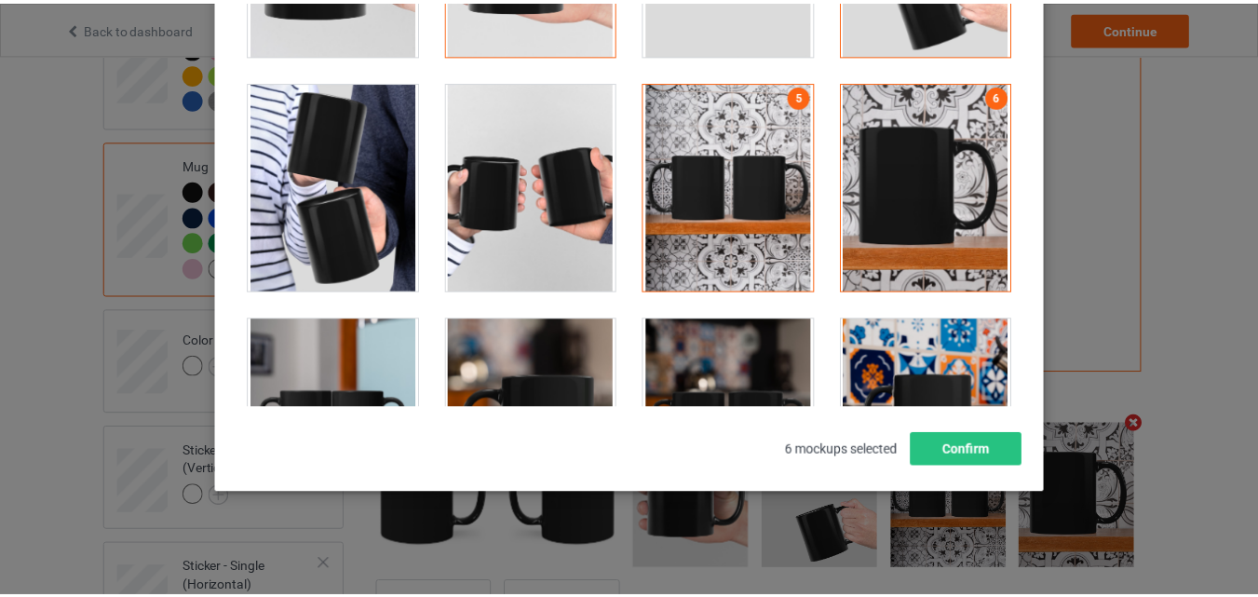
scroll to position [2887, 0]
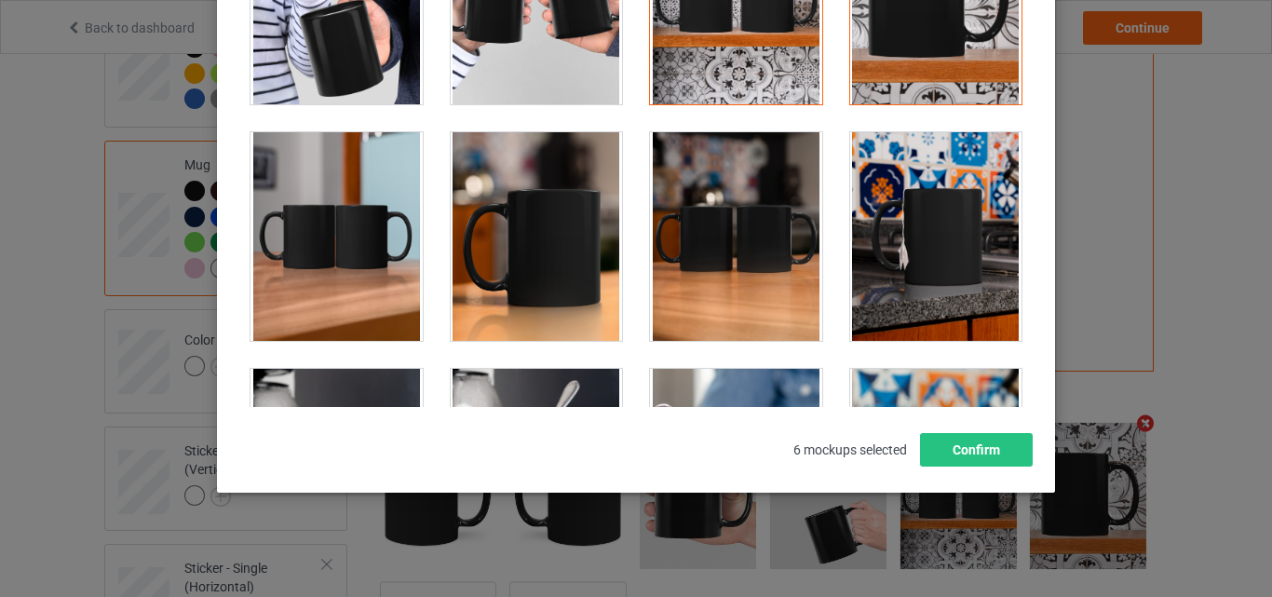
click at [359, 277] on div at bounding box center [336, 236] width 172 height 209
click at [883, 258] on div at bounding box center [936, 236] width 172 height 209
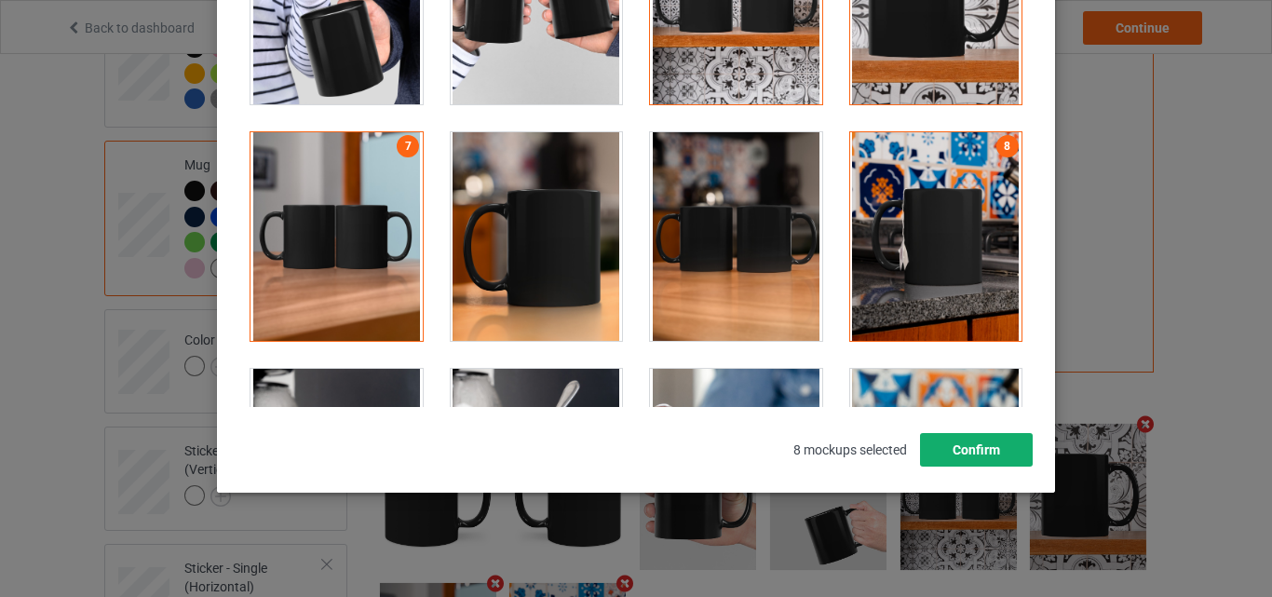
click at [977, 443] on button "Confirm" at bounding box center [976, 450] width 113 height 34
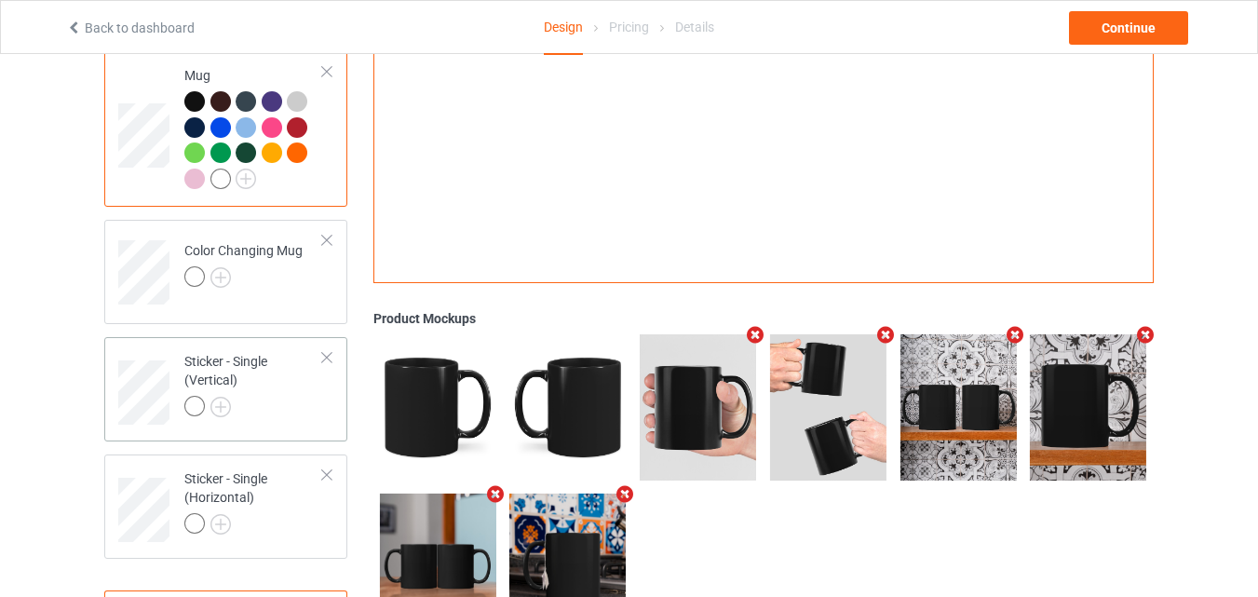
scroll to position [1583, 0]
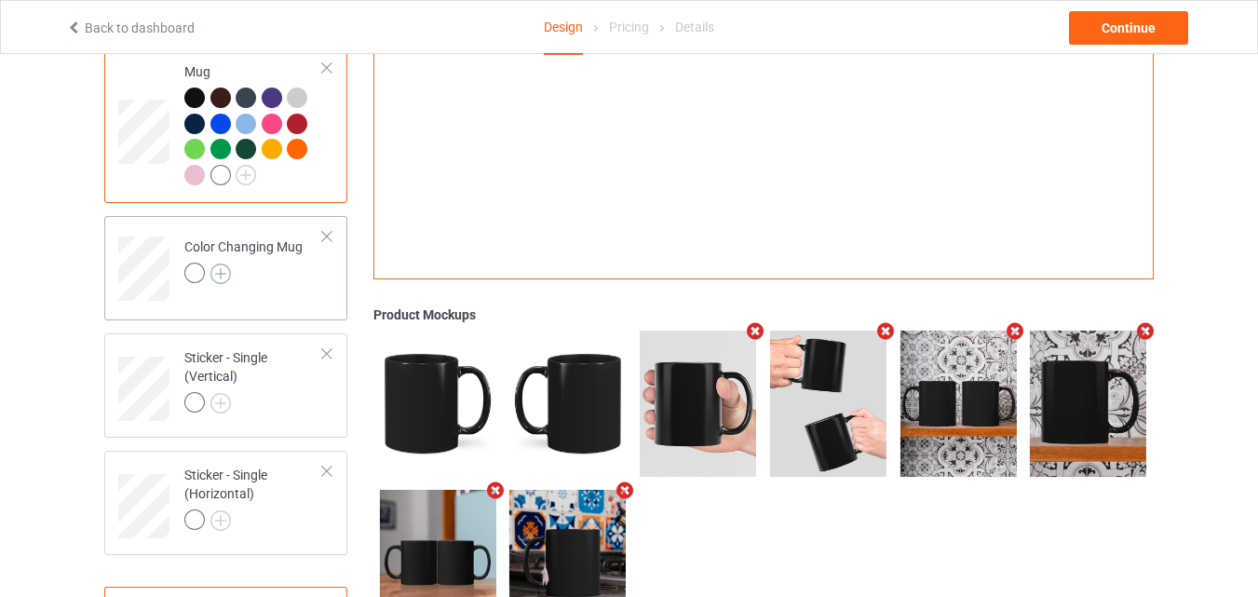
click at [225, 282] on img at bounding box center [220, 274] width 20 height 20
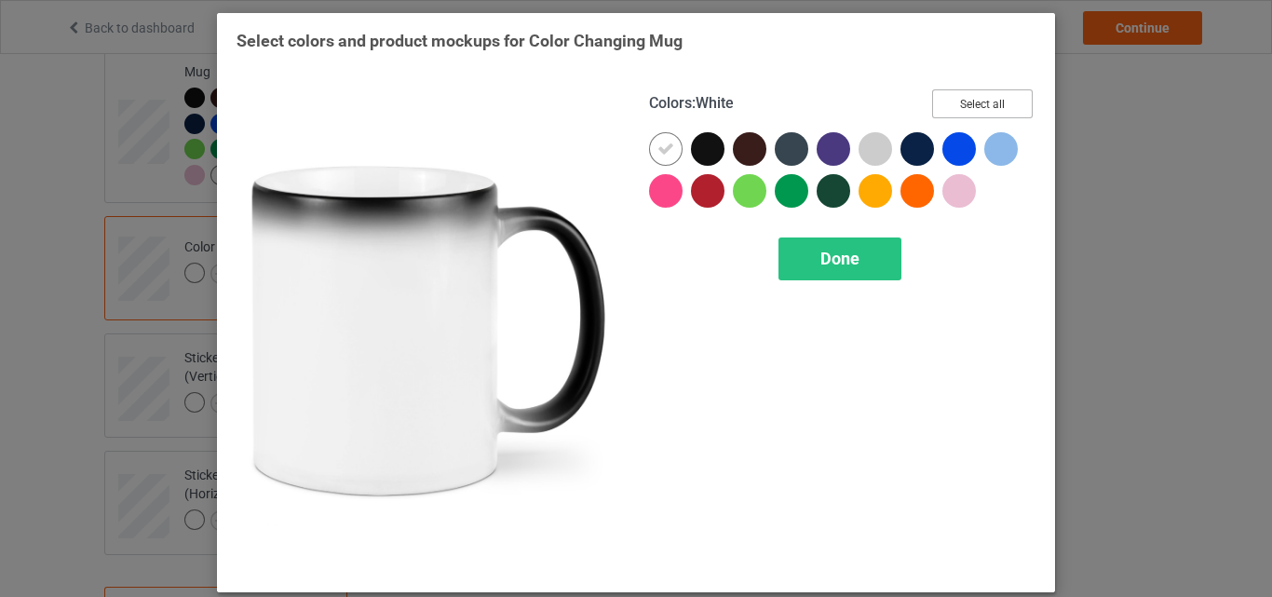
click at [961, 94] on button "Select all" at bounding box center [982, 103] width 101 height 29
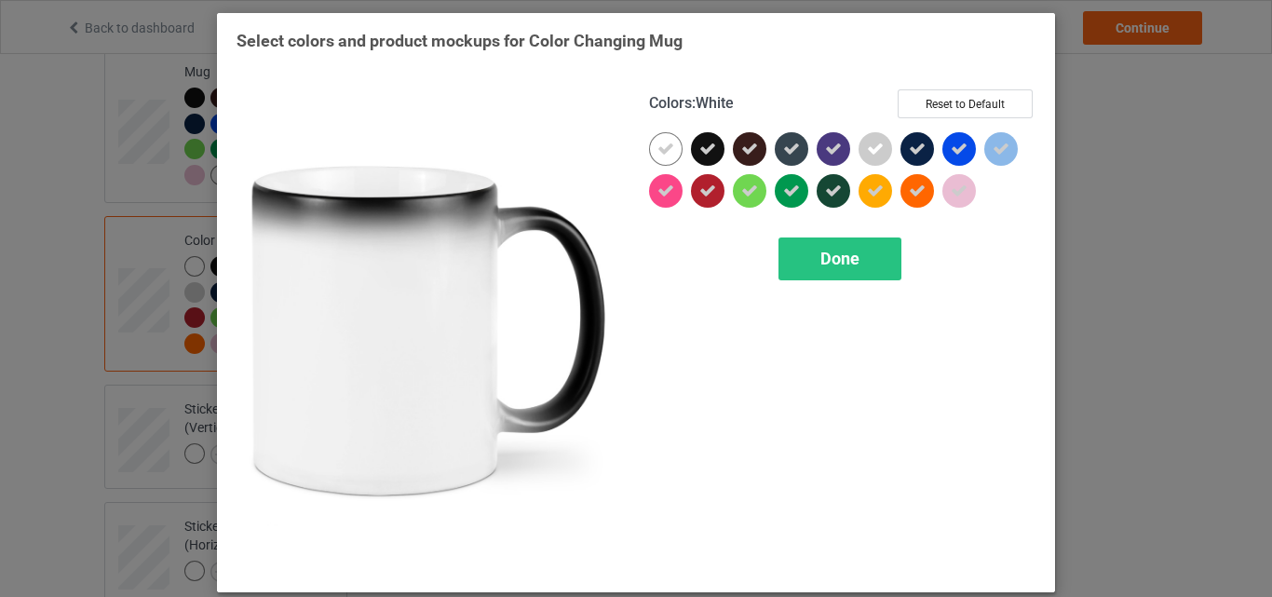
click at [657, 157] on icon at bounding box center [665, 149] width 17 height 17
click at [654, 157] on div at bounding box center [666, 149] width 34 height 34
click at [820, 255] on span "Done" at bounding box center [839, 259] width 39 height 20
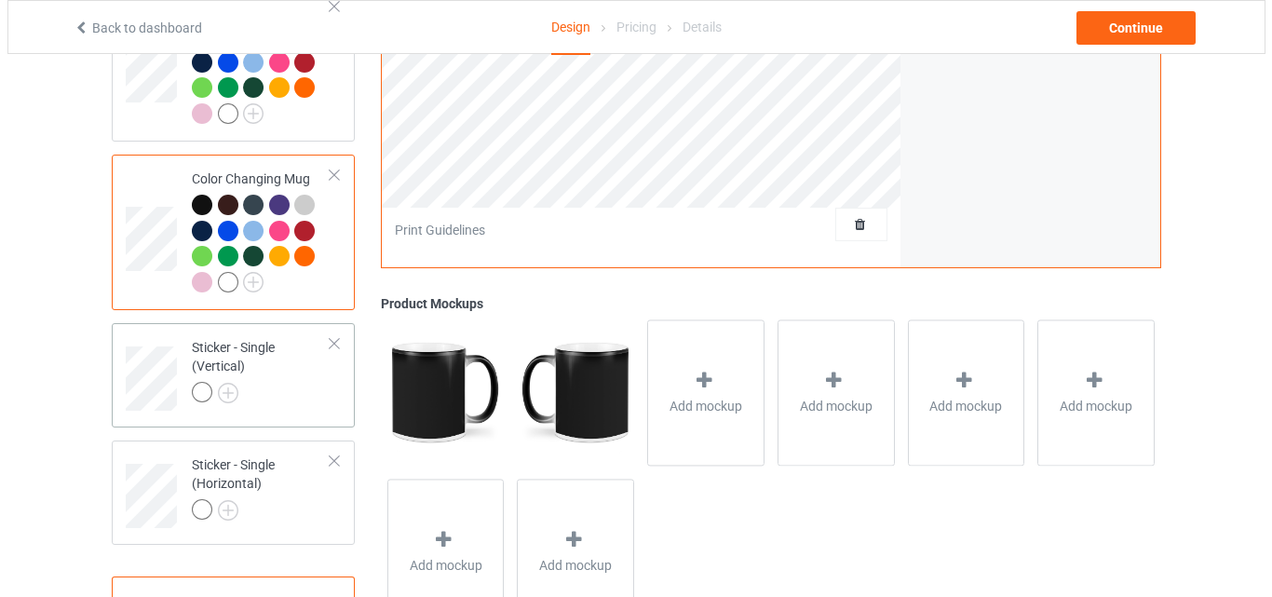
scroll to position [1676, 0]
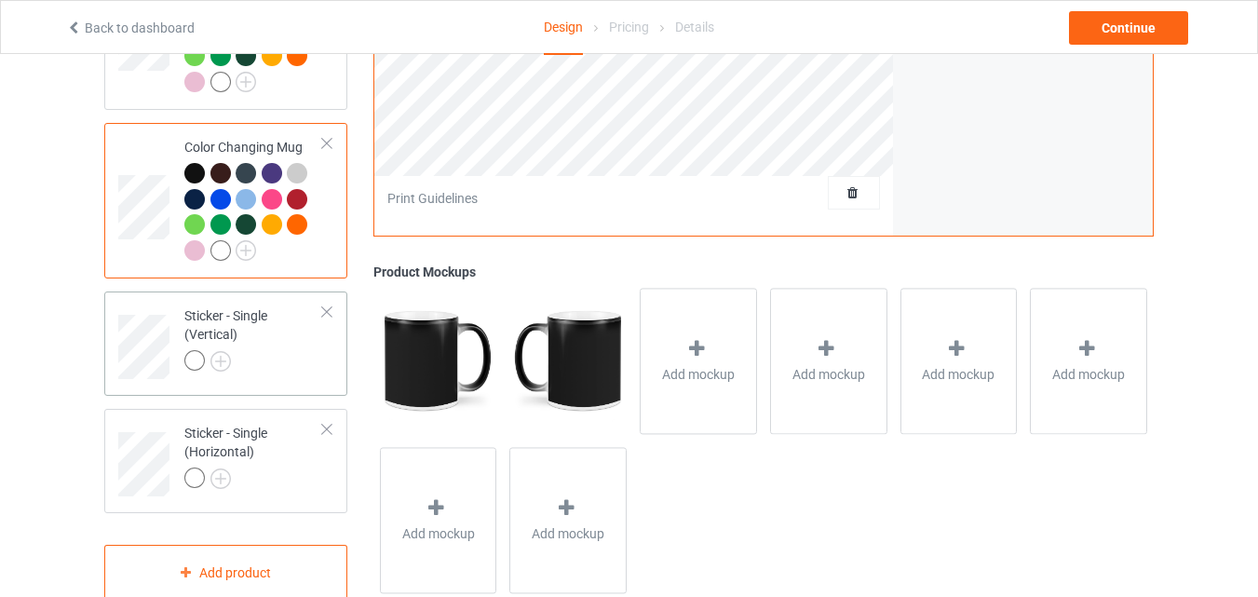
click at [252, 376] on div at bounding box center [253, 363] width 139 height 26
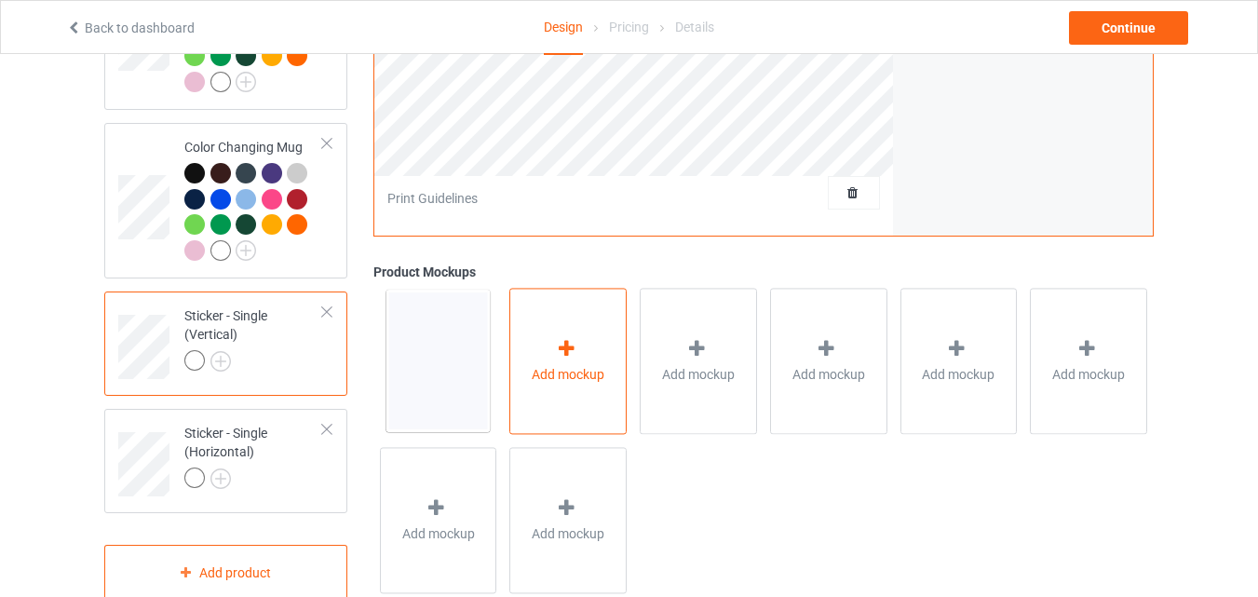
click at [588, 366] on div "Add mockup" at bounding box center [567, 361] width 117 height 146
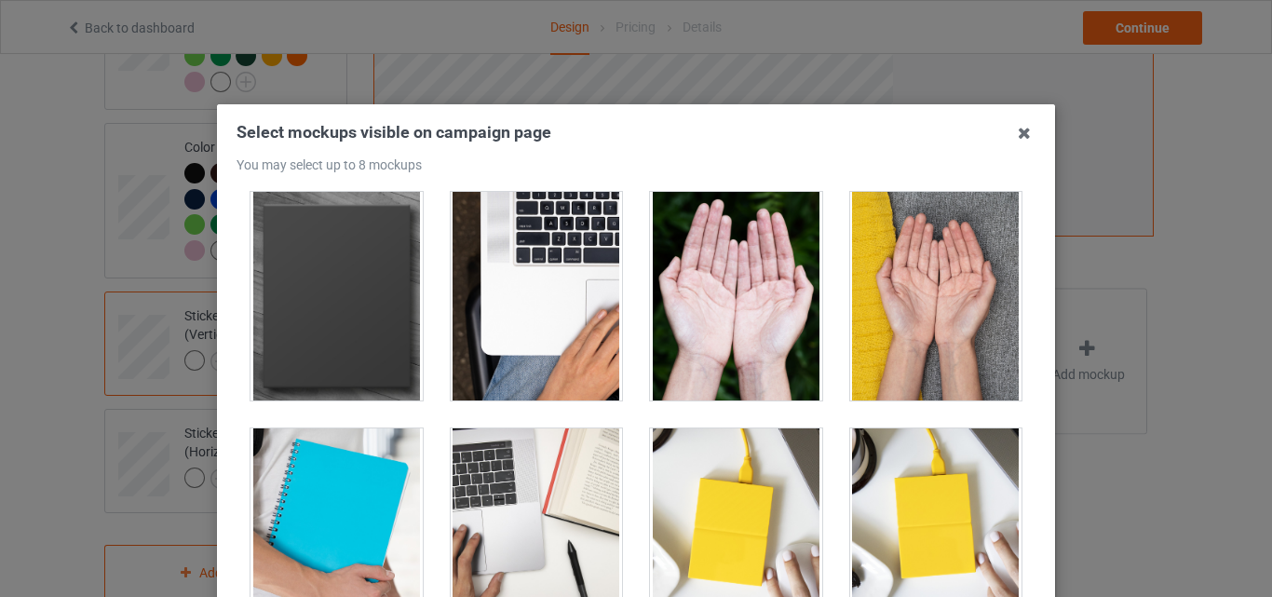
scroll to position [466, 0]
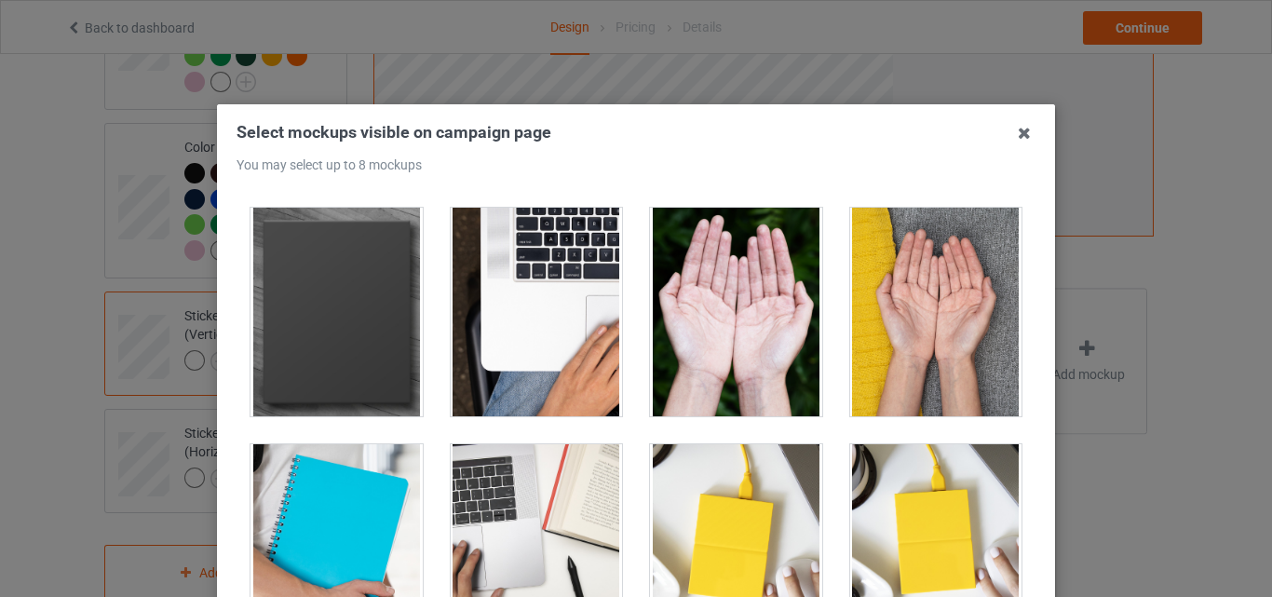
click at [387, 381] on div at bounding box center [336, 312] width 172 height 209
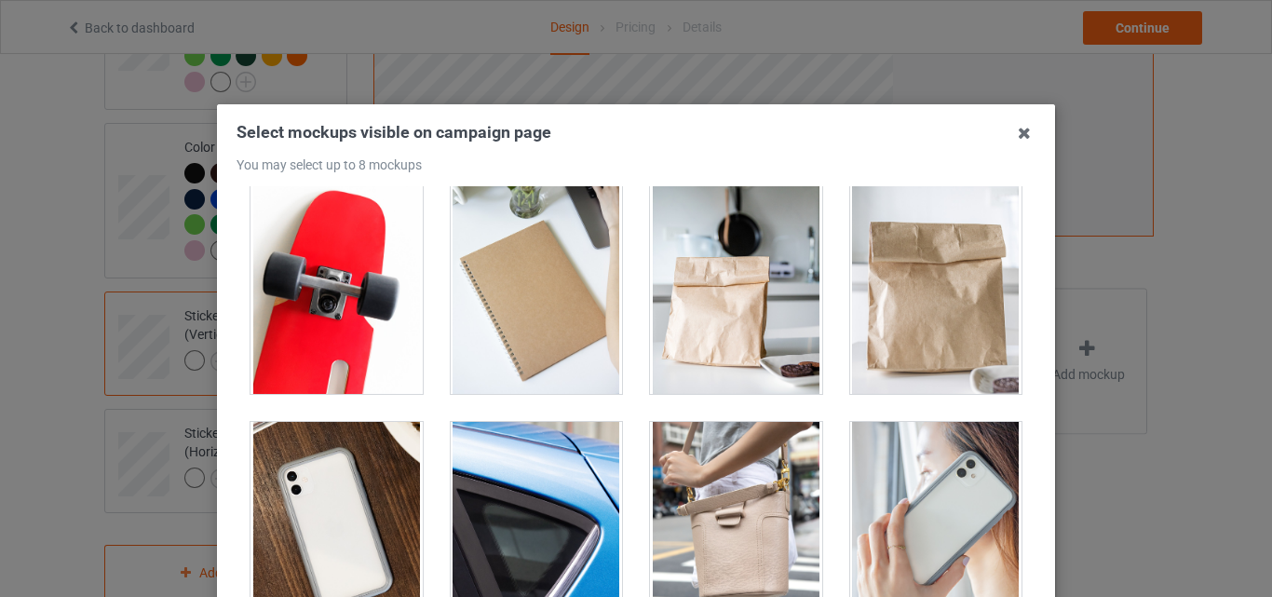
scroll to position [1490, 0]
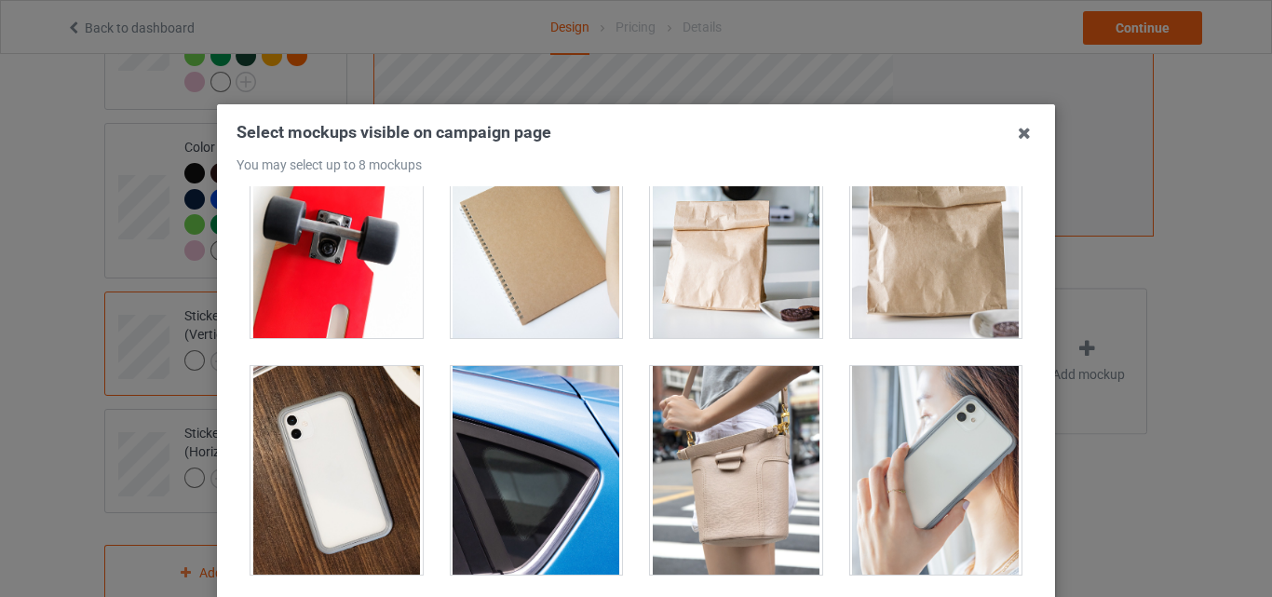
click at [554, 449] on div at bounding box center [537, 470] width 172 height 209
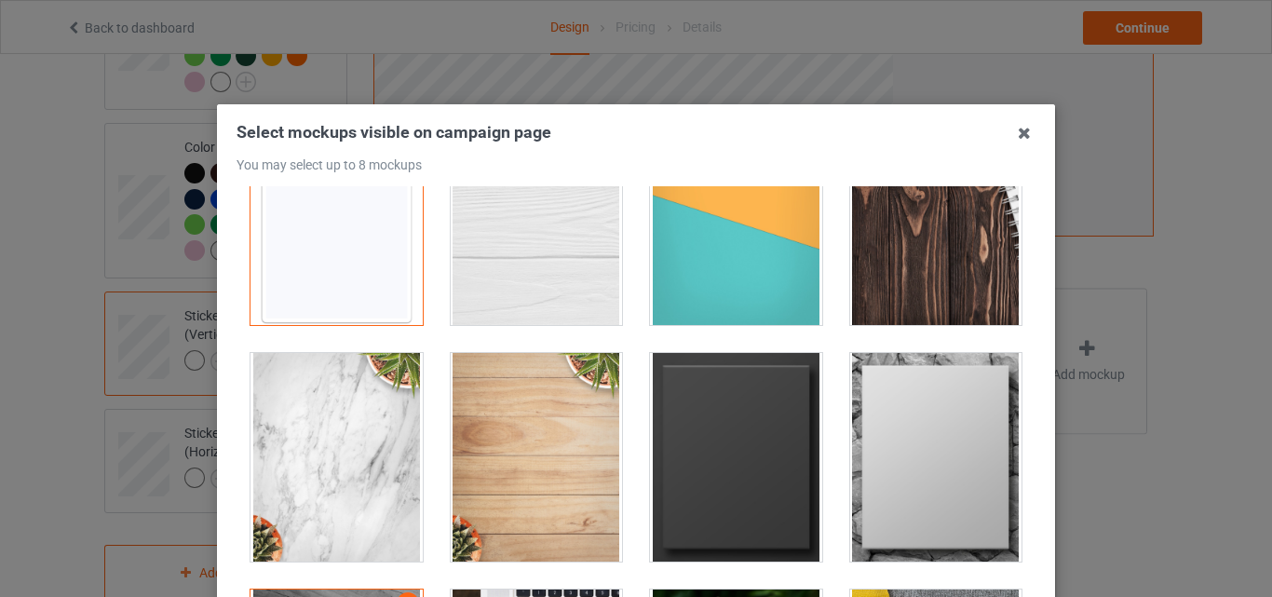
scroll to position [0, 0]
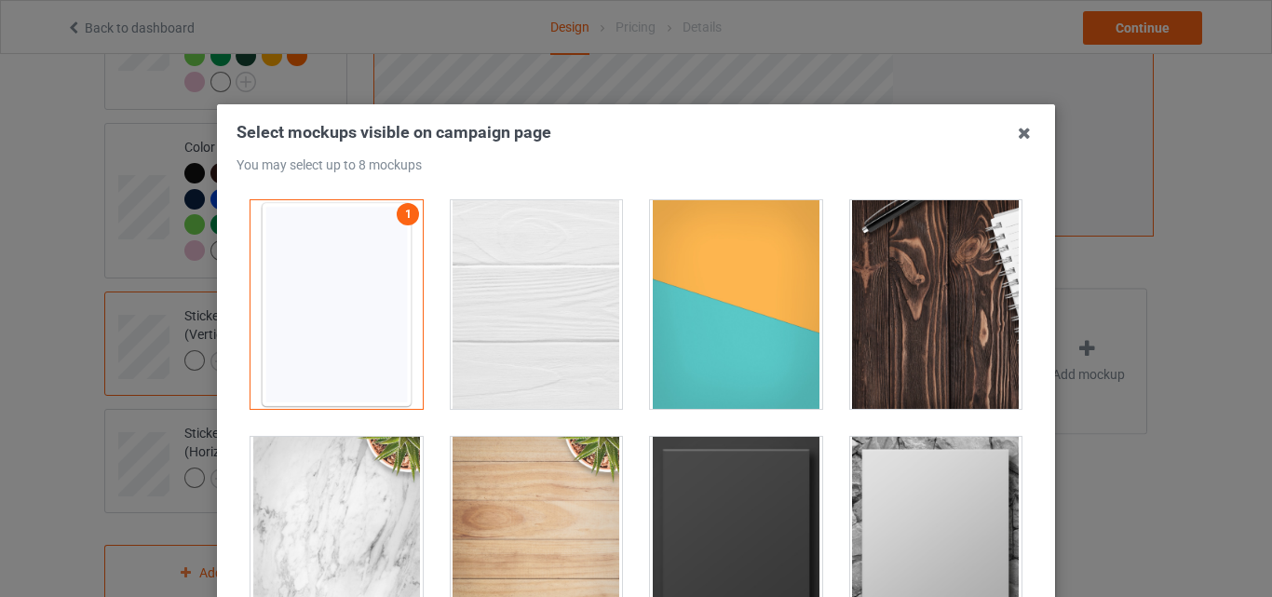
click at [900, 337] on div at bounding box center [936, 304] width 172 height 209
click at [709, 331] on div at bounding box center [736, 304] width 172 height 209
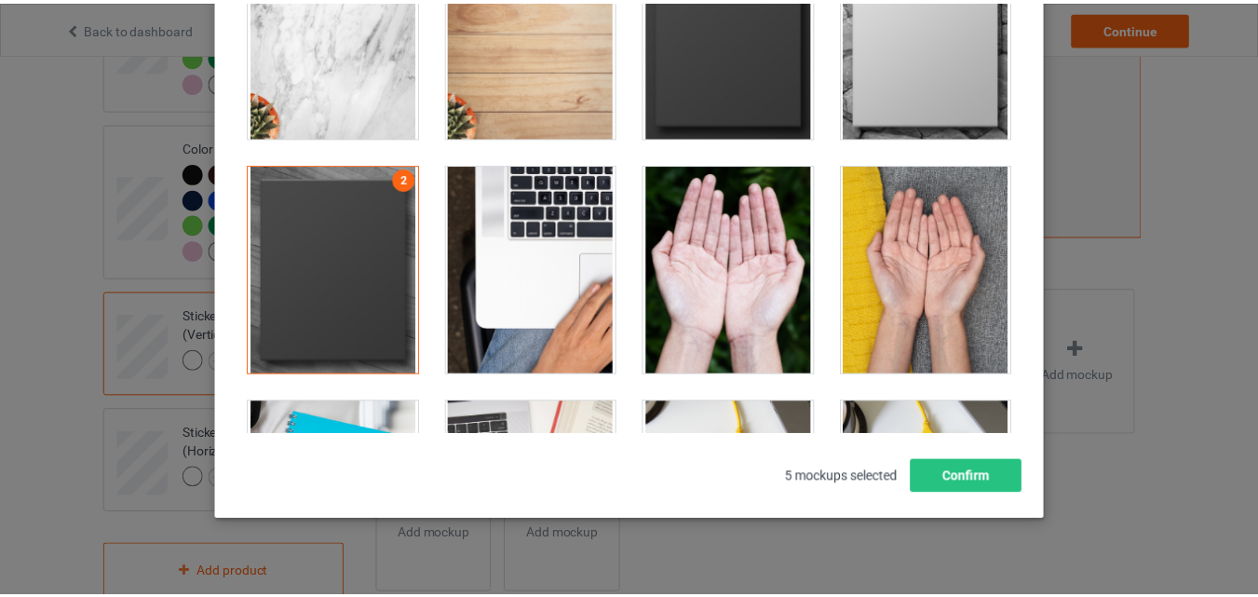
scroll to position [256, 0]
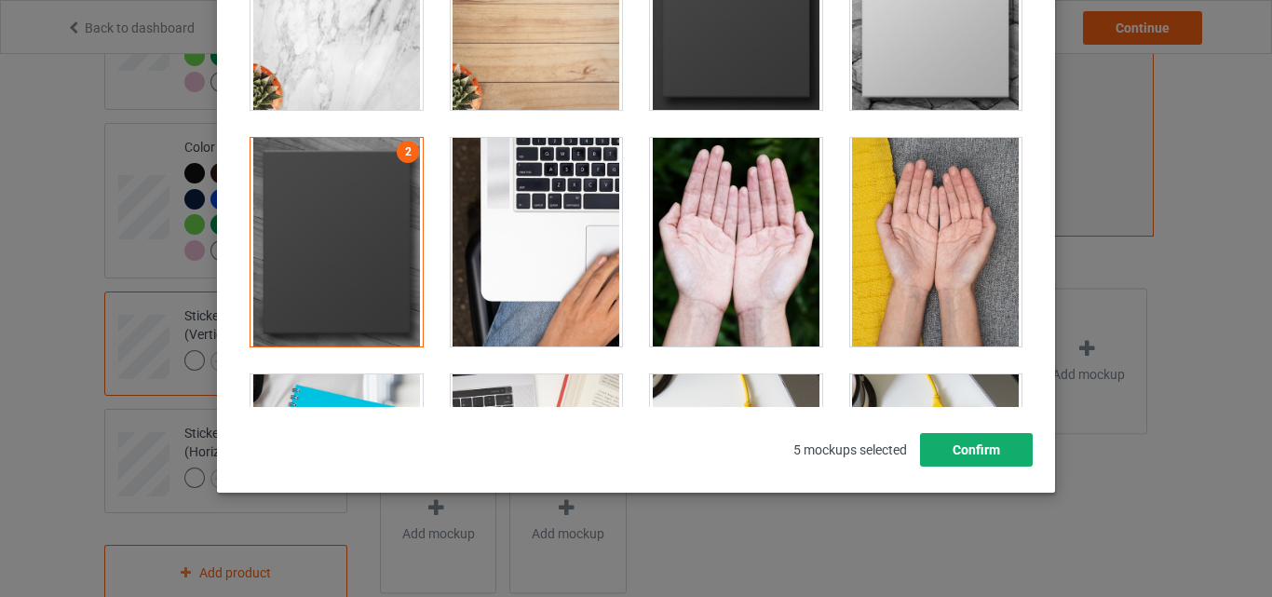
click at [947, 453] on button "Confirm" at bounding box center [976, 450] width 113 height 34
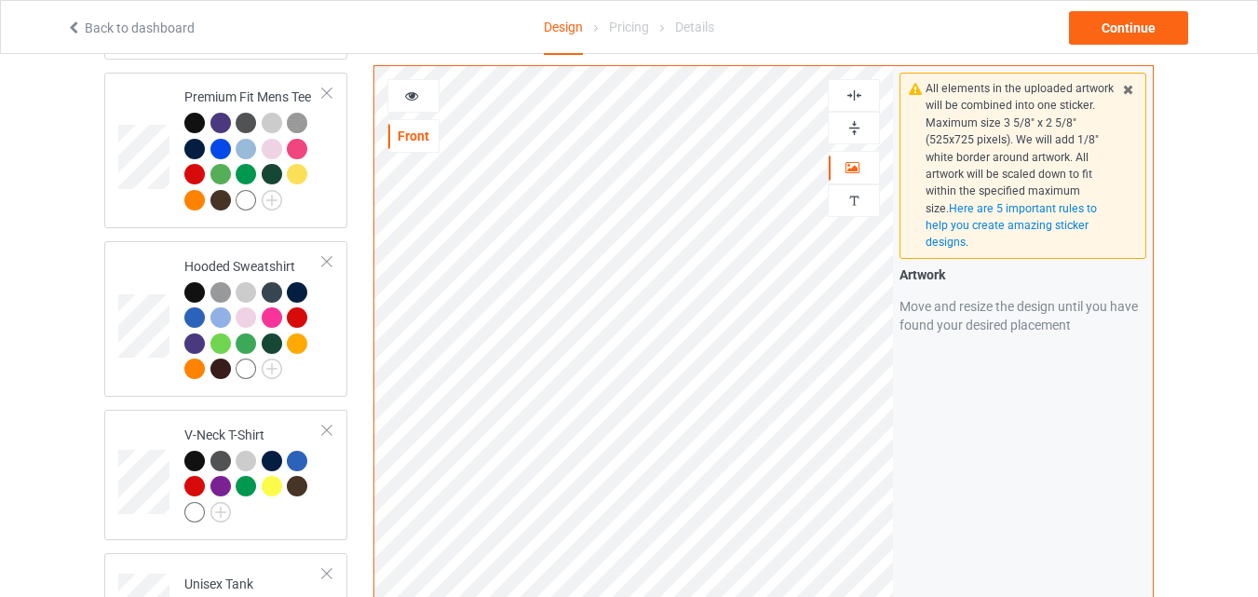
scroll to position [0, 0]
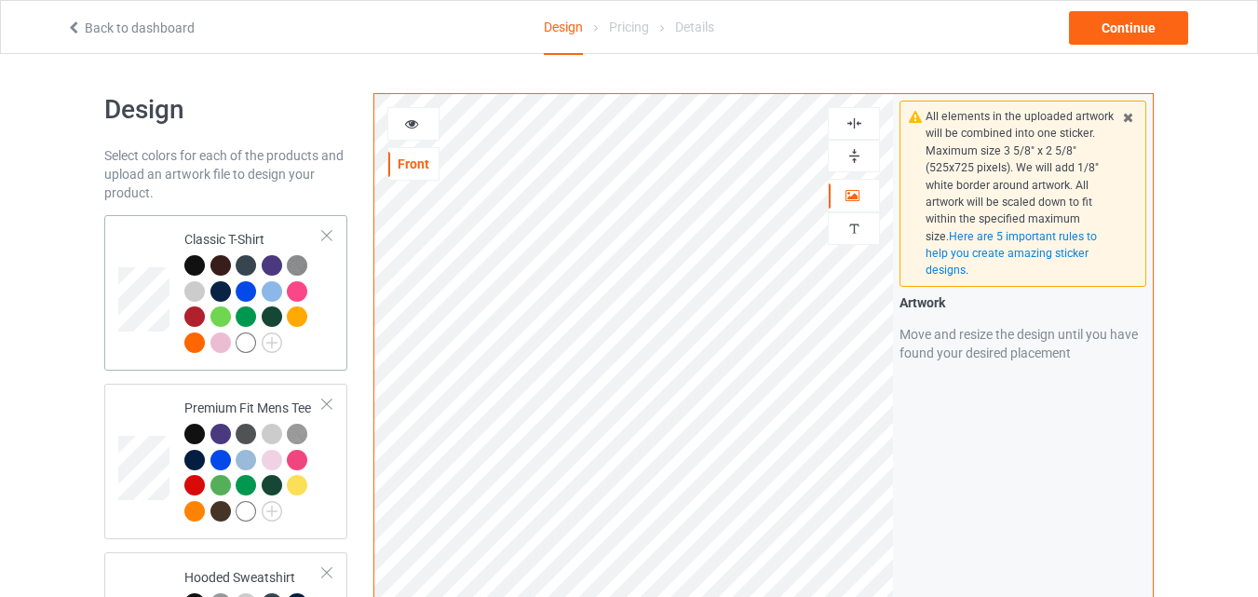
click at [176, 223] on td "Classic T-Shirt" at bounding box center [253, 293] width 159 height 141
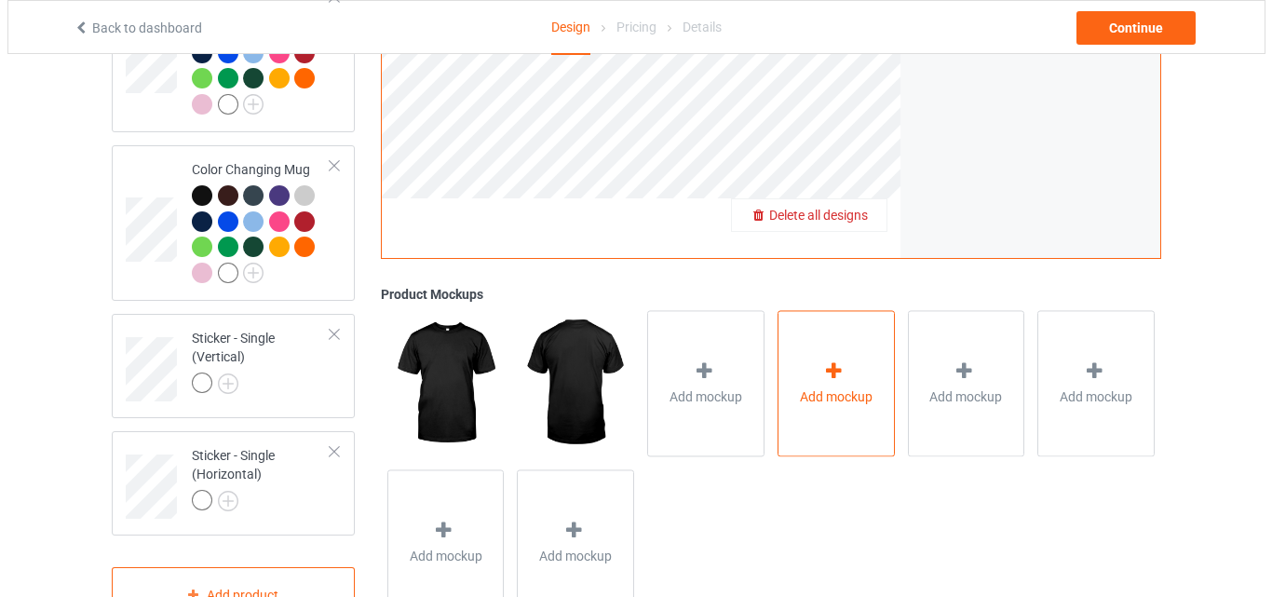
scroll to position [1676, 0]
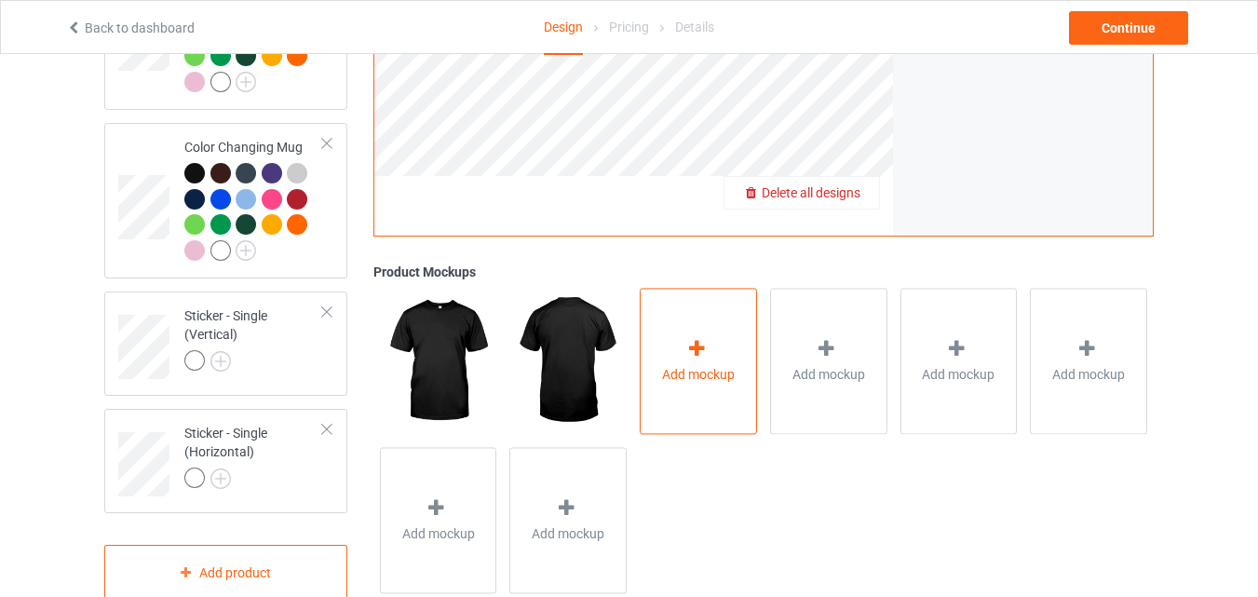
click at [681, 384] on span "Add mockup" at bounding box center [698, 374] width 73 height 19
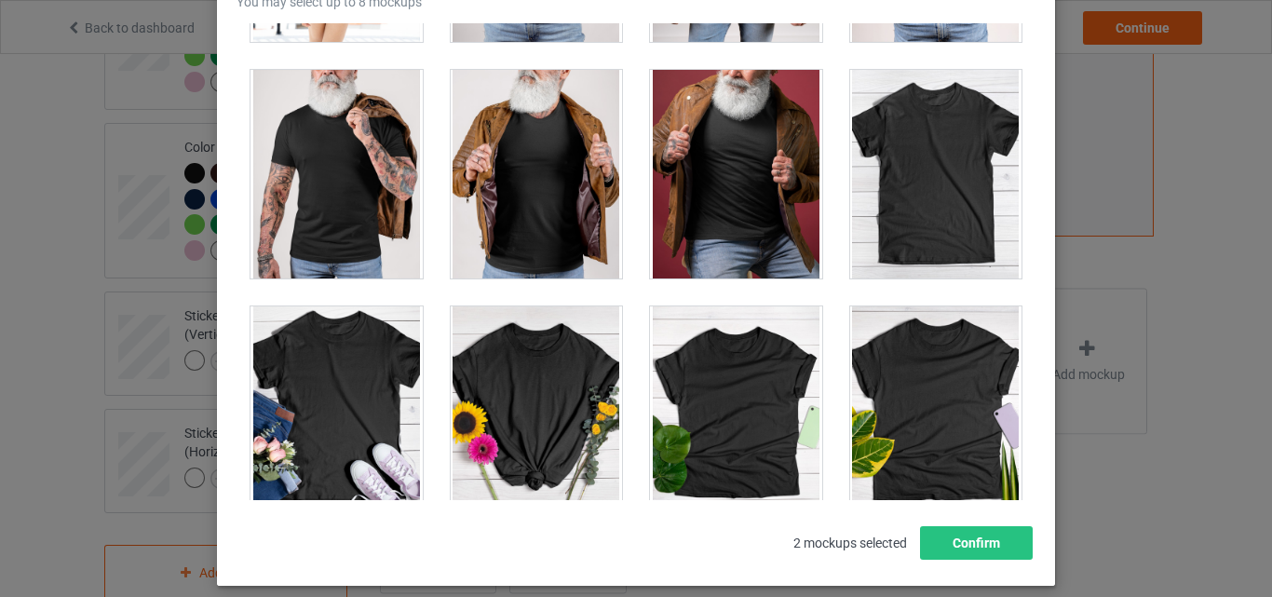
scroll to position [25965, 0]
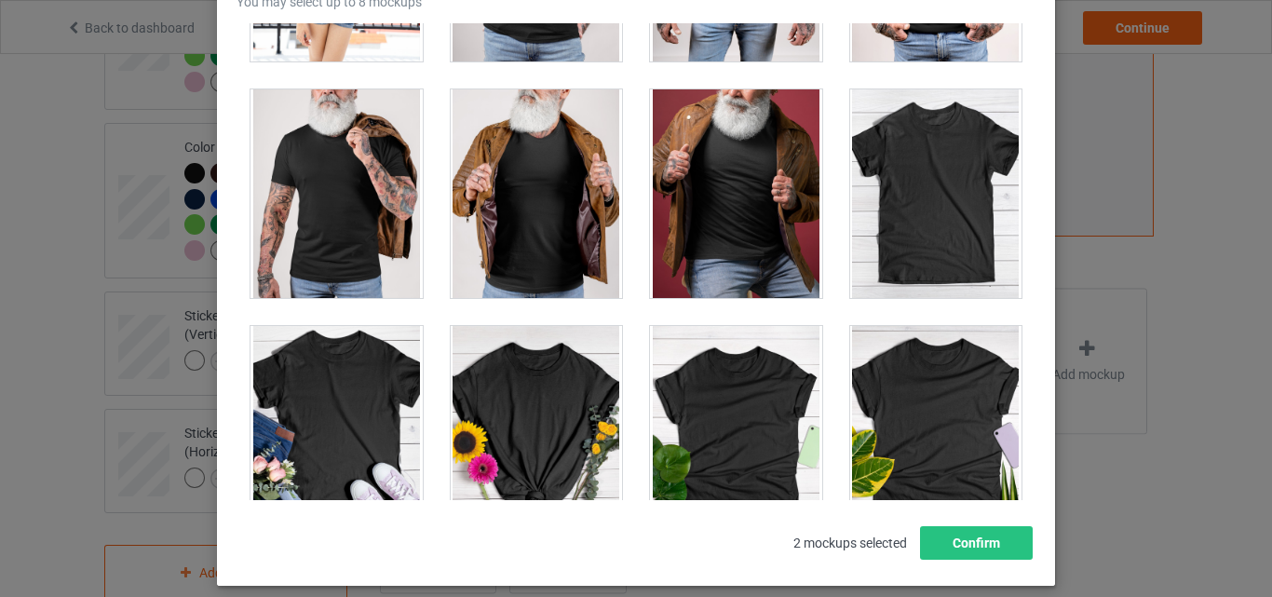
click at [940, 197] on div at bounding box center [936, 193] width 172 height 209
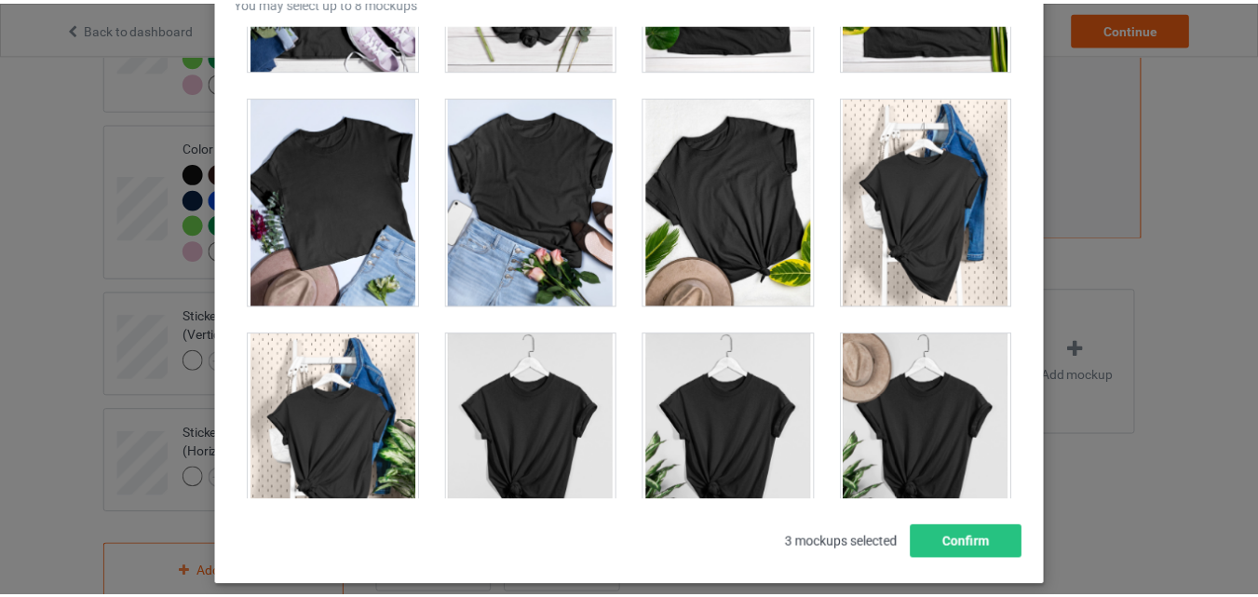
scroll to position [26722, 0]
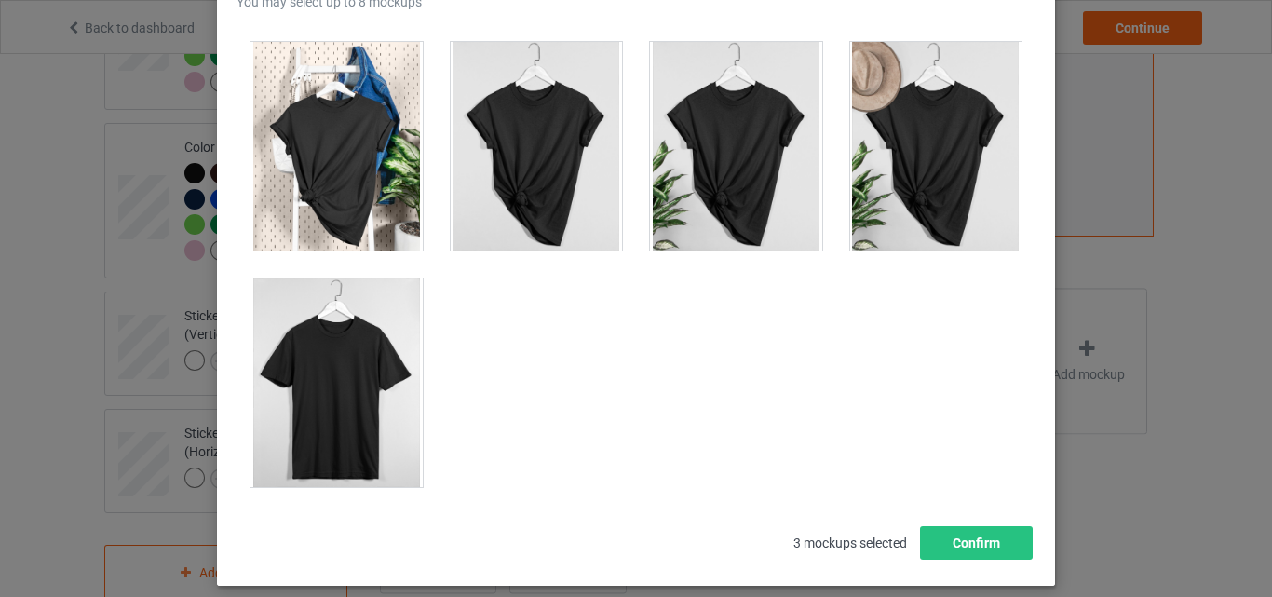
click at [336, 345] on div at bounding box center [336, 382] width 172 height 209
click at [1009, 550] on button "Confirm" at bounding box center [976, 543] width 113 height 34
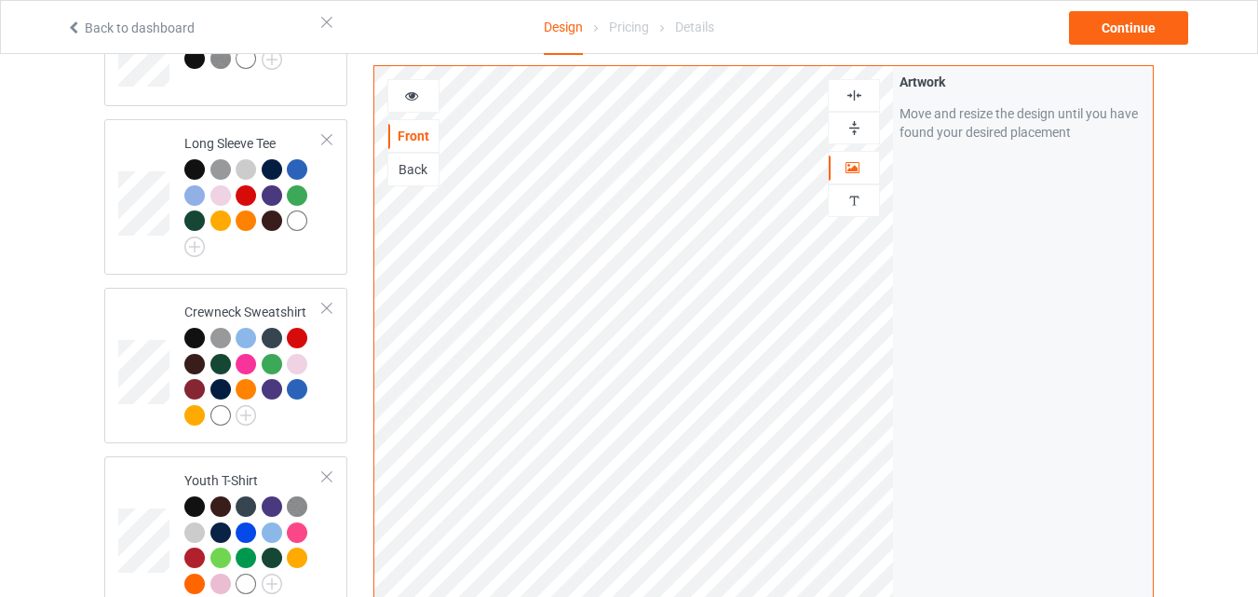
scroll to position [838, 0]
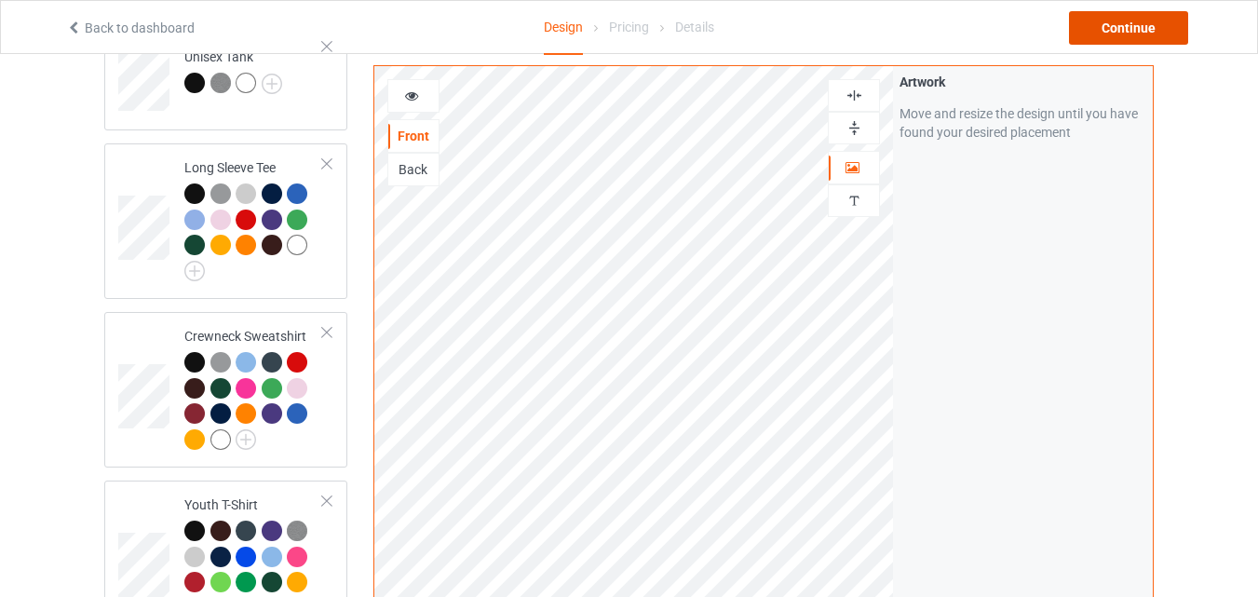
click at [1133, 44] on div "Continue" at bounding box center [1128, 28] width 119 height 34
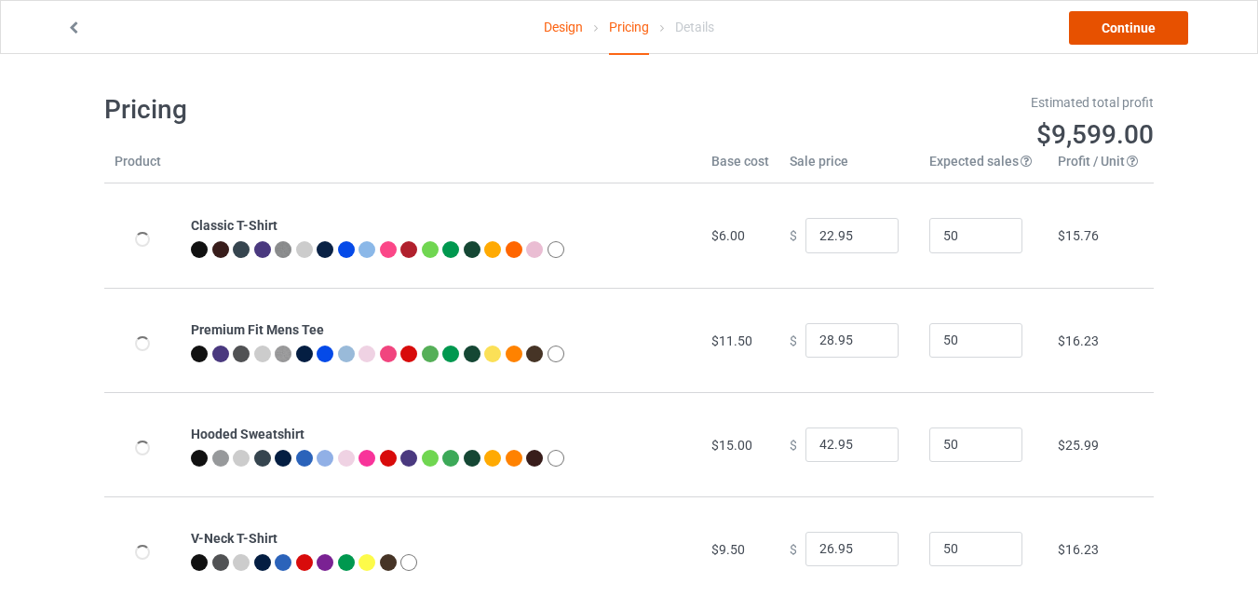
click at [1133, 44] on link "Continue" at bounding box center [1128, 28] width 119 height 34
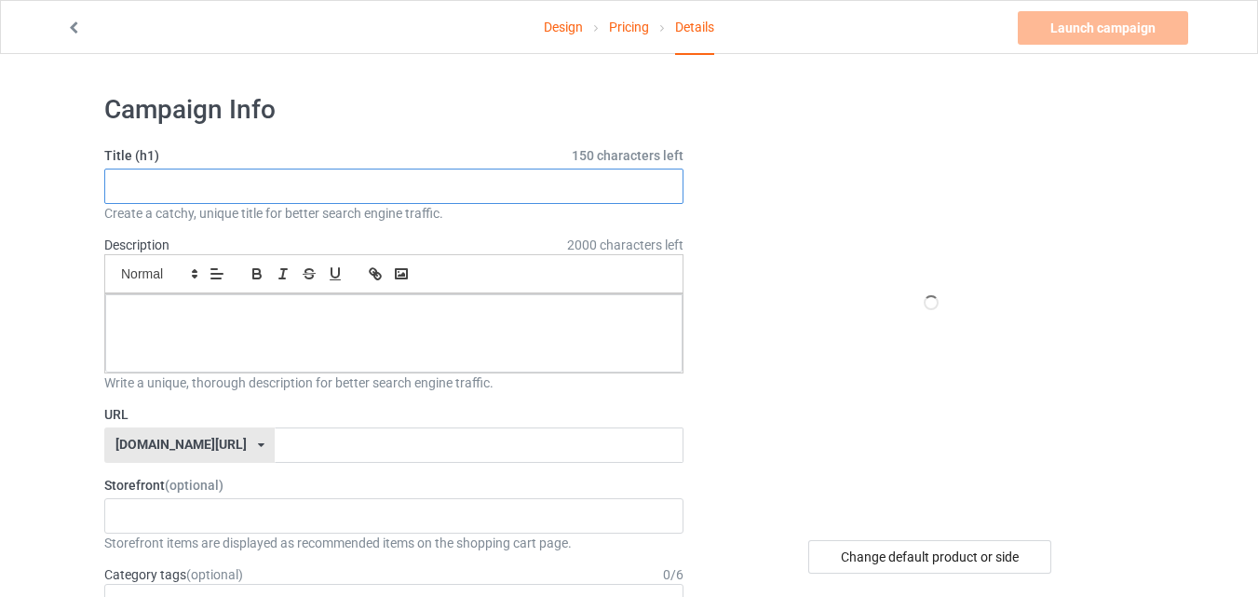
click at [545, 189] on input "text" at bounding box center [393, 186] width 579 height 35
paste input "Cat Playing Guitar Rock Star Rock"
type input "Cat Playing Guitar Rock Star Rock"
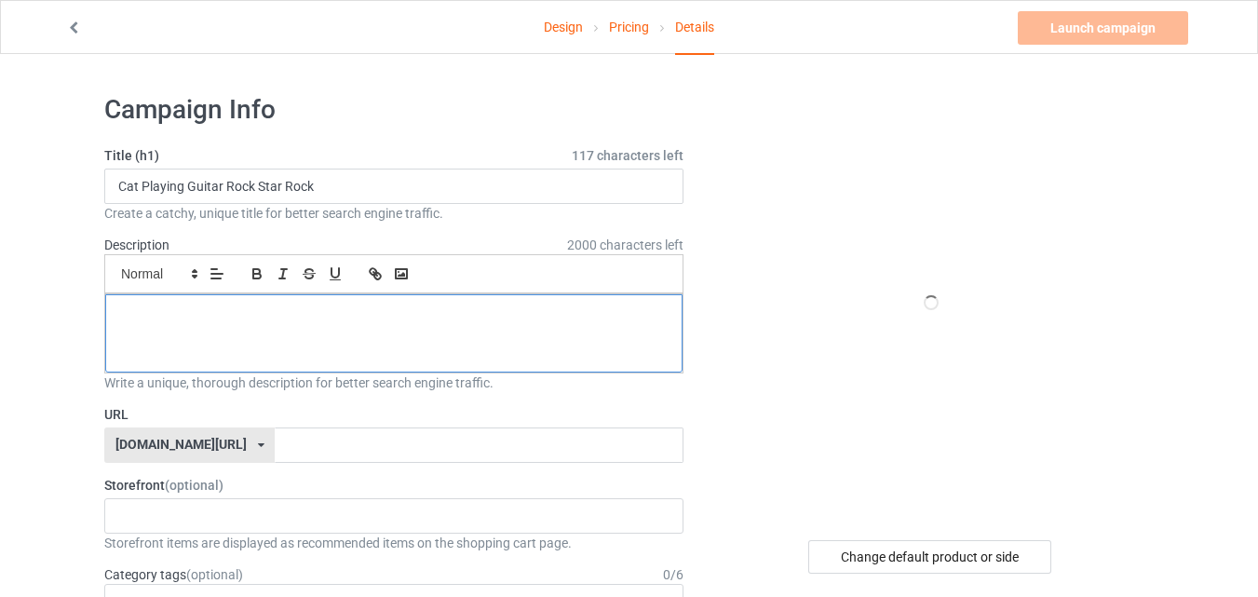
click at [500, 294] on div at bounding box center [393, 333] width 577 height 78
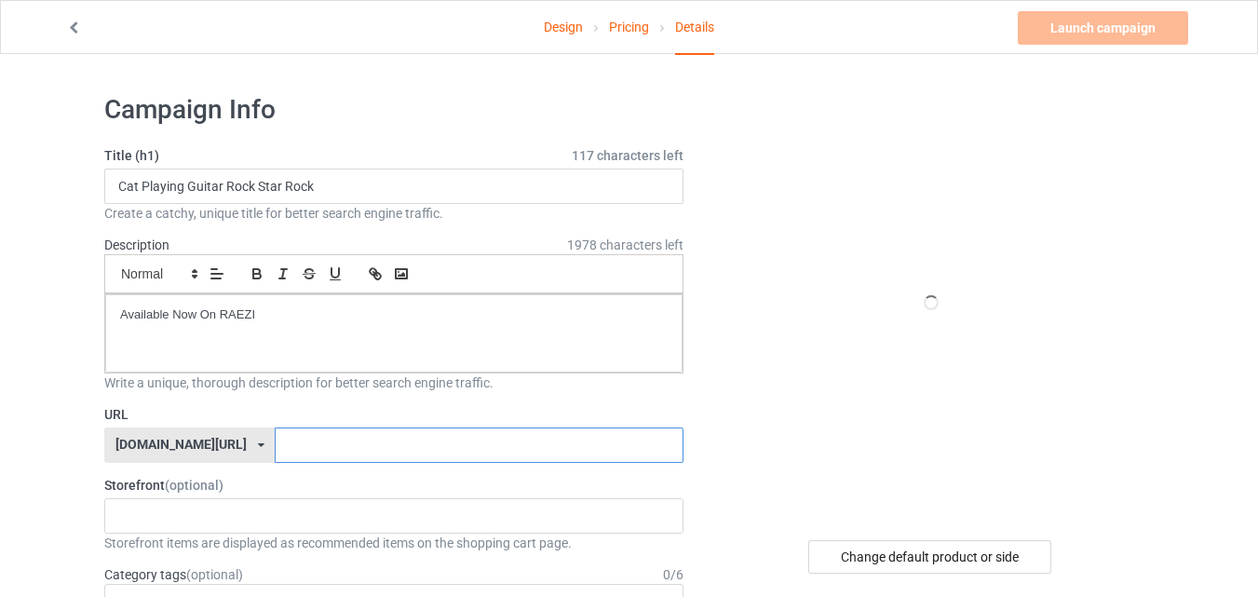
click at [492, 443] on input "text" at bounding box center [479, 444] width 408 height 35
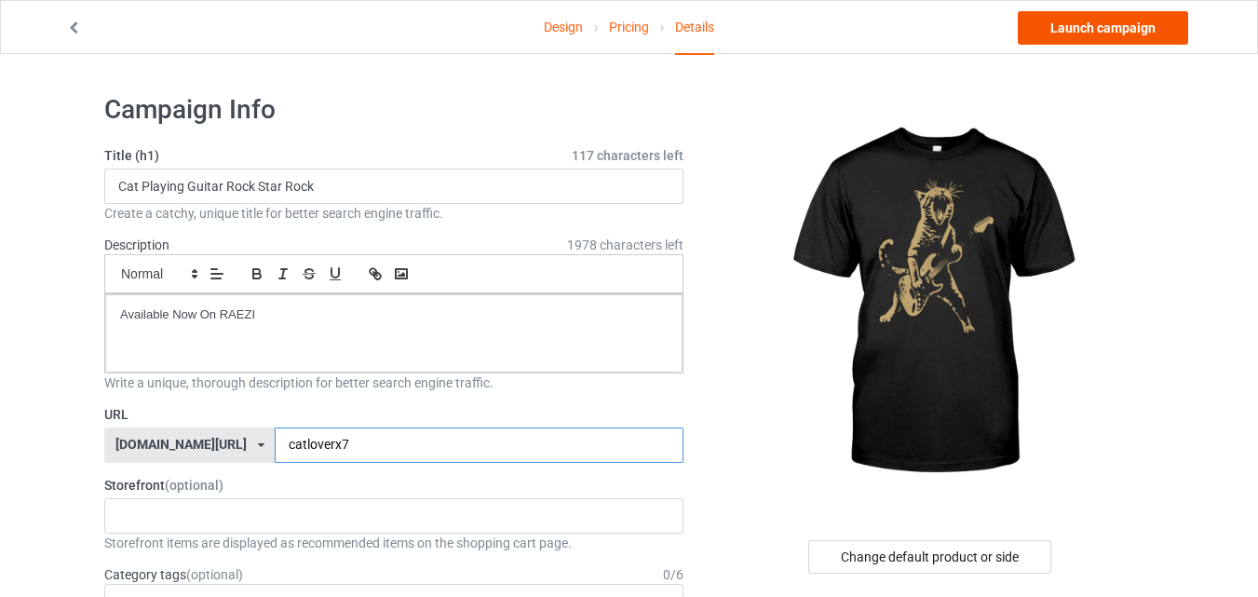
type input "catloverx7"
click at [1092, 20] on link "Launch campaign" at bounding box center [1103, 28] width 170 height 34
